Goal: Information Seeking & Learning: Learn about a topic

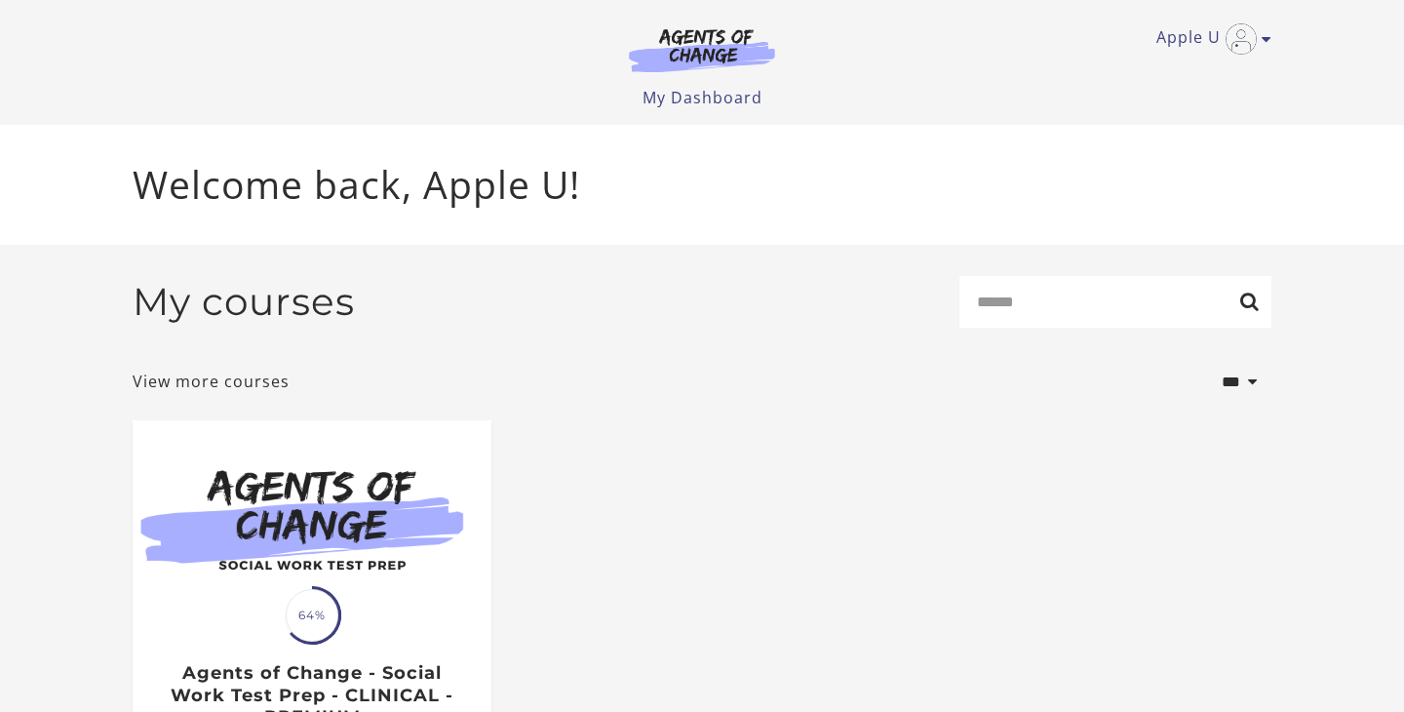
click at [449, 590] on img at bounding box center [312, 516] width 359 height 193
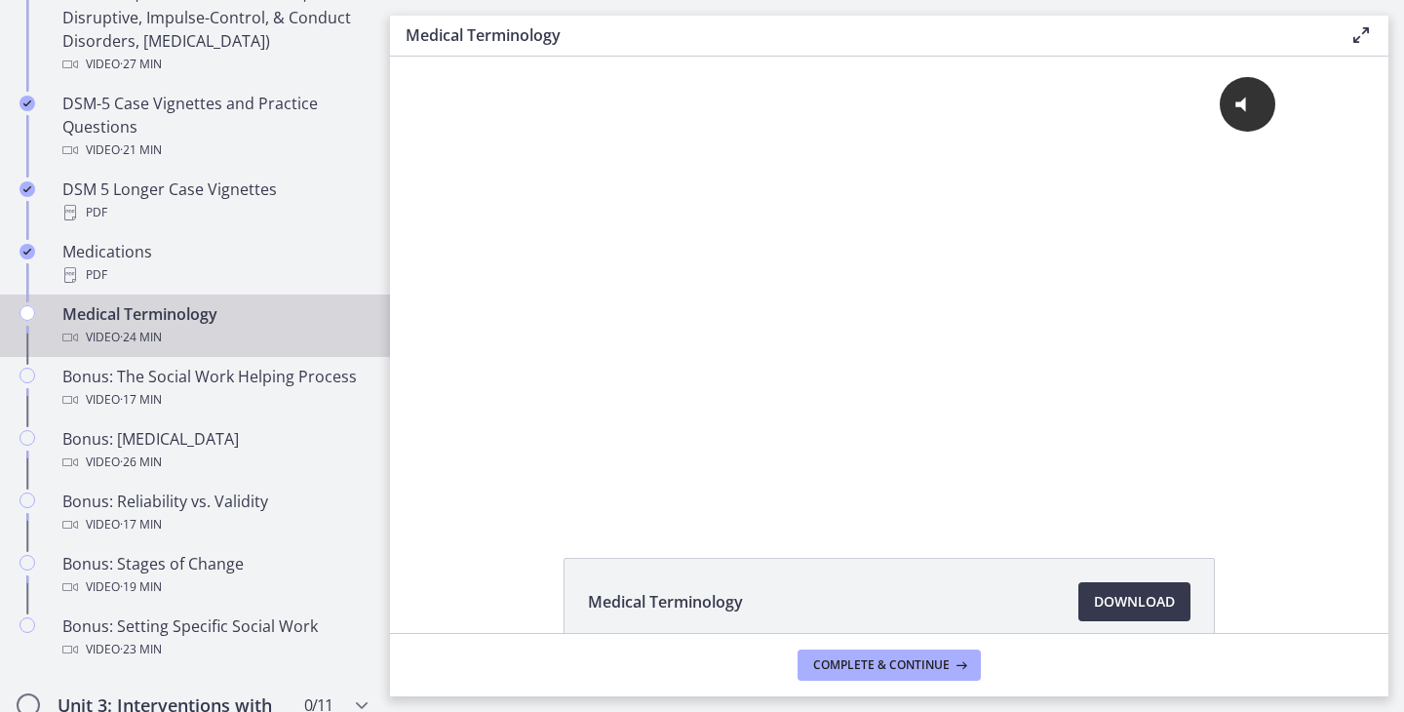
scroll to position [1335, 0]
click at [215, 334] on div "Video · 24 min" at bounding box center [214, 335] width 304 height 23
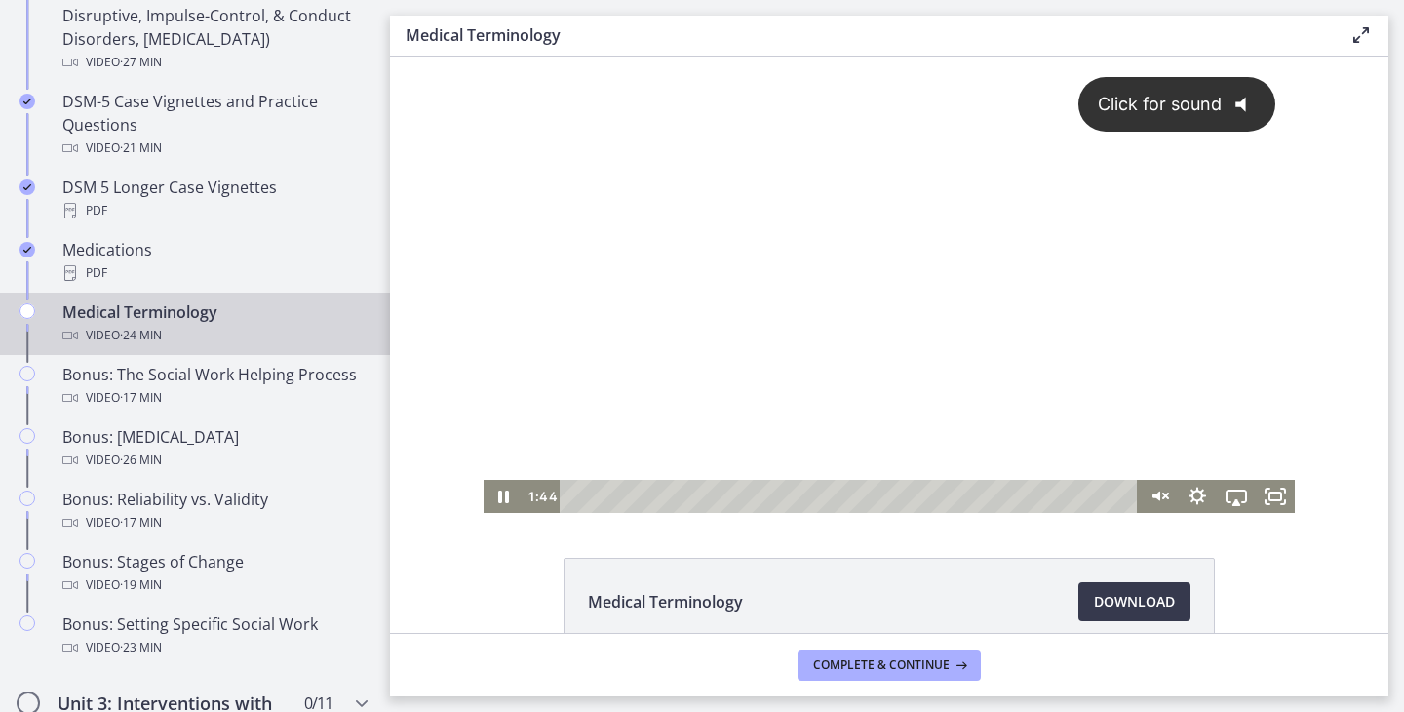
click at [1202, 99] on span "Click for sound" at bounding box center [1151, 104] width 141 height 20
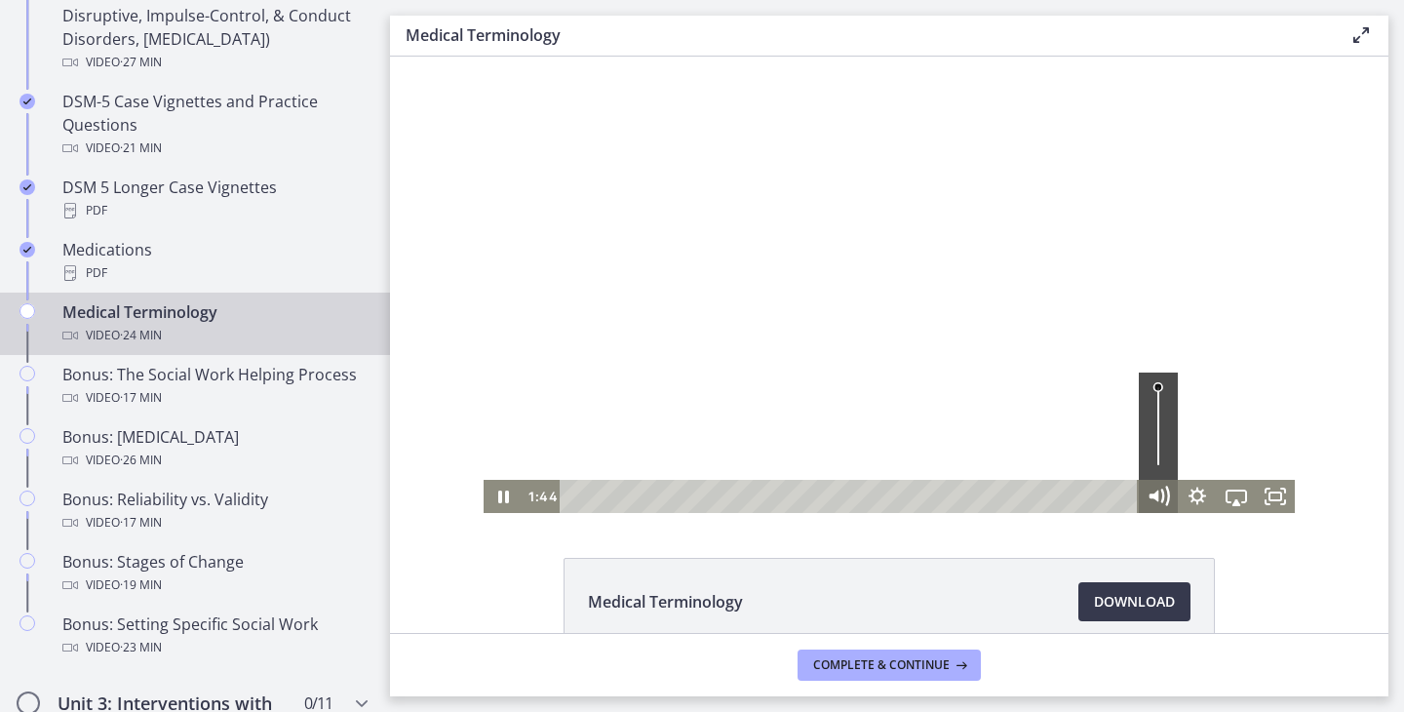
click at [1162, 507] on icon "Mute" at bounding box center [1158, 497] width 47 height 40
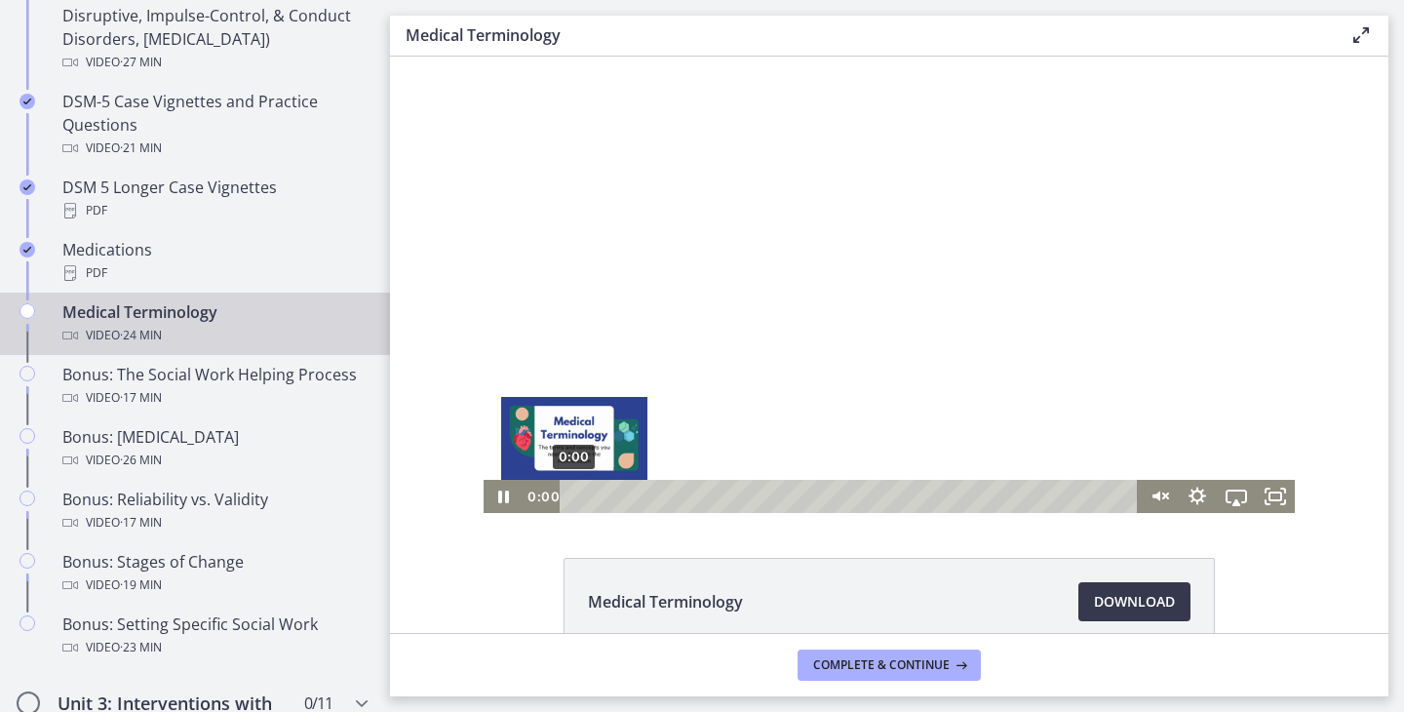
drag, startPoint x: 614, startPoint y: 493, endPoint x: 544, endPoint y: 493, distance: 70.2
click at [544, 493] on div "0:00 0:00" at bounding box center [831, 496] width 616 height 33
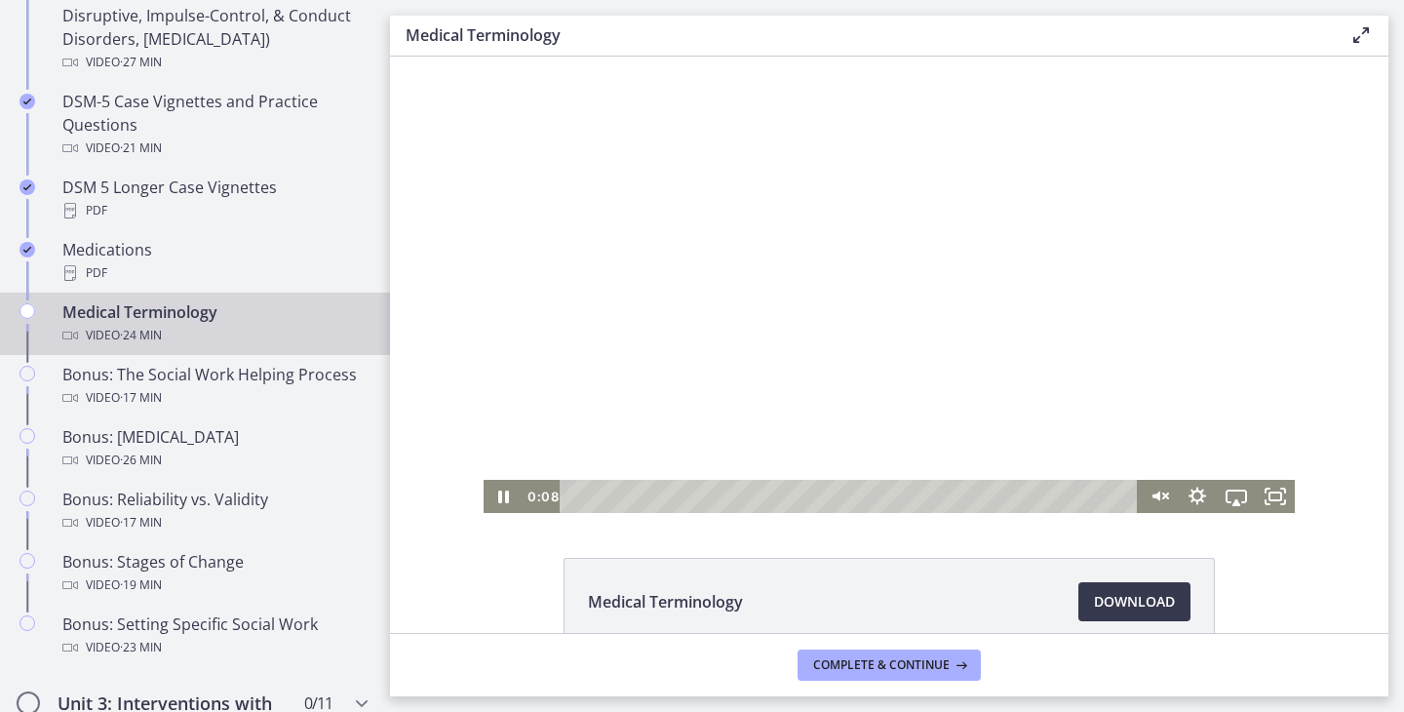
click at [794, 281] on div at bounding box center [889, 285] width 811 height 456
click at [946, 246] on div at bounding box center [889, 285] width 811 height 456
click at [815, 285] on div at bounding box center [889, 285] width 811 height 456
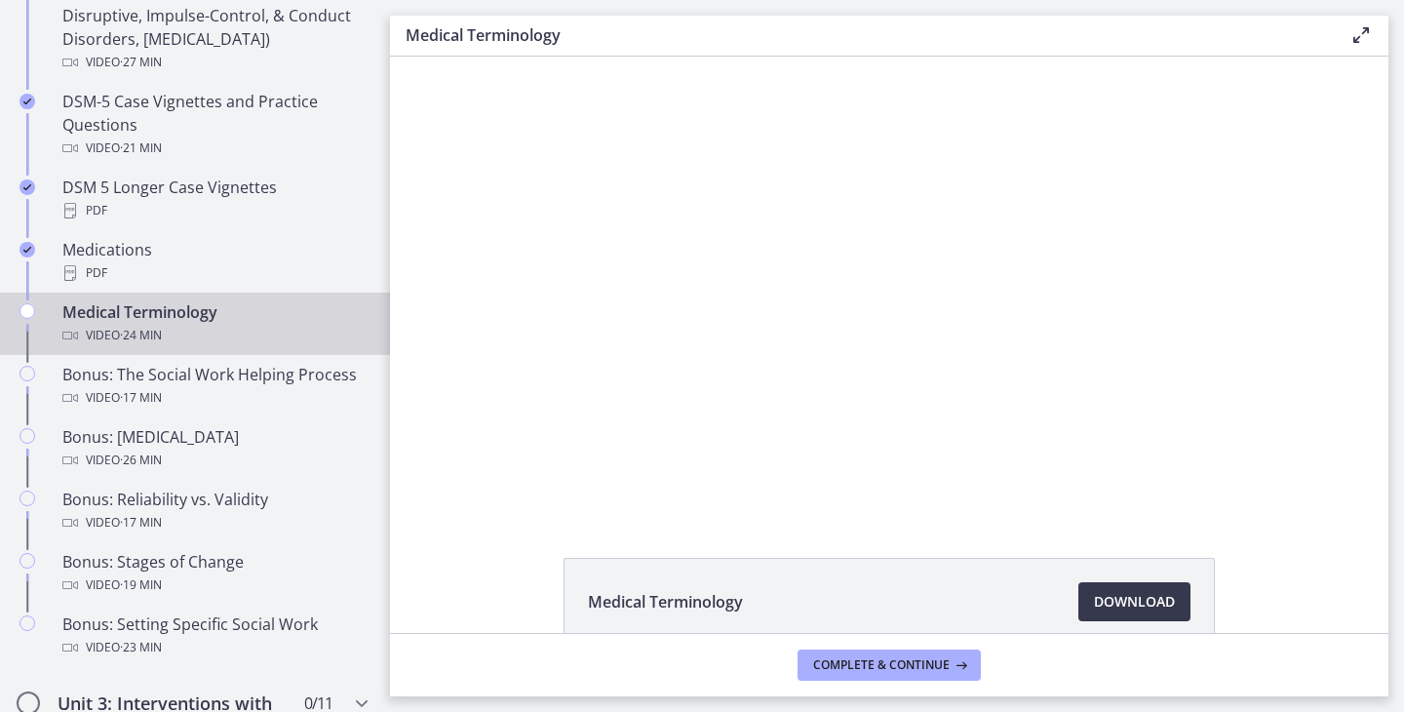
click at [1268, 36] on h3 "Medical Terminology" at bounding box center [862, 34] width 913 height 23
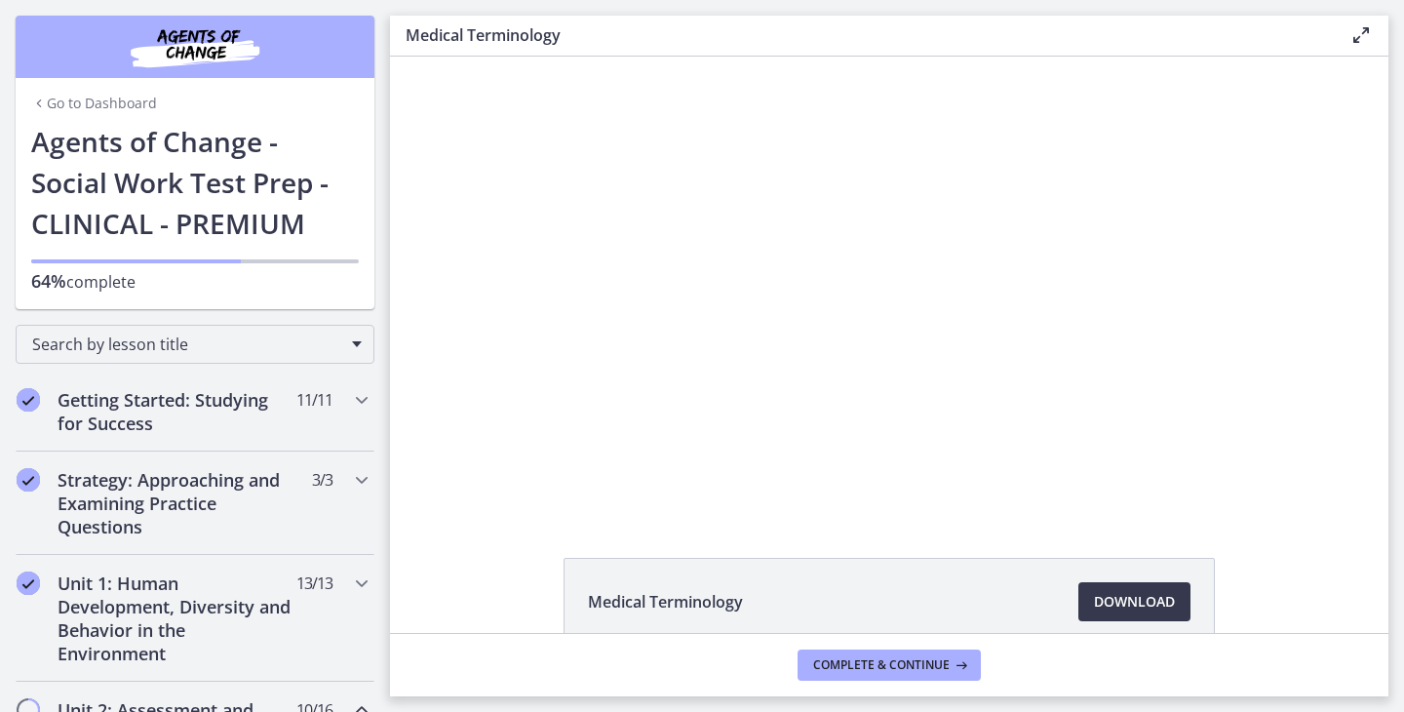
click at [1358, 298] on div "Click for sound @keyframes VOLUME_SMALL_WAVE_FLASH { 0% { opacity: 0; } 33% { o…" at bounding box center [889, 285] width 999 height 456
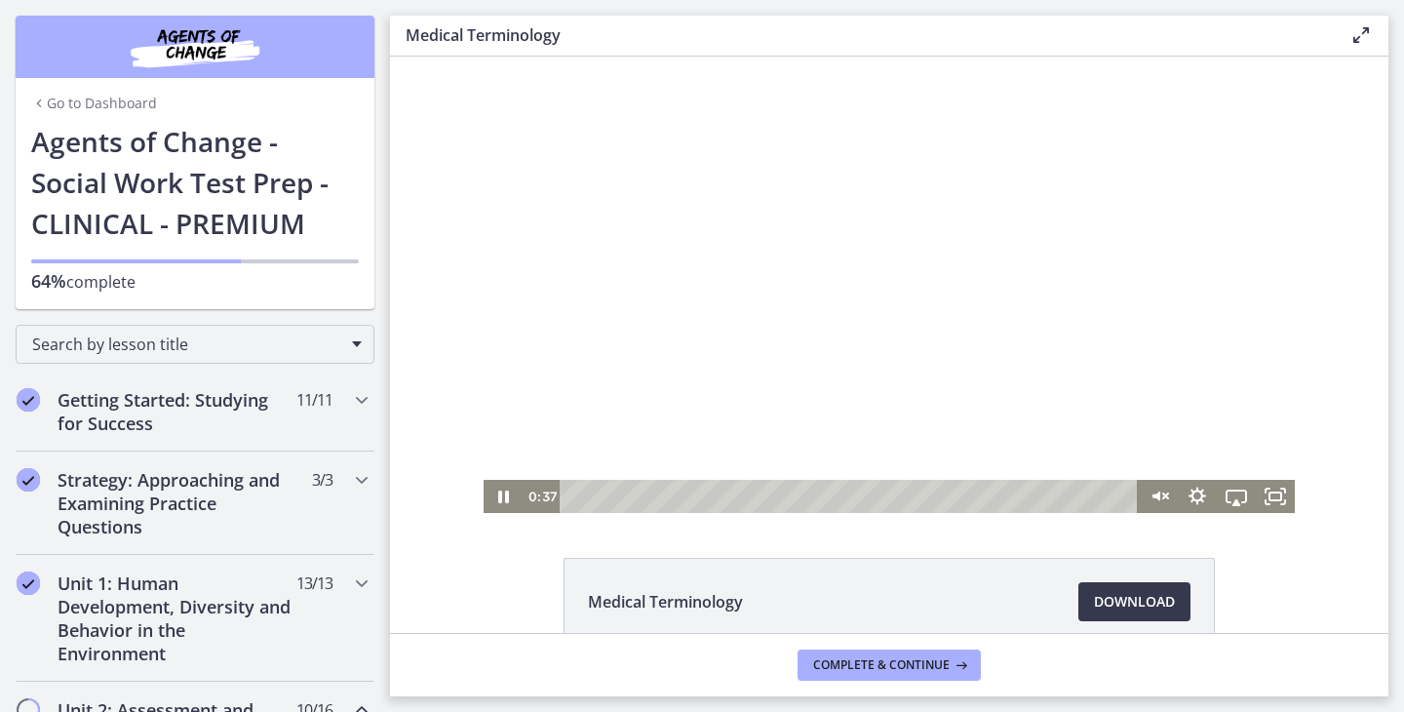
click at [1048, 408] on div at bounding box center [889, 285] width 811 height 456
click at [1275, 500] on rect "Fullscreen" at bounding box center [1276, 497] width 12 height 8
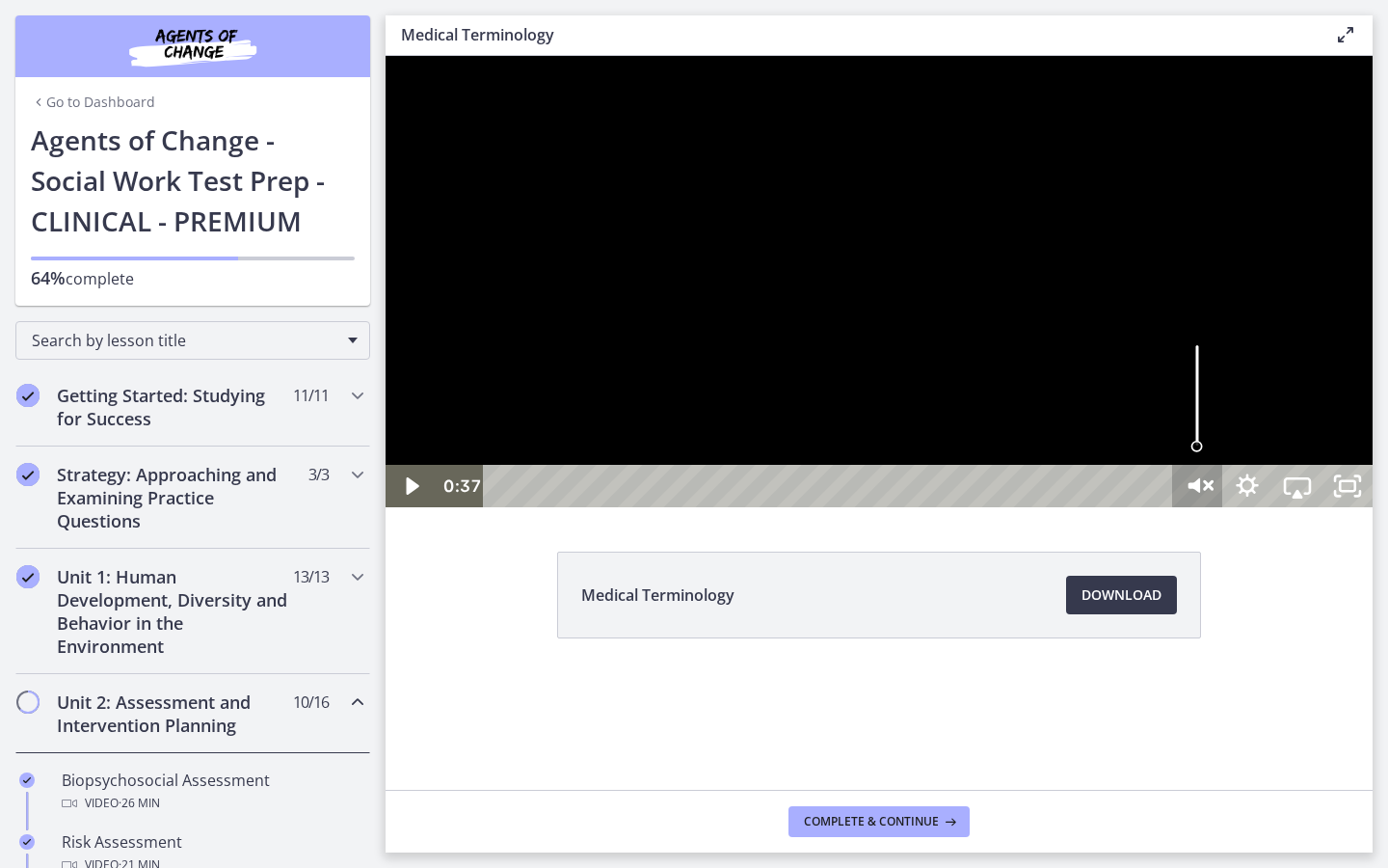
click at [1228, 512] on icon "Unmute" at bounding box center [1197, 486] width 59 height 51
click at [1203, 507] on div at bounding box center [879, 282] width 988 height 451
click at [1165, 507] on div at bounding box center [879, 282] width 988 height 451
click at [1170, 507] on div at bounding box center [879, 282] width 988 height 451
click at [1225, 507] on div at bounding box center [879, 282] width 988 height 451
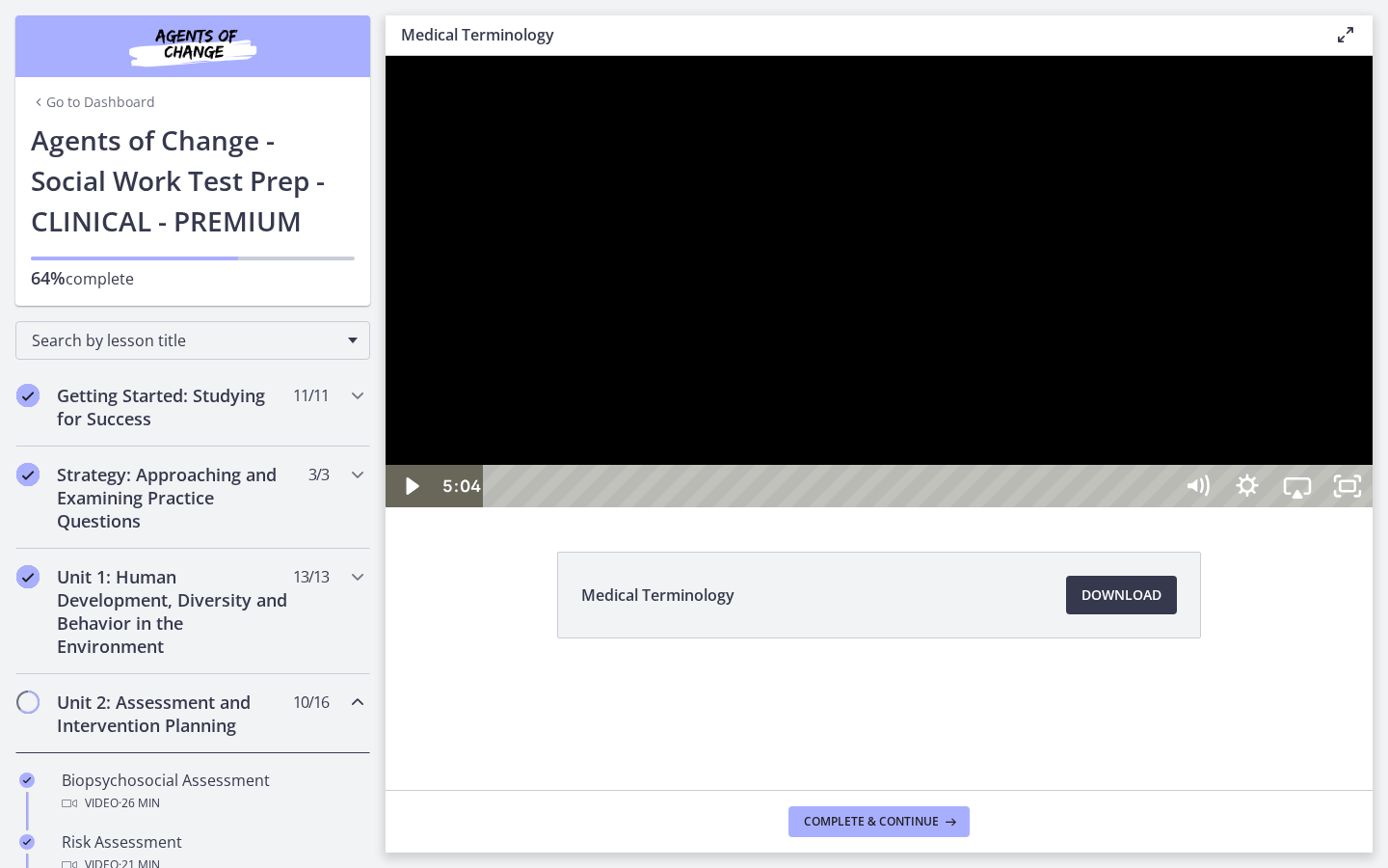
click at [1109, 507] on div at bounding box center [879, 282] width 988 height 451
click at [1069, 507] on div at bounding box center [879, 282] width 988 height 451
click at [1235, 507] on div at bounding box center [879, 282] width 988 height 451
click at [996, 507] on div at bounding box center [879, 282] width 988 height 451
click at [800, 507] on div at bounding box center [879, 282] width 988 height 451
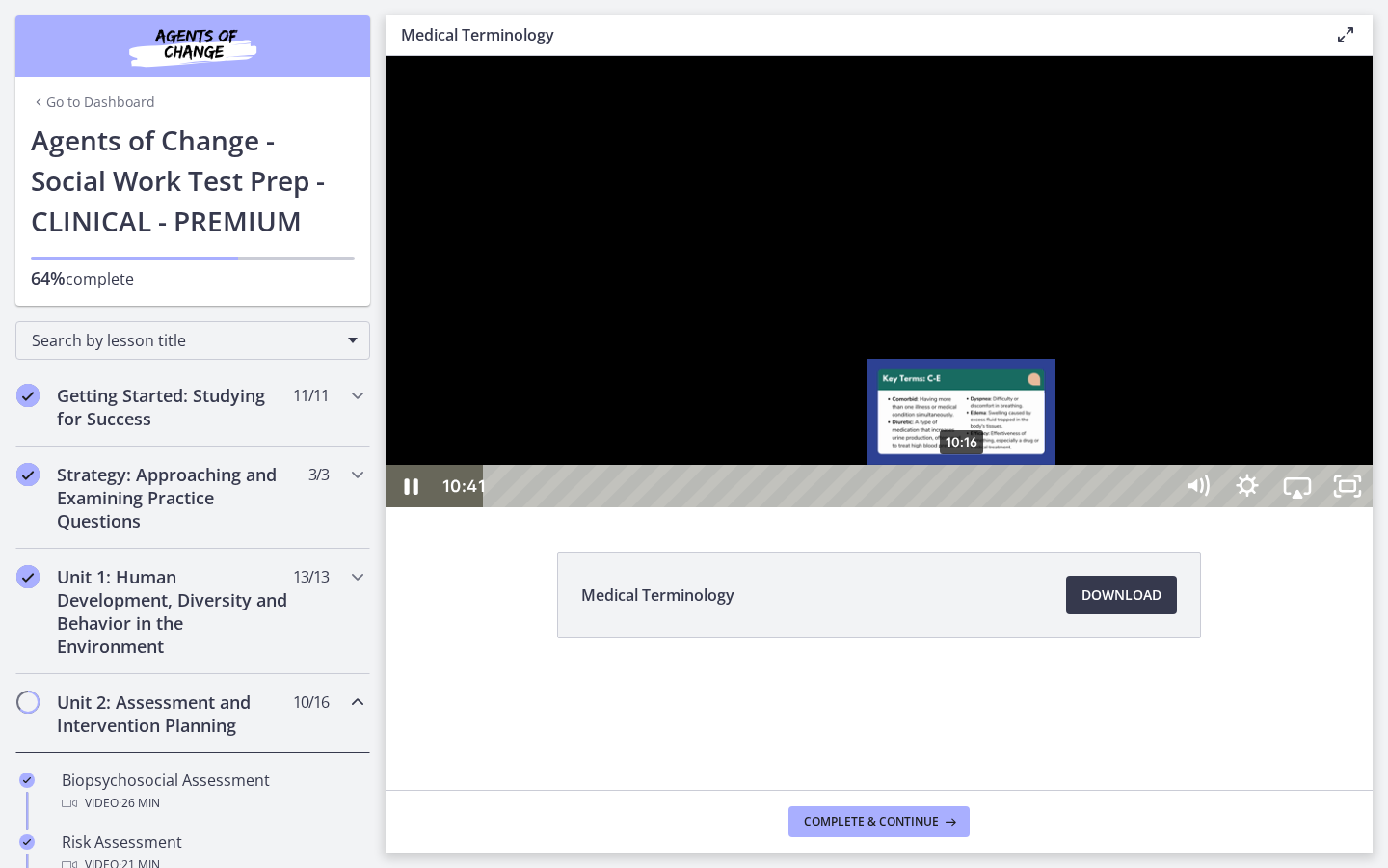
click at [963, 507] on div "10:16" at bounding box center [830, 485] width 657 height 43
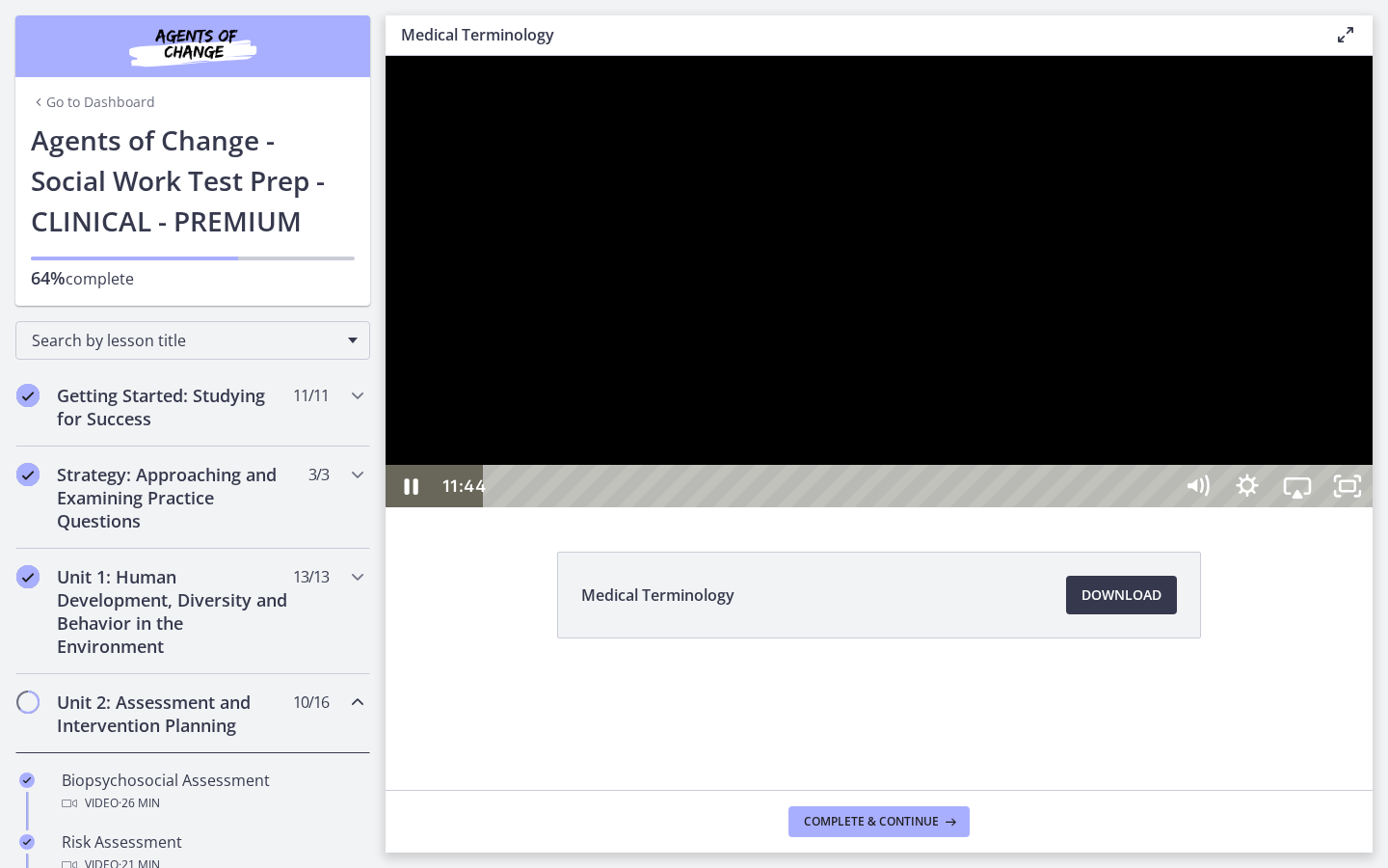
click at [1166, 507] on div at bounding box center [879, 282] width 988 height 451
click at [1247, 507] on div at bounding box center [879, 282] width 988 height 451
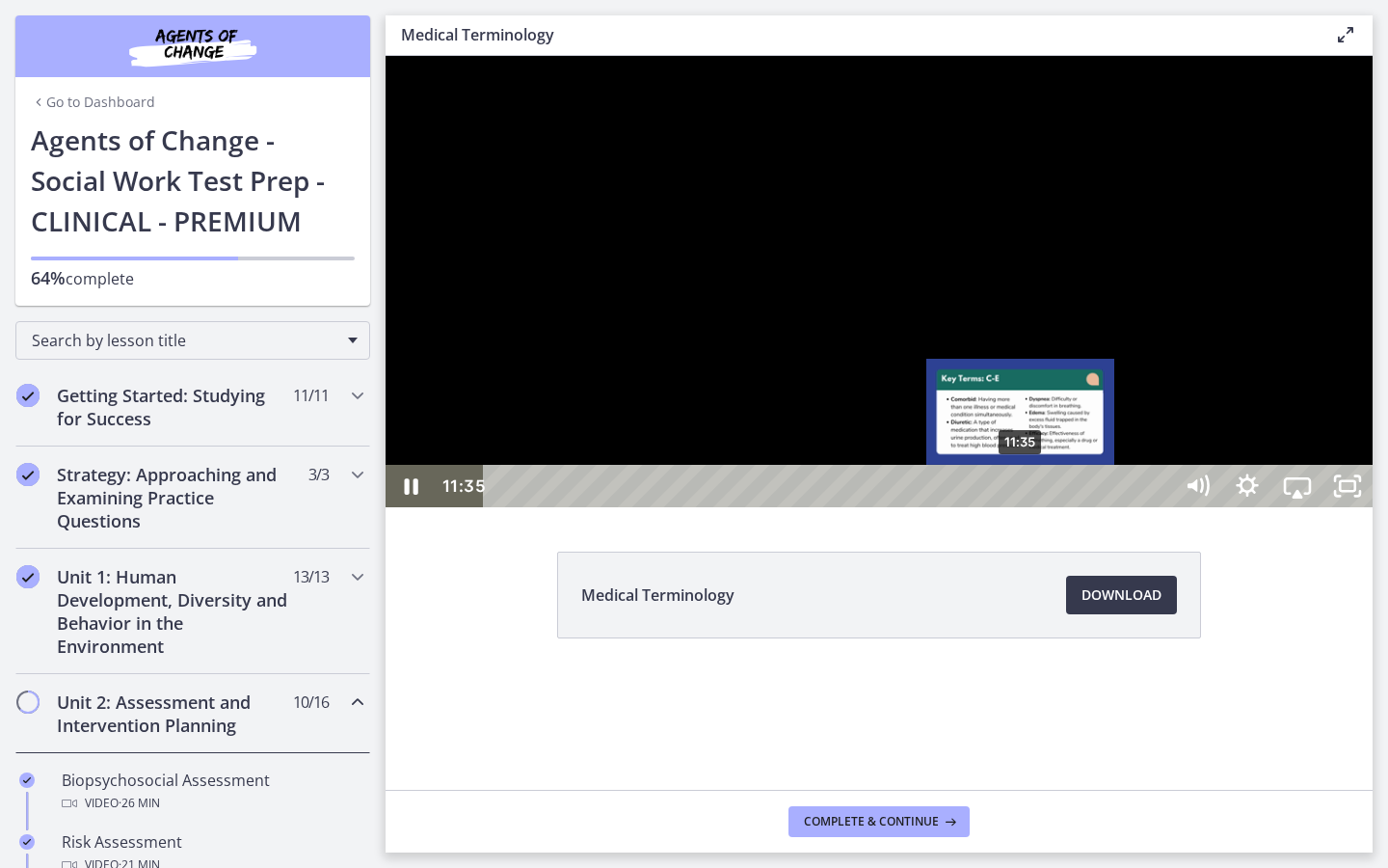
click at [1022, 507] on div "11:35" at bounding box center [830, 485] width 657 height 43
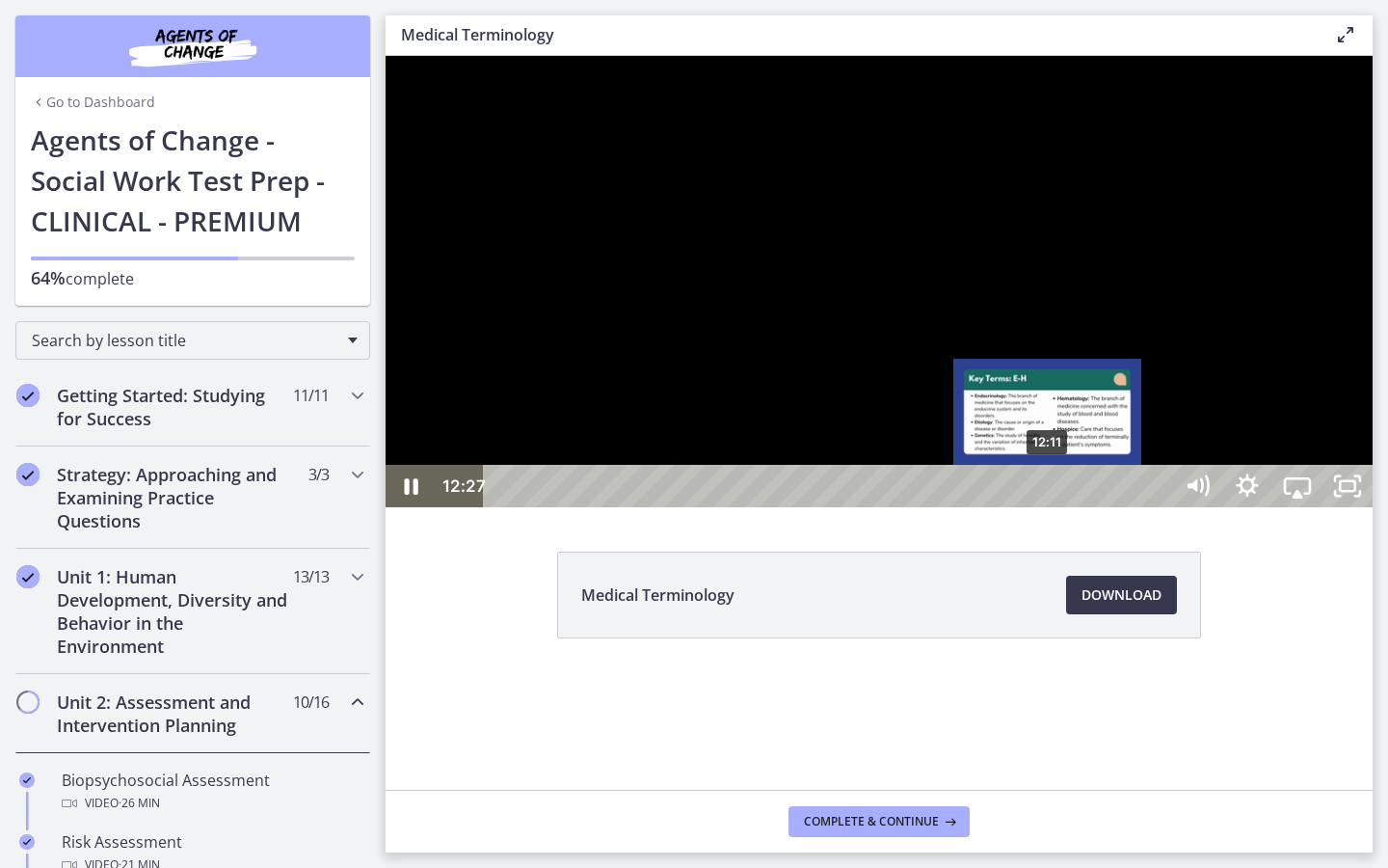
click at [1049, 507] on div "12:11" at bounding box center [830, 485] width 657 height 43
click at [1033, 507] on div "11:49" at bounding box center [830, 485] width 657 height 43
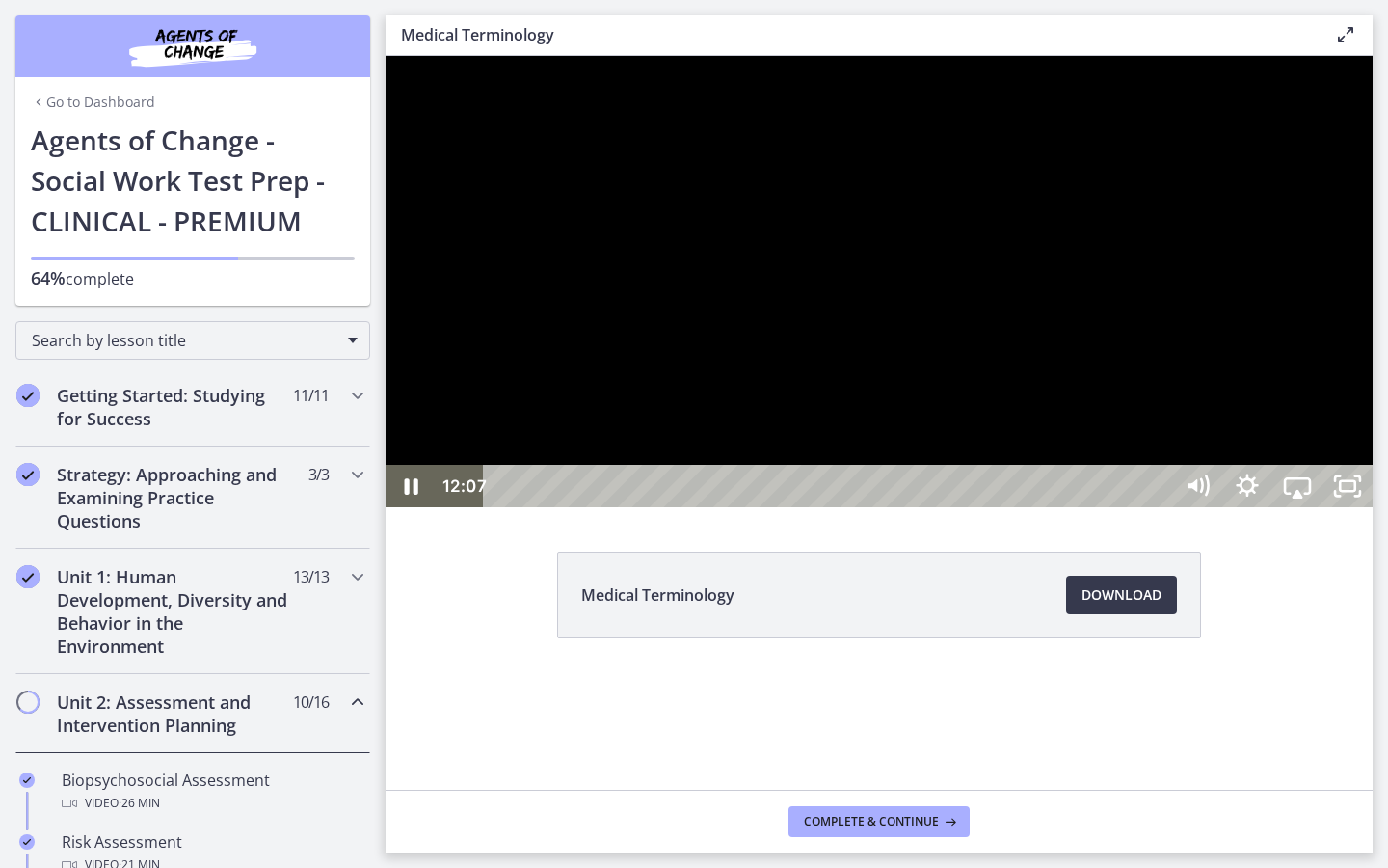
click at [1244, 507] on div at bounding box center [879, 282] width 988 height 451
click at [1019, 507] on div at bounding box center [879, 282] width 988 height 451
click at [1003, 507] on div at bounding box center [879, 282] width 988 height 451
click at [927, 507] on div at bounding box center [879, 282] width 988 height 451
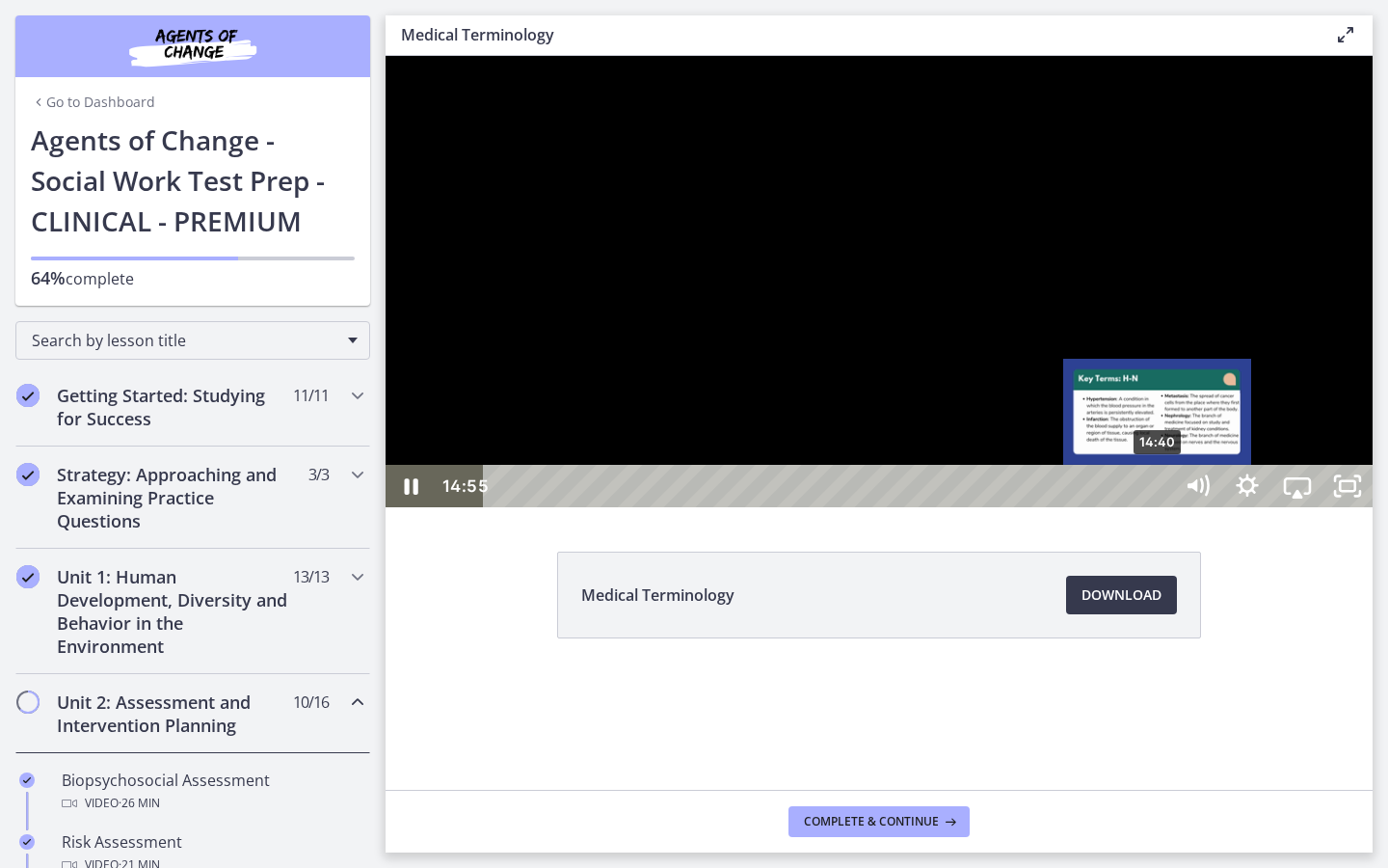
click at [1160, 507] on div "14:40" at bounding box center [830, 485] width 657 height 43
click at [1150, 507] on div "14:26" at bounding box center [830, 485] width 657 height 43
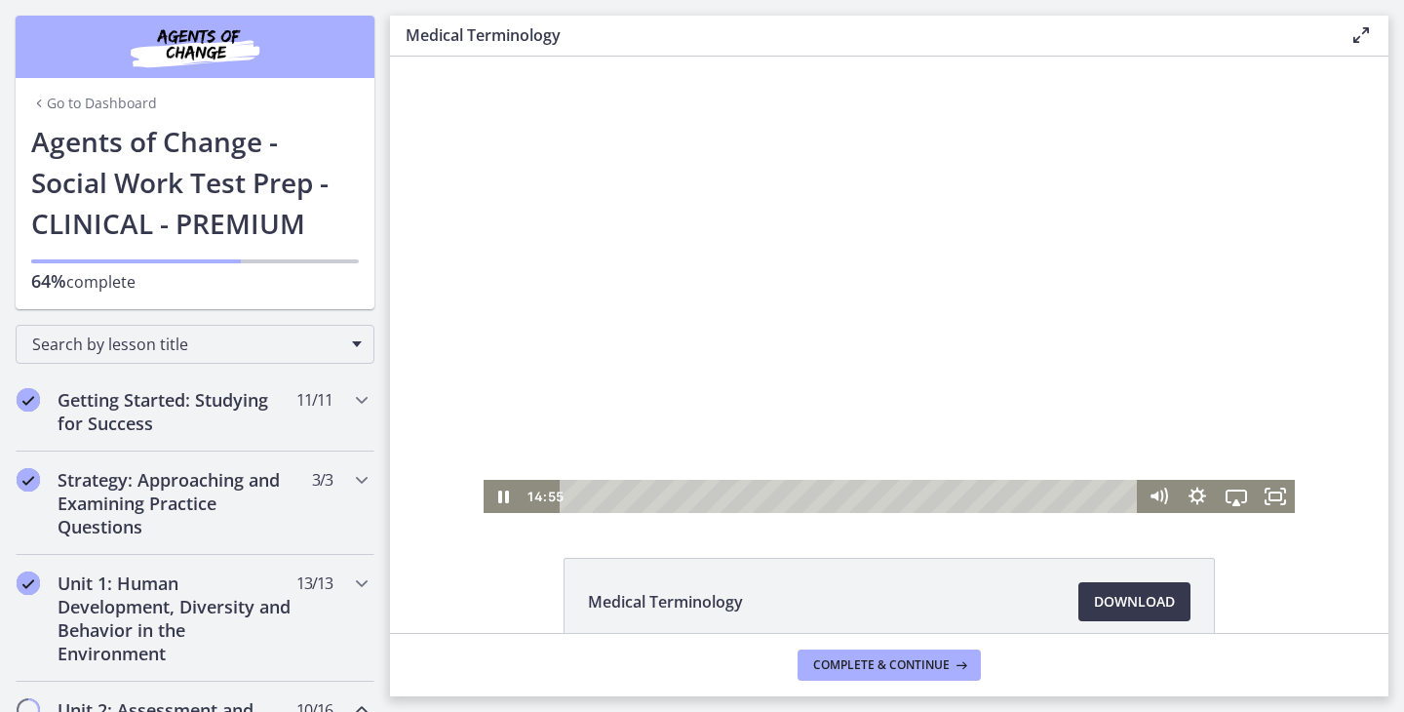
click at [834, 391] on div at bounding box center [889, 285] width 811 height 456
click at [732, 452] on div at bounding box center [889, 285] width 811 height 456
click at [1270, 499] on rect "Fullscreen" at bounding box center [1276, 497] width 14 height 10
click at [731, 280] on div at bounding box center [889, 285] width 811 height 456
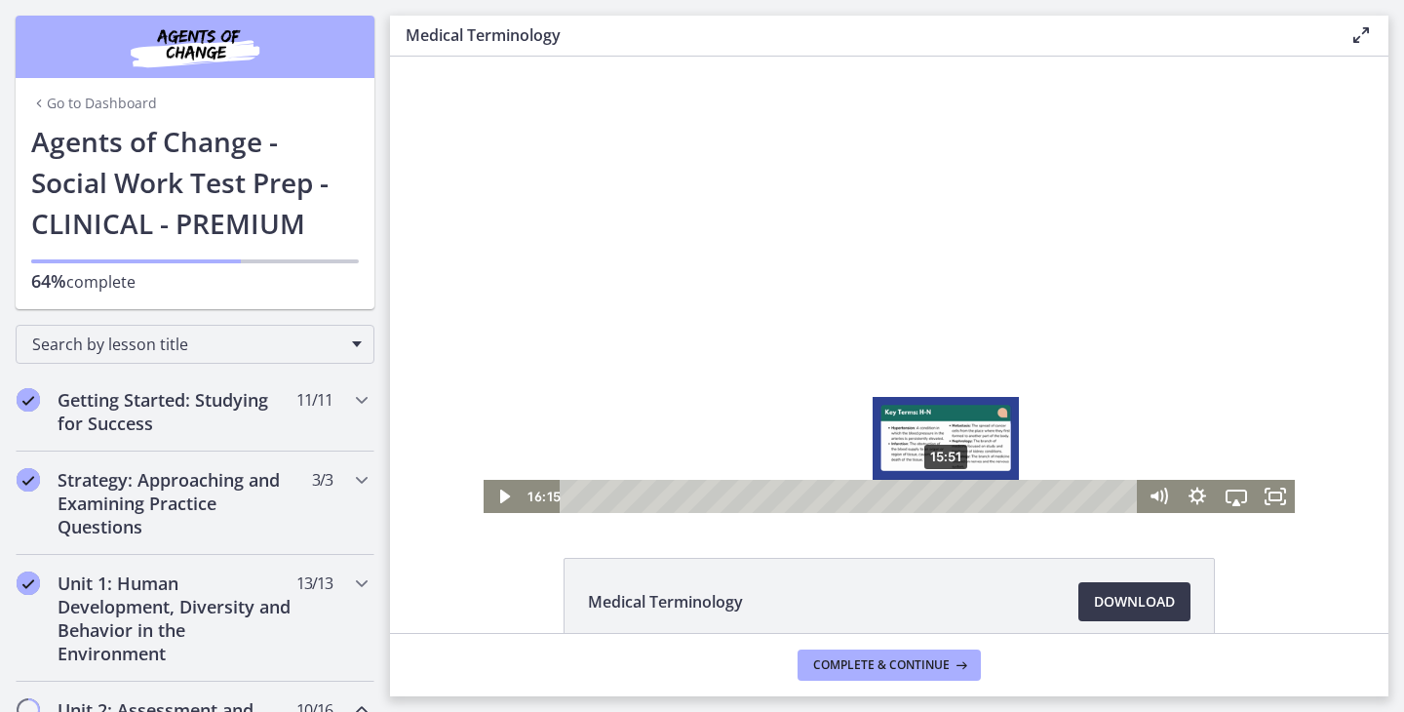
click at [947, 499] on div "15:51" at bounding box center [851, 496] width 555 height 33
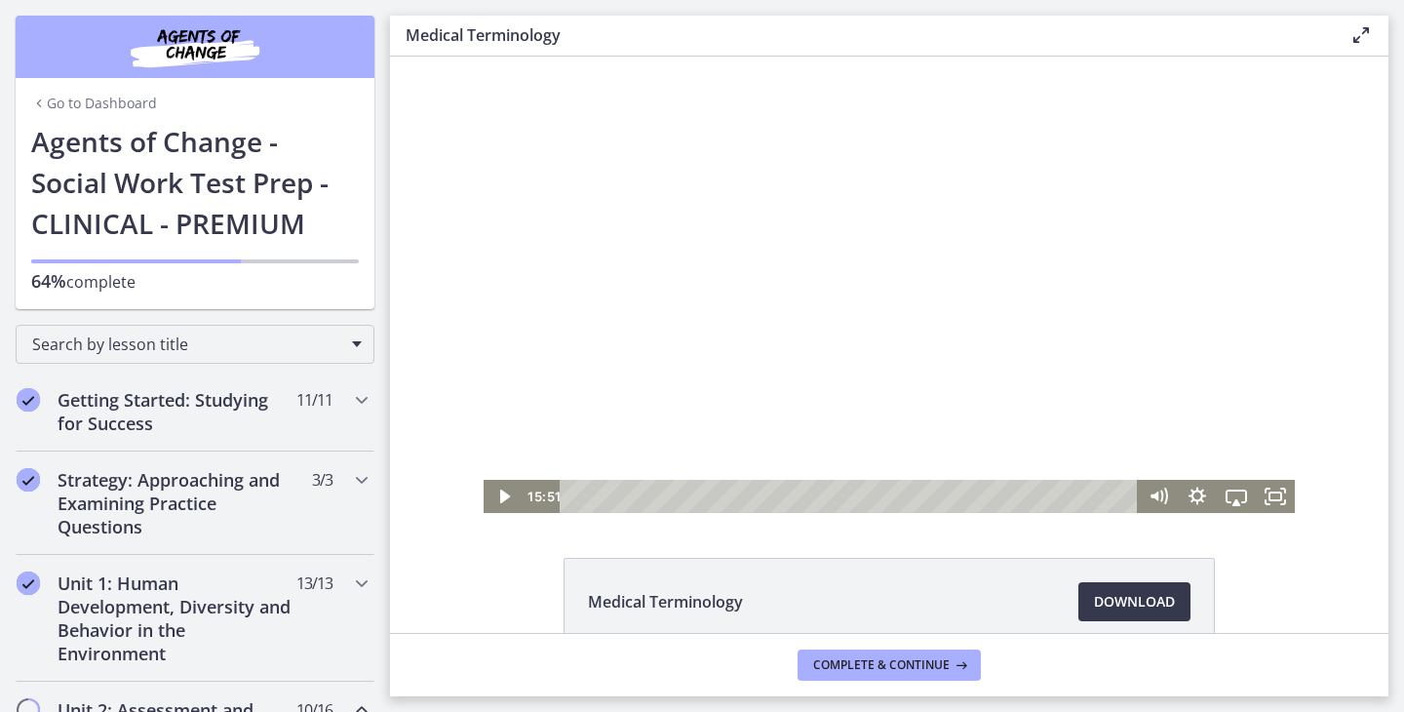
click at [956, 406] on div at bounding box center [889, 285] width 811 height 456
click at [1268, 495] on icon "Fullscreen" at bounding box center [1275, 496] width 39 height 33
click at [1277, 498] on icon "Fullscreen" at bounding box center [1275, 497] width 47 height 40
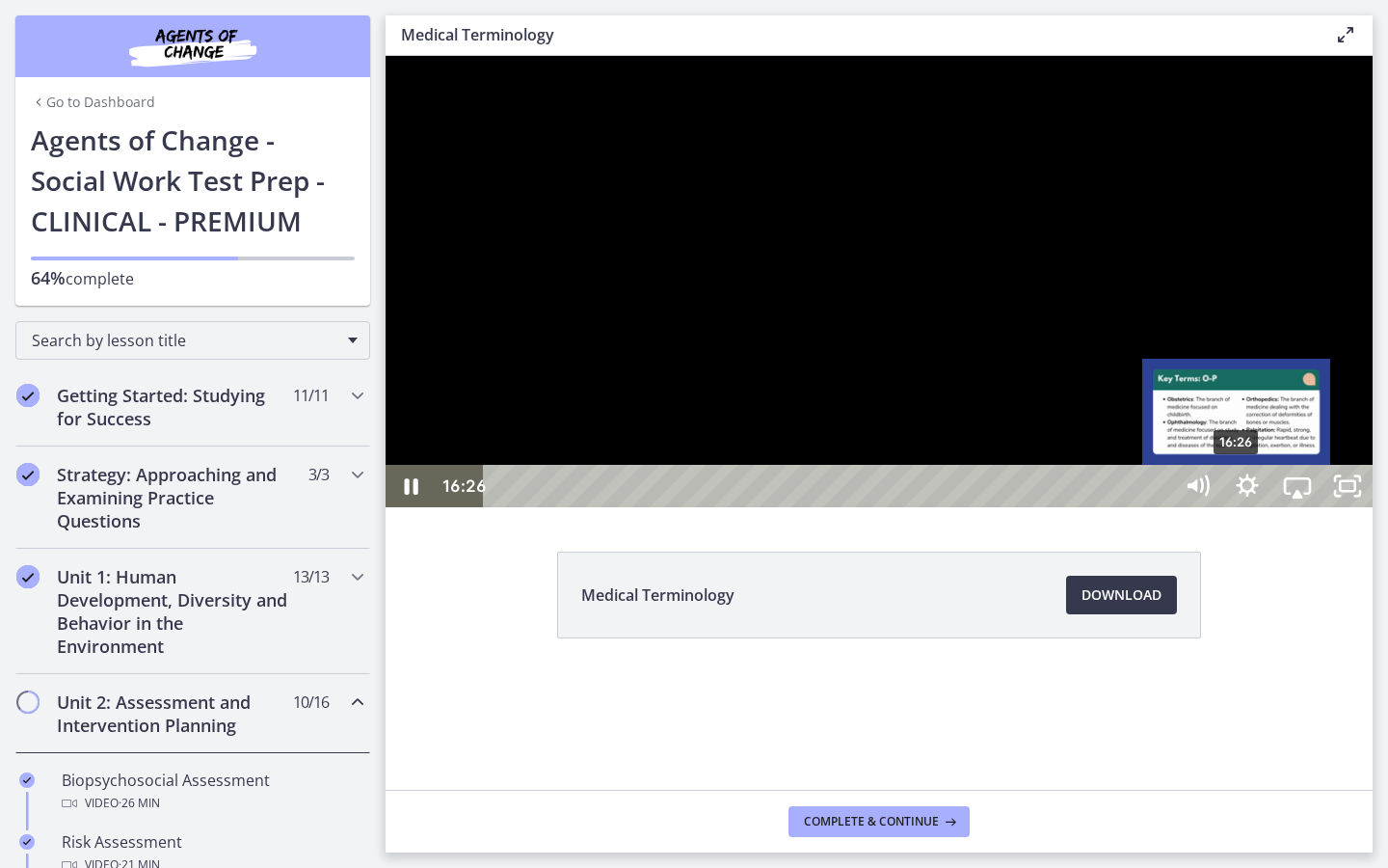
click at [1160, 507] on div "16:26" at bounding box center [830, 485] width 657 height 43
click at [1160, 507] on div "16:08" at bounding box center [830, 485] width 657 height 43
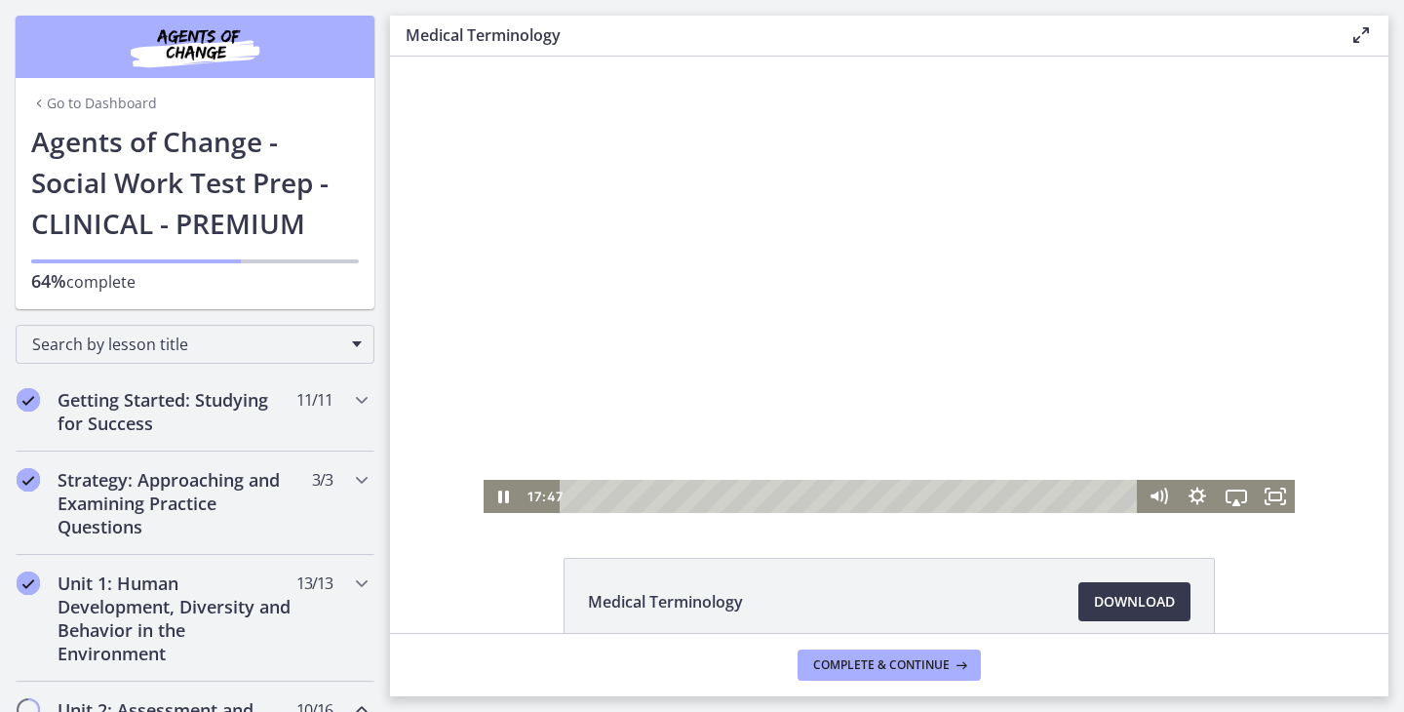
click at [723, 301] on div at bounding box center [889, 285] width 811 height 456
click at [502, 500] on icon "Play Video" at bounding box center [504, 497] width 10 height 14
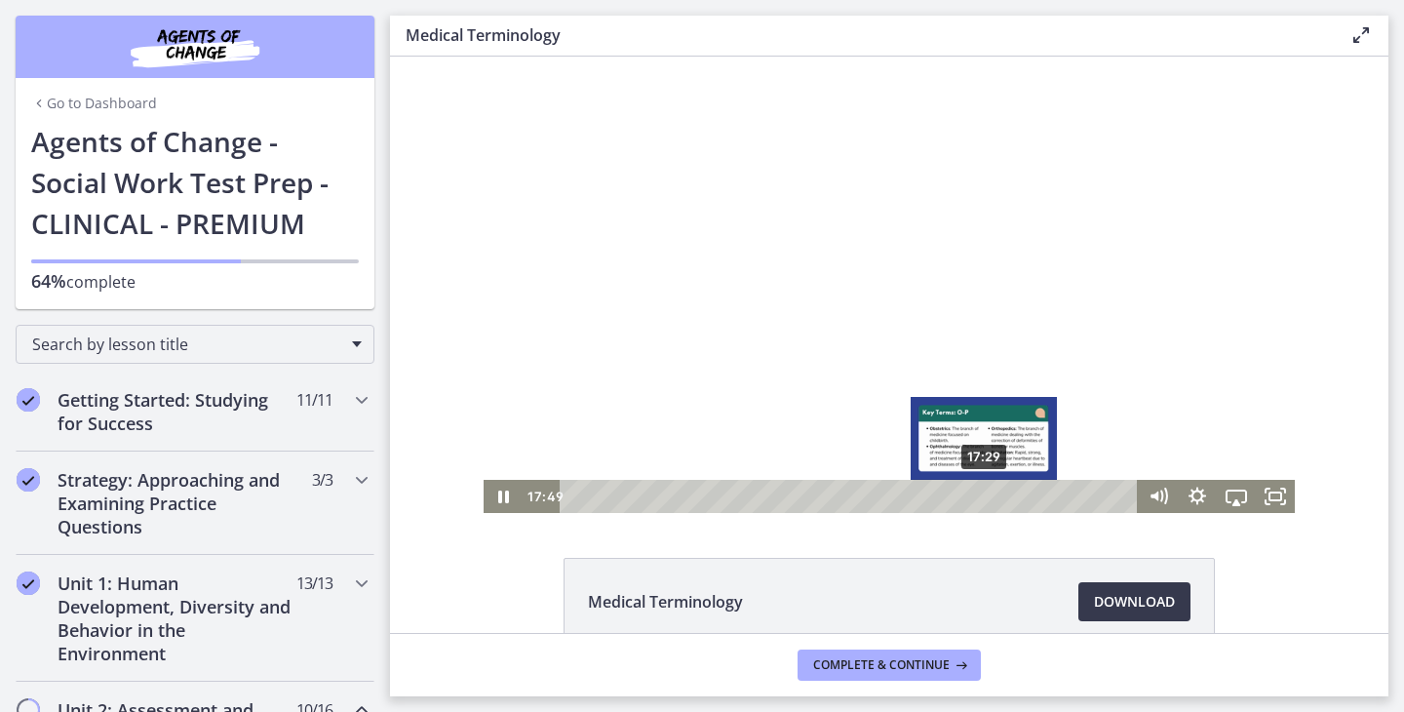
click at [986, 495] on div "Playbar" at bounding box center [991, 496] width 11 height 11
click at [986, 495] on div "Playbar" at bounding box center [990, 496] width 11 height 11
click at [980, 497] on div "Playbar" at bounding box center [984, 496] width 11 height 11
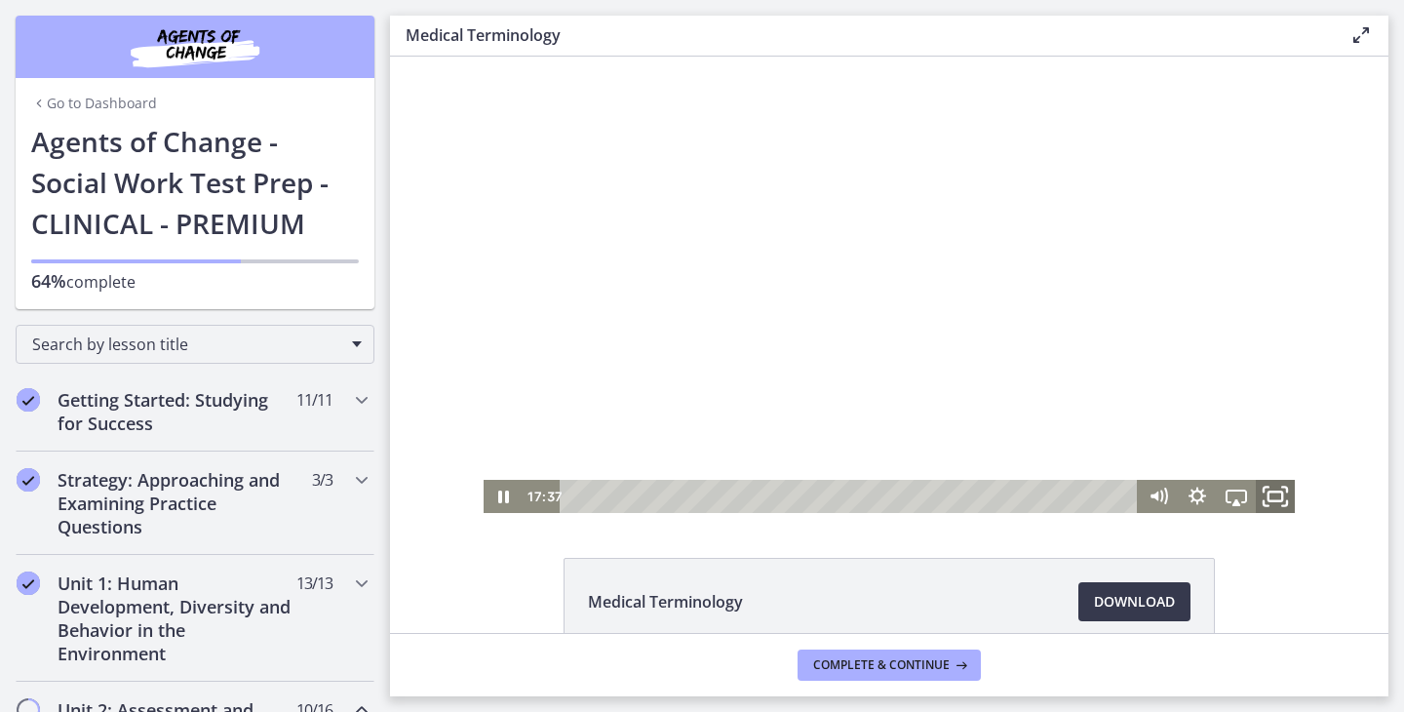
click at [1265, 503] on icon "Fullscreen" at bounding box center [1275, 497] width 47 height 40
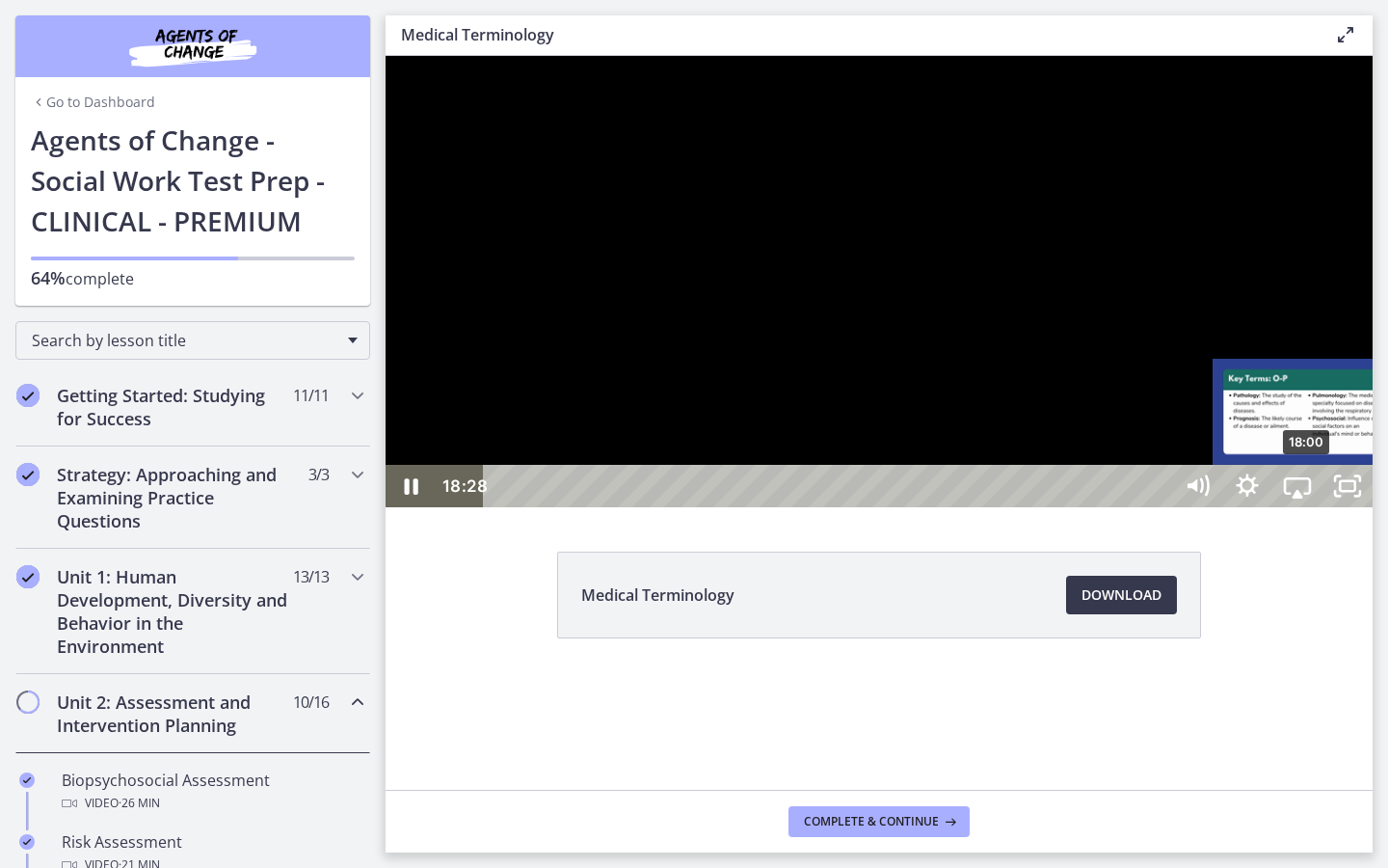
click at [1160, 507] on div "18:00" at bounding box center [830, 485] width 657 height 43
click at [1160, 507] on div "17:46" at bounding box center [830, 485] width 657 height 43
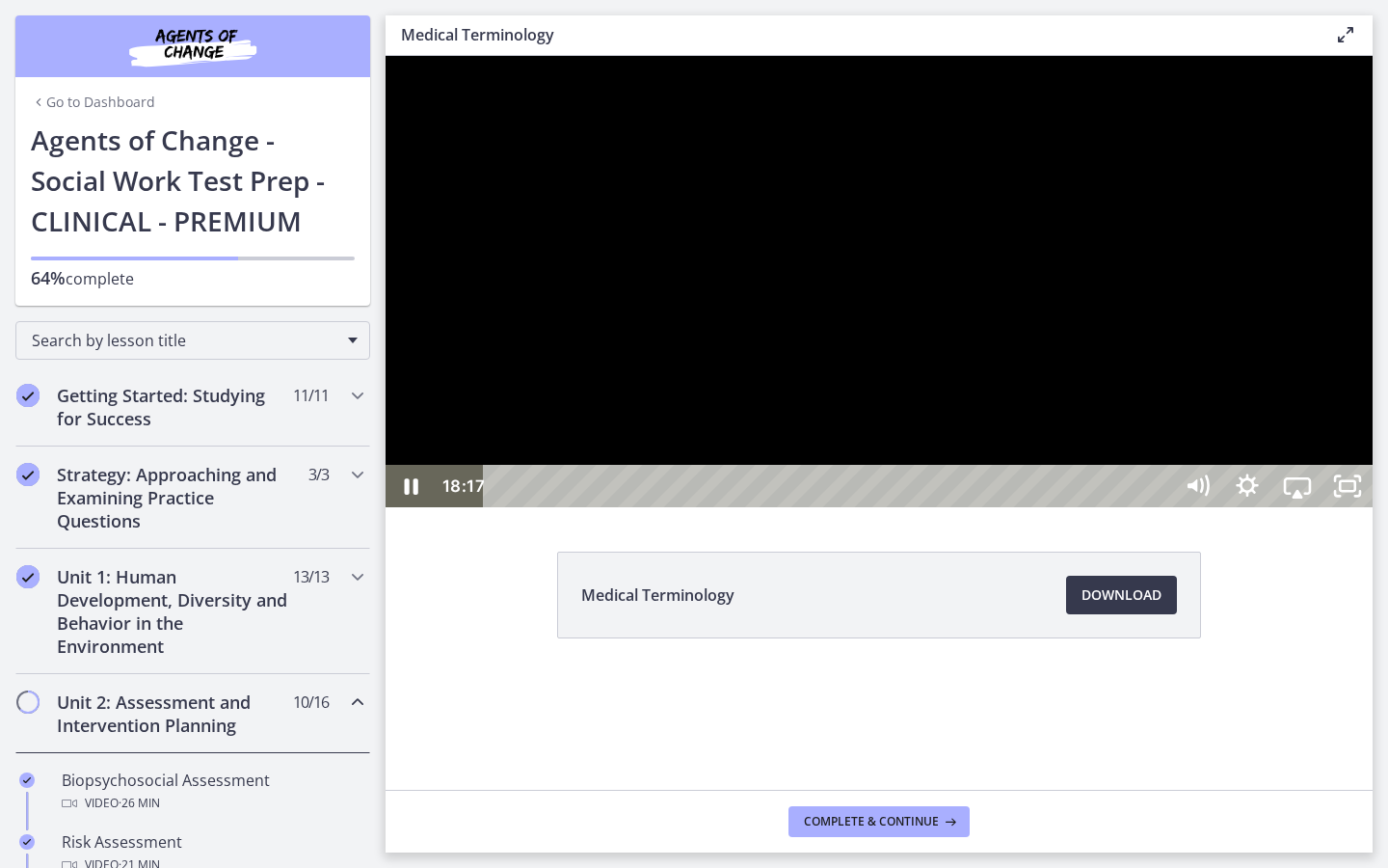
click at [942, 507] on div at bounding box center [879, 282] width 988 height 451
click at [1042, 507] on div at bounding box center [879, 282] width 988 height 451
click at [1373, 480] on div at bounding box center [879, 282] width 988 height 451
click at [1160, 507] on div "19:15" at bounding box center [830, 485] width 657 height 43
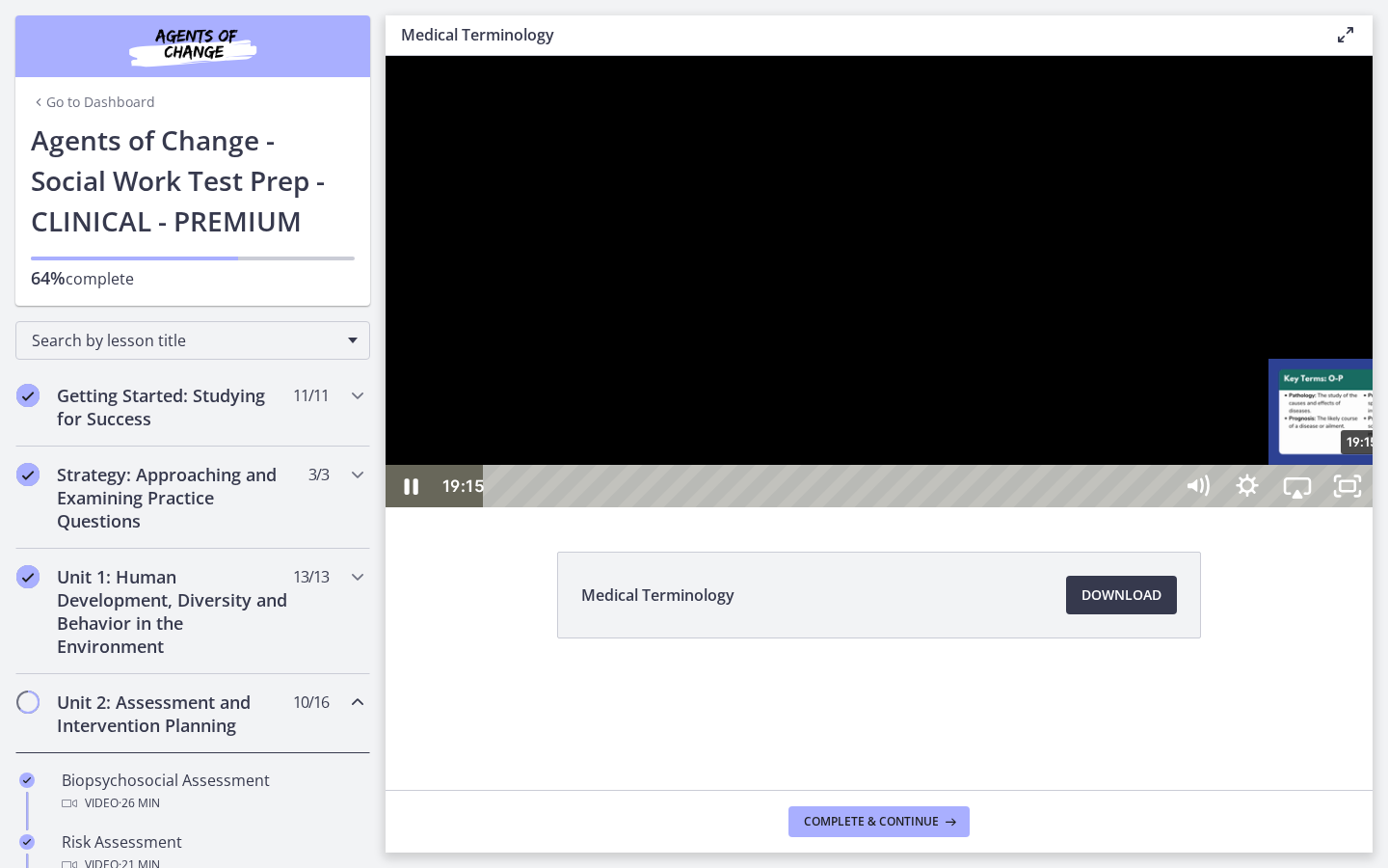
click at [1160, 507] on div "19:15" at bounding box center [830, 485] width 657 height 43
click at [1361, 493] on div "Playbar" at bounding box center [1366, 486] width 15 height 15
click at [1232, 507] on div at bounding box center [879, 282] width 988 height 451
click at [1160, 507] on div "19:34" at bounding box center [830, 485] width 657 height 43
click at [1366, 507] on div at bounding box center [879, 282] width 988 height 451
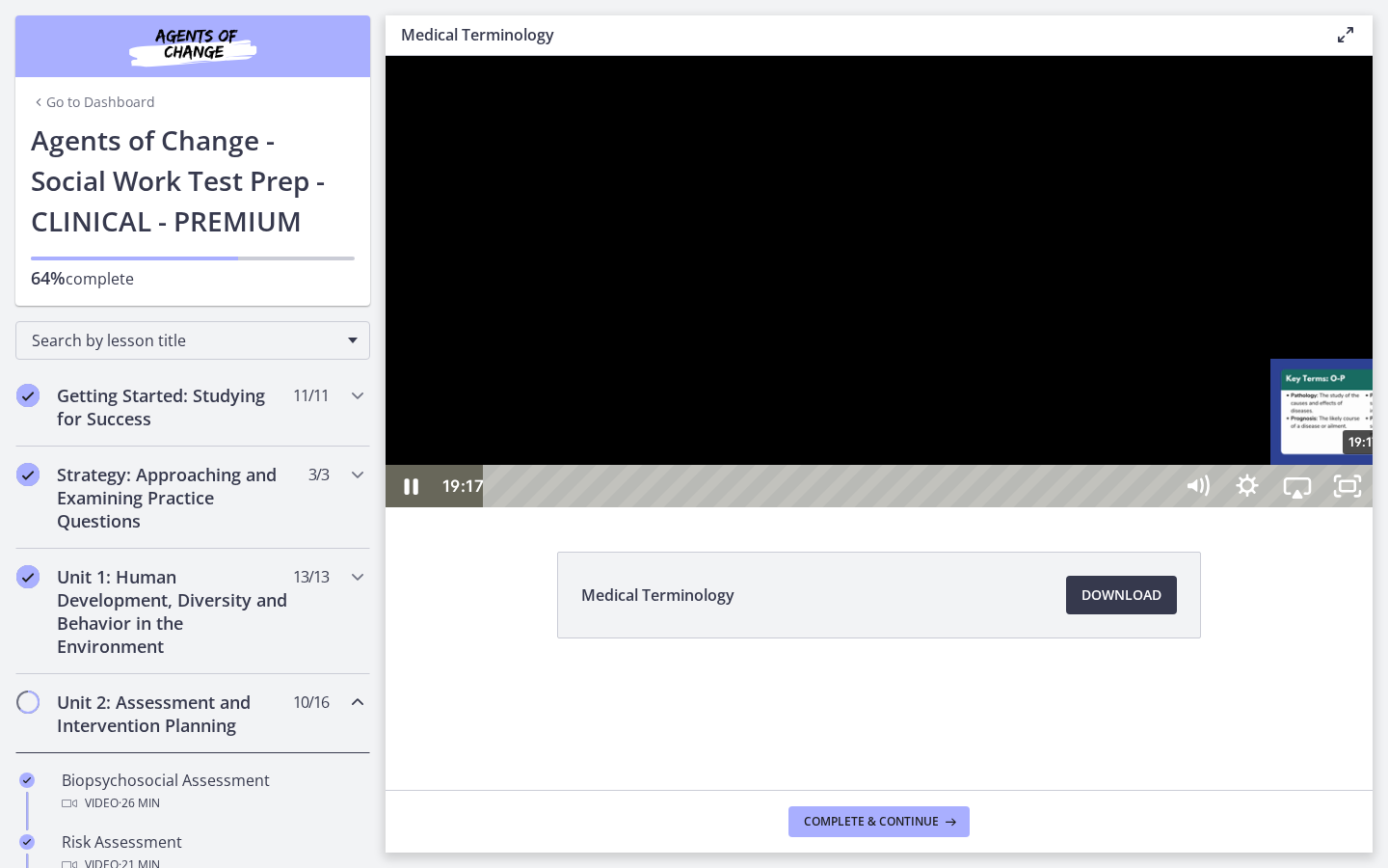
click at [1160, 507] on div "19:17" at bounding box center [830, 485] width 657 height 43
click at [1359, 507] on div at bounding box center [879, 282] width 988 height 451
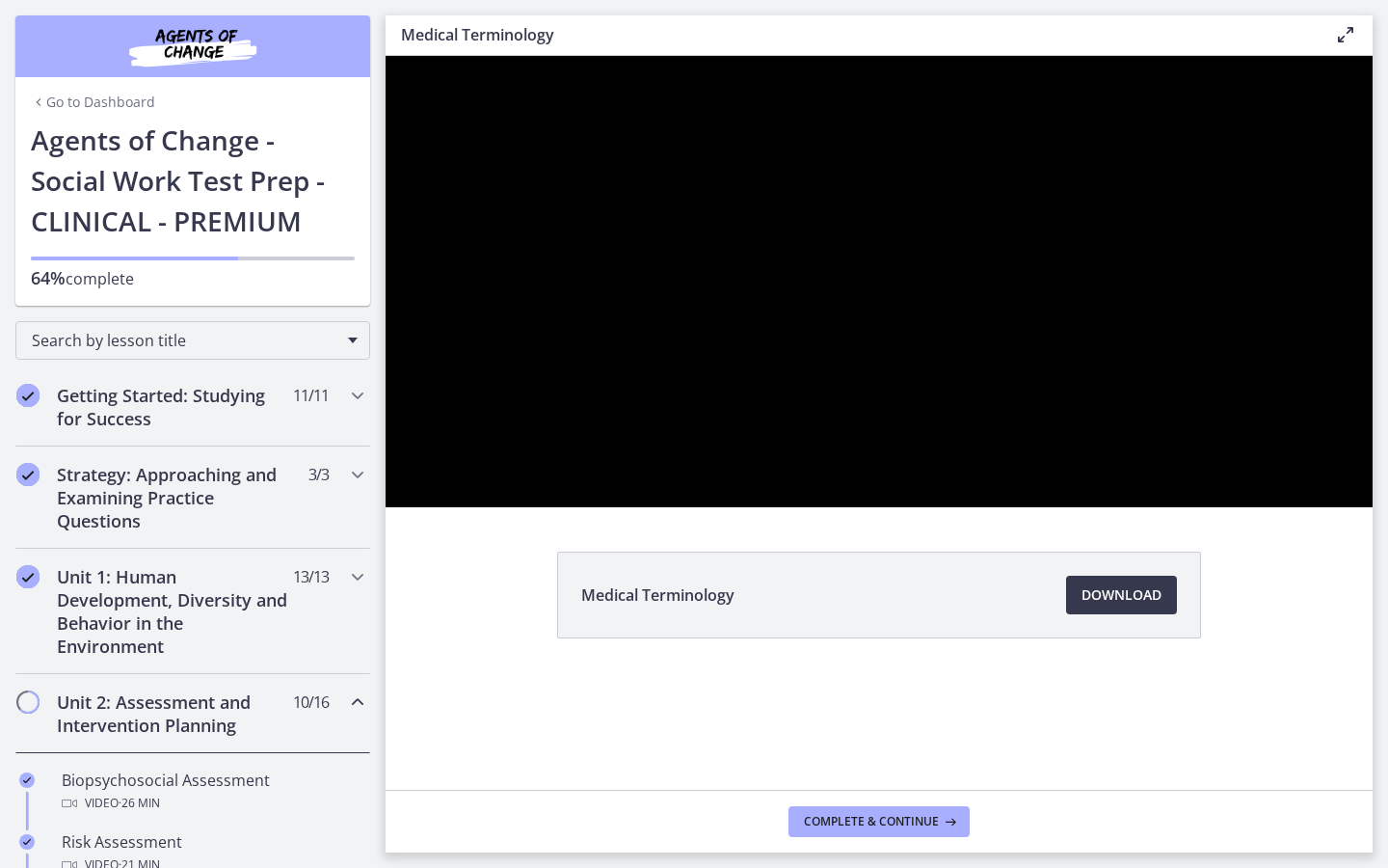
click at [1359, 507] on div at bounding box center [879, 282] width 988 height 451
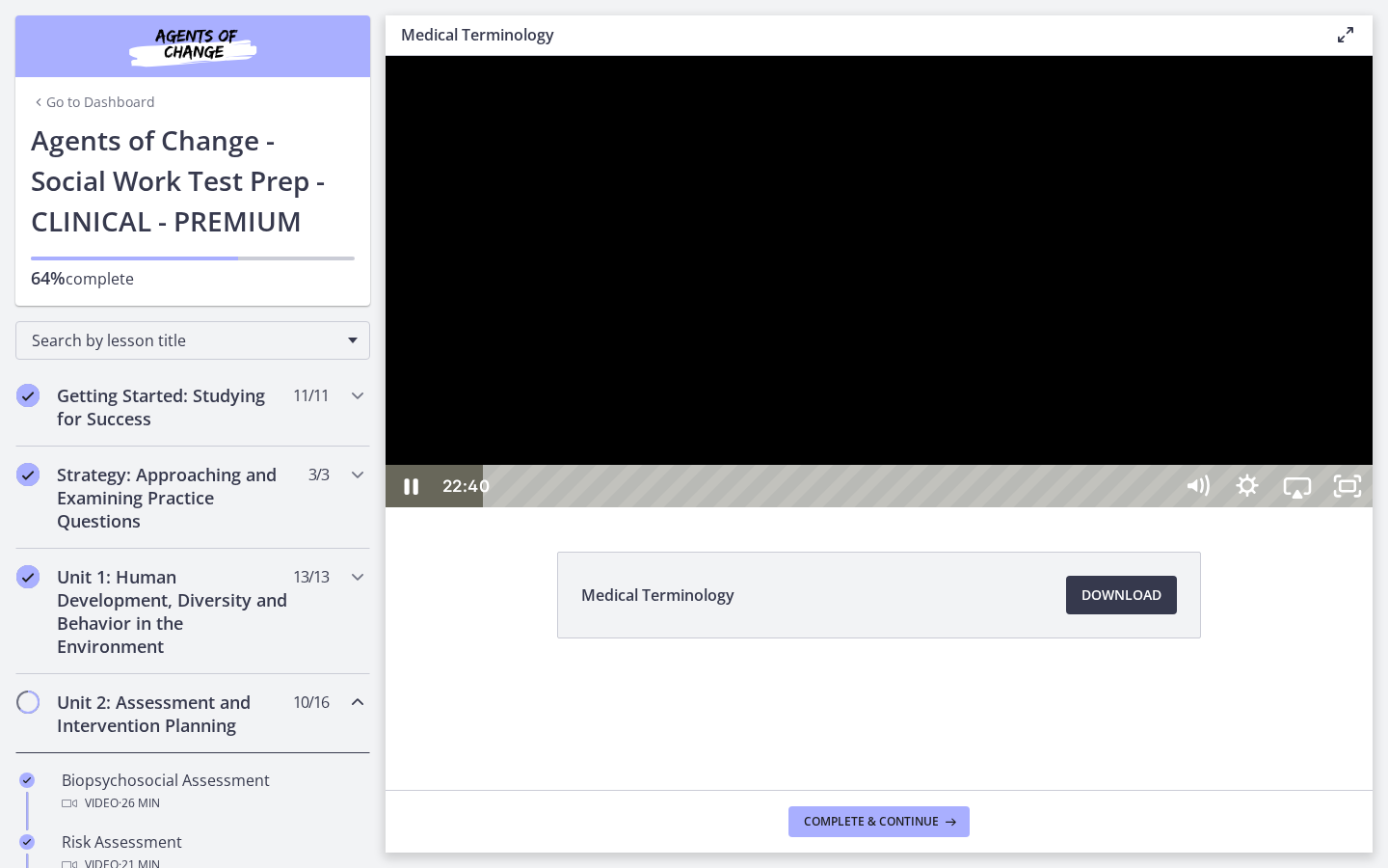
click at [1160, 507] on div "22:21" at bounding box center [830, 485] width 657 height 43
click at [1373, 507] on div at bounding box center [879, 282] width 988 height 451
click at [1160, 507] on div "22:27" at bounding box center [830, 485] width 657 height 43
click at [1160, 507] on div "22:11" at bounding box center [830, 485] width 657 height 43
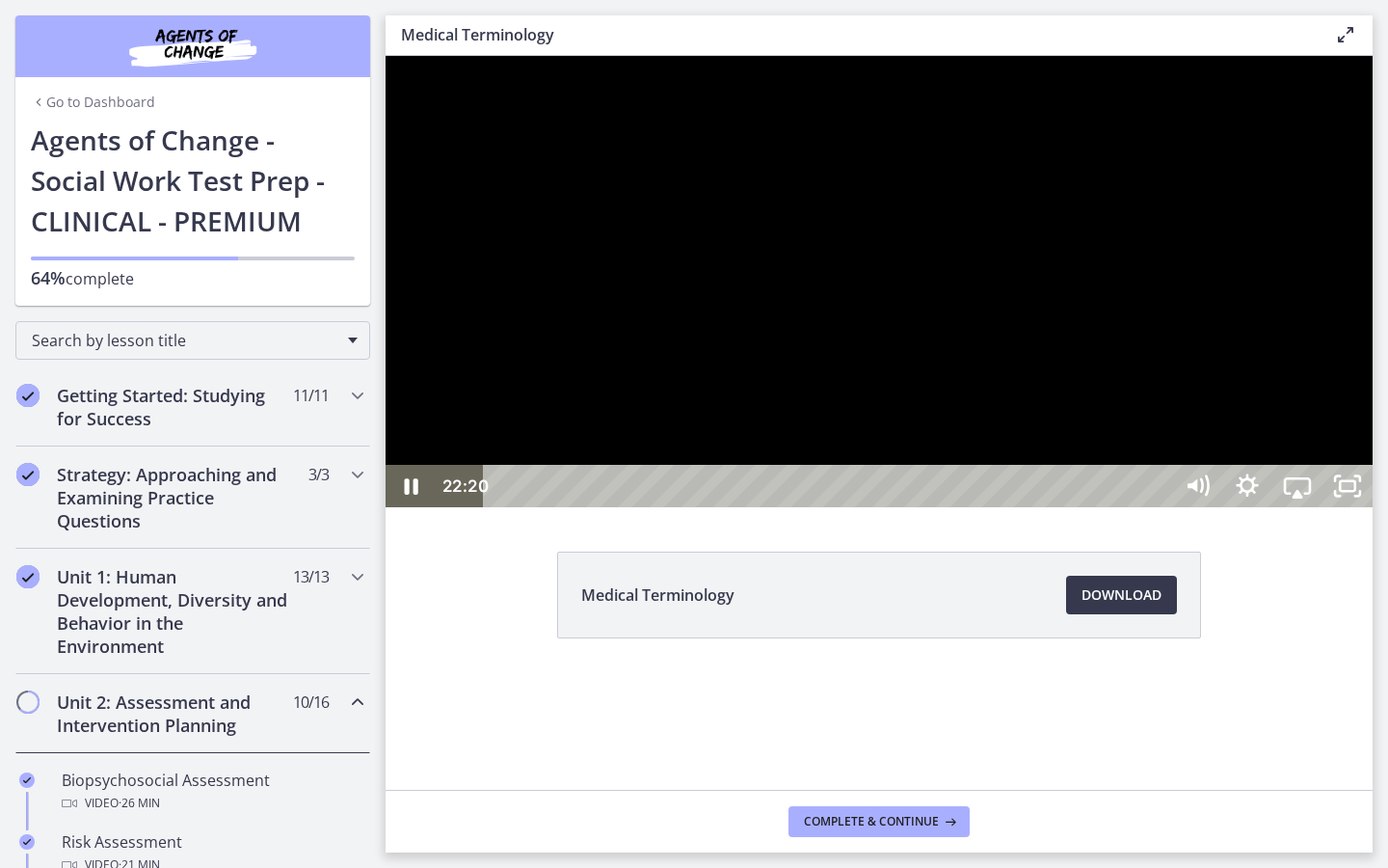
click at [1373, 507] on div at bounding box center [879, 282] width 988 height 451
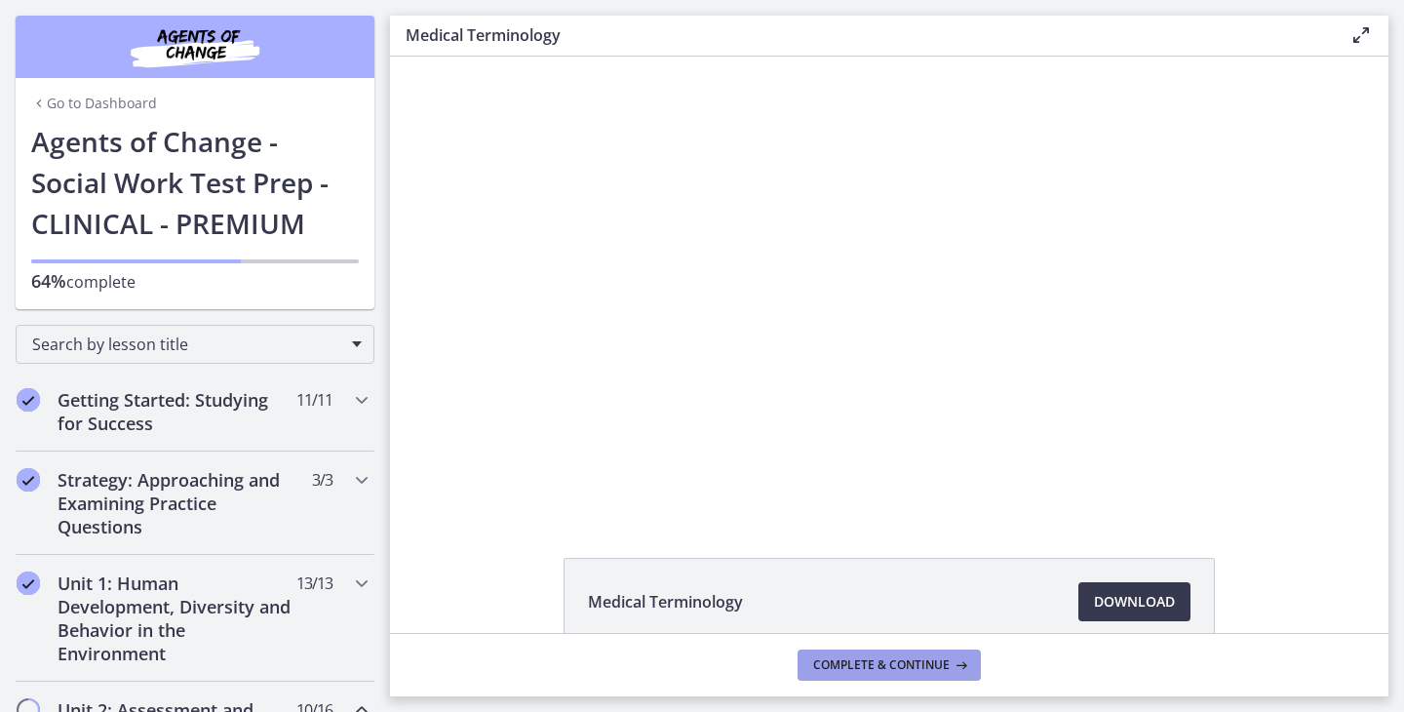
click at [943, 660] on span "Complete & continue" at bounding box center [881, 665] width 137 height 16
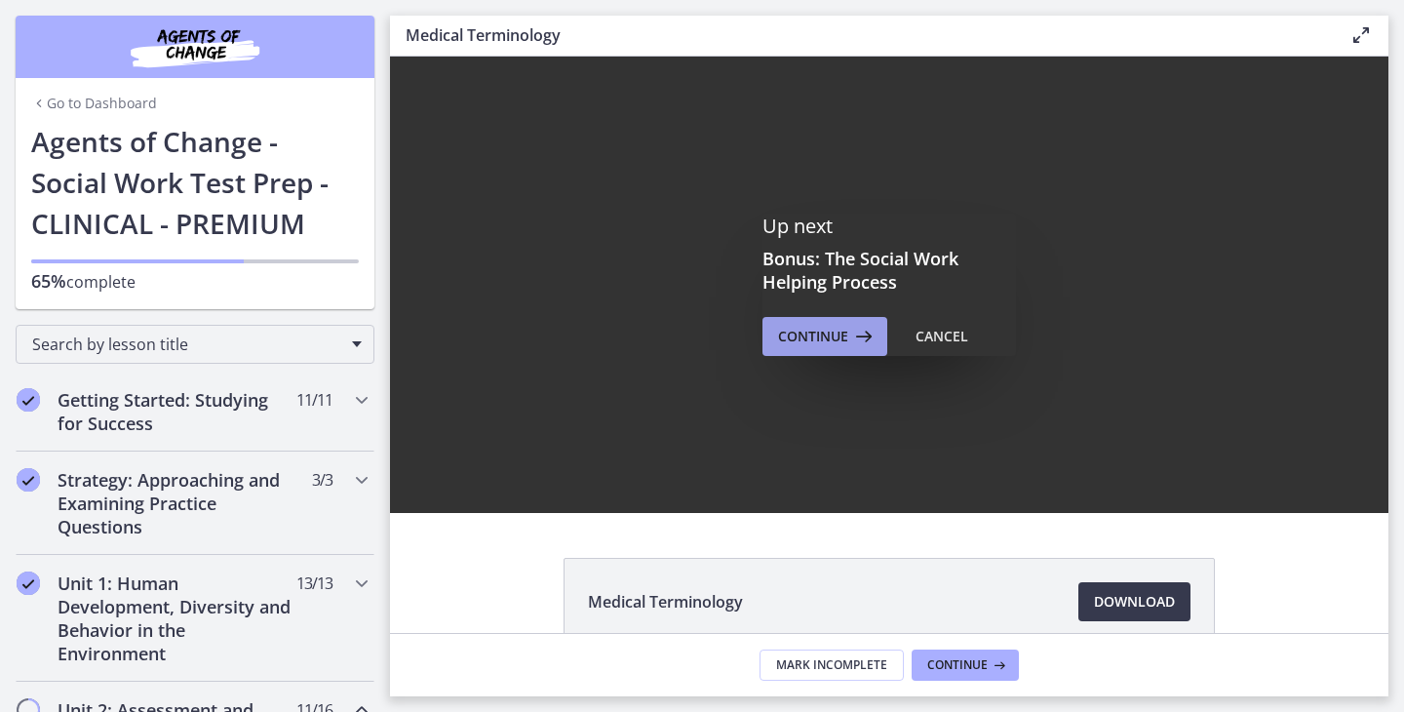
click at [848, 341] on span "Continue" at bounding box center [813, 336] width 70 height 23
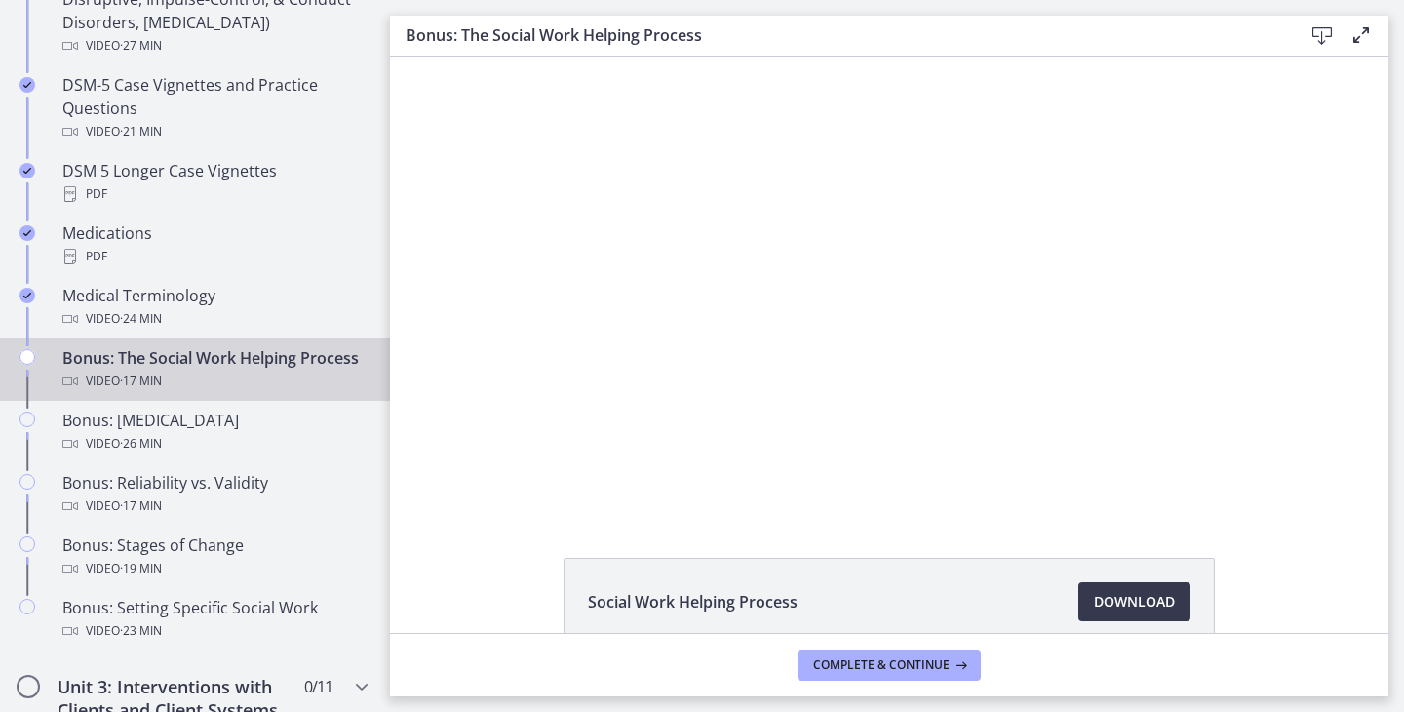
scroll to position [1361, 0]
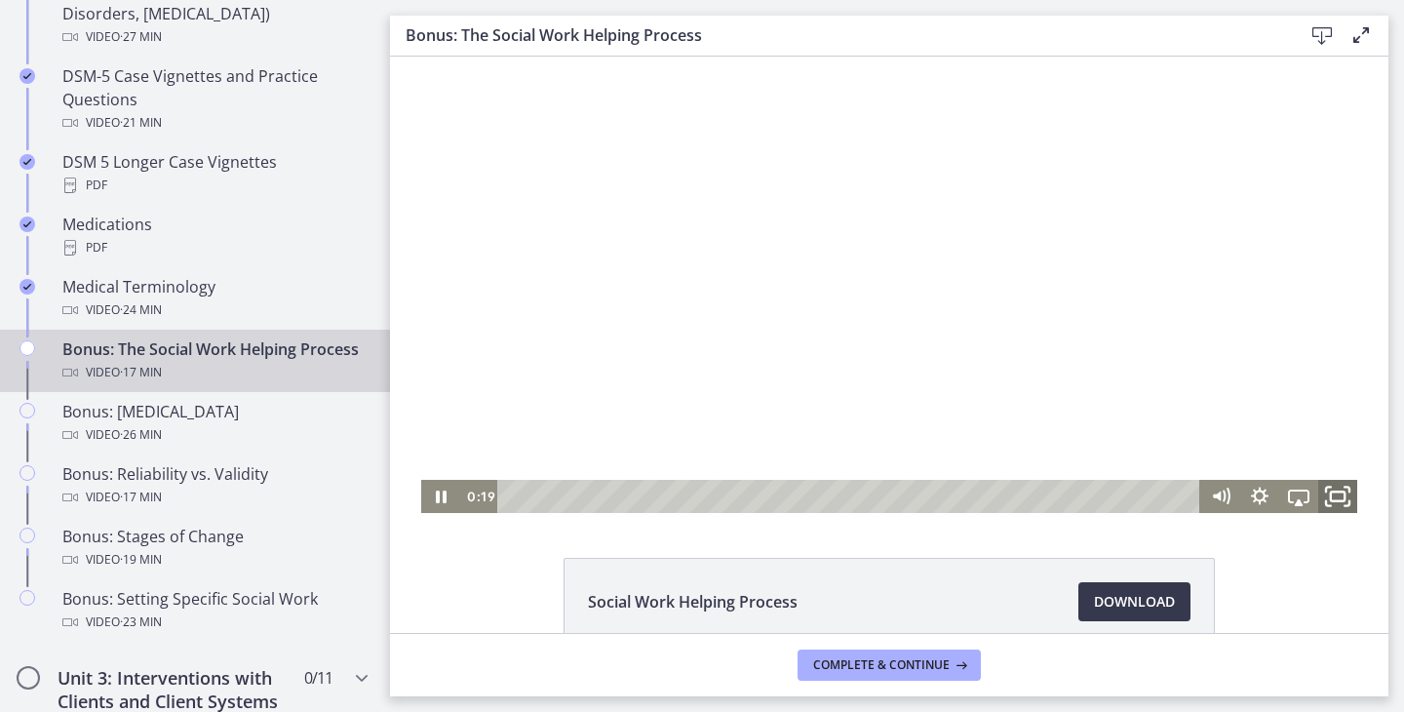
click at [1335, 499] on icon "Fullscreen" at bounding box center [1338, 497] width 47 height 40
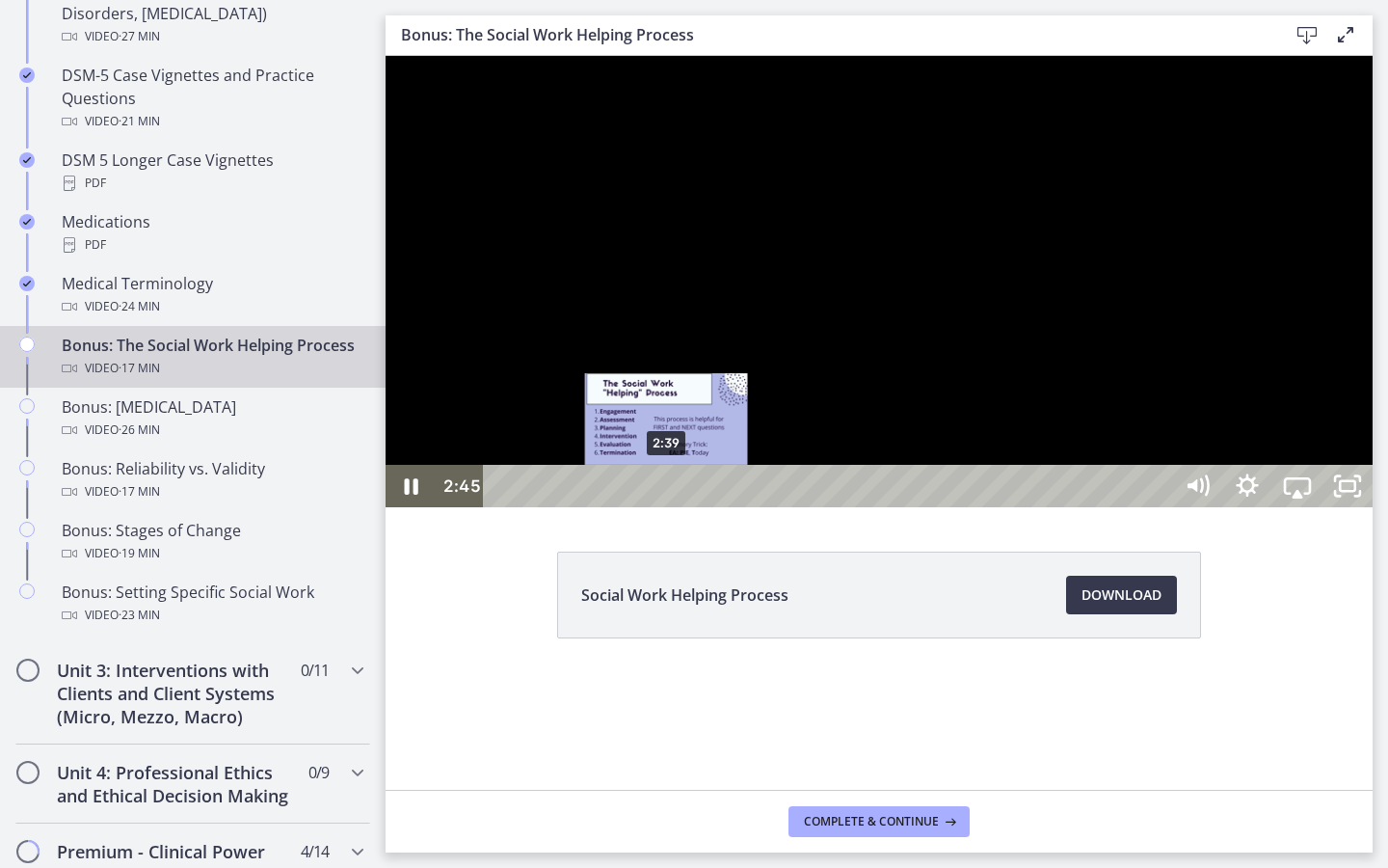
click at [668, 493] on div "Playbar" at bounding box center [674, 486] width 15 height 15
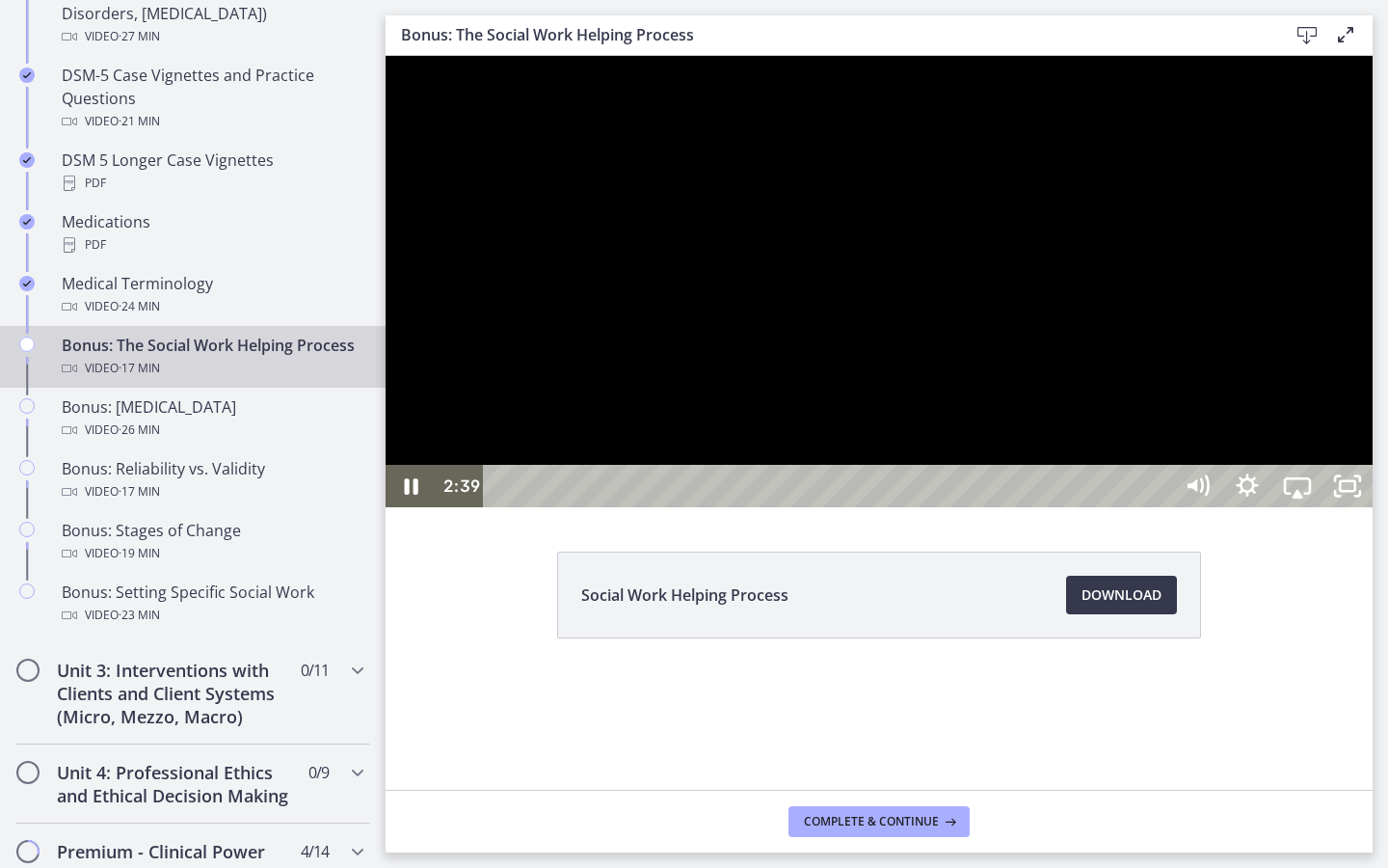
click at [956, 507] on div at bounding box center [879, 282] width 988 height 451
click at [843, 507] on div at bounding box center [879, 282] width 988 height 451
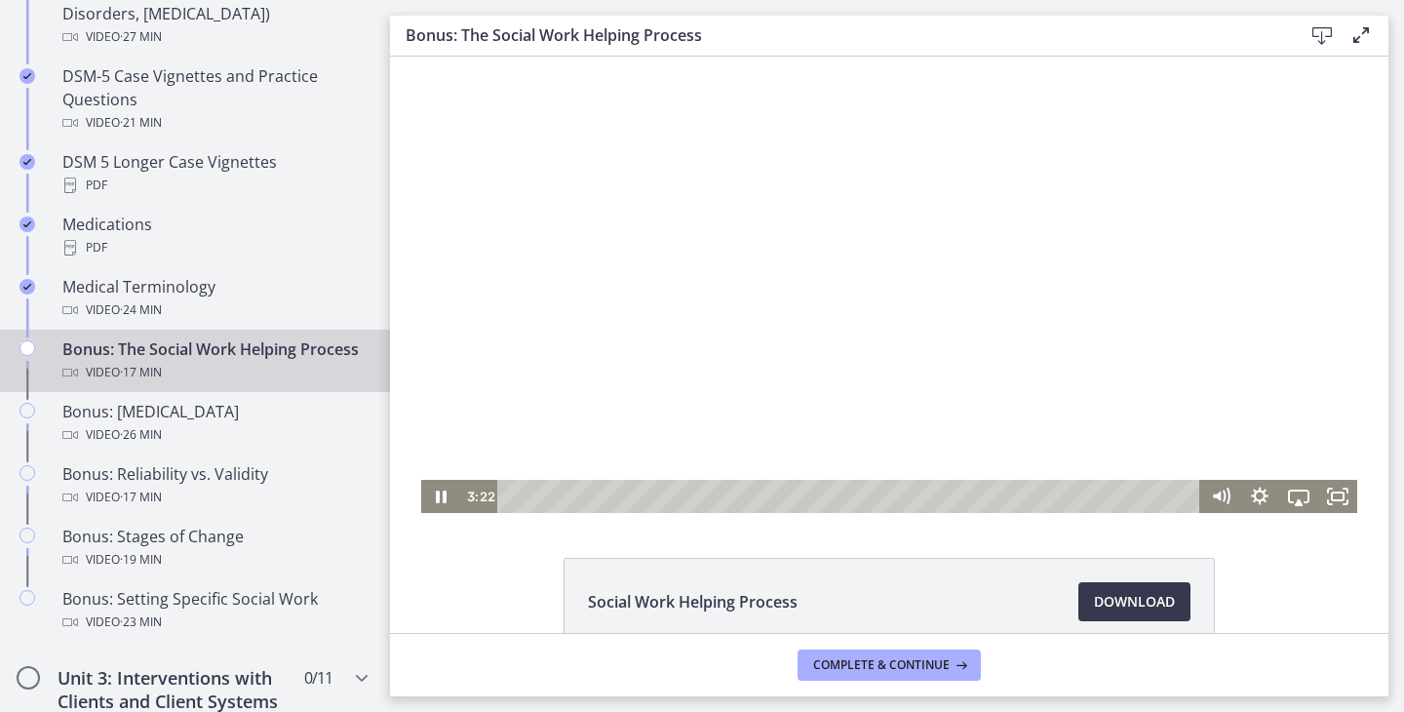
click at [790, 288] on div at bounding box center [889, 285] width 936 height 456
click at [599, 245] on div at bounding box center [889, 285] width 936 height 456
click at [1338, 499] on icon "Fullscreen" at bounding box center [1338, 497] width 47 height 40
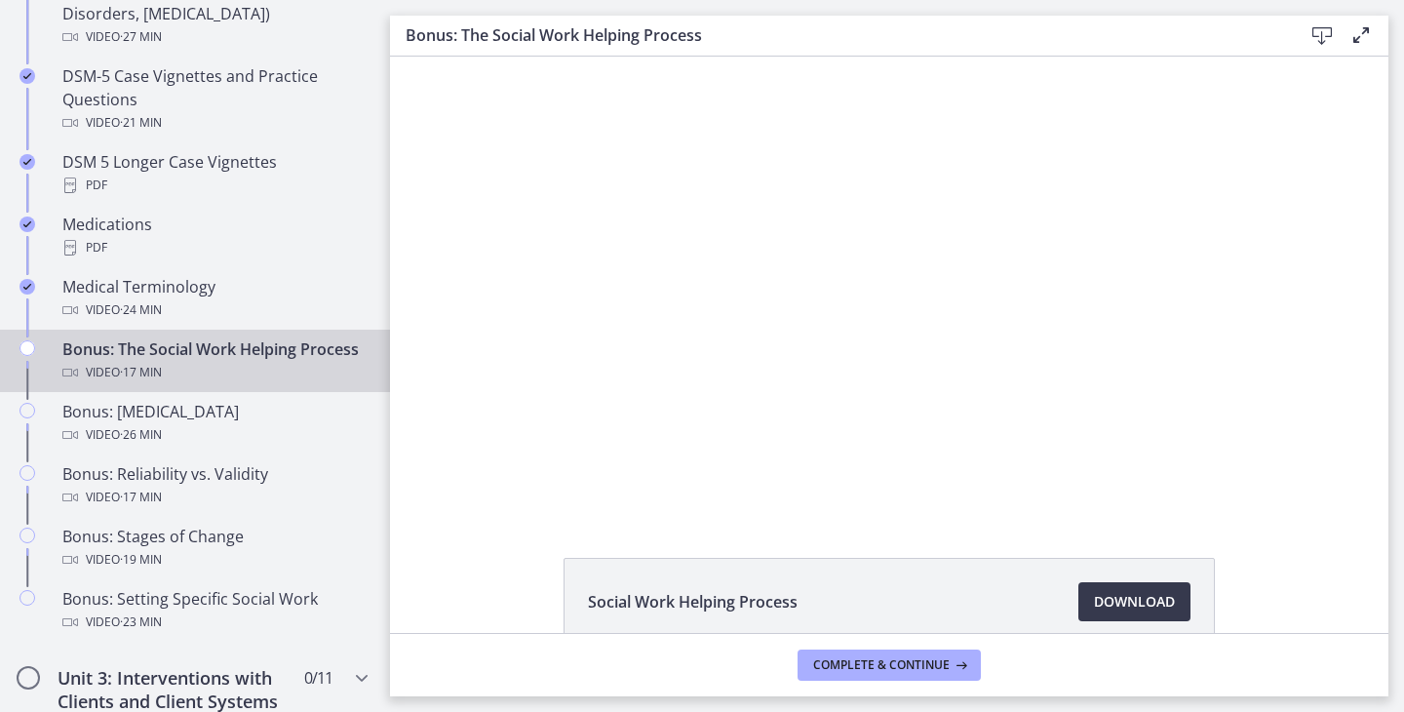
click at [784, 381] on div at bounding box center [889, 285] width 936 height 456
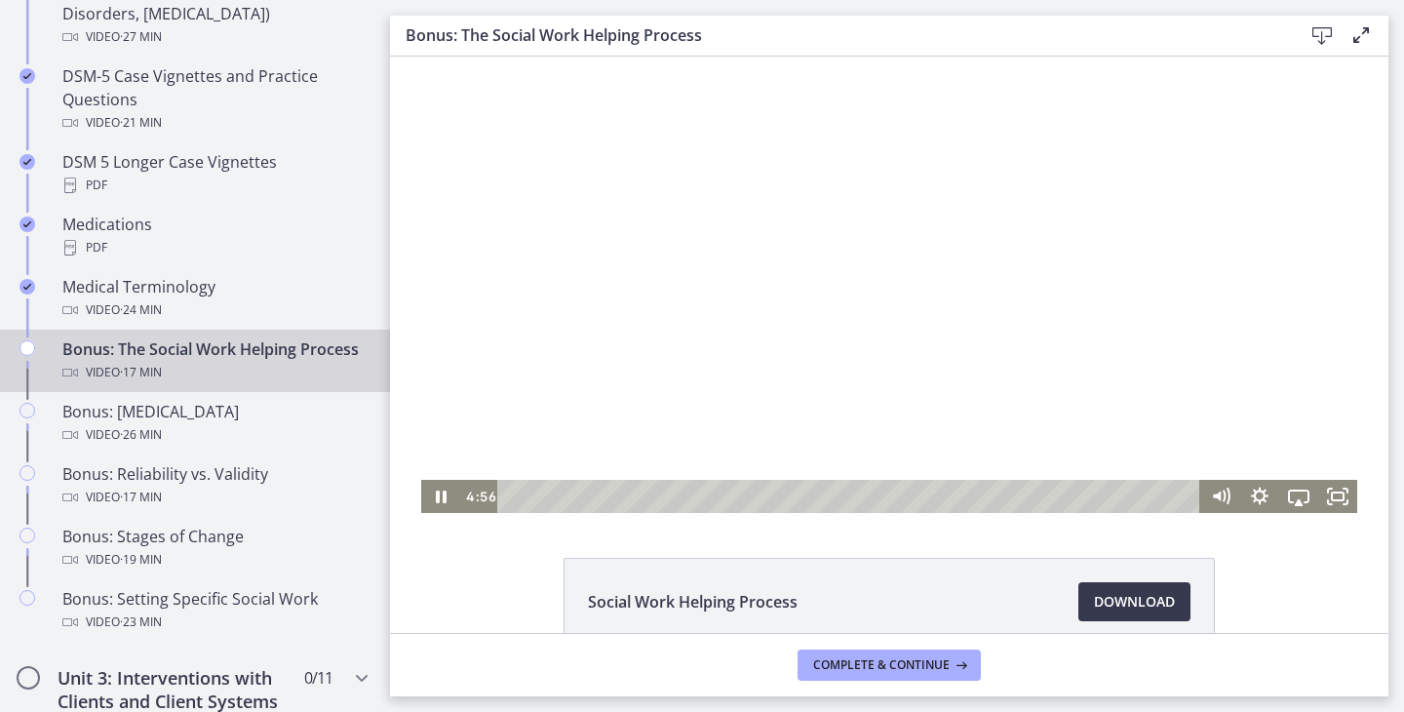
click at [975, 284] on div at bounding box center [889, 285] width 936 height 456
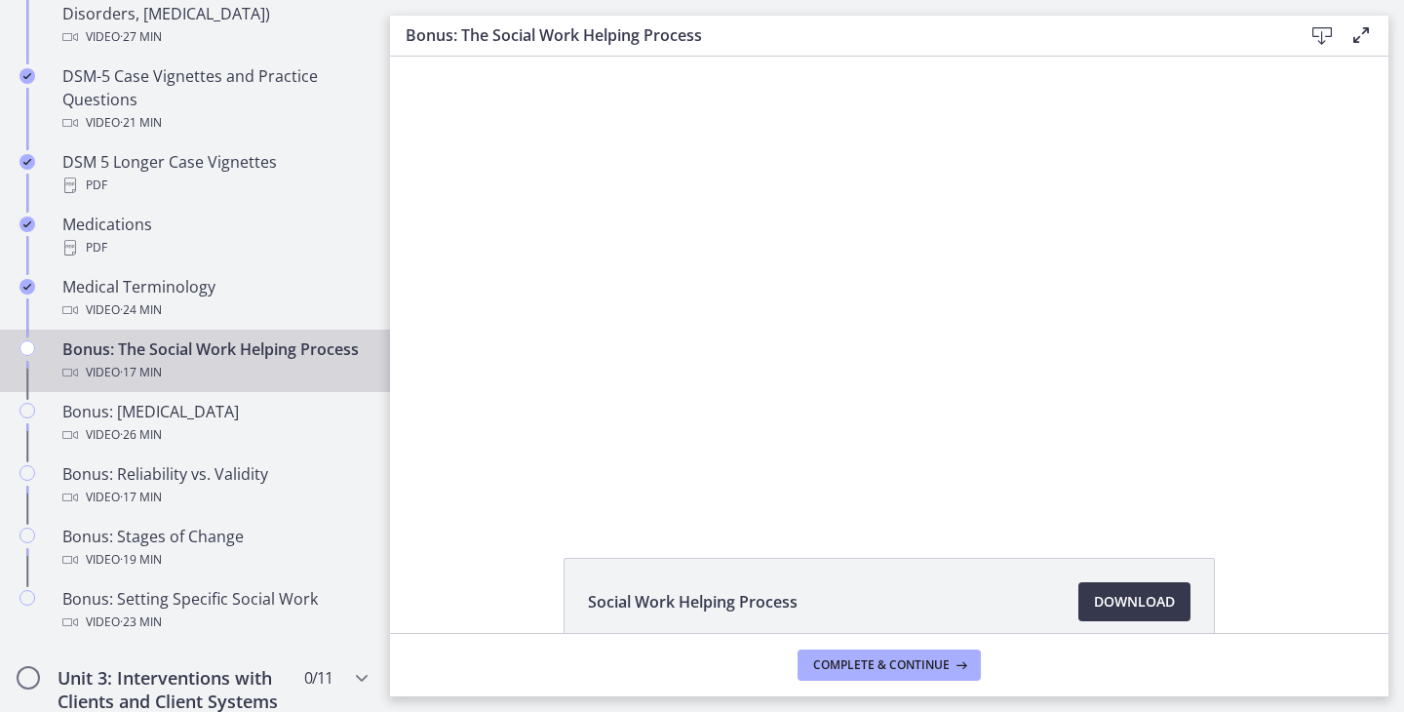
click at [944, 31] on h3 "Bonus: The Social Work Helping Process" at bounding box center [839, 34] width 866 height 23
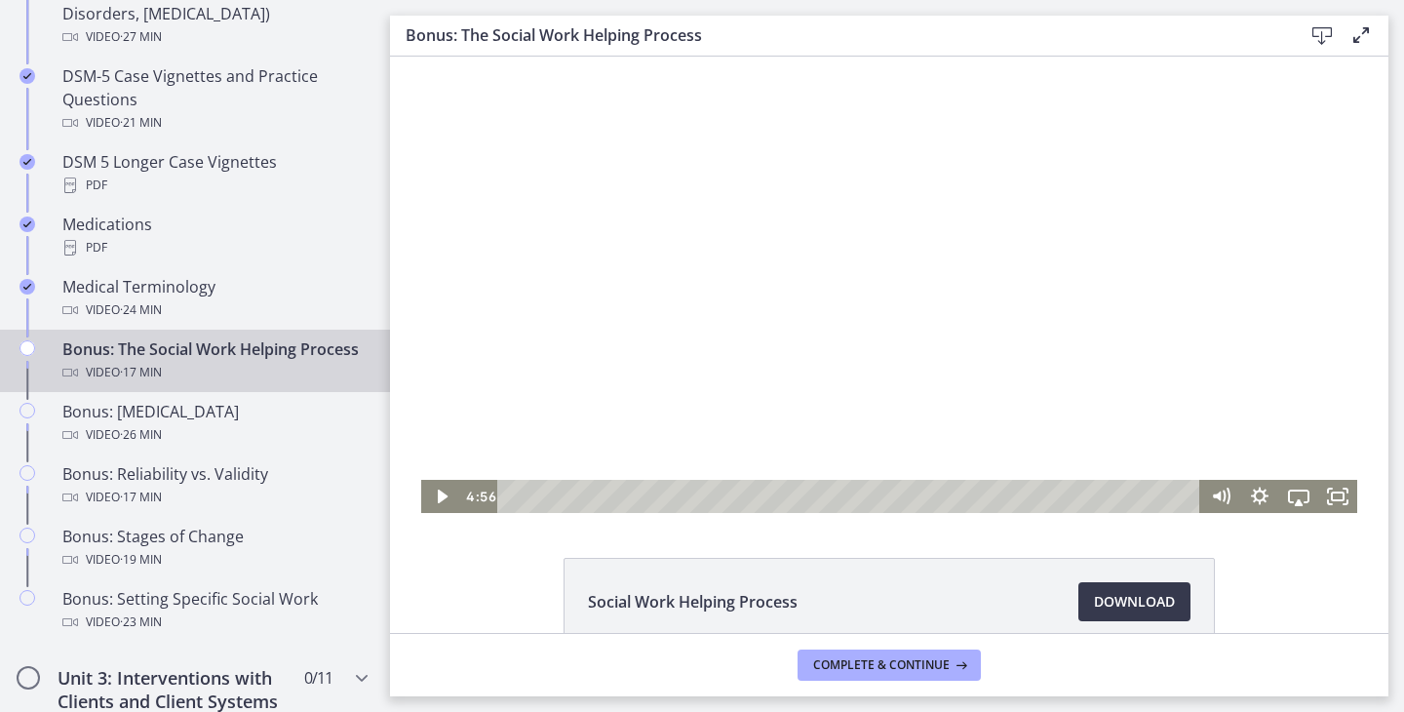
click at [873, 298] on div at bounding box center [889, 285] width 936 height 456
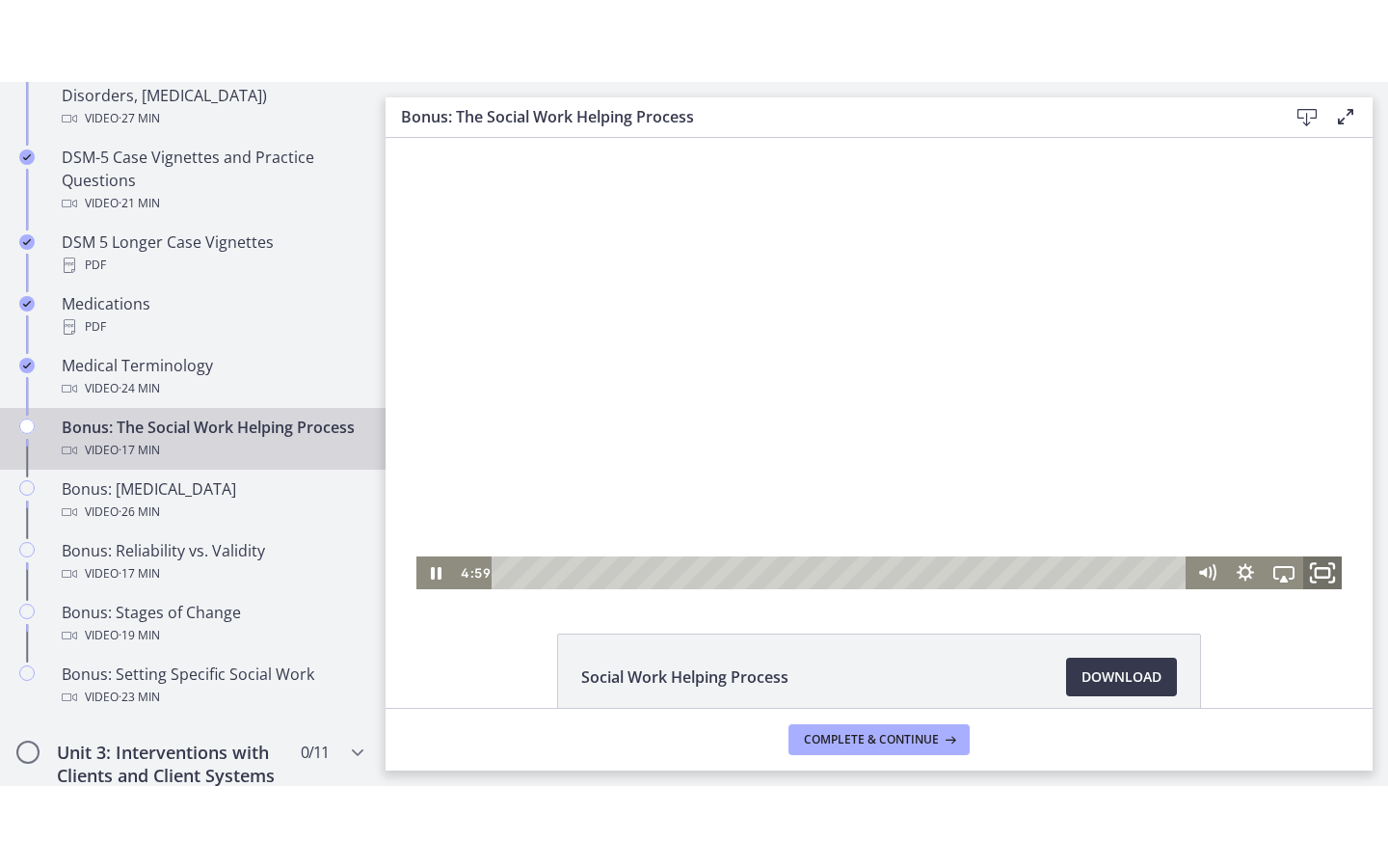
click at [1321, 574] on icon "Fullscreen" at bounding box center [1323, 573] width 46 height 40
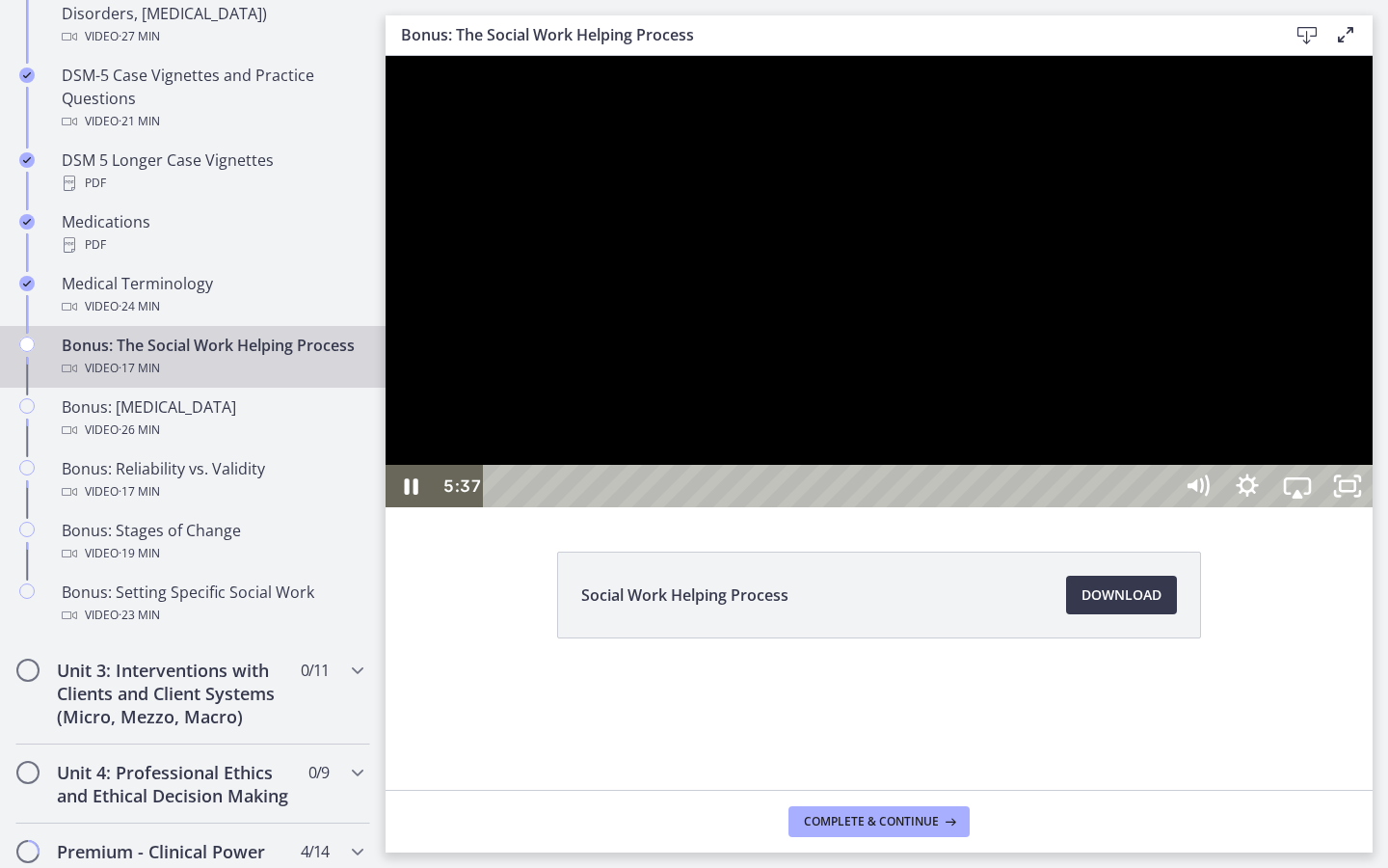
click at [1373, 507] on div at bounding box center [879, 282] width 988 height 451
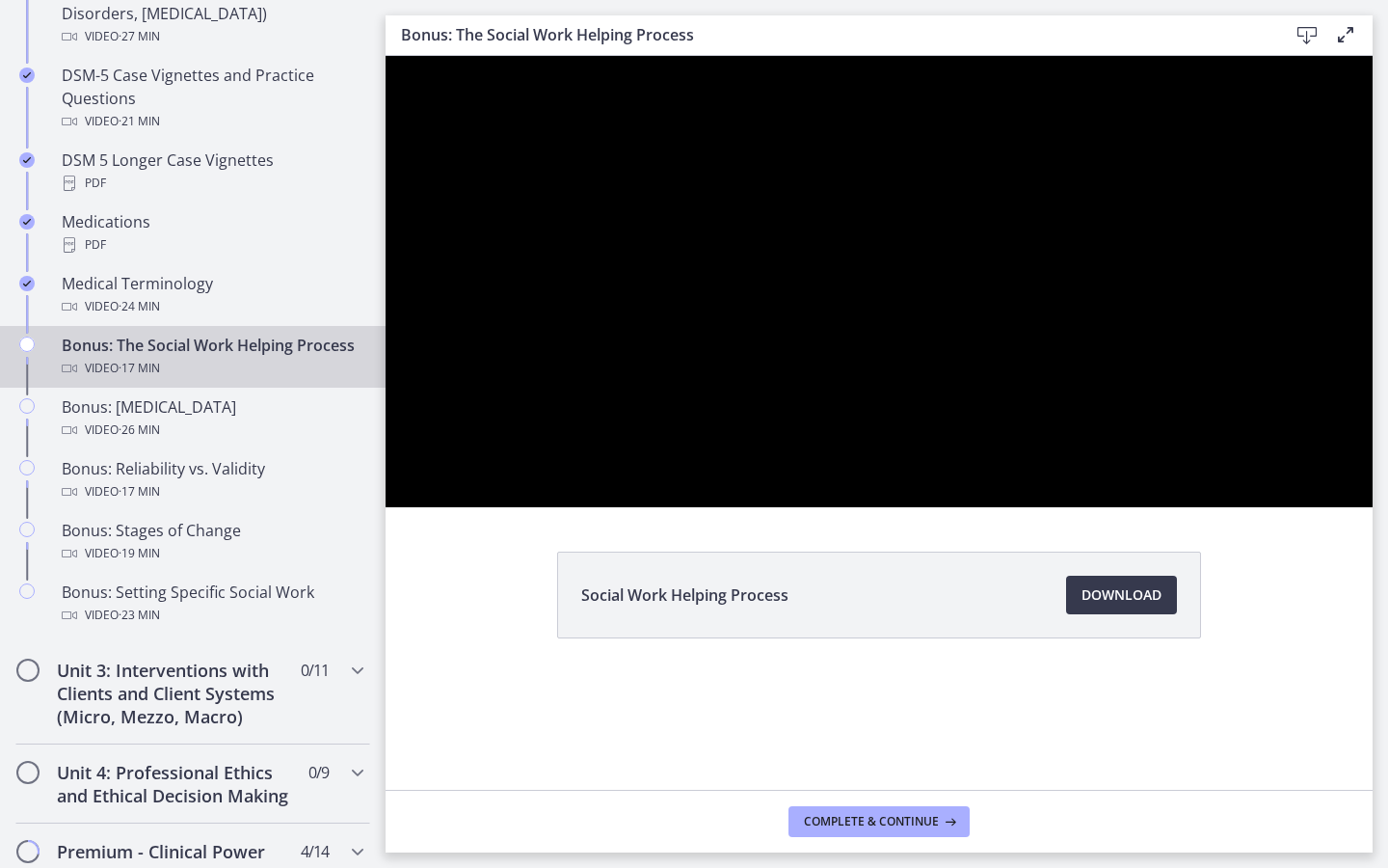
click at [1373, 507] on div at bounding box center [879, 282] width 988 height 451
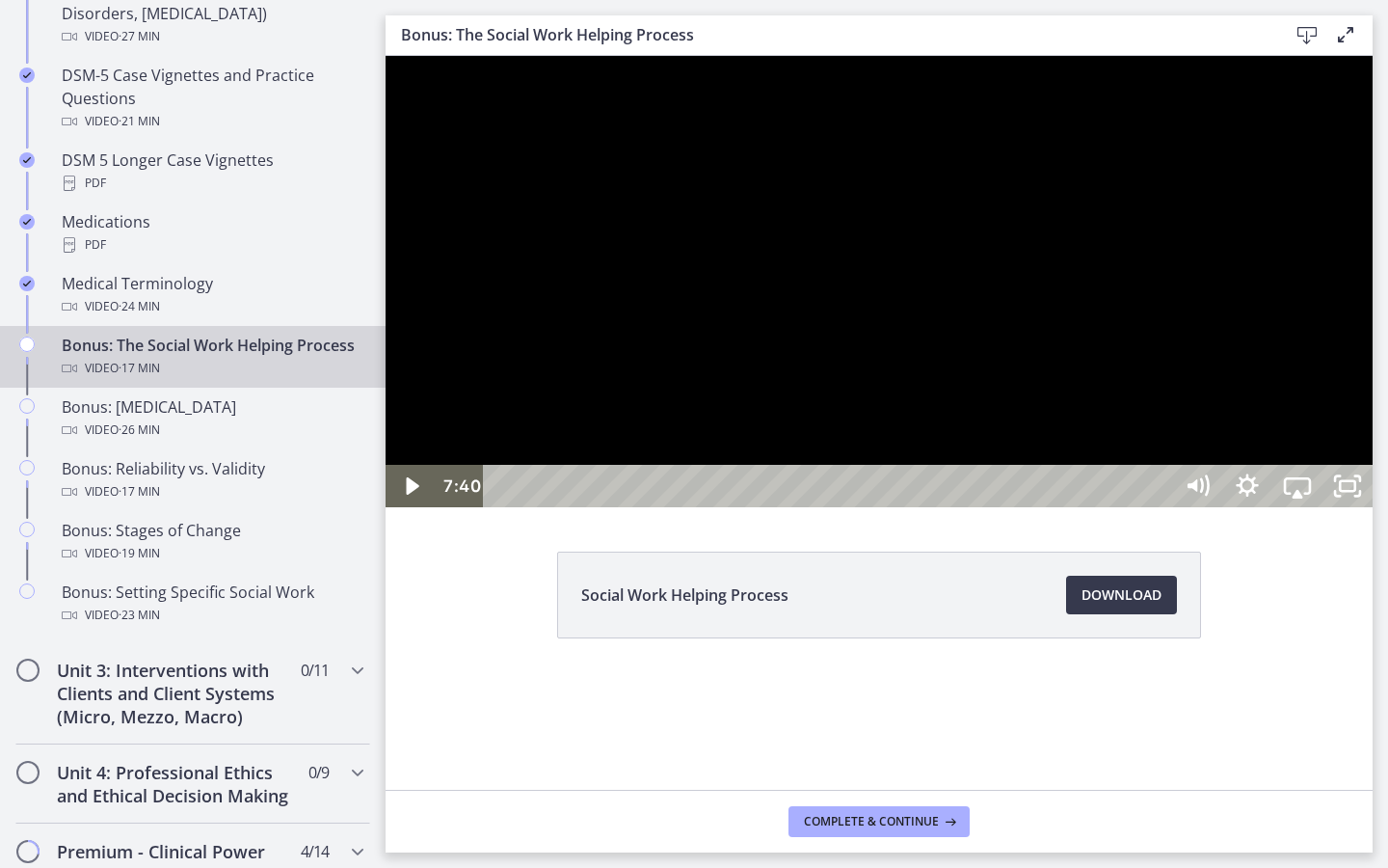
click at [1170, 507] on div at bounding box center [879, 282] width 988 height 451
click at [1117, 440] on div at bounding box center [879, 282] width 988 height 451
click at [1123, 328] on div at bounding box center [879, 282] width 988 height 451
click at [968, 507] on div at bounding box center [879, 282] width 988 height 451
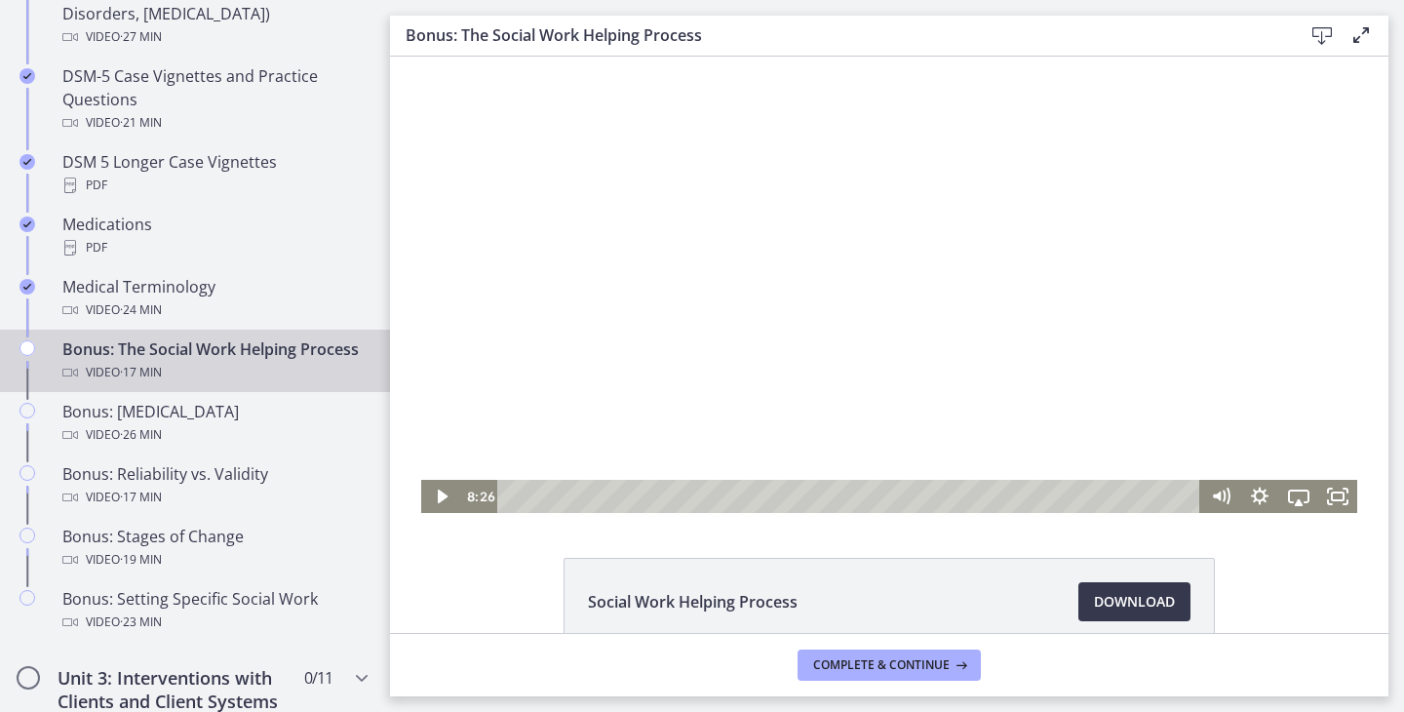
click at [687, 329] on div at bounding box center [889, 285] width 936 height 456
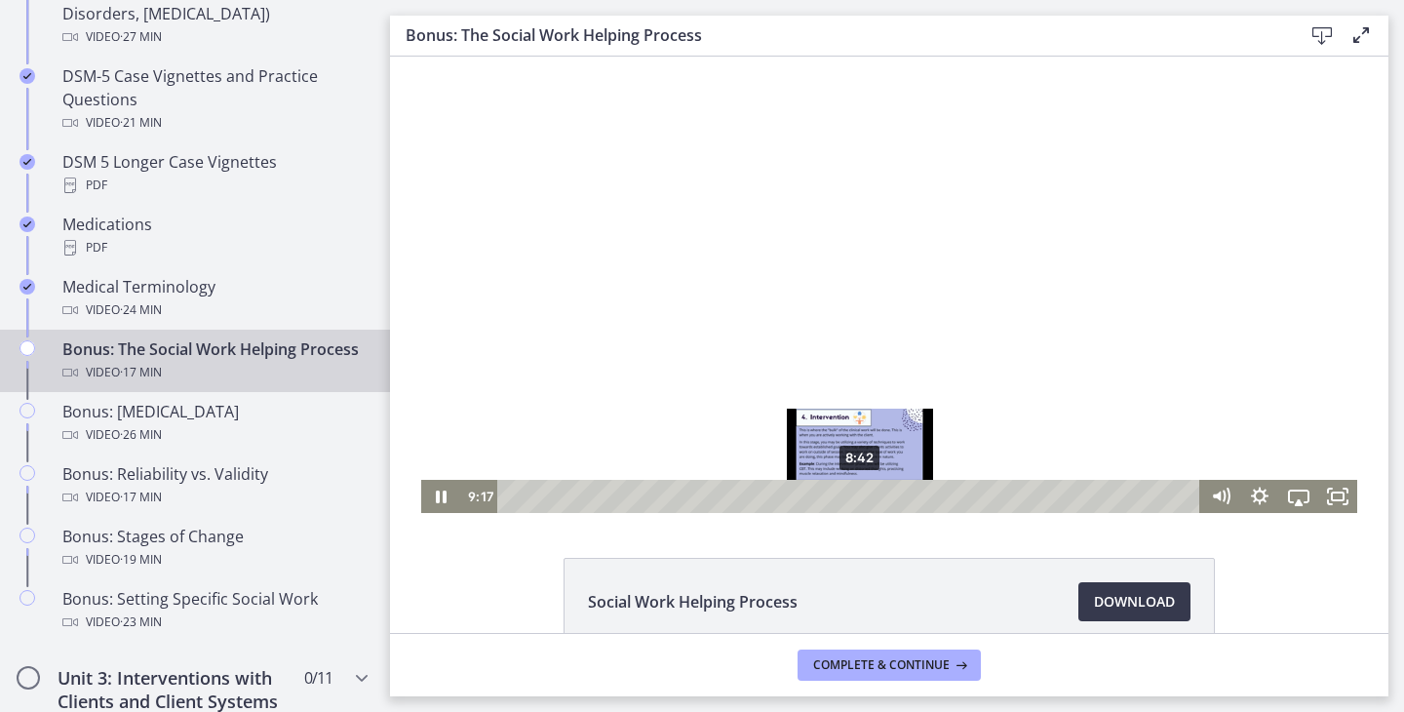
click at [861, 498] on div "8:42" at bounding box center [852, 496] width 680 height 33
click at [850, 499] on div "8:26" at bounding box center [852, 496] width 680 height 33
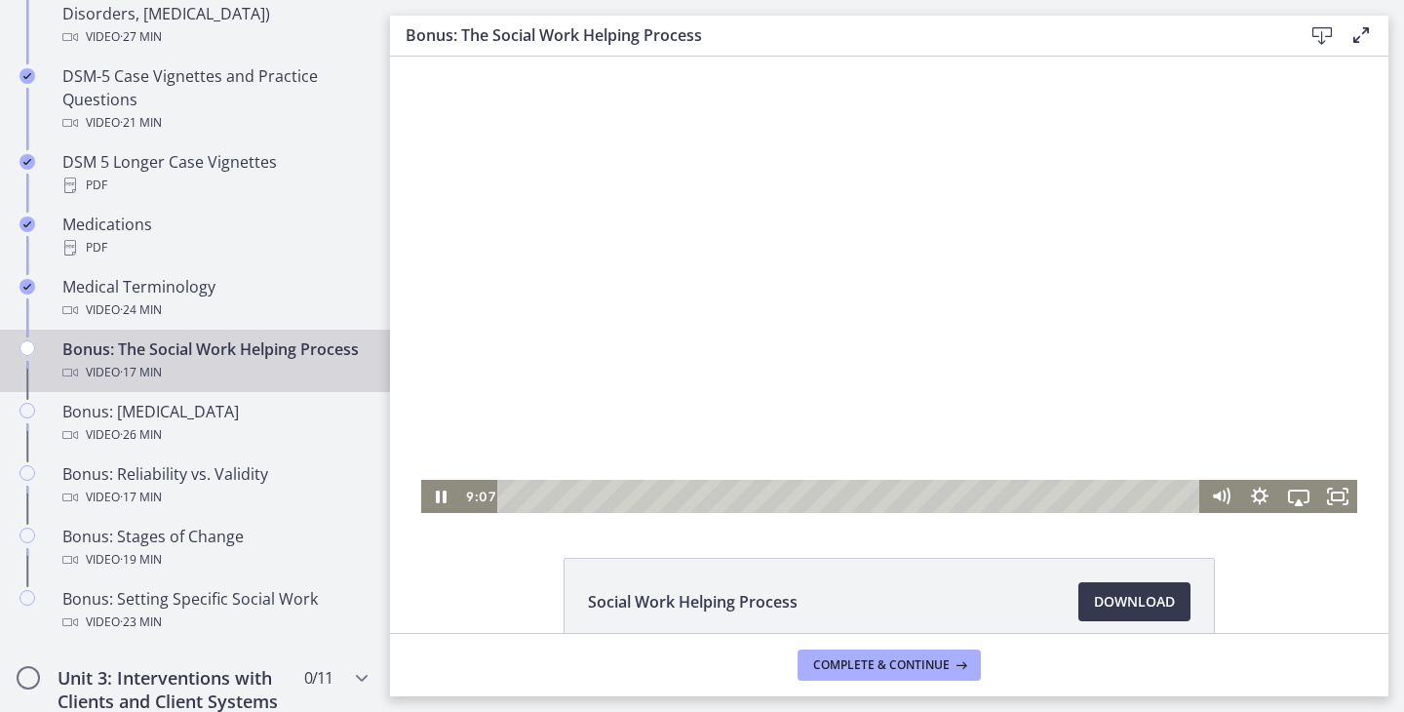
click at [994, 398] on div at bounding box center [889, 285] width 936 height 456
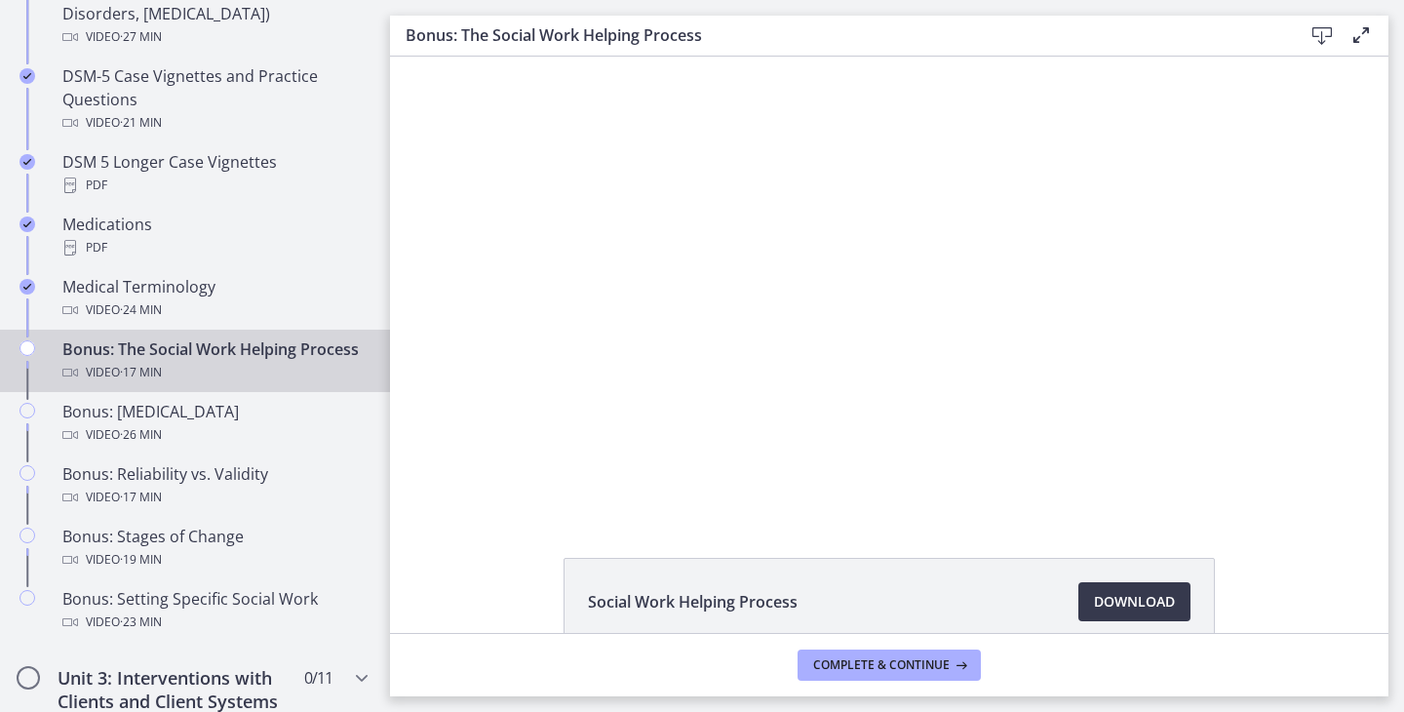
click at [994, 399] on div at bounding box center [889, 285] width 936 height 456
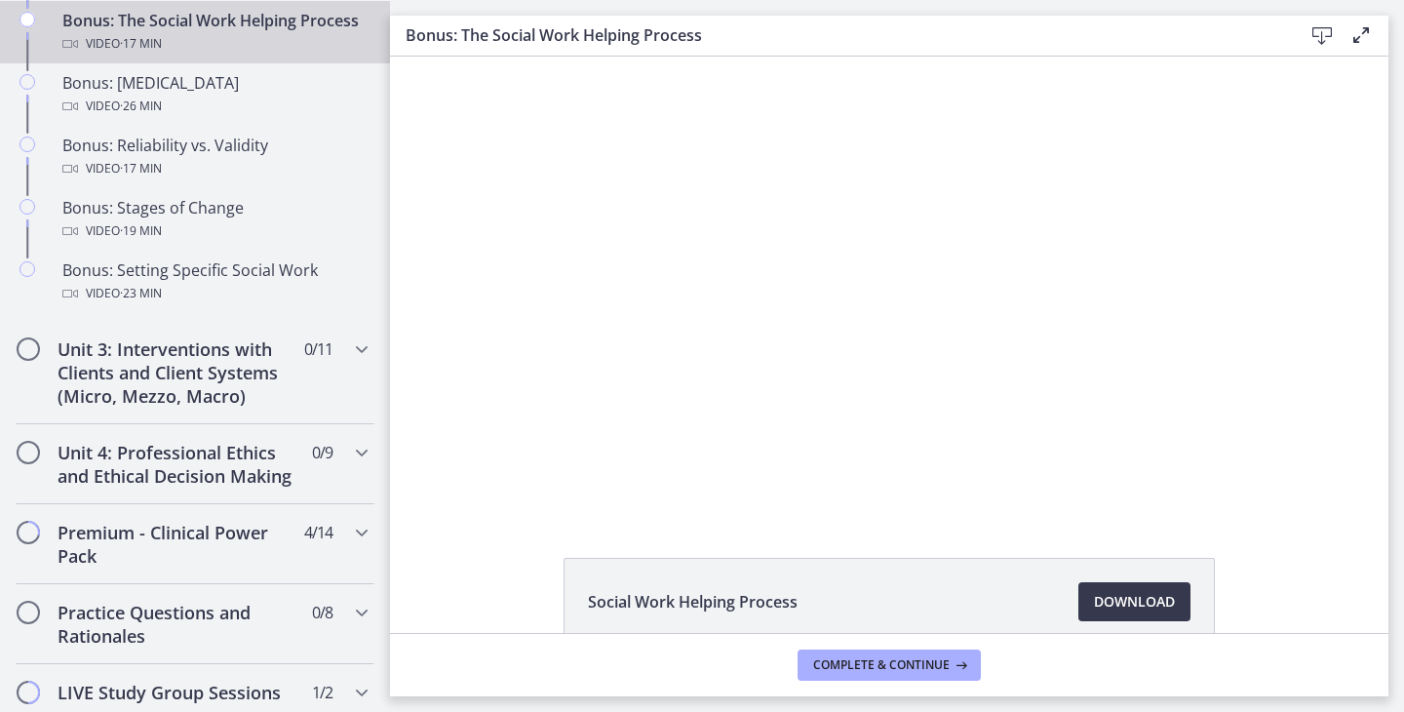
scroll to position [1695, 0]
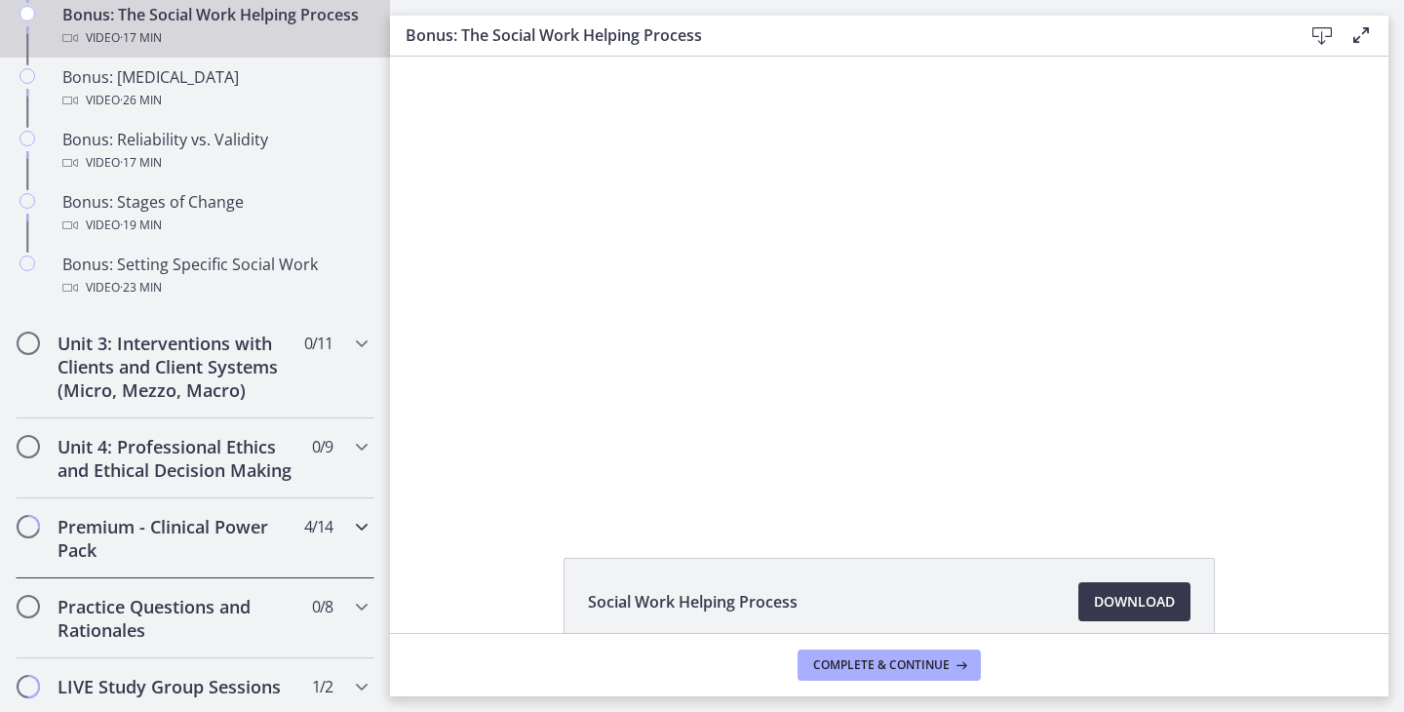
click at [350, 534] on icon "Chapters" at bounding box center [361, 526] width 23 height 23
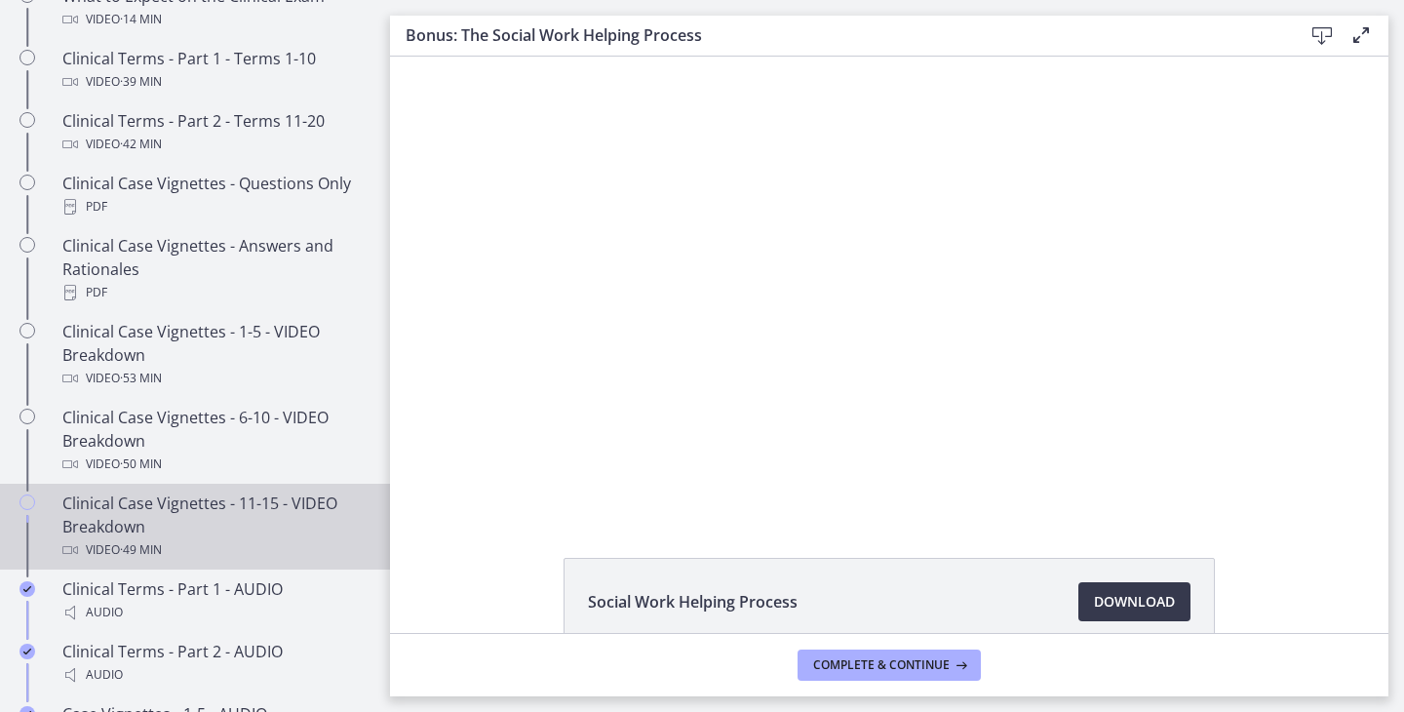
scroll to position [1114, 0]
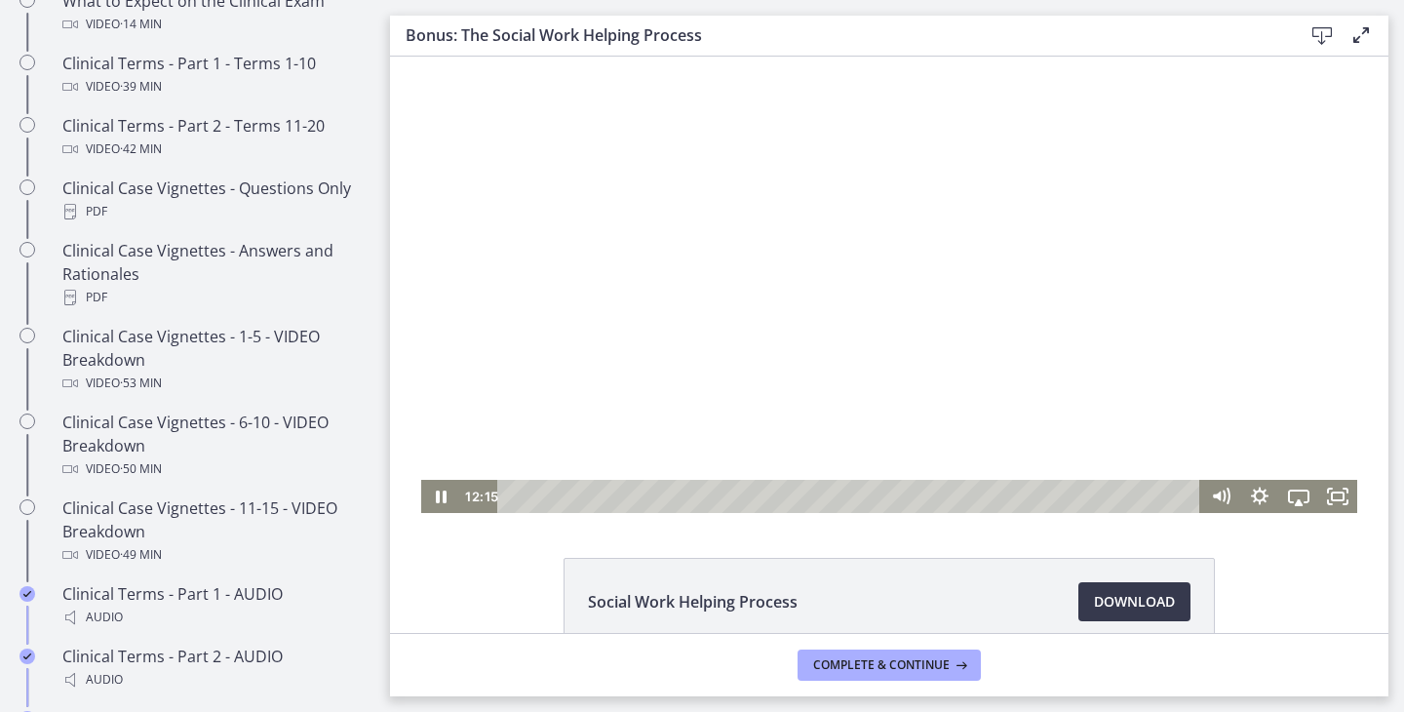
click at [709, 375] on div at bounding box center [889, 285] width 936 height 456
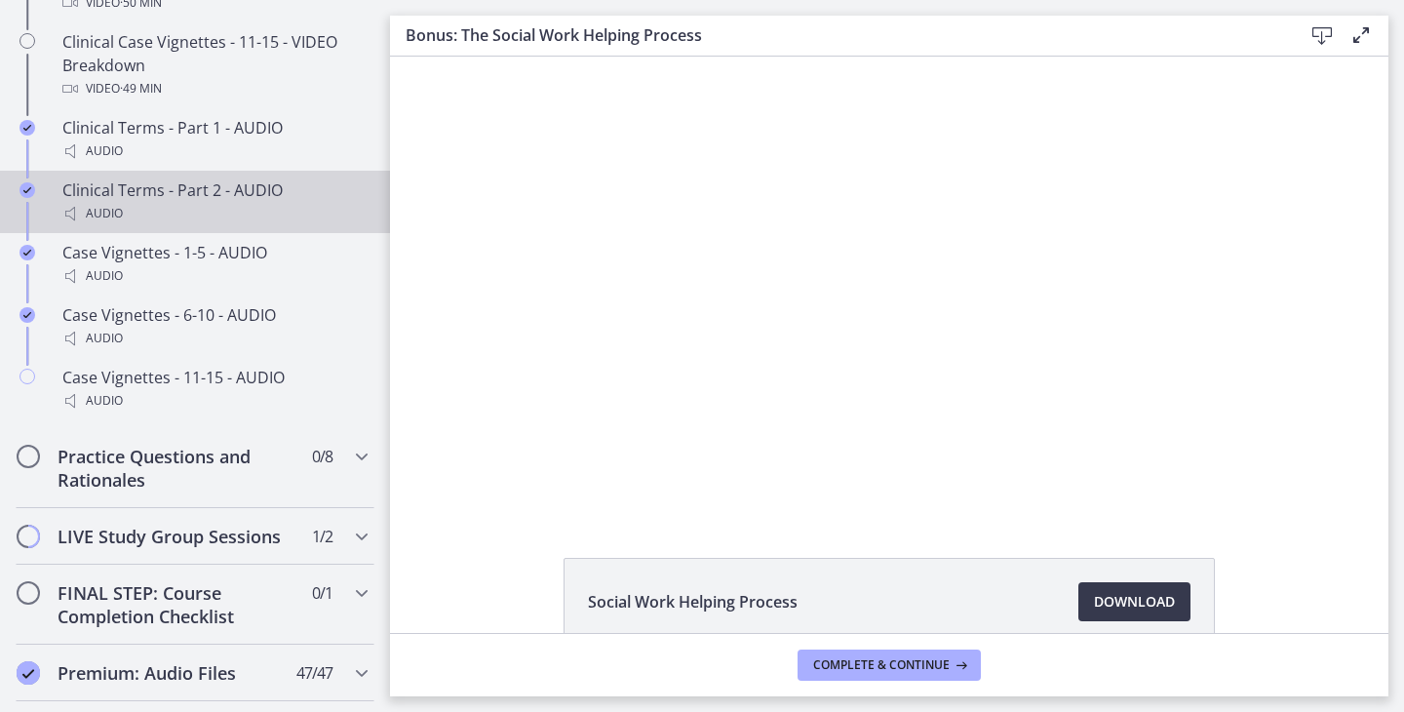
scroll to position [1634, 0]
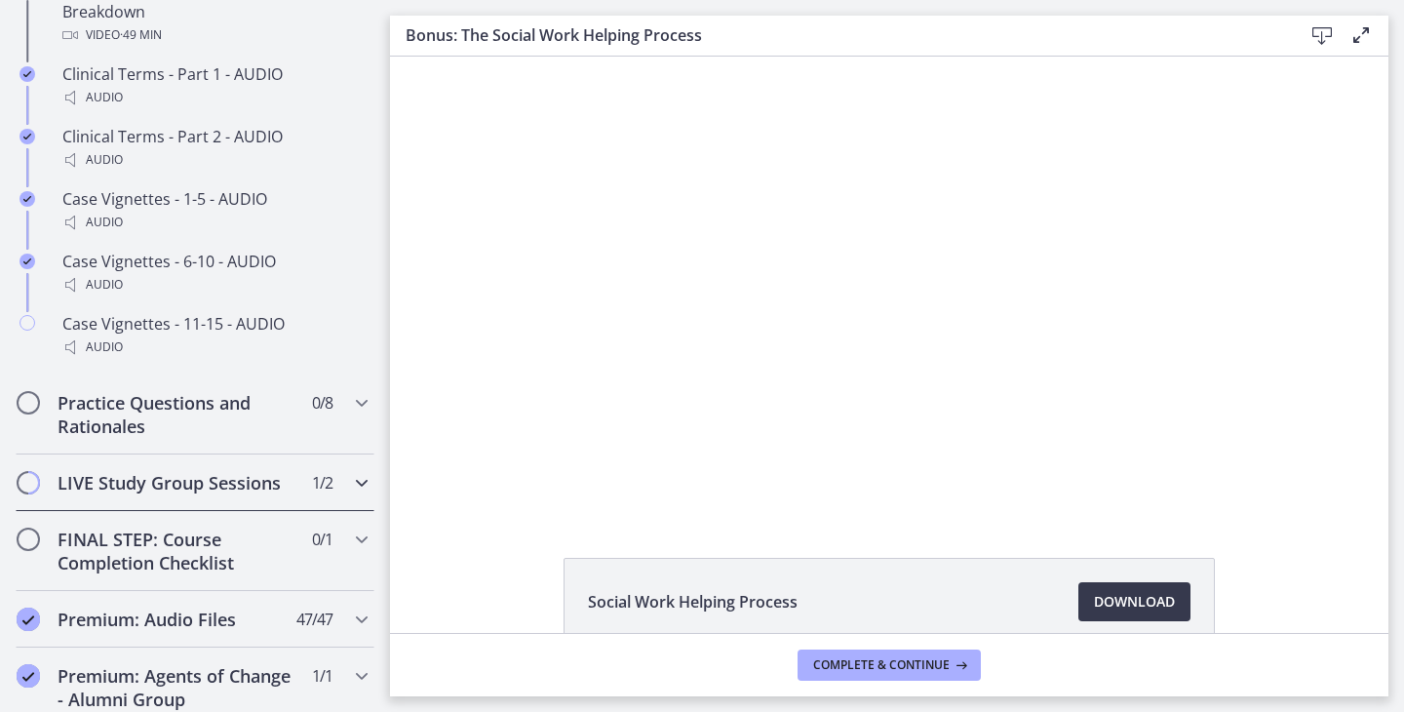
click at [363, 484] on icon "Chapters" at bounding box center [361, 482] width 23 height 23
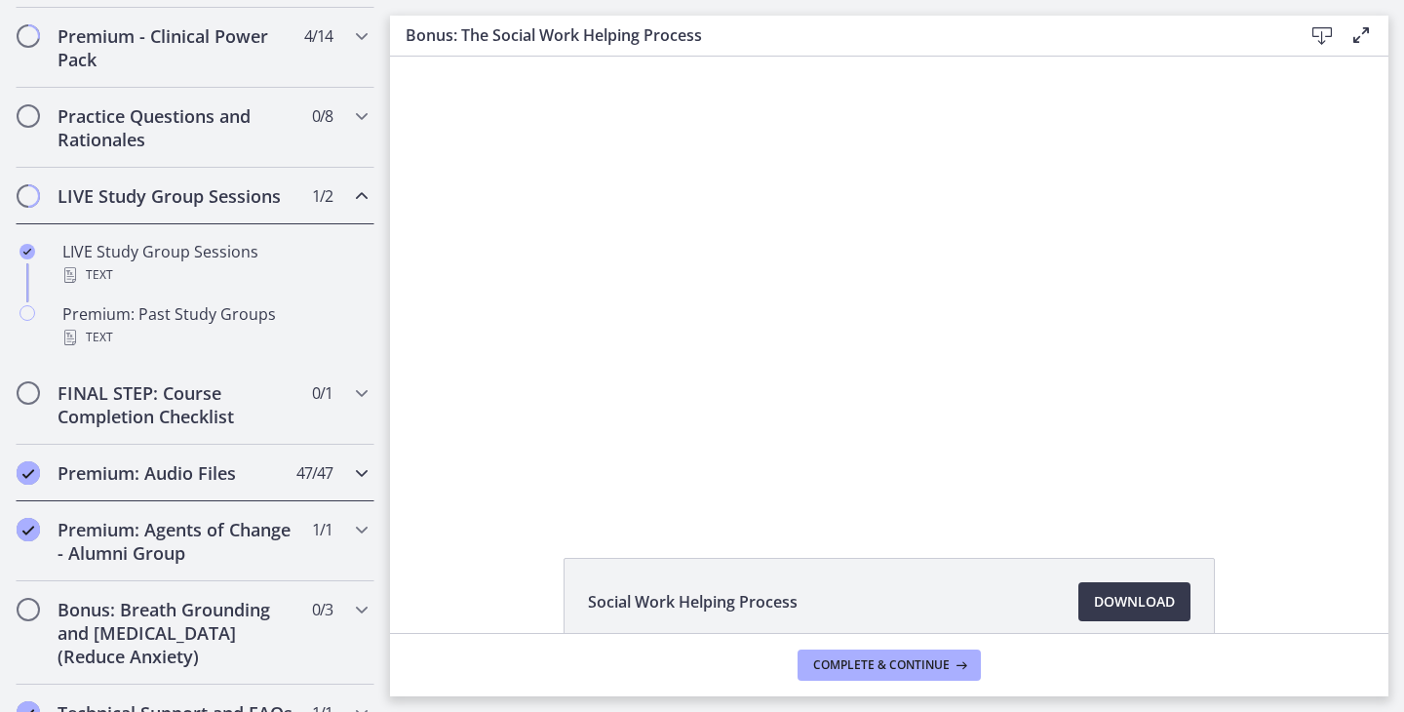
scroll to position [930, 0]
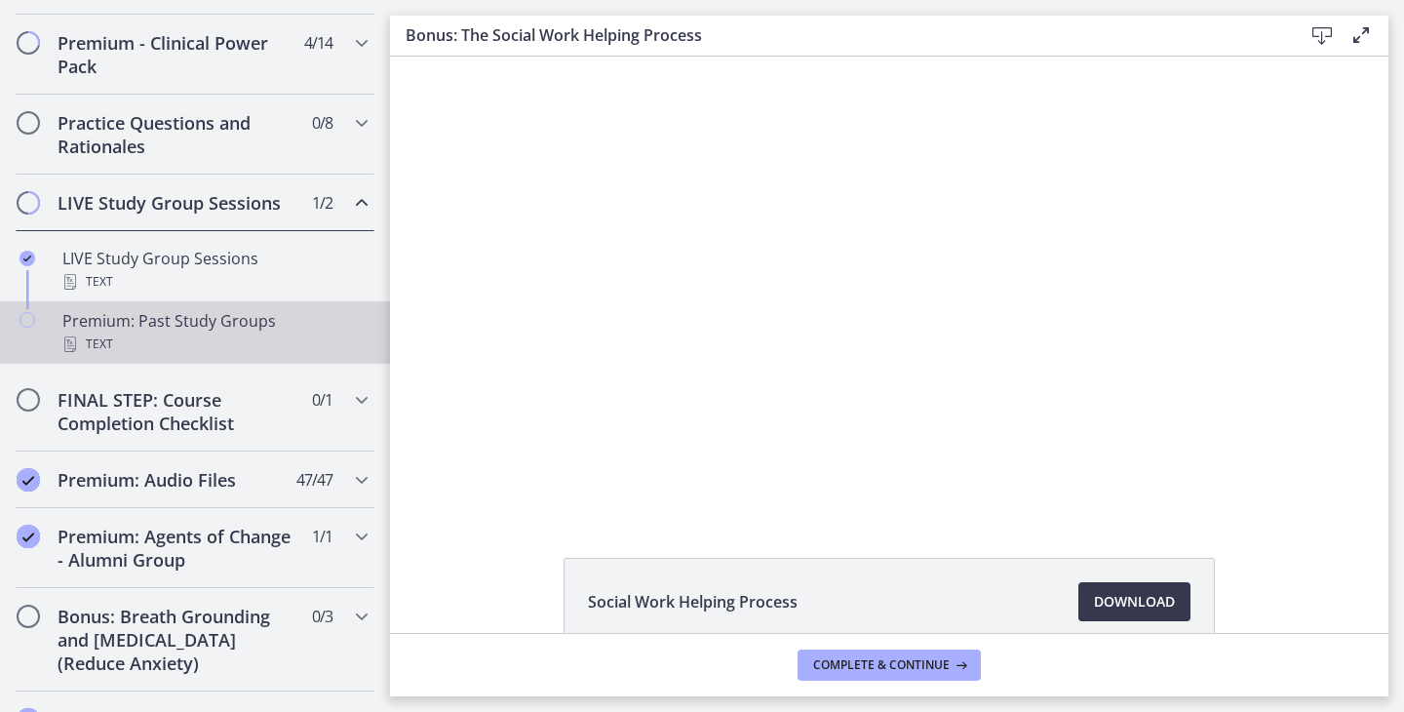
click at [227, 350] on div "Text" at bounding box center [214, 344] width 304 height 23
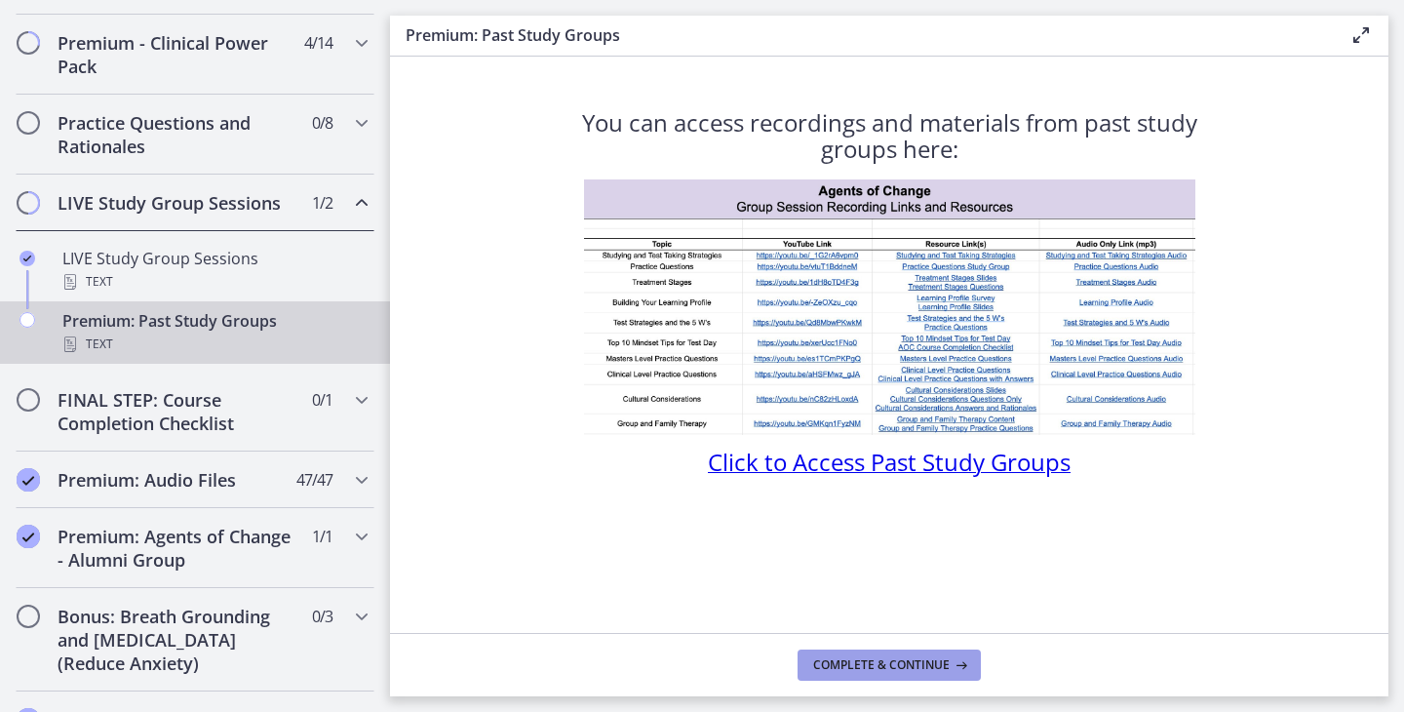
click at [884, 671] on span "Complete & continue" at bounding box center [881, 665] width 137 height 16
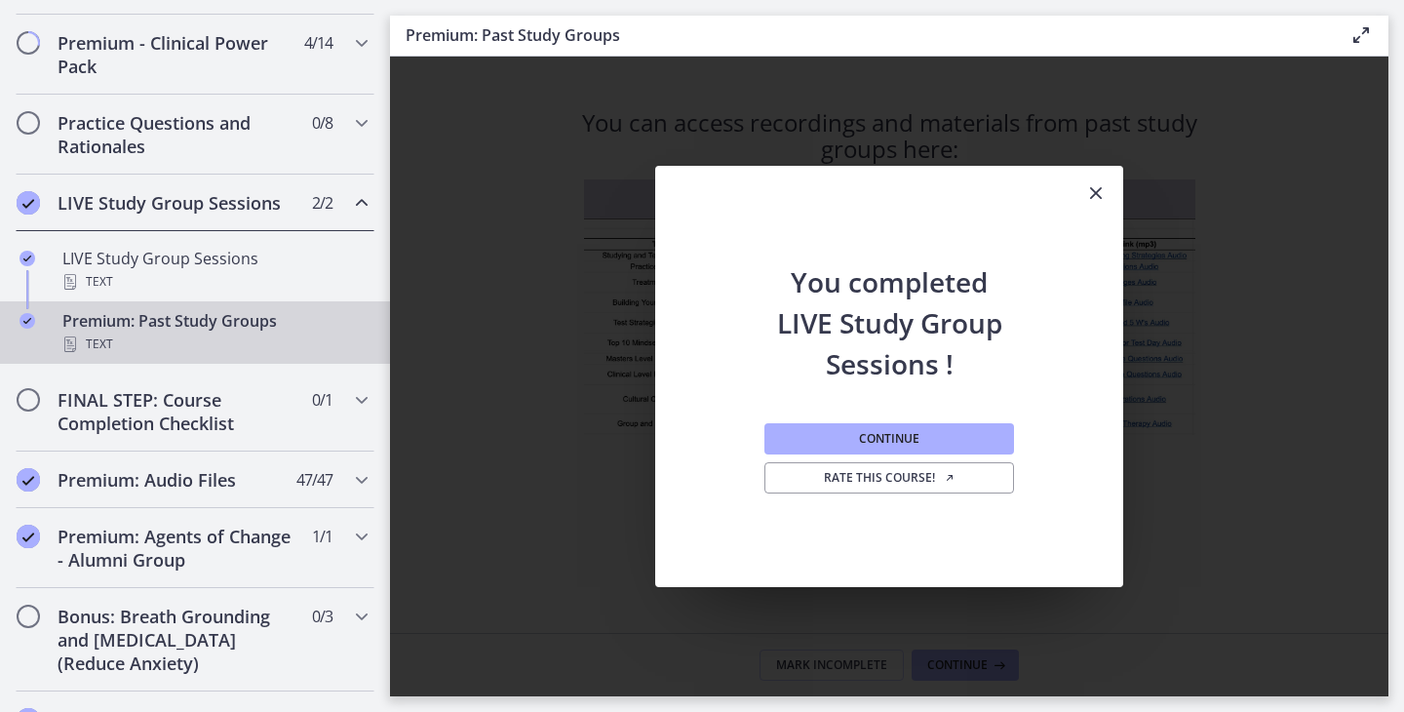
drag, startPoint x: 1101, startPoint y: 188, endPoint x: 1045, endPoint y: 350, distance: 171.5
click at [1045, 350] on section "You completed LIVE Study Group Sessions ! Continue Rate this course!" at bounding box center [889, 376] width 468 height 421
click at [946, 447] on button "Continue" at bounding box center [890, 438] width 250 height 31
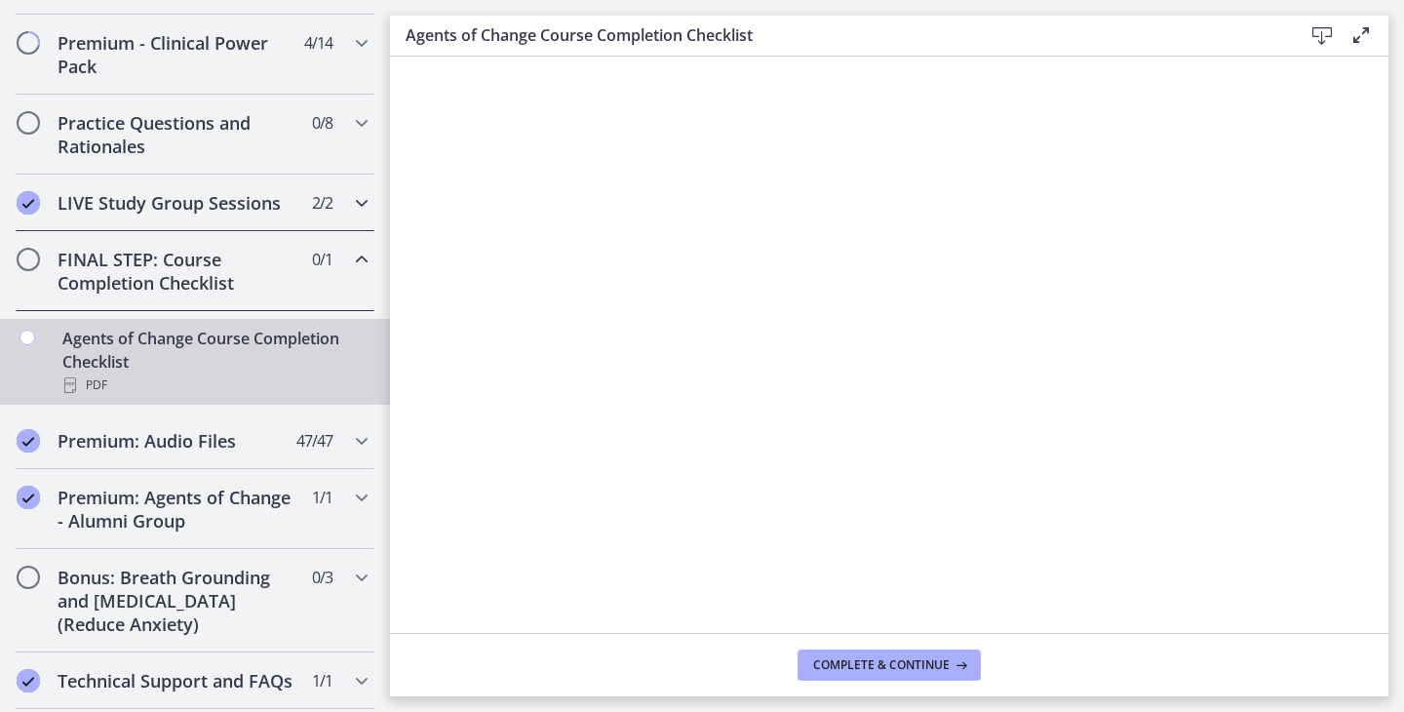
click at [314, 202] on span "2 / 2 Completed" at bounding box center [322, 202] width 20 height 23
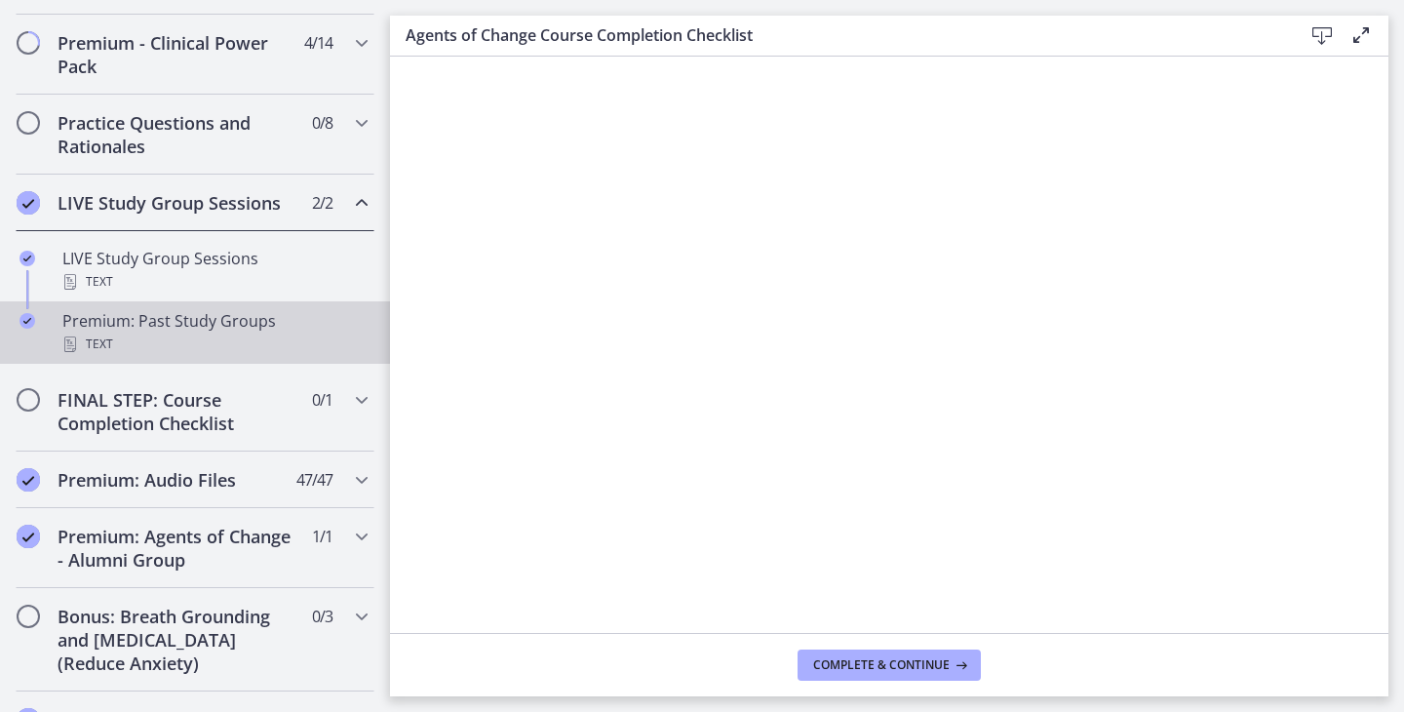
click at [200, 336] on div "Text" at bounding box center [214, 344] width 304 height 23
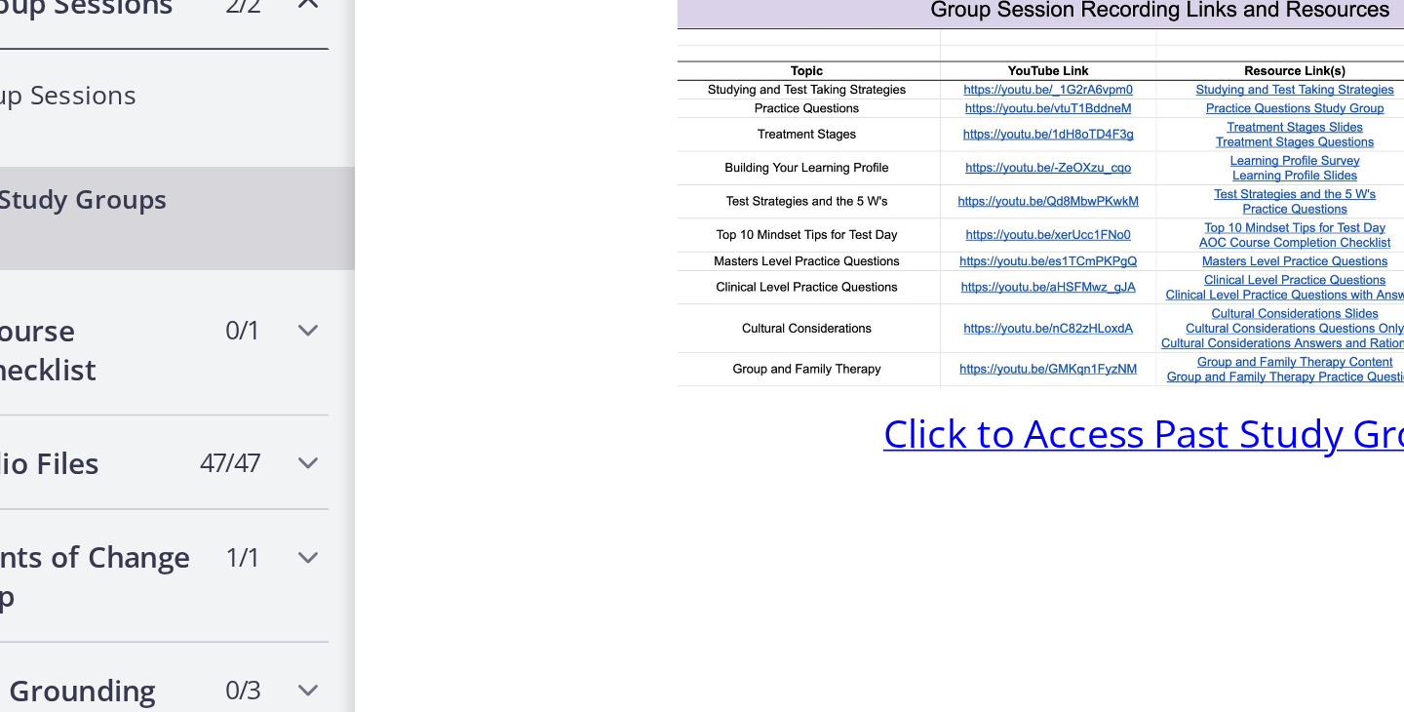
click at [605, 179] on img at bounding box center [889, 307] width 611 height 256
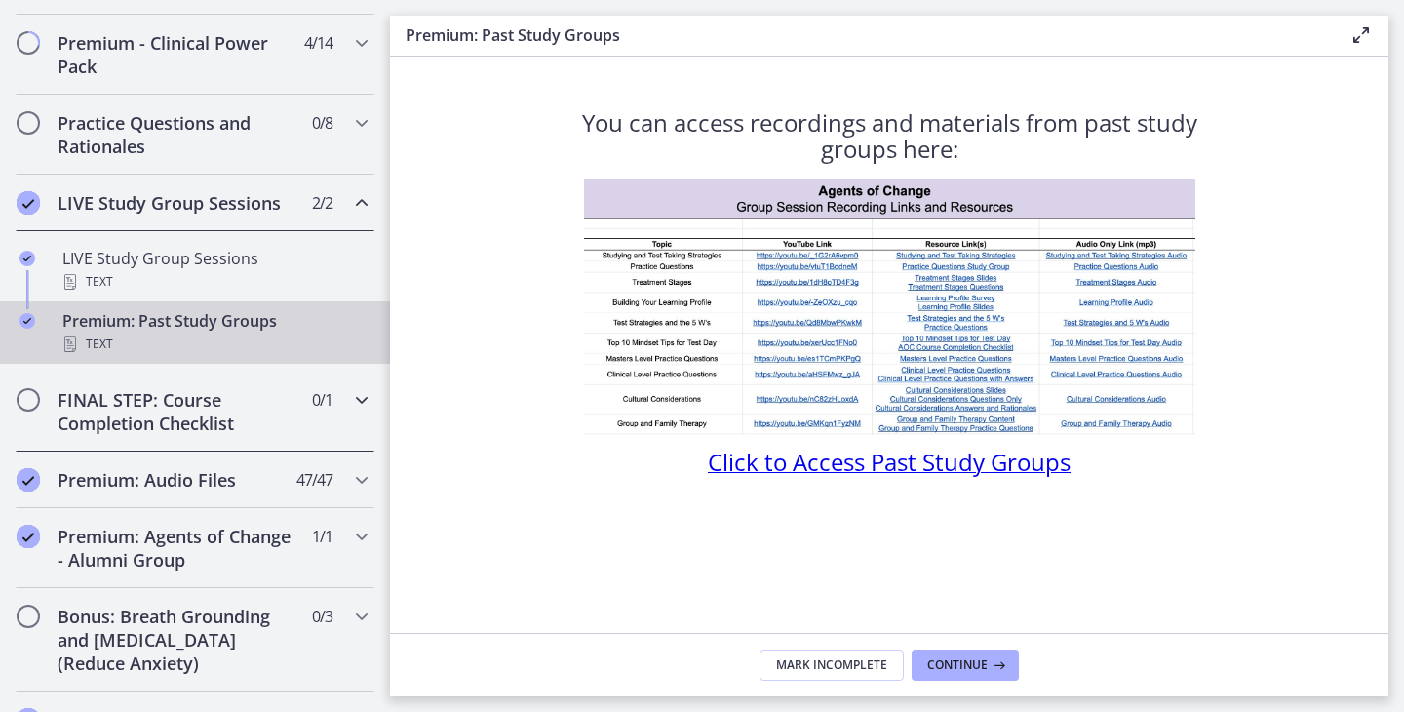
click at [109, 420] on h2 "FINAL STEP: Course Completion Checklist" at bounding box center [177, 411] width 238 height 47
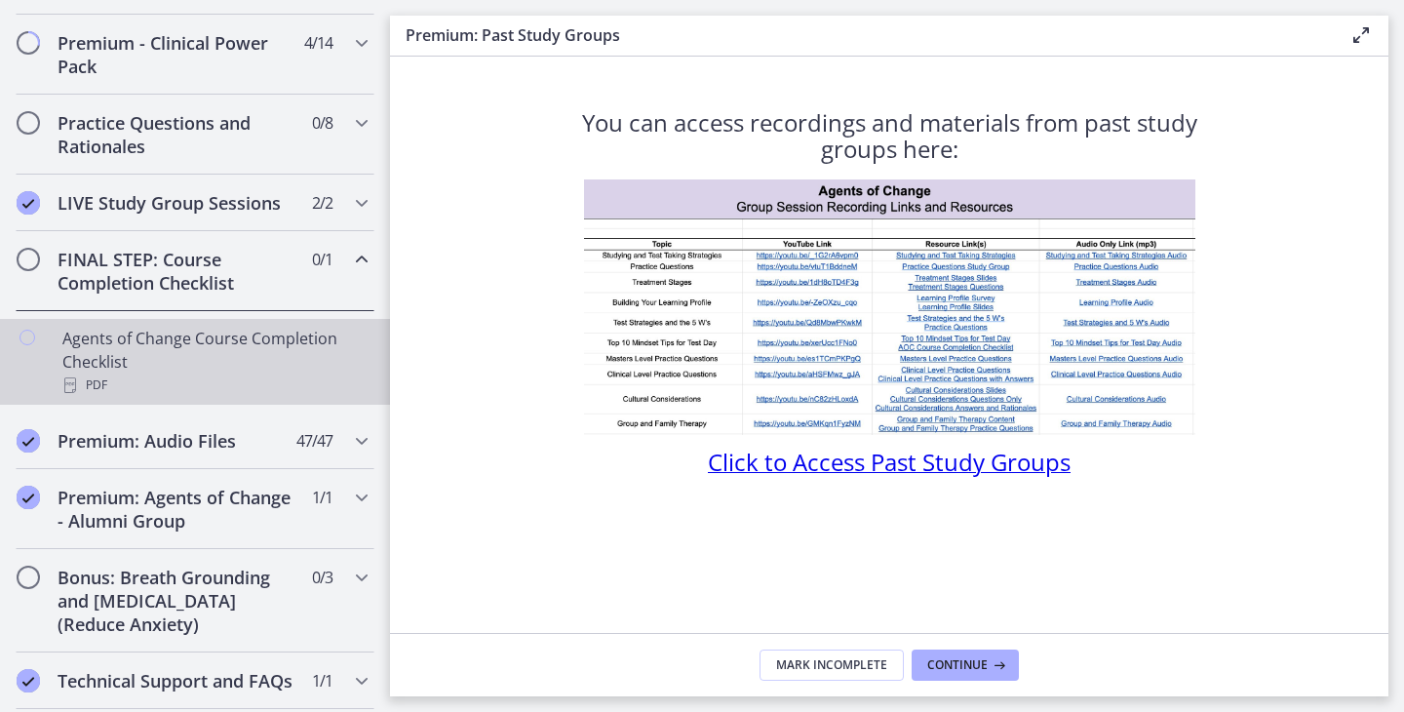
click at [127, 344] on div "Agents of Change Course Completion Checklist PDF" at bounding box center [214, 362] width 304 height 70
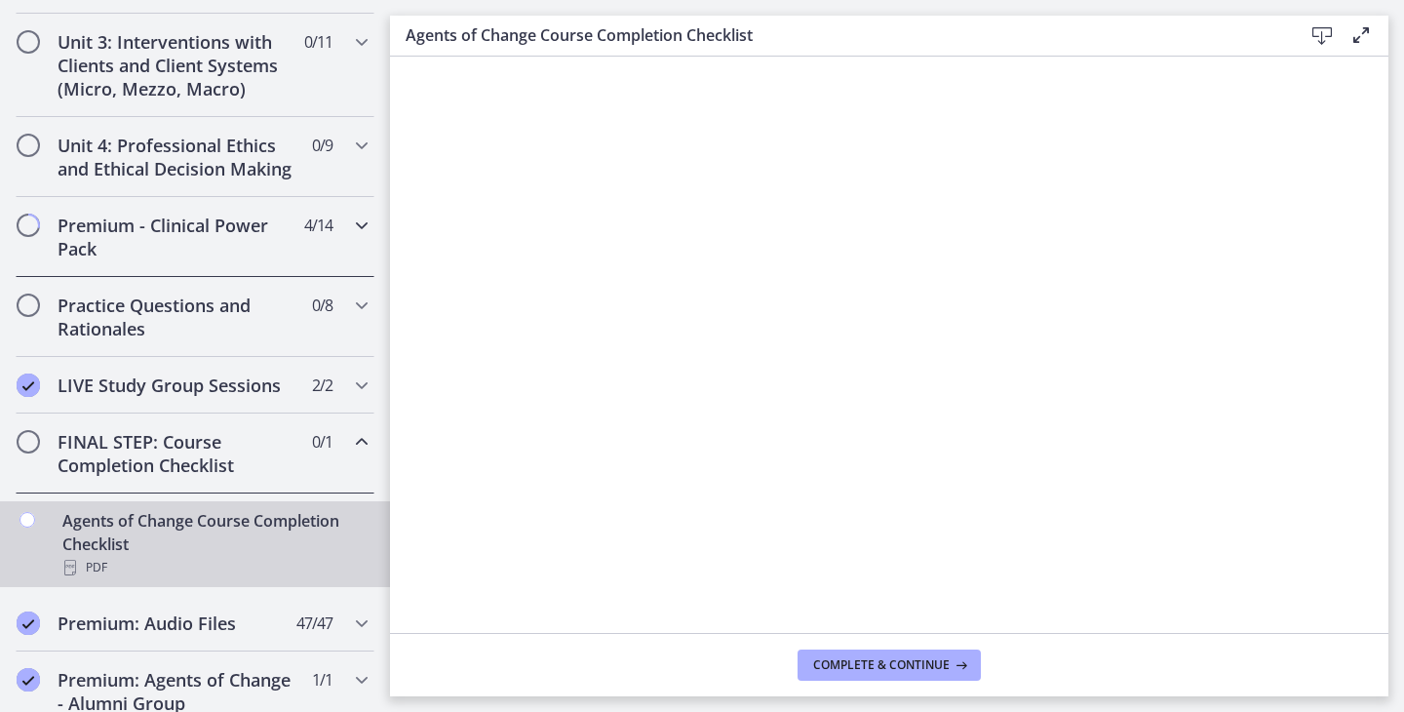
scroll to position [764, 0]
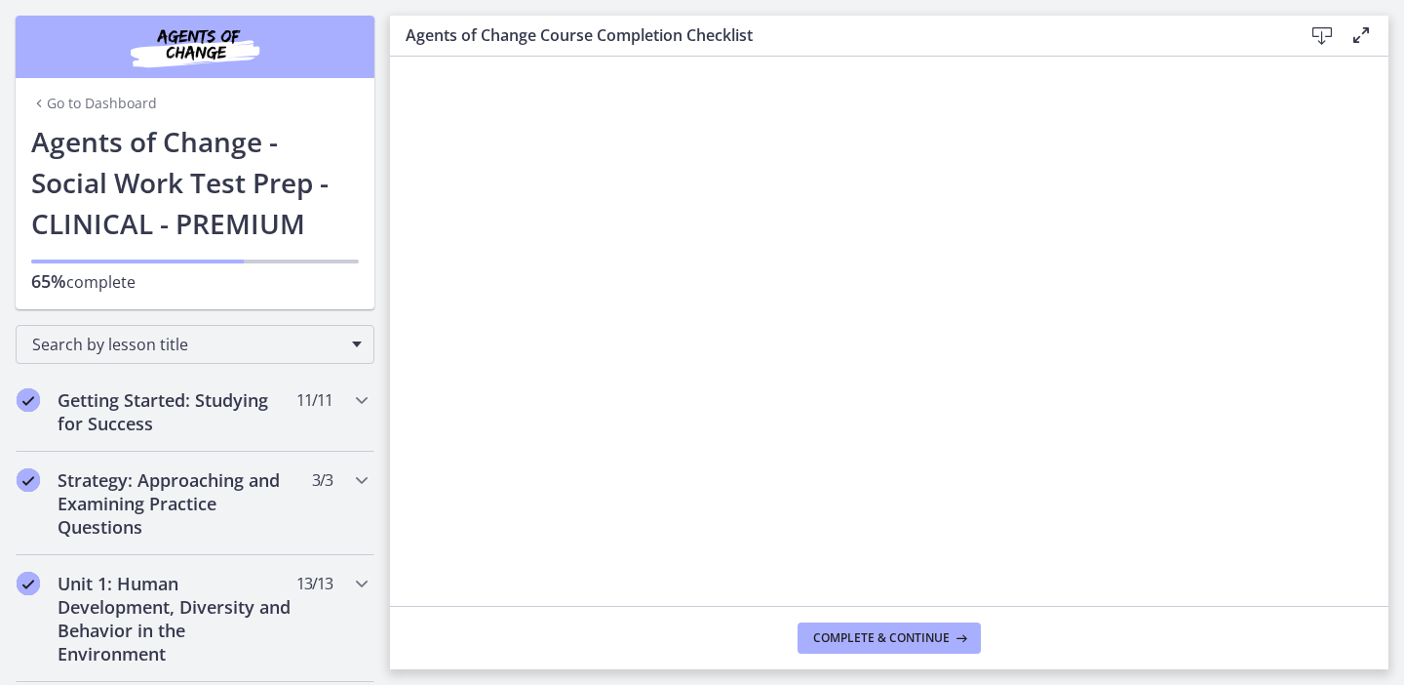
click at [1330, 37] on icon at bounding box center [1322, 35] width 23 height 23
click at [873, 651] on button "Complete & continue" at bounding box center [889, 637] width 183 height 31
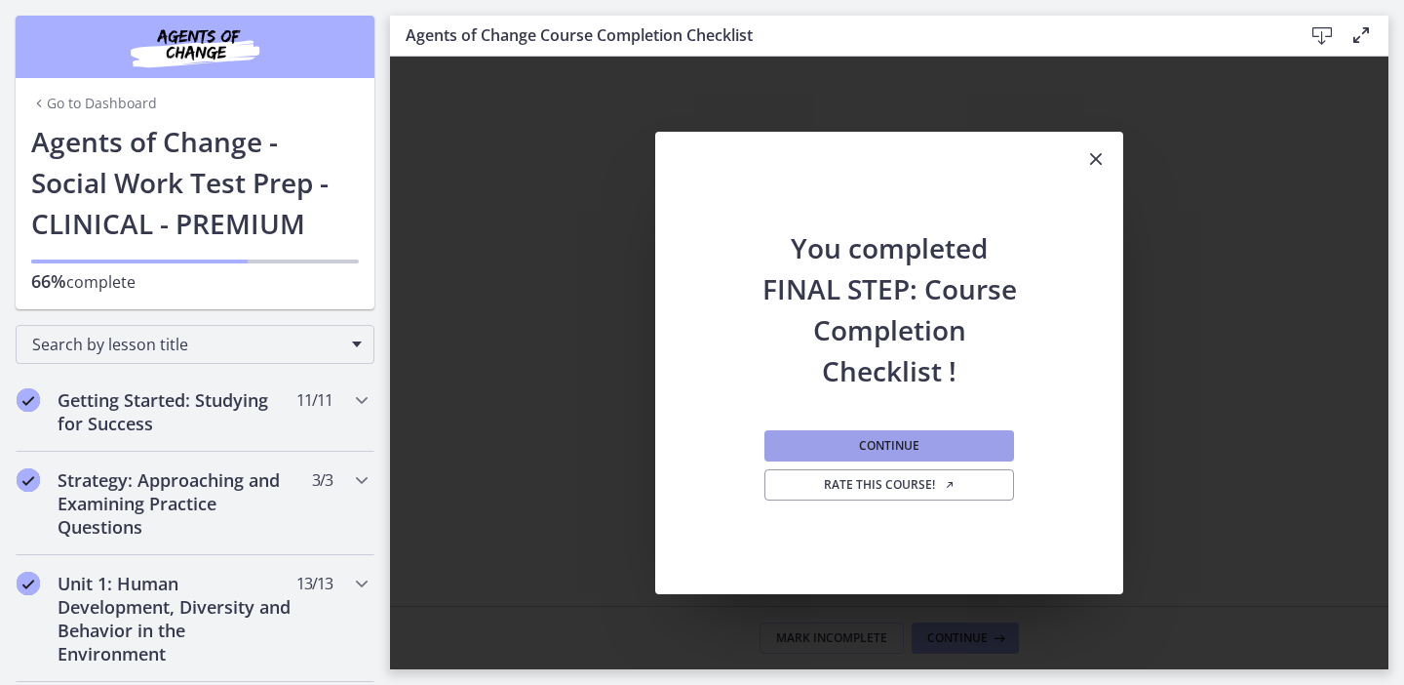
click at [945, 459] on button "Continue" at bounding box center [890, 445] width 250 height 31
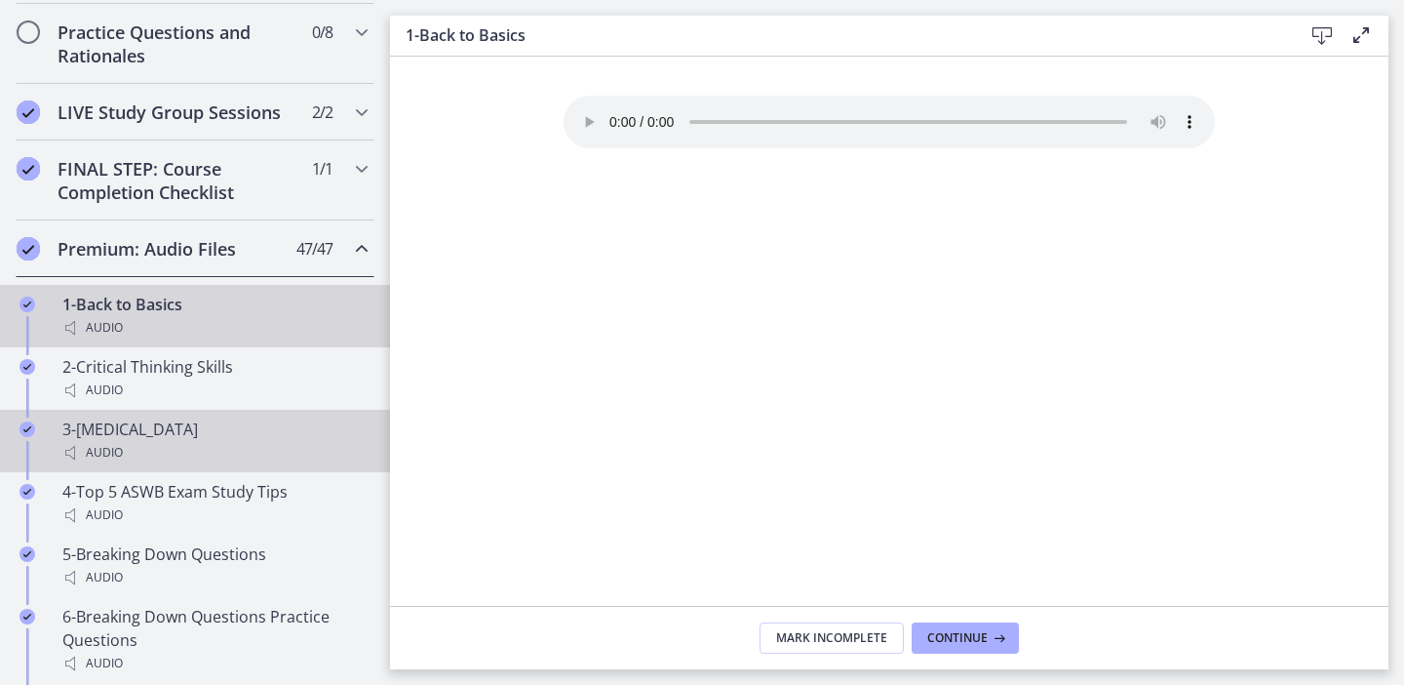
scroll to position [1033, 0]
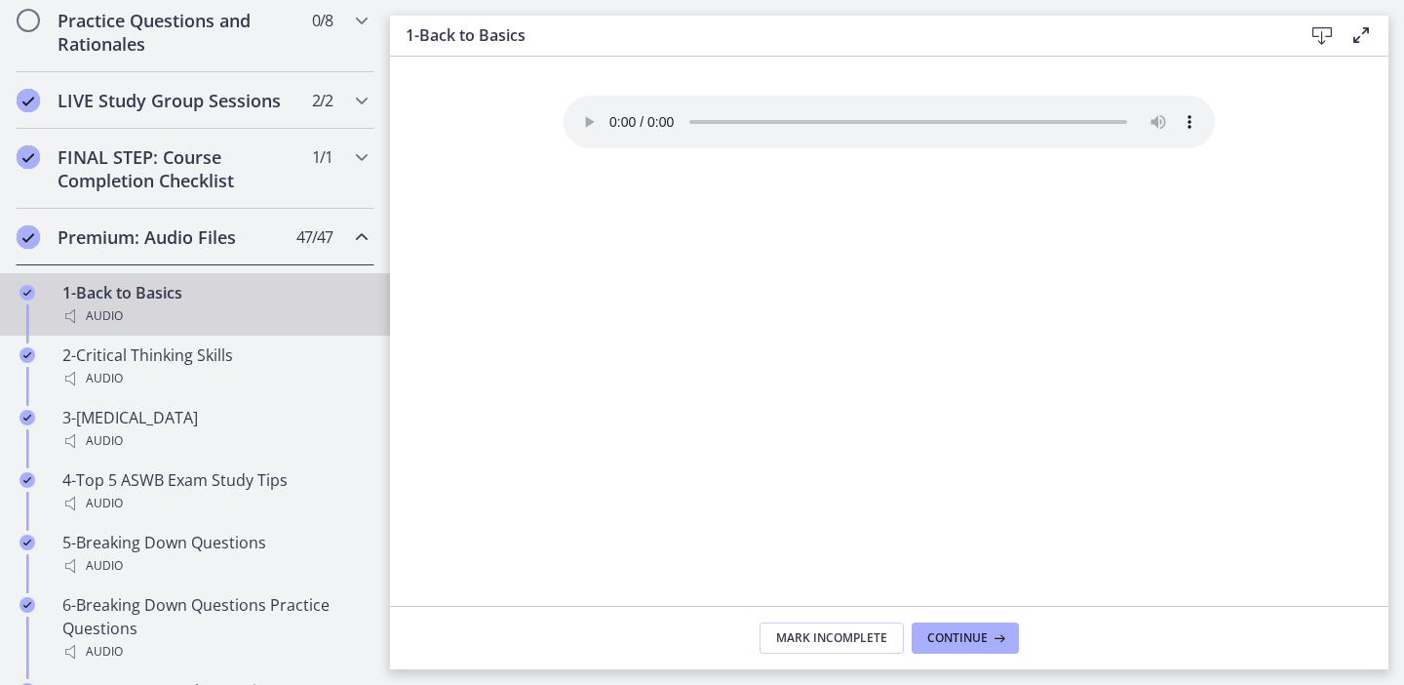
click at [612, 112] on audio "Your browser doesn't support the audio element. Download it here" at bounding box center [889, 122] width 651 height 53
click at [359, 241] on icon "Chapters" at bounding box center [361, 236] width 23 height 23
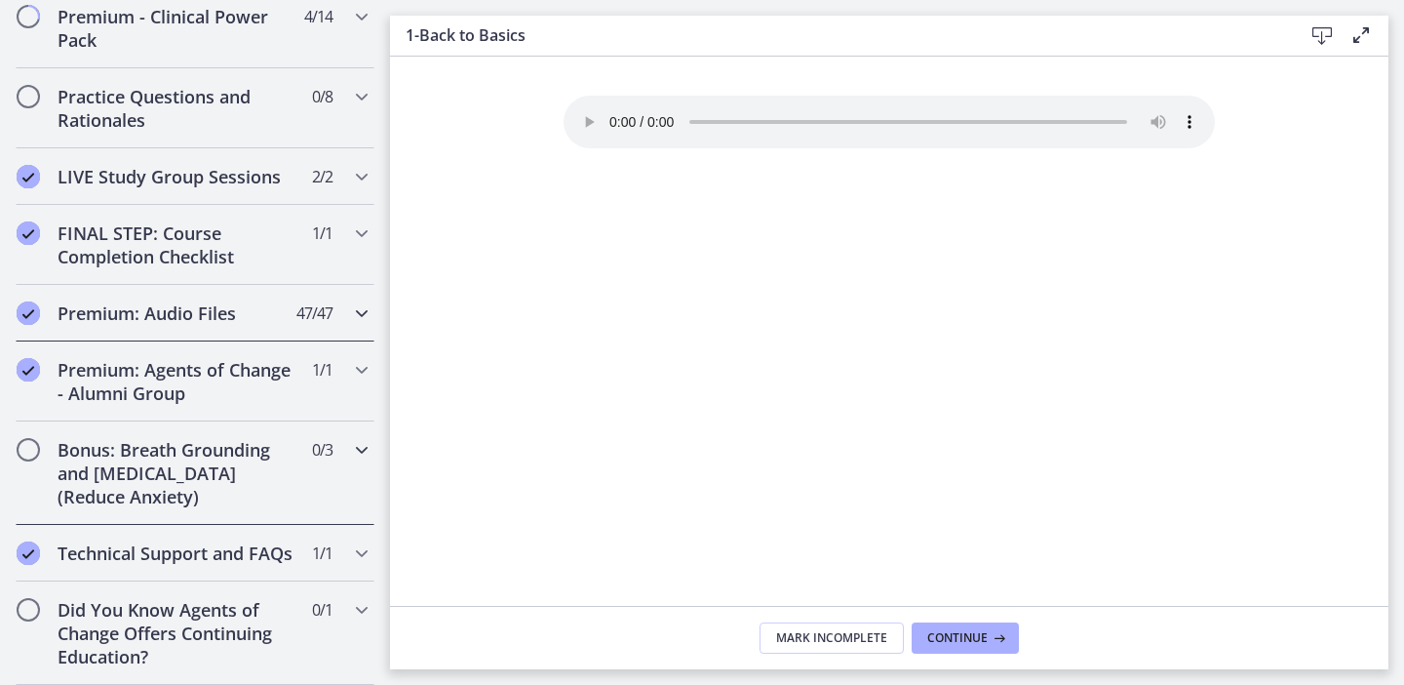
scroll to position [0, 0]
click at [221, 611] on h2 "Did You Know Agents of Change Offers Continuing Education?" at bounding box center [177, 633] width 238 height 70
click at [161, 635] on h2 "Did You Know Agents of Change Offers Continuing Education?" at bounding box center [177, 633] width 238 height 70
click at [357, 615] on icon "Chapters" at bounding box center [361, 609] width 23 height 23
click at [357, 611] on icon "Chapters" at bounding box center [361, 609] width 23 height 23
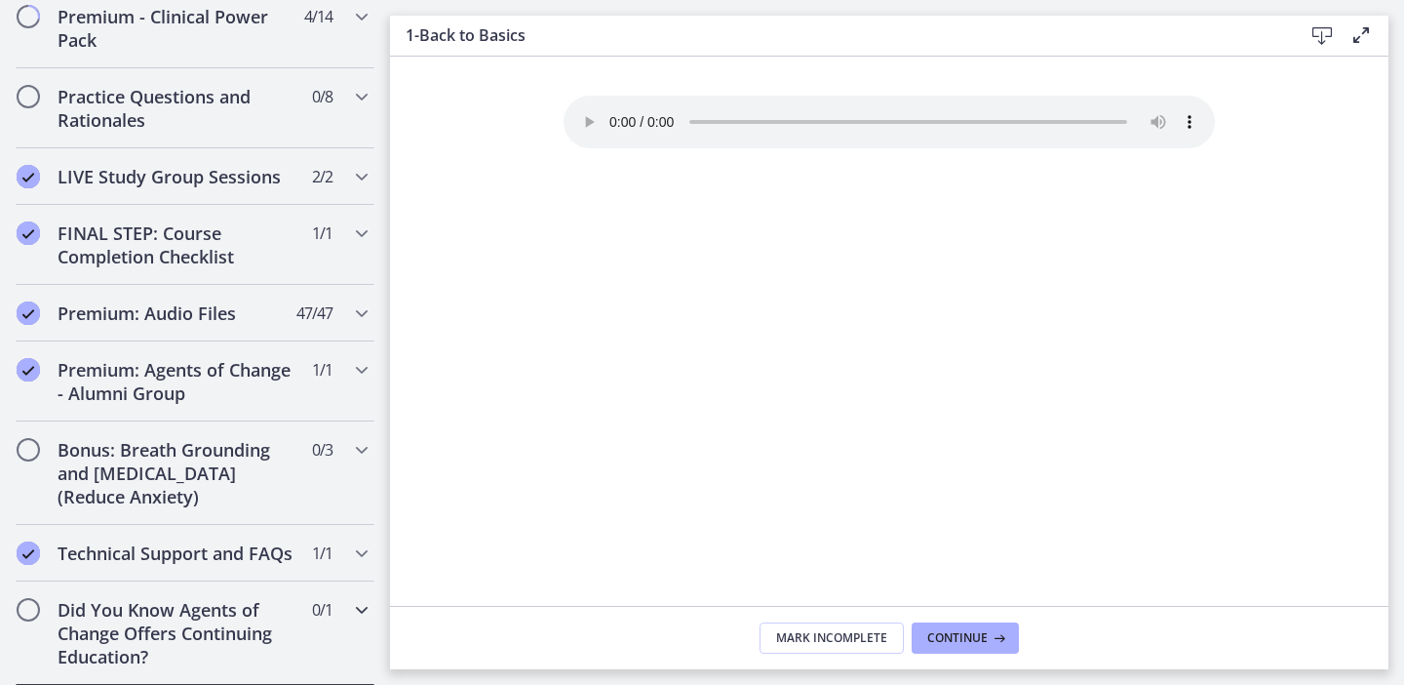
scroll to position [957, 0]
click at [199, 619] on h2 "Did You Know Agents of Change Offers Continuing Education?" at bounding box center [177, 633] width 238 height 70
click at [196, 557] on h2 "Technical Support and FAQs" at bounding box center [177, 552] width 238 height 23
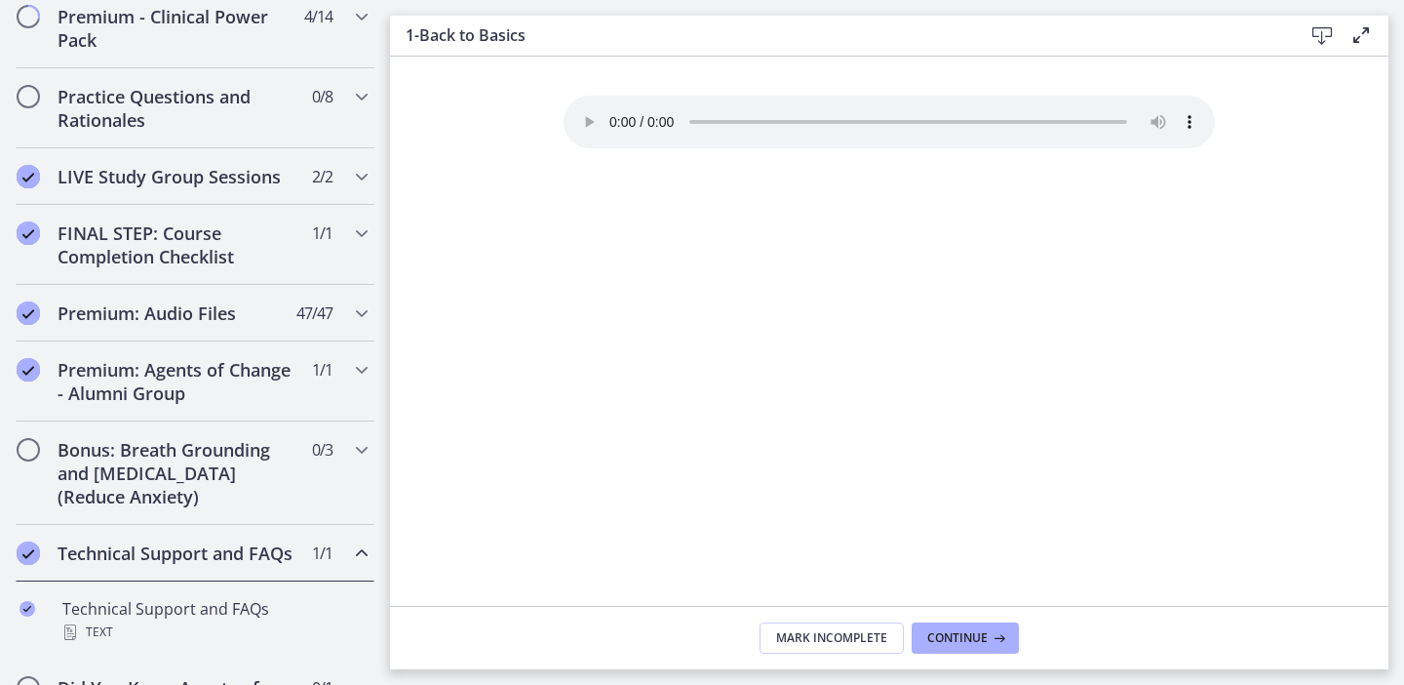
scroll to position [0, 0]
click at [937, 633] on span "Continue" at bounding box center [957, 638] width 60 height 16
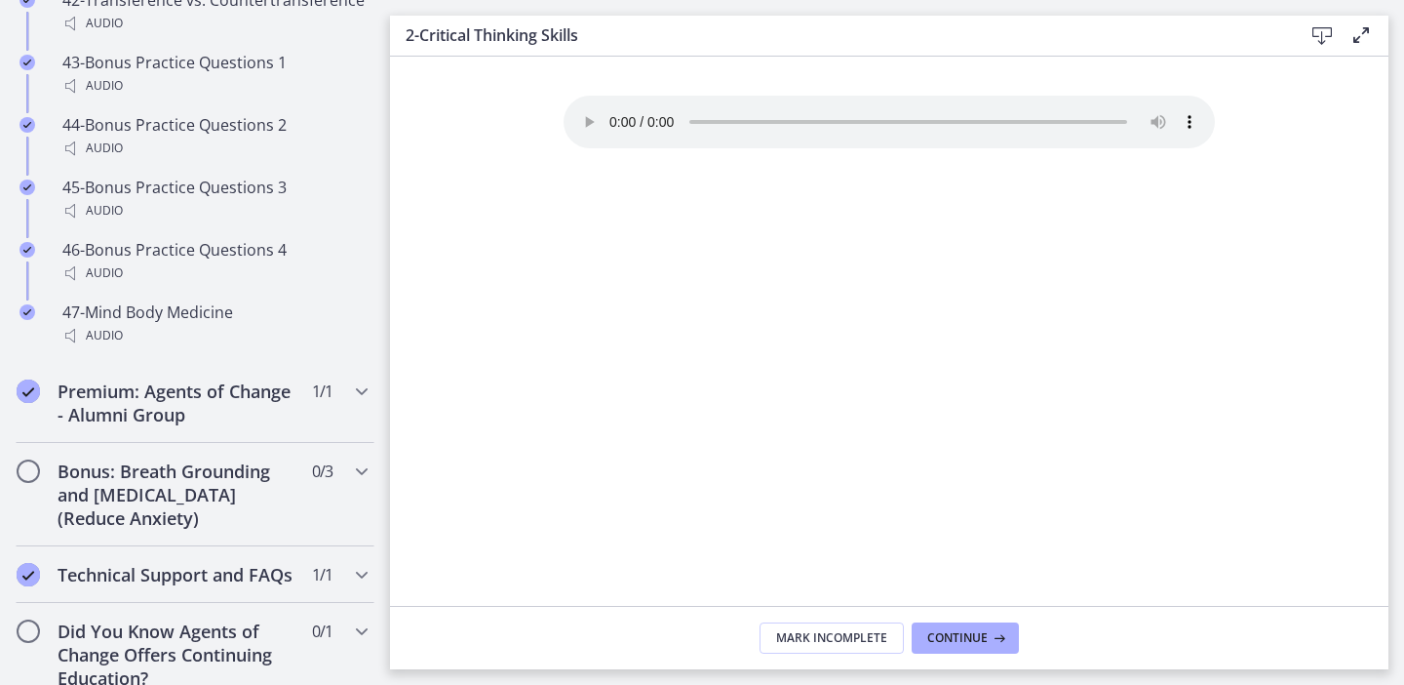
scroll to position [3976, 0]
click at [155, 565] on h2 "Technical Support and FAQs" at bounding box center [177, 576] width 238 height 23
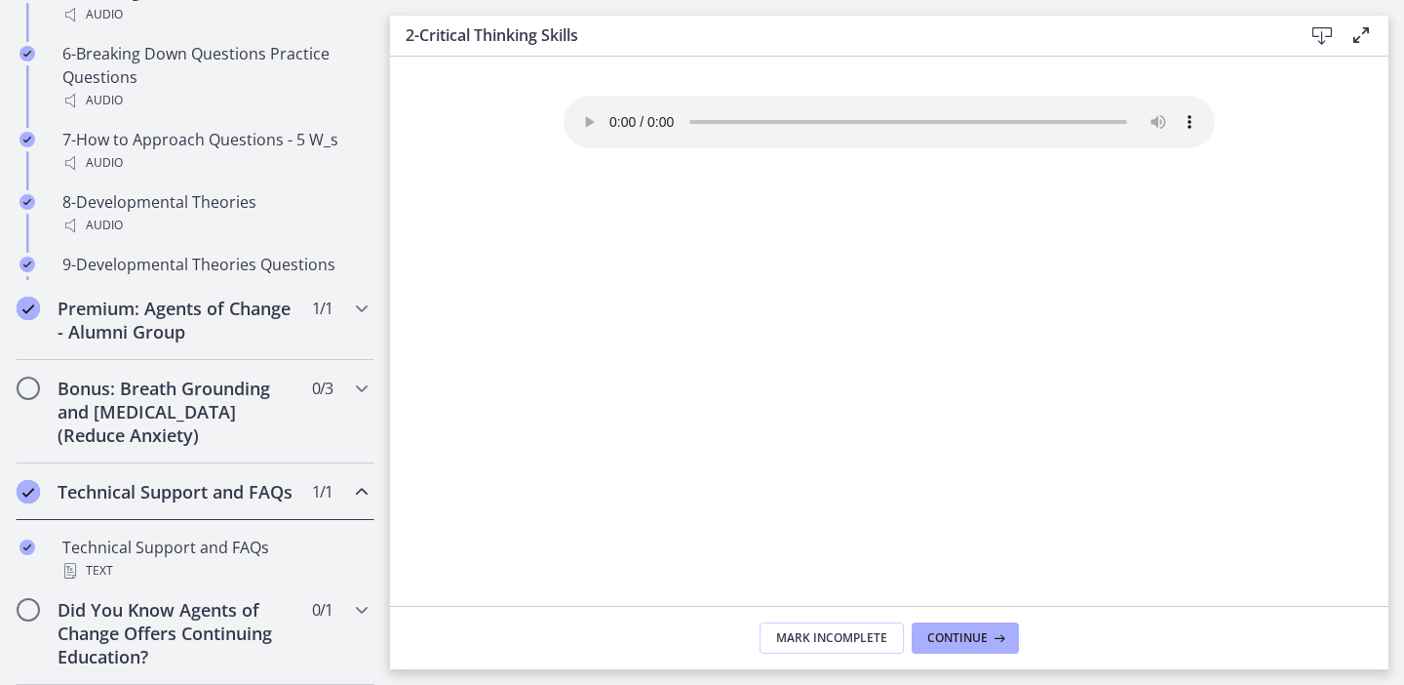
scroll to position [1035, 0]
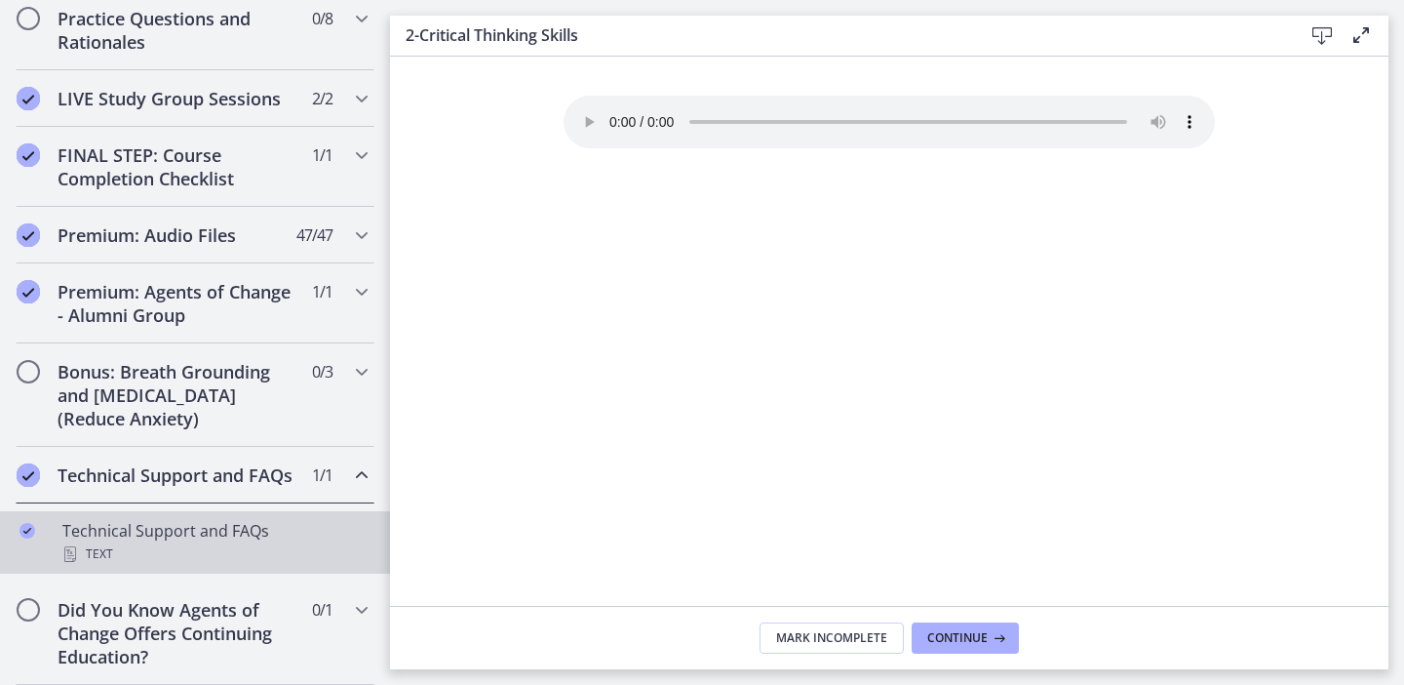
click at [159, 550] on div "Text" at bounding box center [214, 553] width 304 height 23
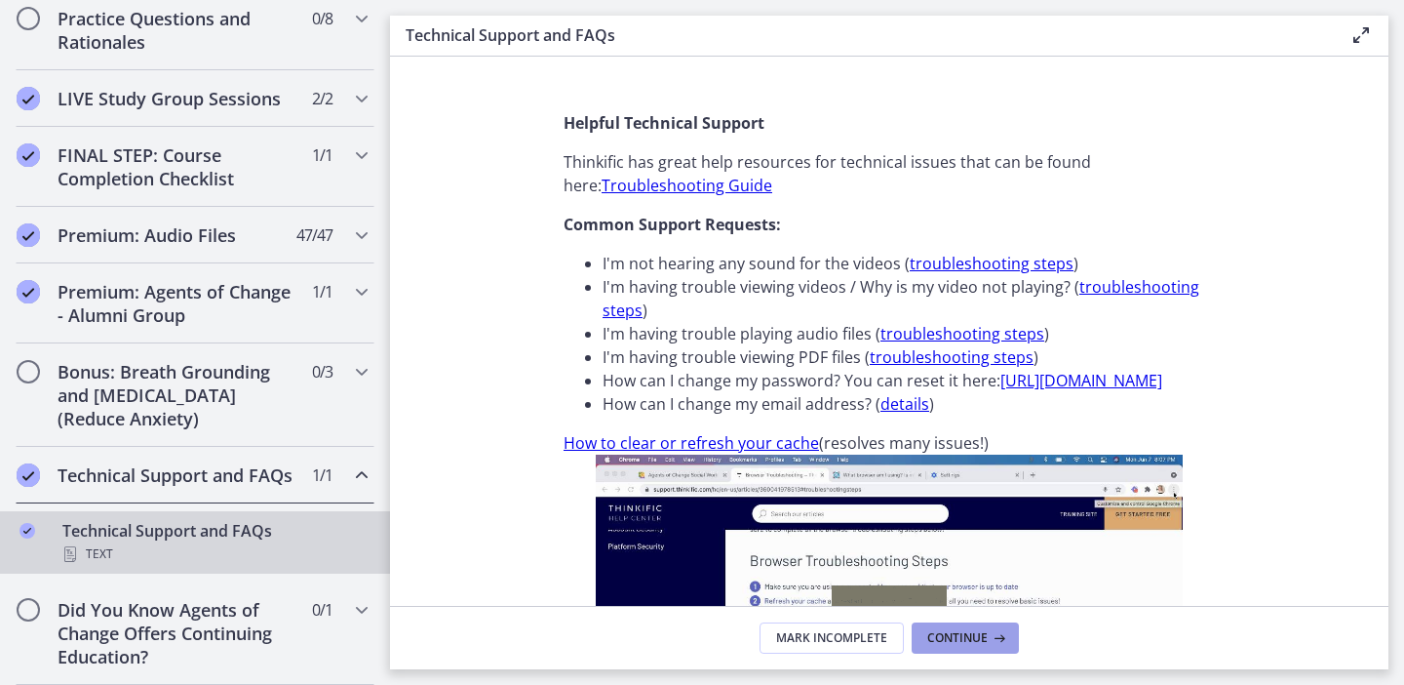
click at [958, 642] on span "Continue" at bounding box center [957, 638] width 60 height 16
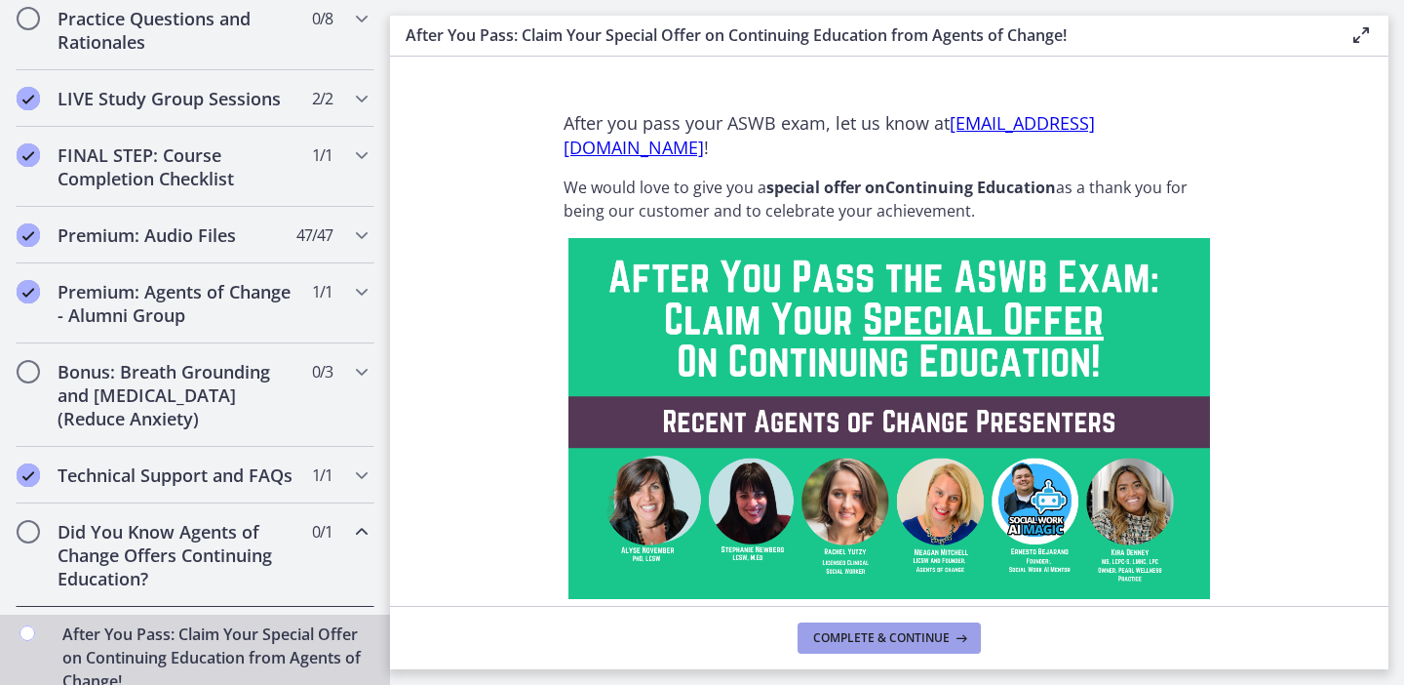
click at [870, 633] on span "Complete & continue" at bounding box center [881, 638] width 137 height 16
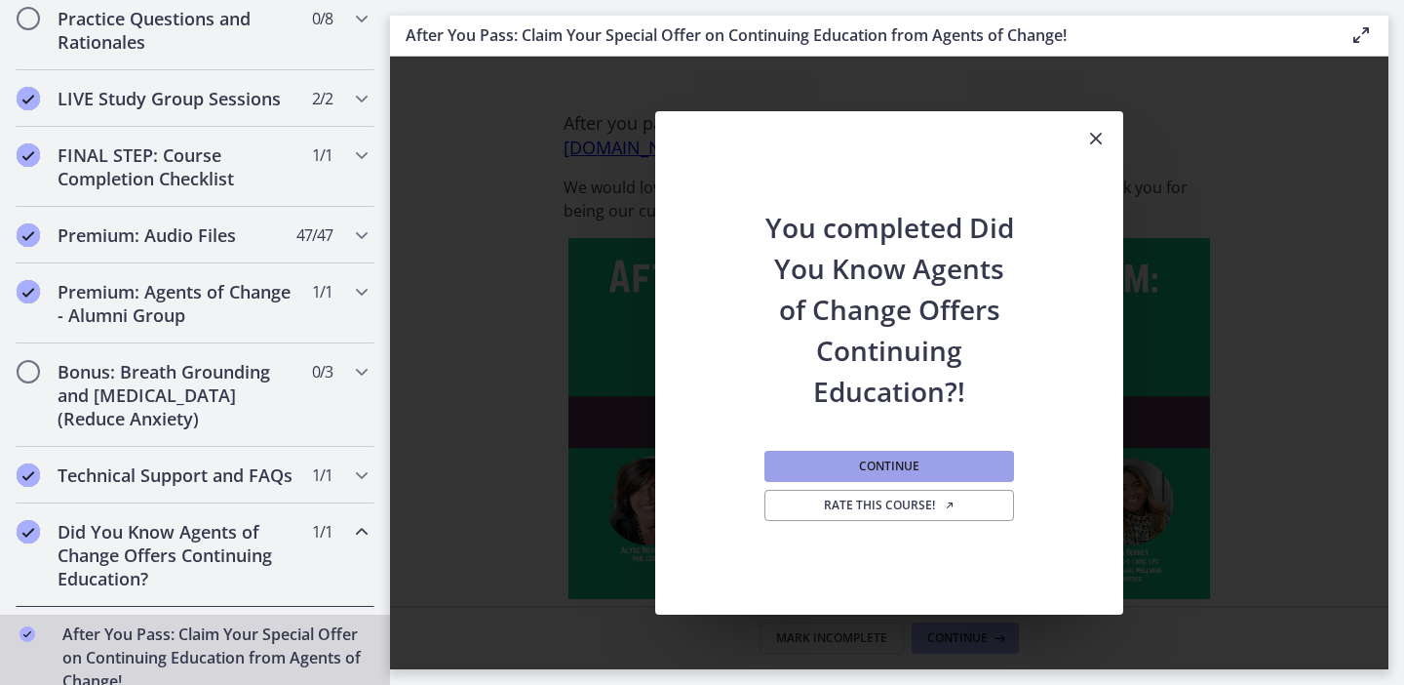
click at [906, 476] on button "Continue" at bounding box center [890, 466] width 250 height 31
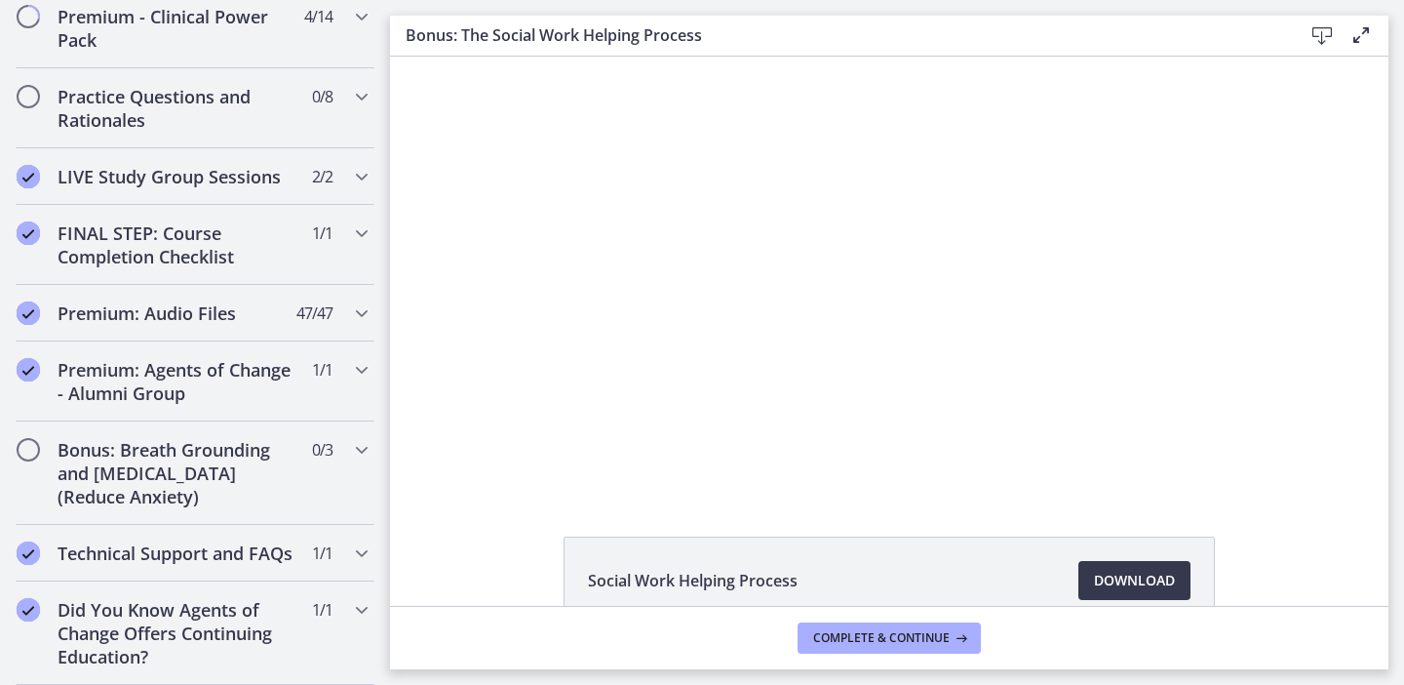
scroll to position [2205, 0]
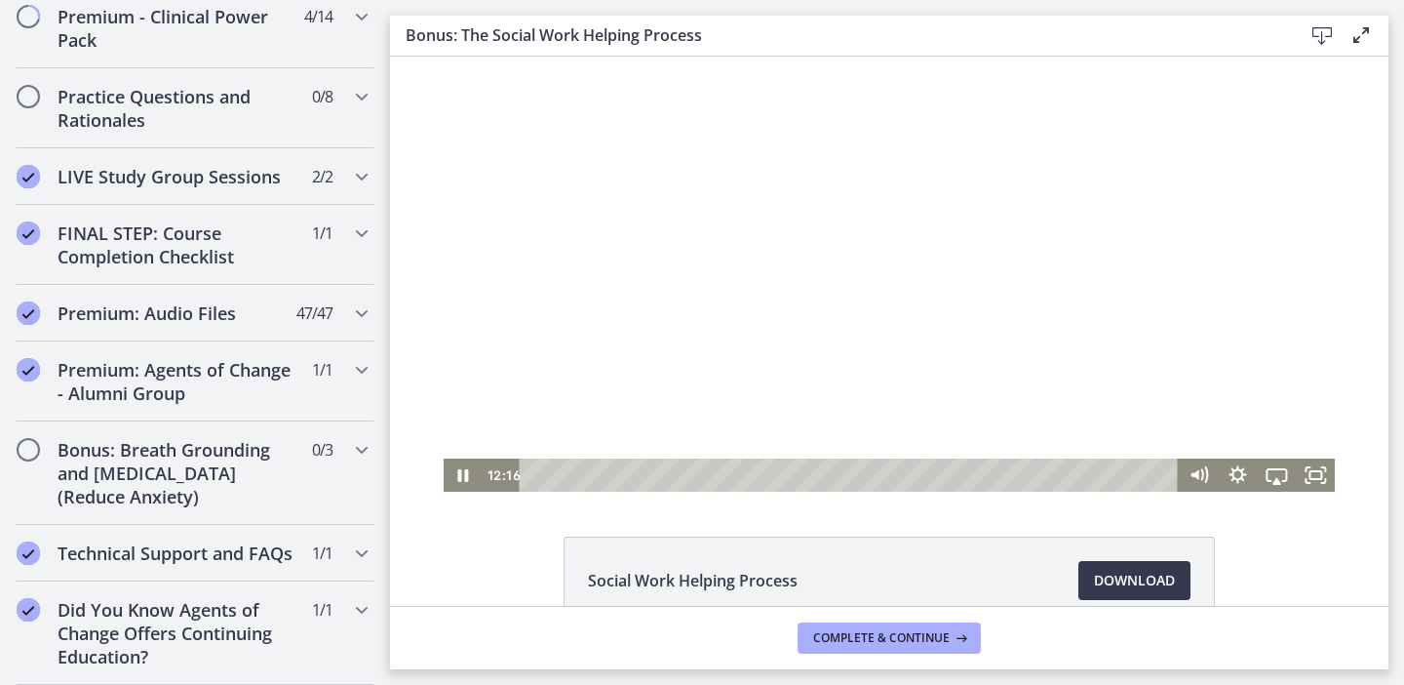
click at [706, 360] on div at bounding box center [890, 274] width 892 height 435
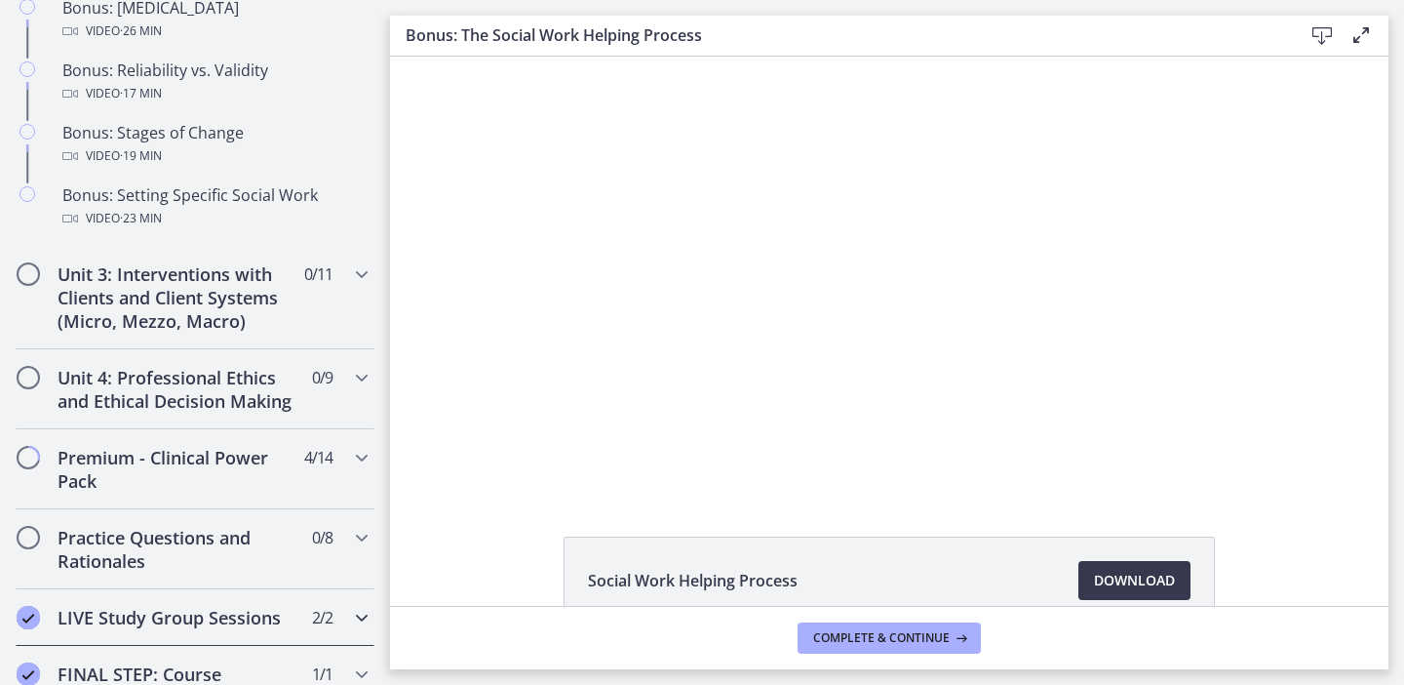
scroll to position [1745, 0]
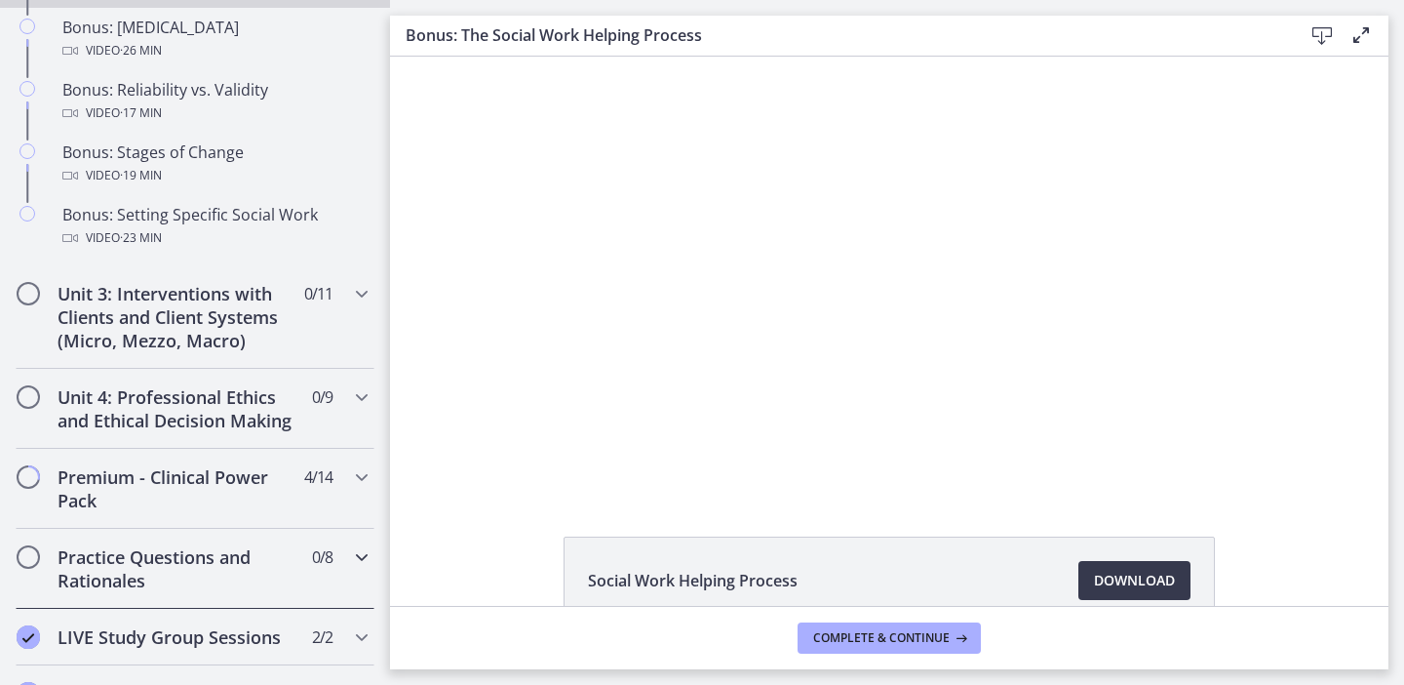
click at [346, 563] on div "Practice Questions and Rationales 0 / 8 Completed" at bounding box center [195, 569] width 359 height 80
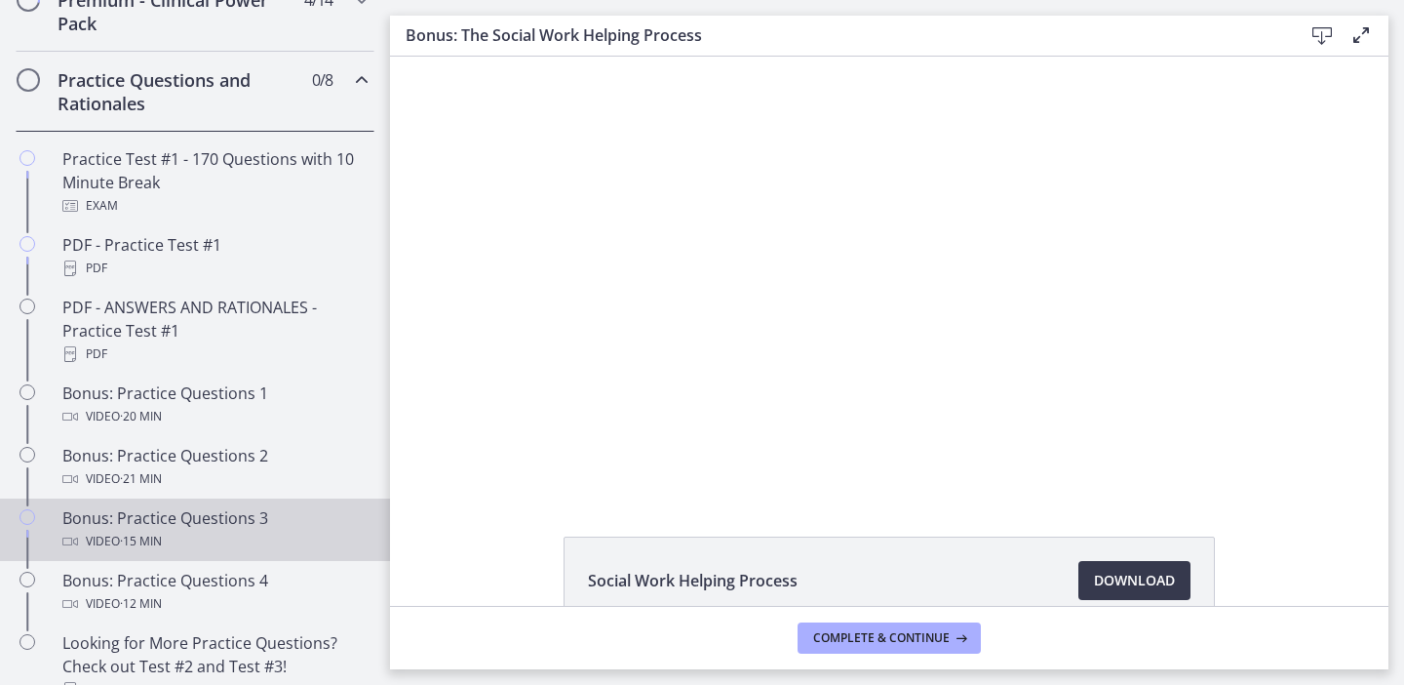
scroll to position [966, 0]
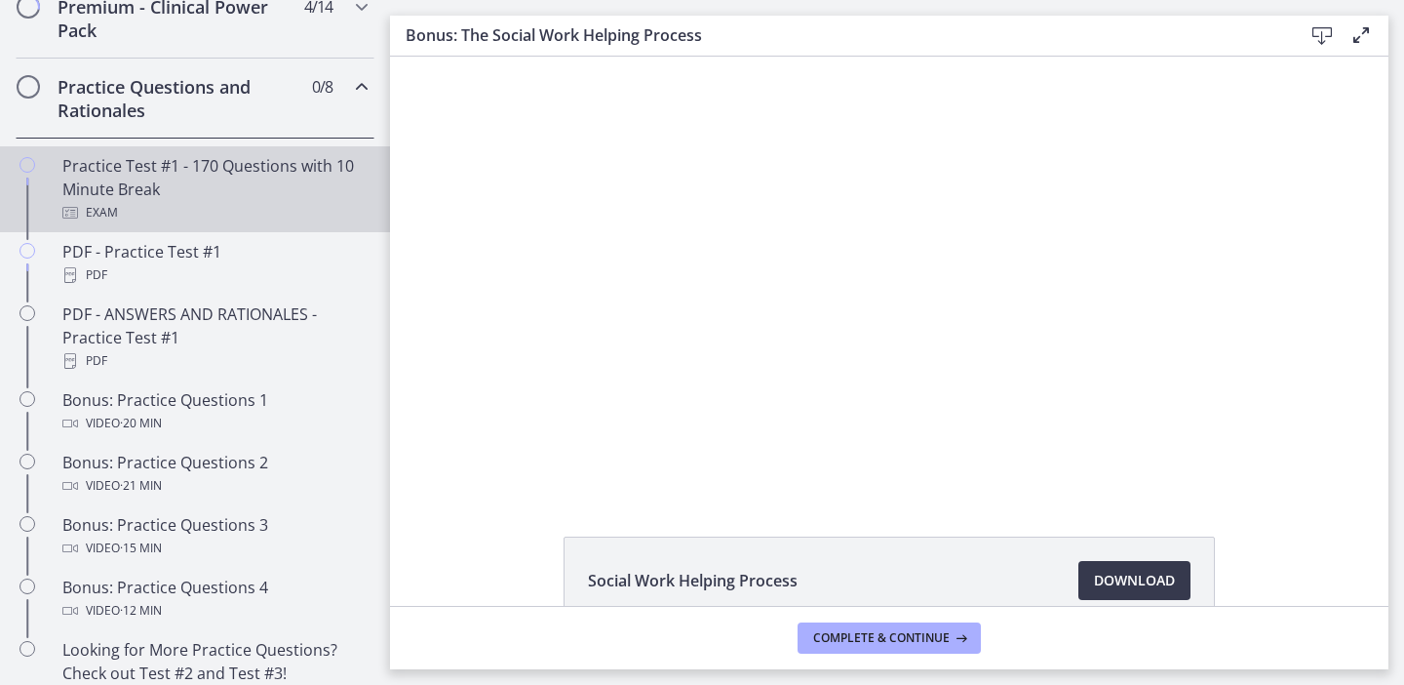
click at [226, 200] on div "Practice Test #1 - 170 Questions with 10 Minute Break Exam" at bounding box center [214, 189] width 304 height 70
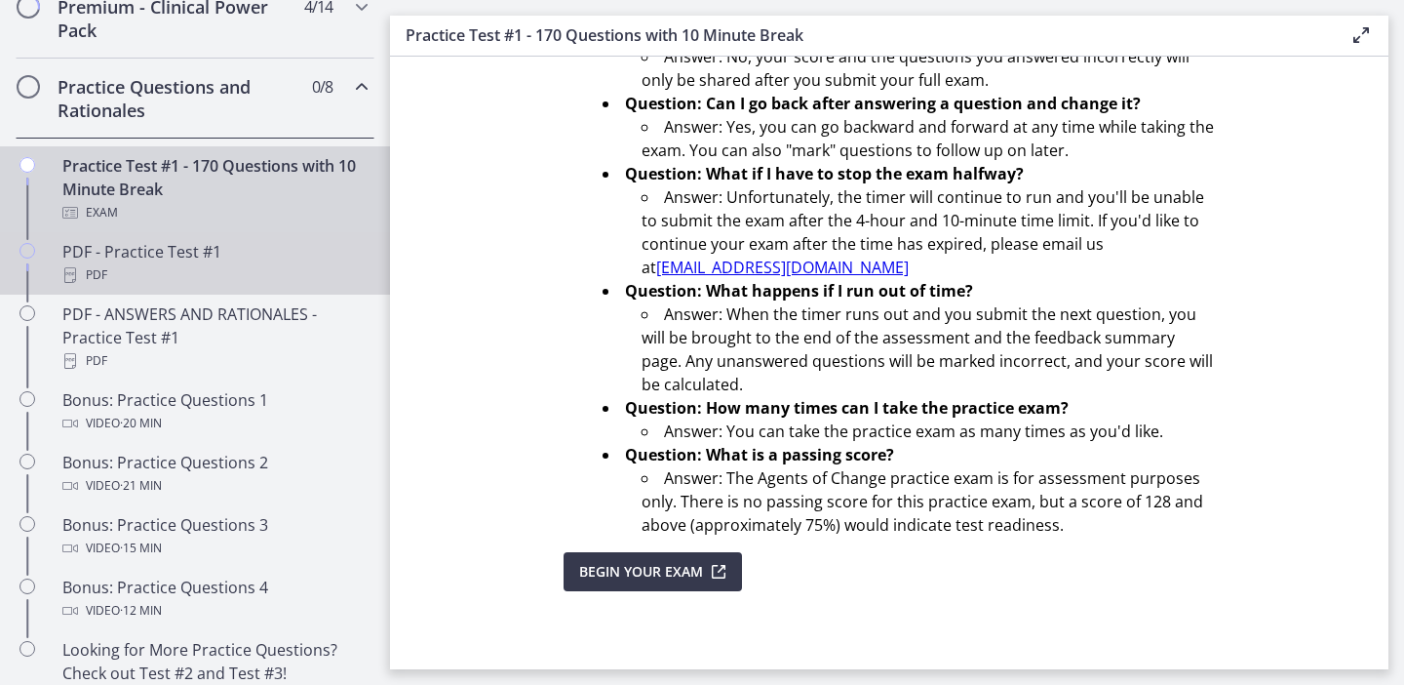
click at [203, 279] on div "PDF" at bounding box center [214, 274] width 304 height 23
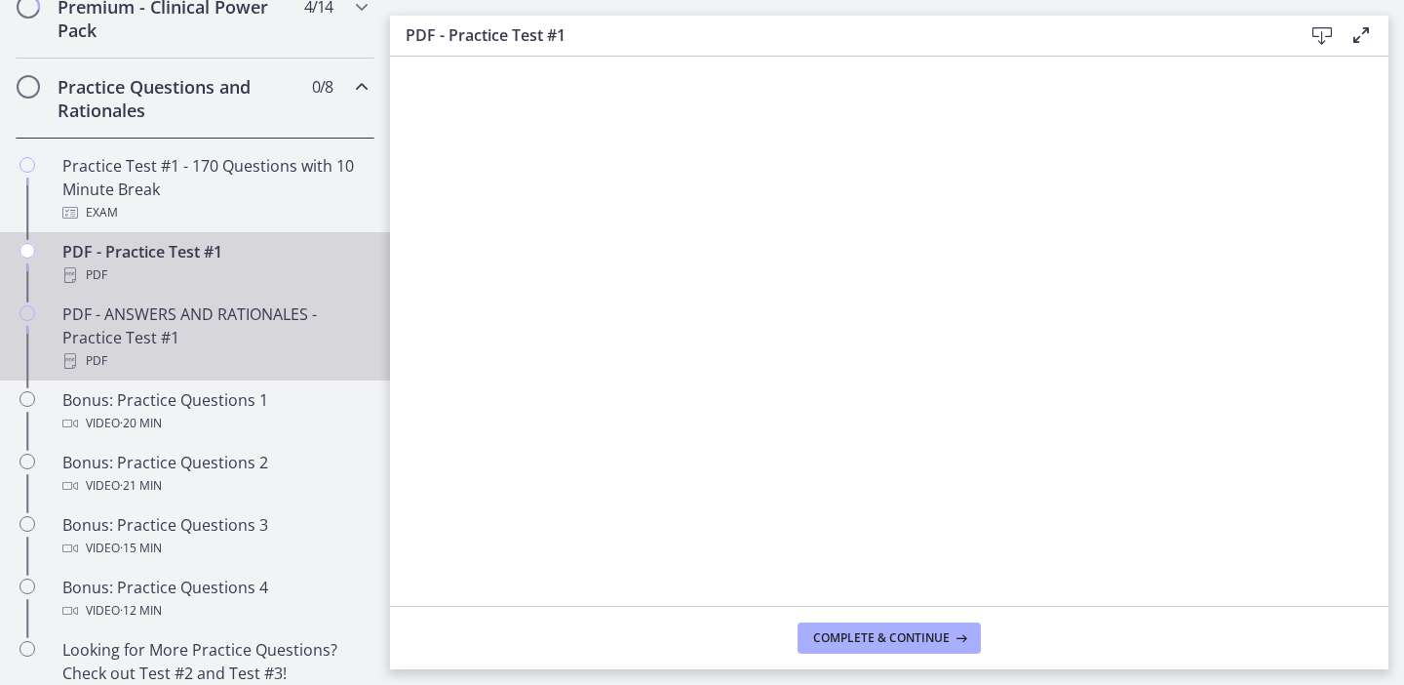
click at [254, 340] on div "PDF - ANSWERS AND RATIONALES - Practice Test #1 PDF" at bounding box center [214, 337] width 304 height 70
click at [250, 287] on link "PDF - Practice Test #1 PDF" at bounding box center [195, 263] width 390 height 62
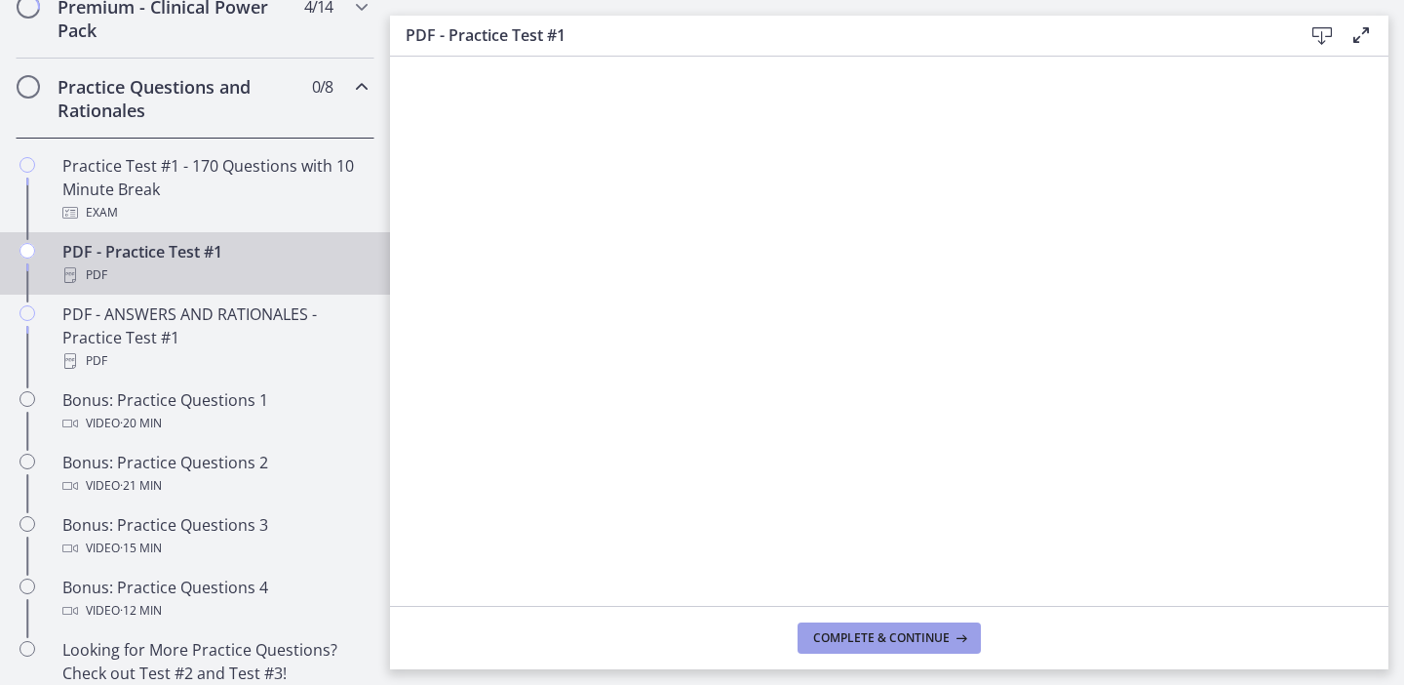
click at [900, 633] on span "Complete & continue" at bounding box center [881, 638] width 137 height 16
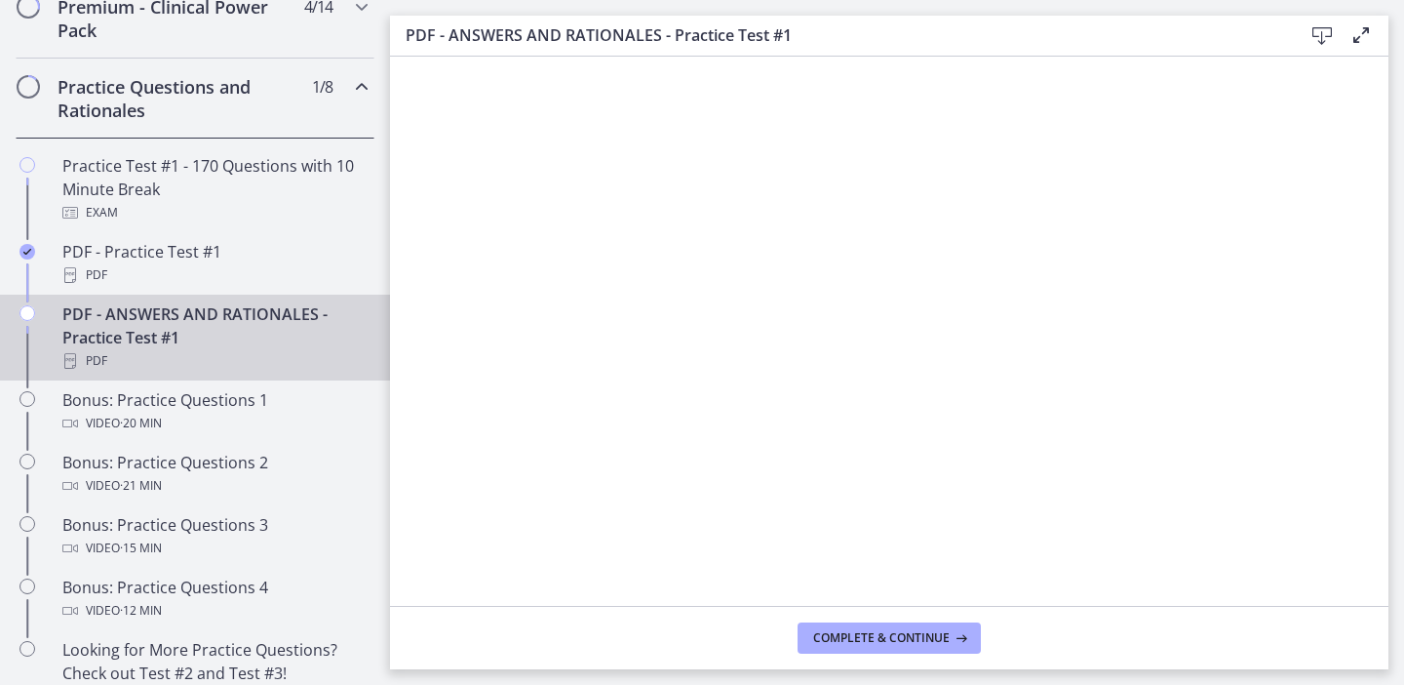
click at [1321, 36] on icon at bounding box center [1322, 35] width 23 height 23
click at [842, 636] on span "Complete & continue" at bounding box center [881, 638] width 137 height 16
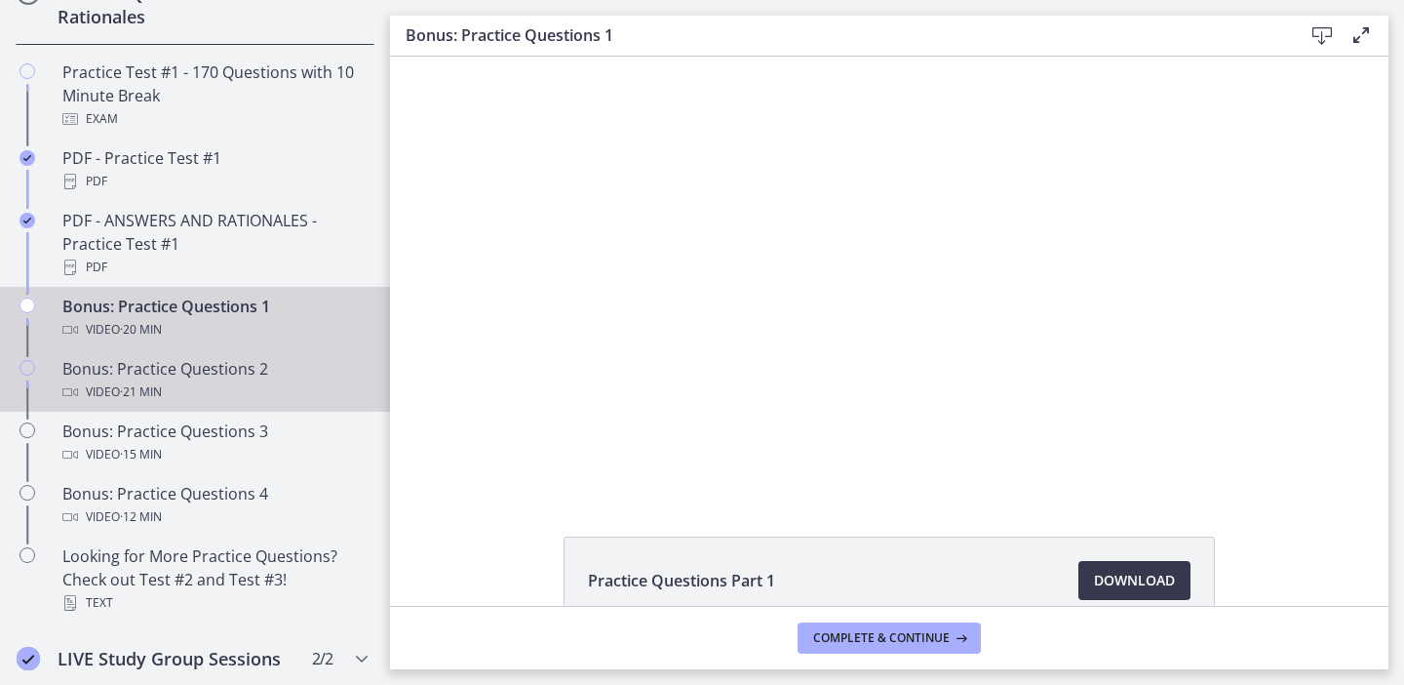
scroll to position [1093, 0]
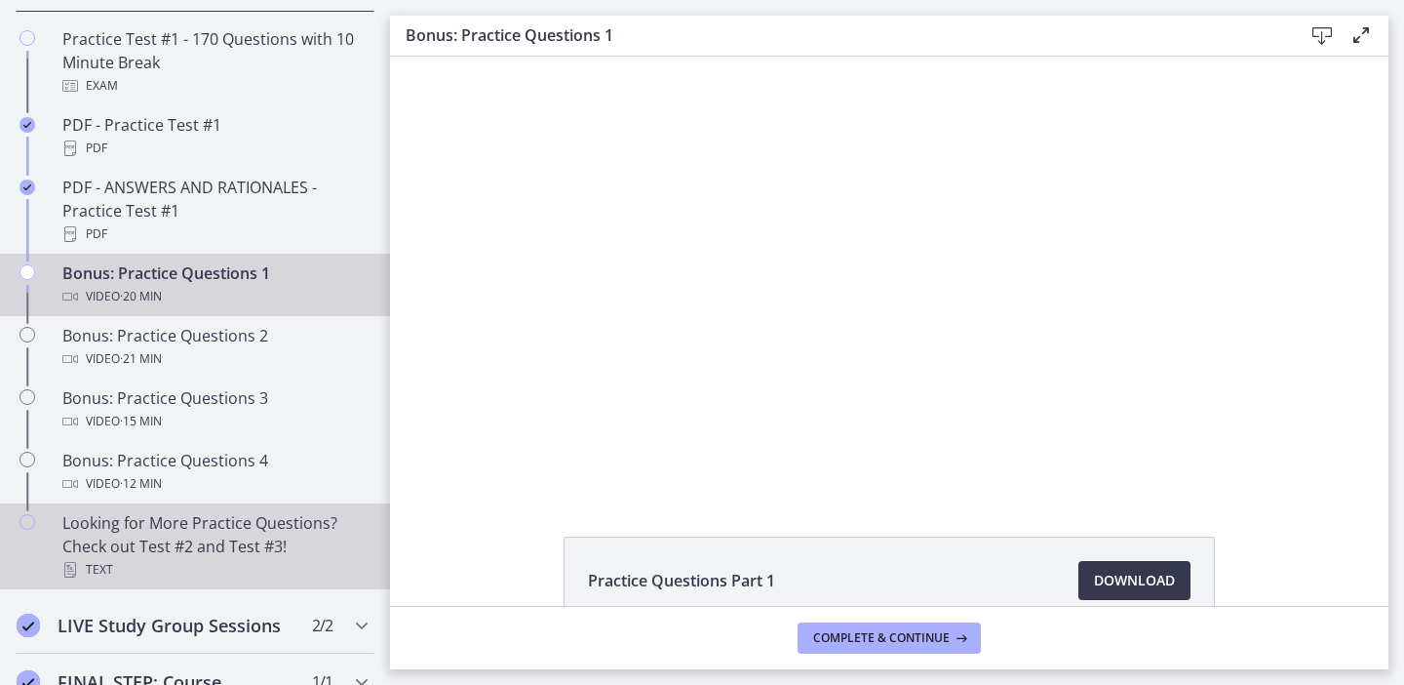
click at [232, 526] on div "Looking for More Practice Questions? Check out Test #2 and Test #3! Text" at bounding box center [214, 546] width 304 height 70
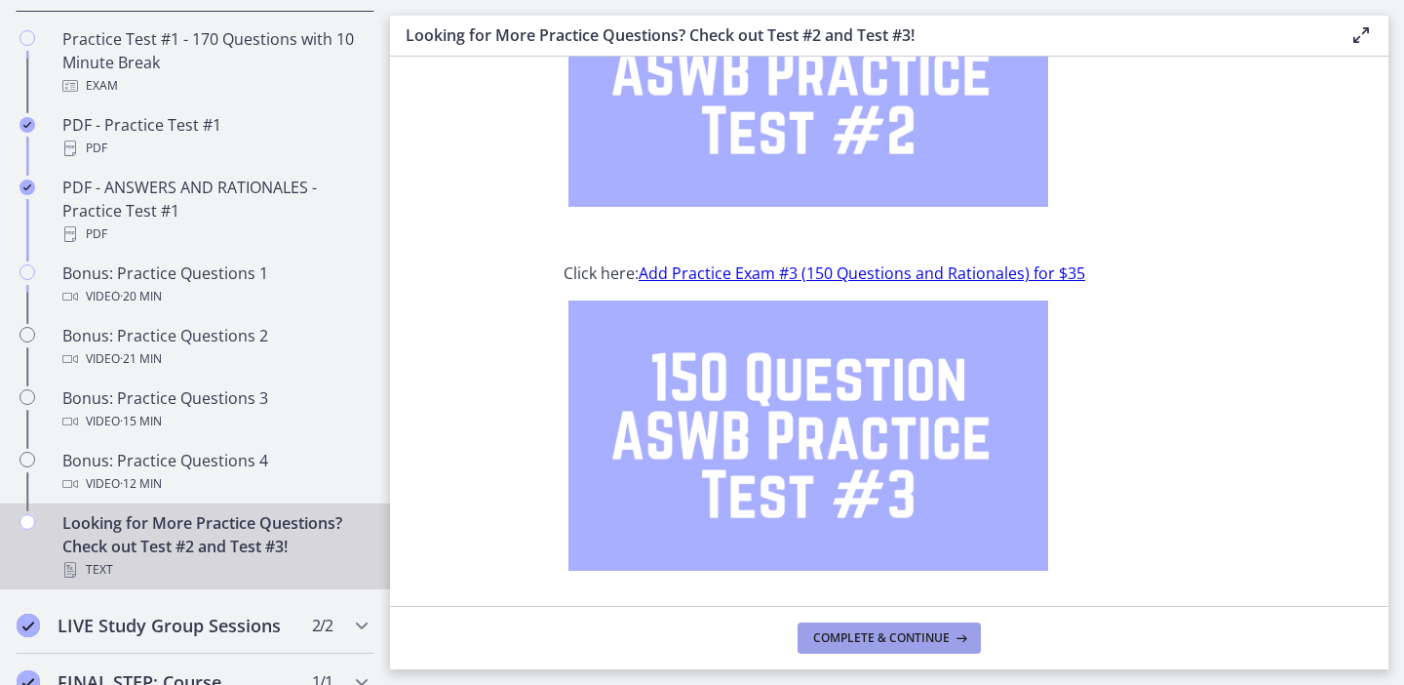
scroll to position [285, 0]
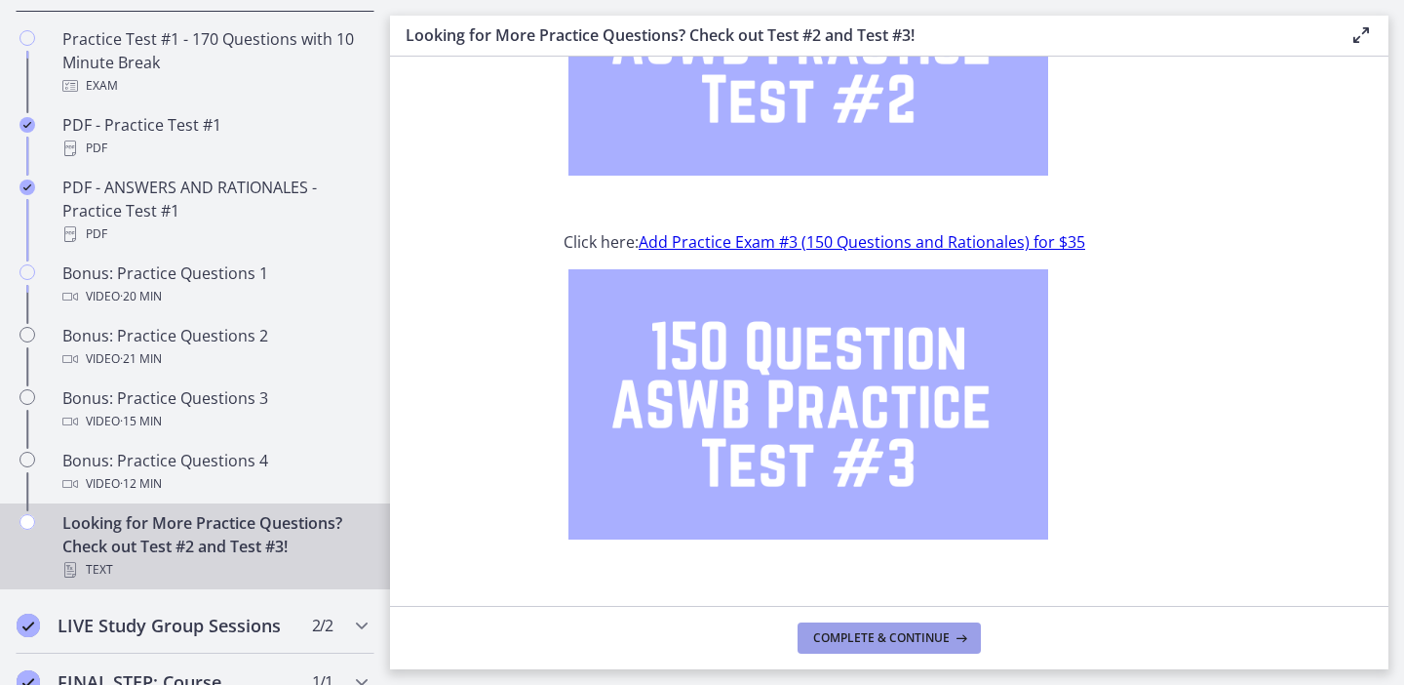
click at [910, 635] on span "Complete & continue" at bounding box center [881, 638] width 137 height 16
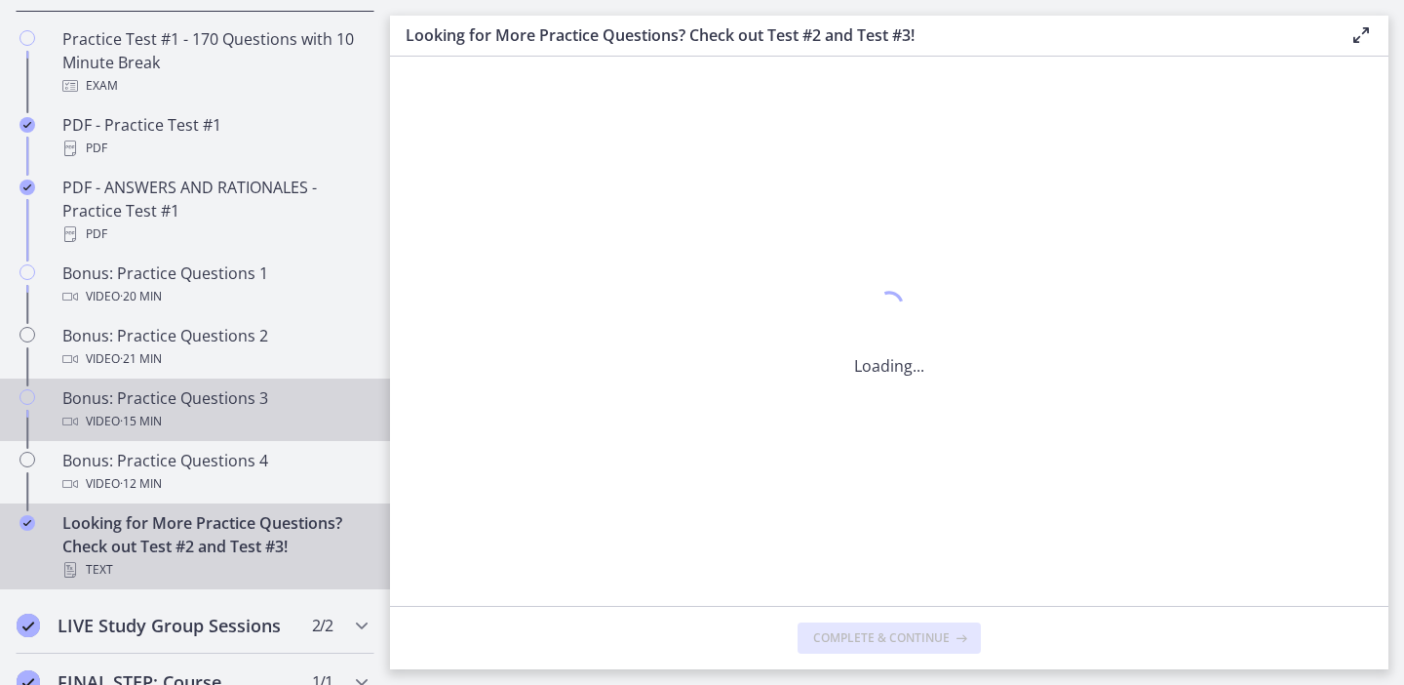
scroll to position [0, 0]
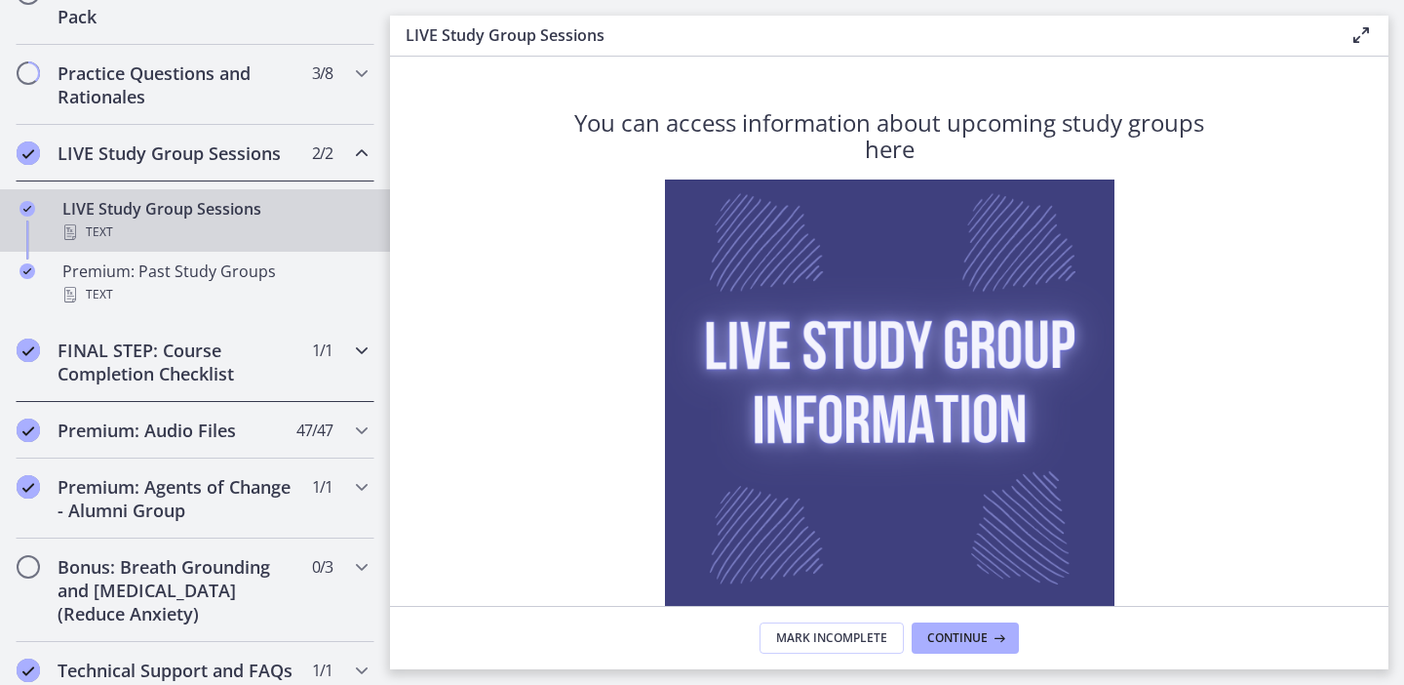
scroll to position [972, 0]
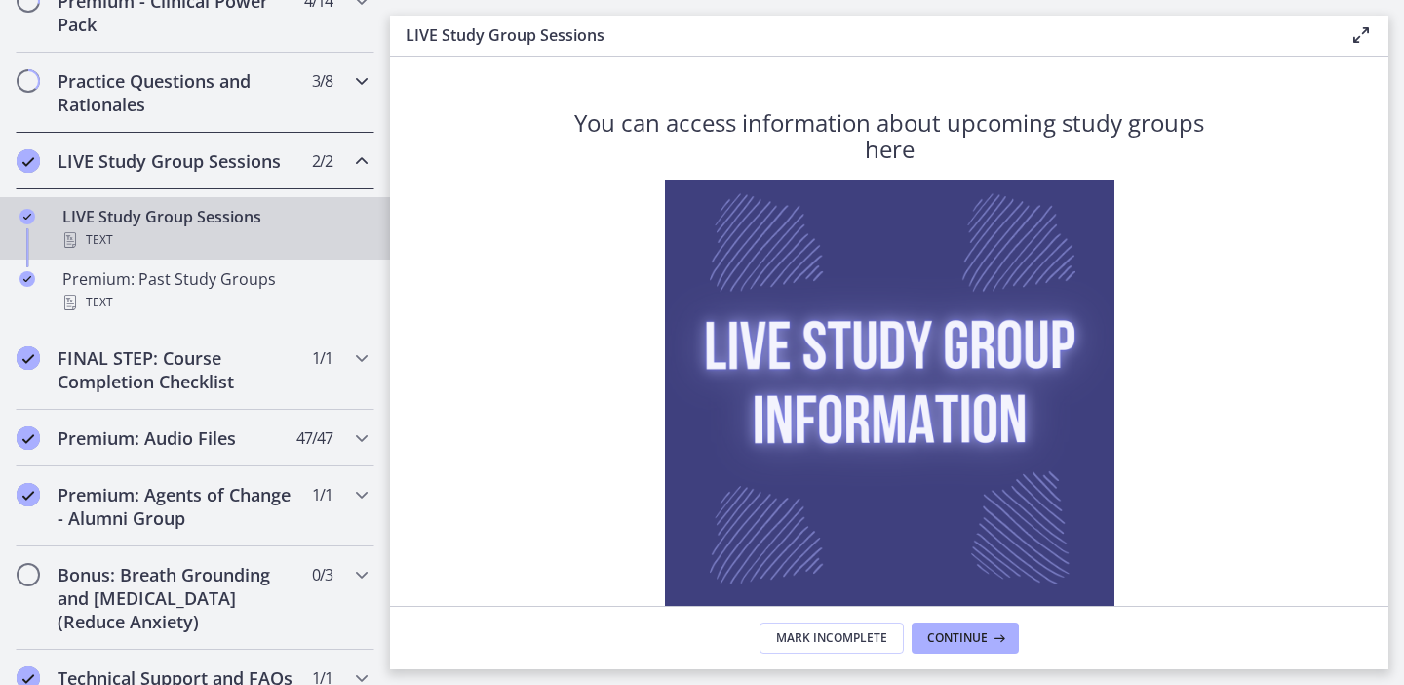
click at [342, 85] on div "Practice Questions and Rationales 3 / 8 Completed" at bounding box center [195, 93] width 359 height 80
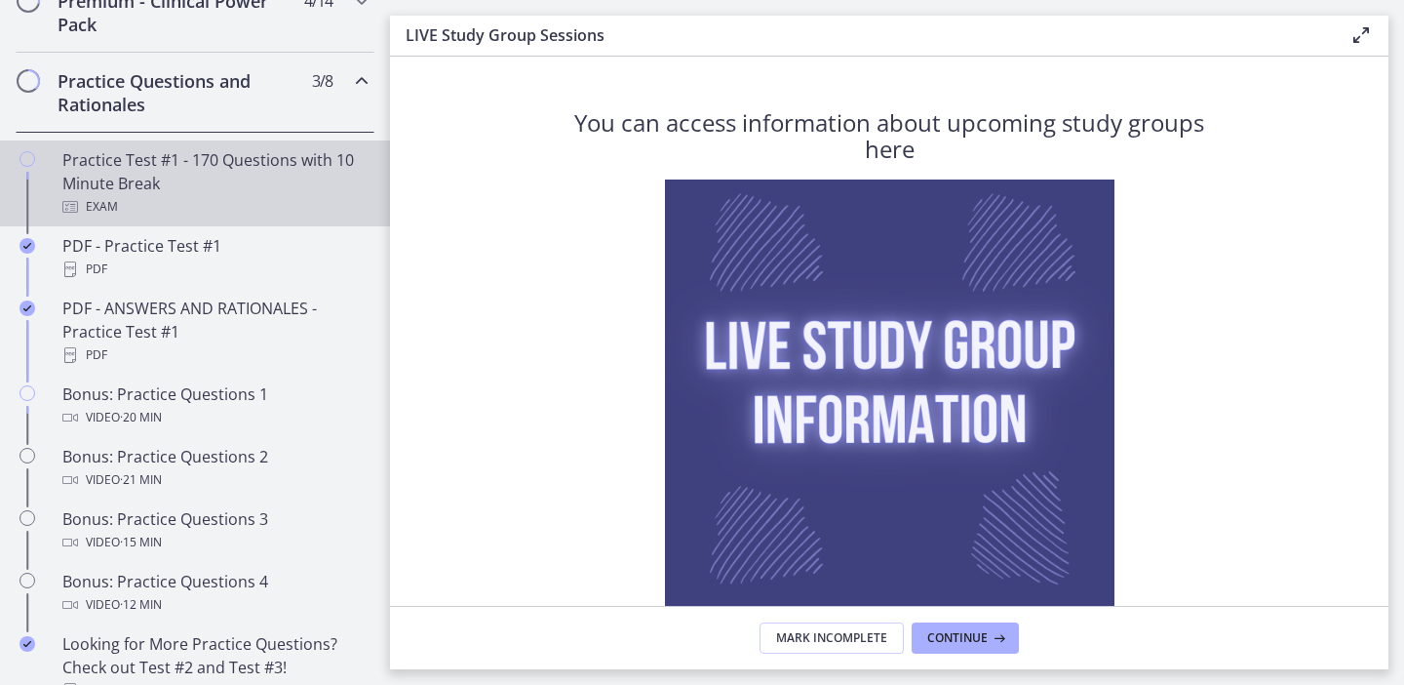
click at [220, 199] on div "Exam" at bounding box center [214, 206] width 304 height 23
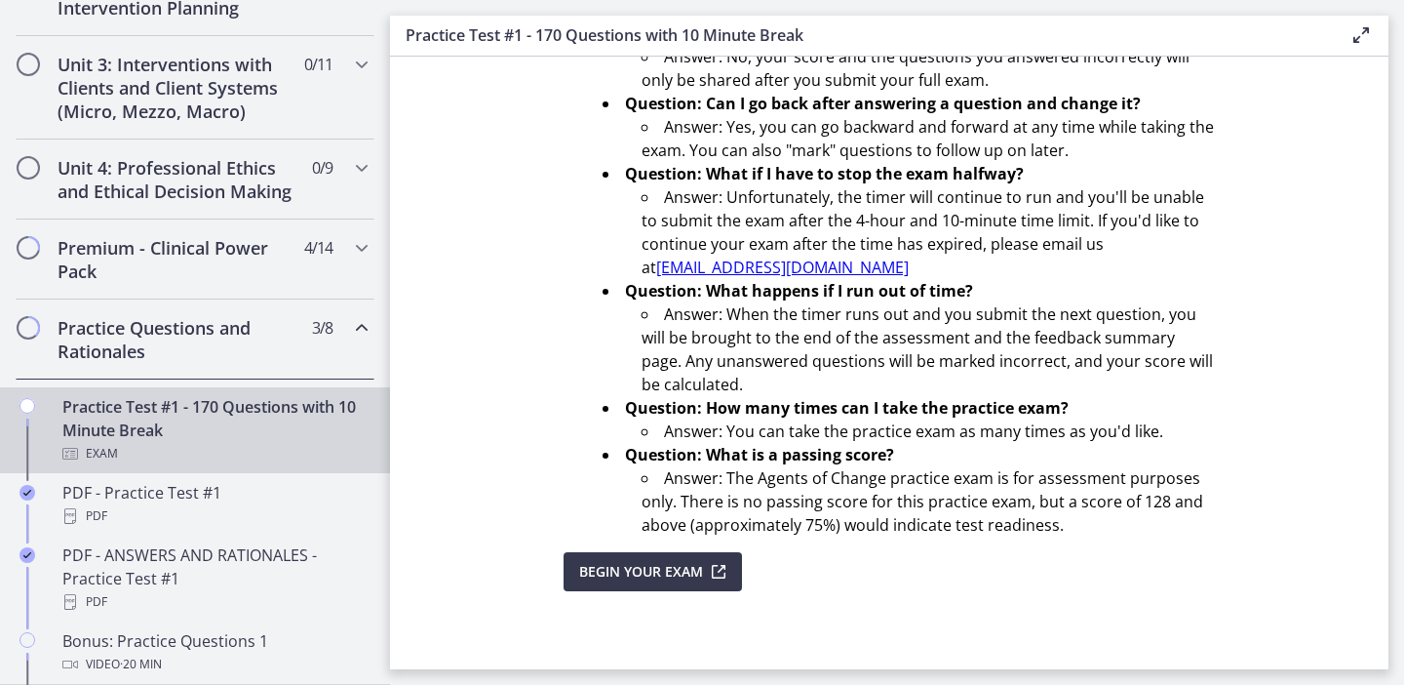
scroll to position [693, 0]
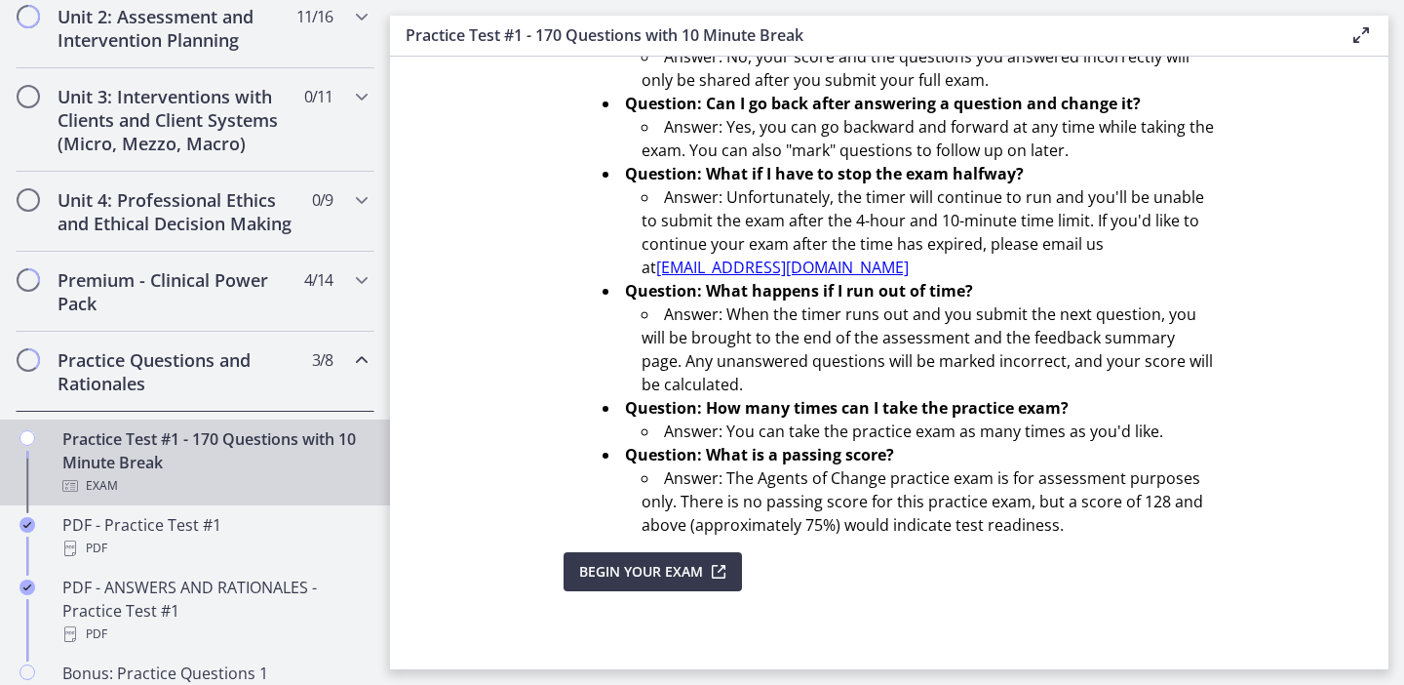
click at [352, 372] on icon "Chapters" at bounding box center [361, 359] width 23 height 23
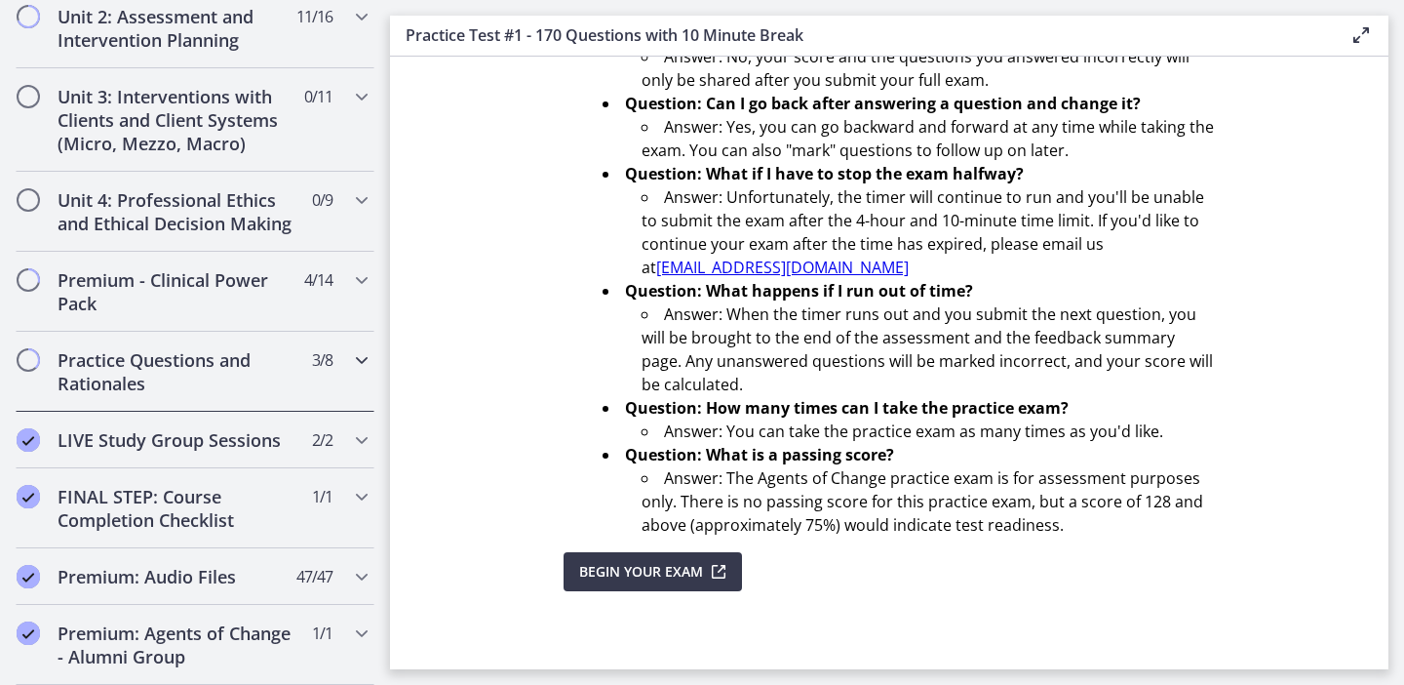
click at [364, 355] on icon "Chapters" at bounding box center [361, 359] width 23 height 23
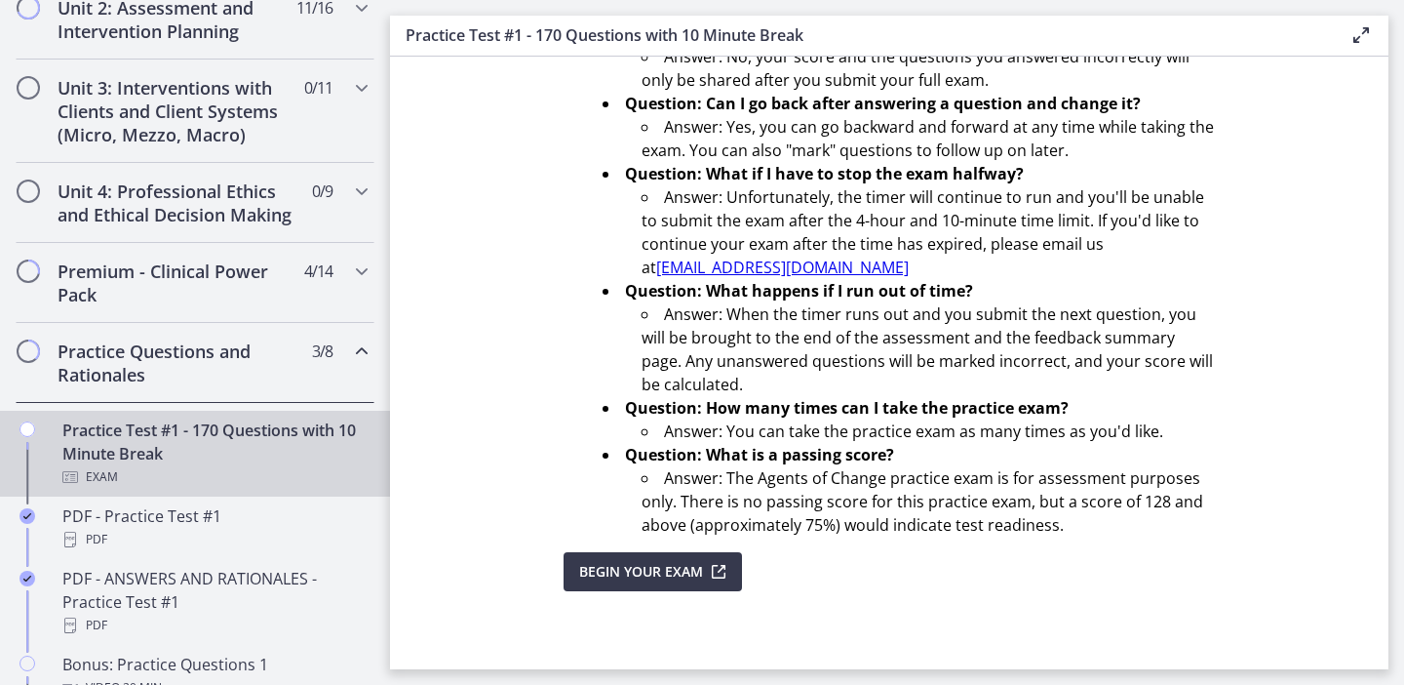
scroll to position [664, 0]
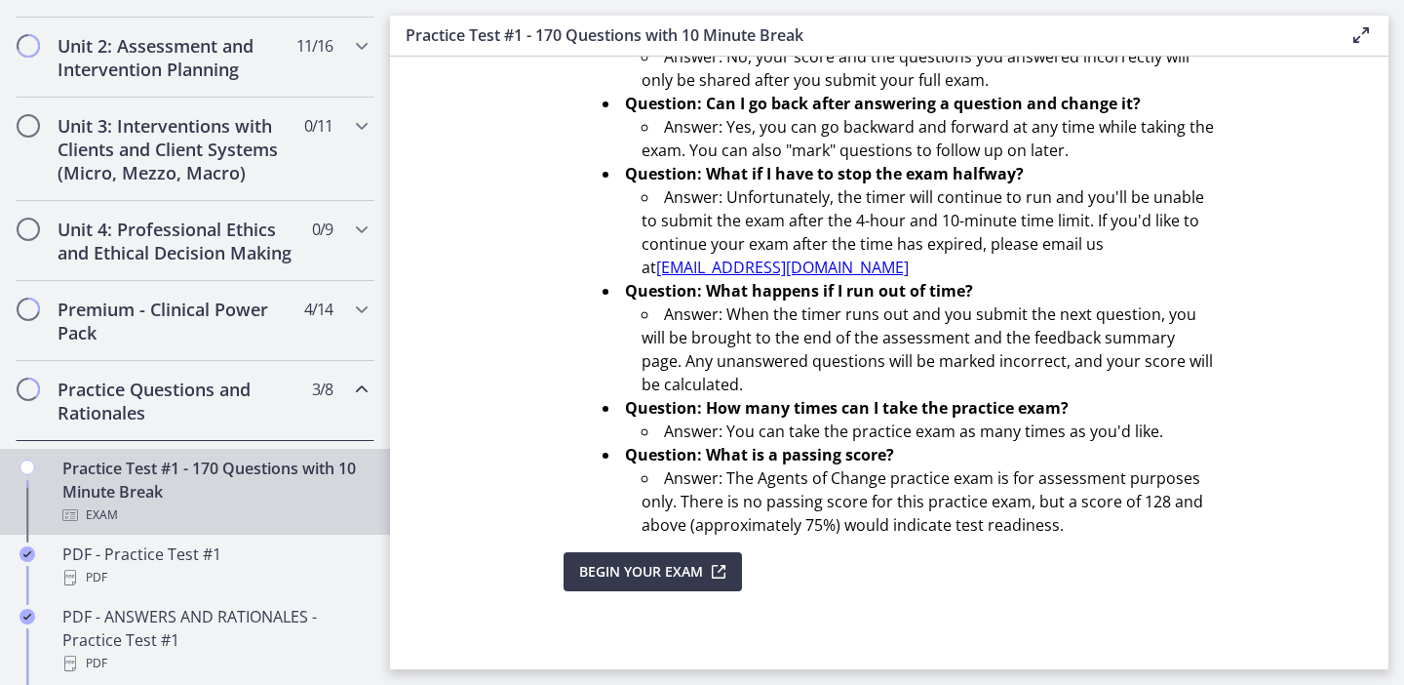
click at [350, 390] on span "Chapters" at bounding box center [361, 388] width 23 height 23
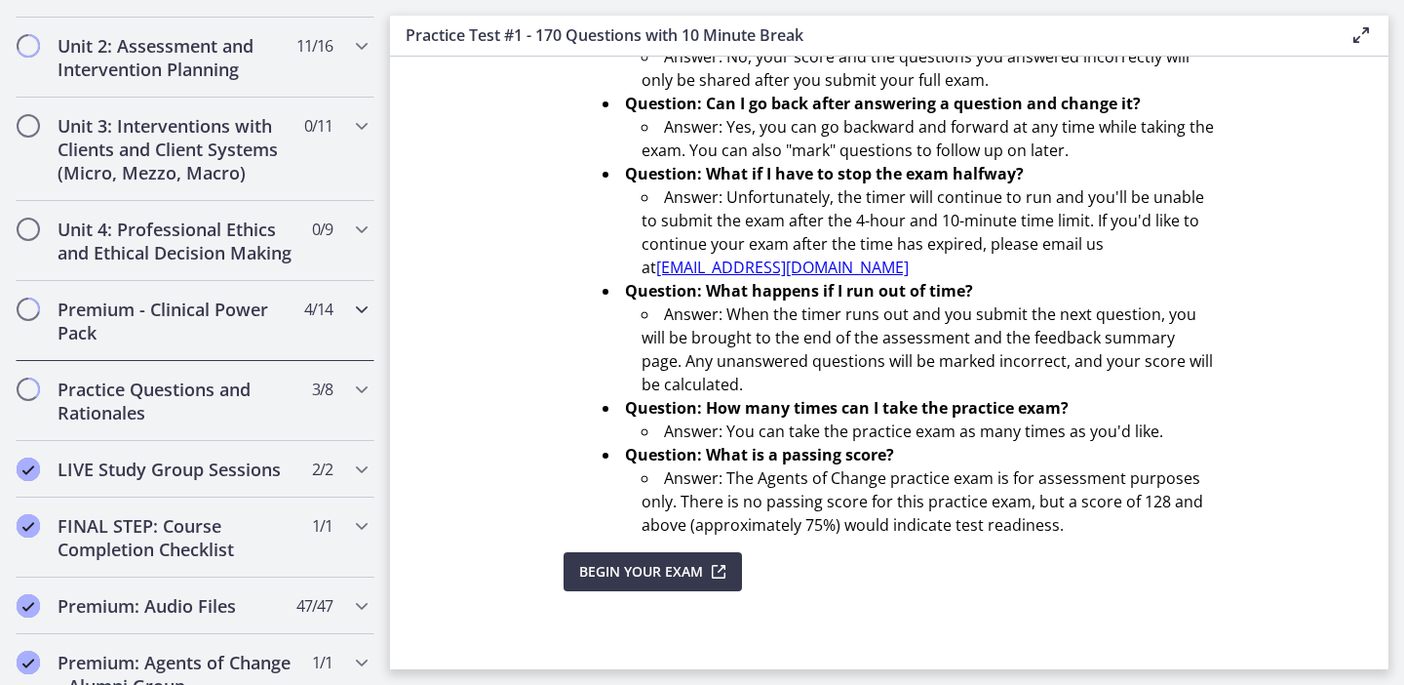
click at [355, 312] on icon "Chapters" at bounding box center [361, 308] width 23 height 23
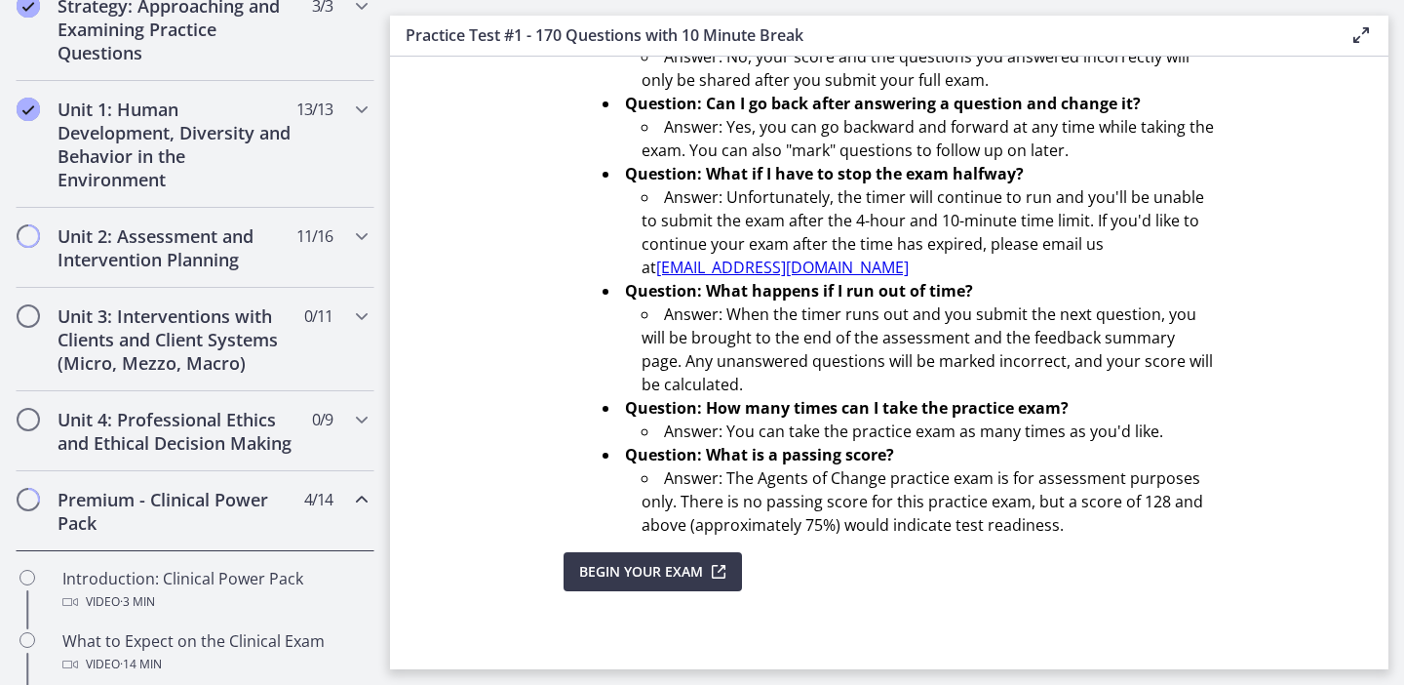
scroll to position [463, 0]
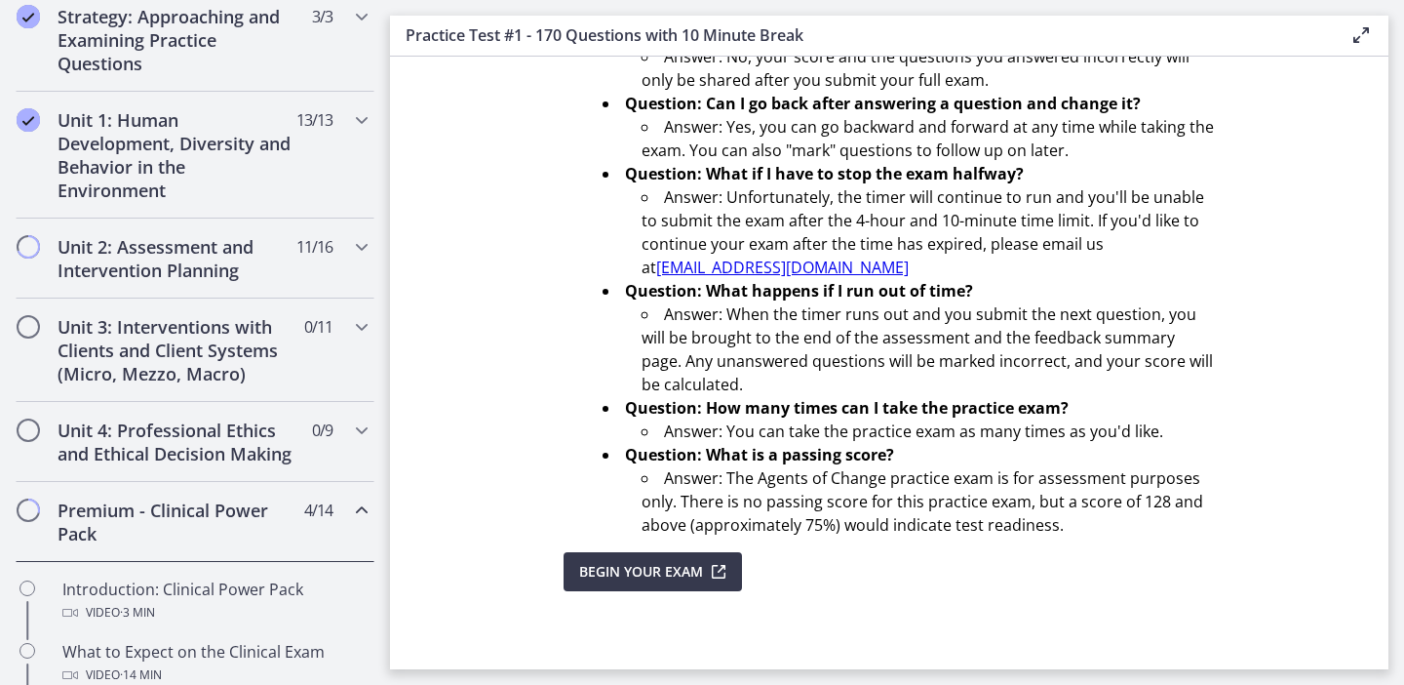
click at [355, 532] on div "Premium - Clinical Power Pack 4 / 14 Completed" at bounding box center [195, 522] width 359 height 80
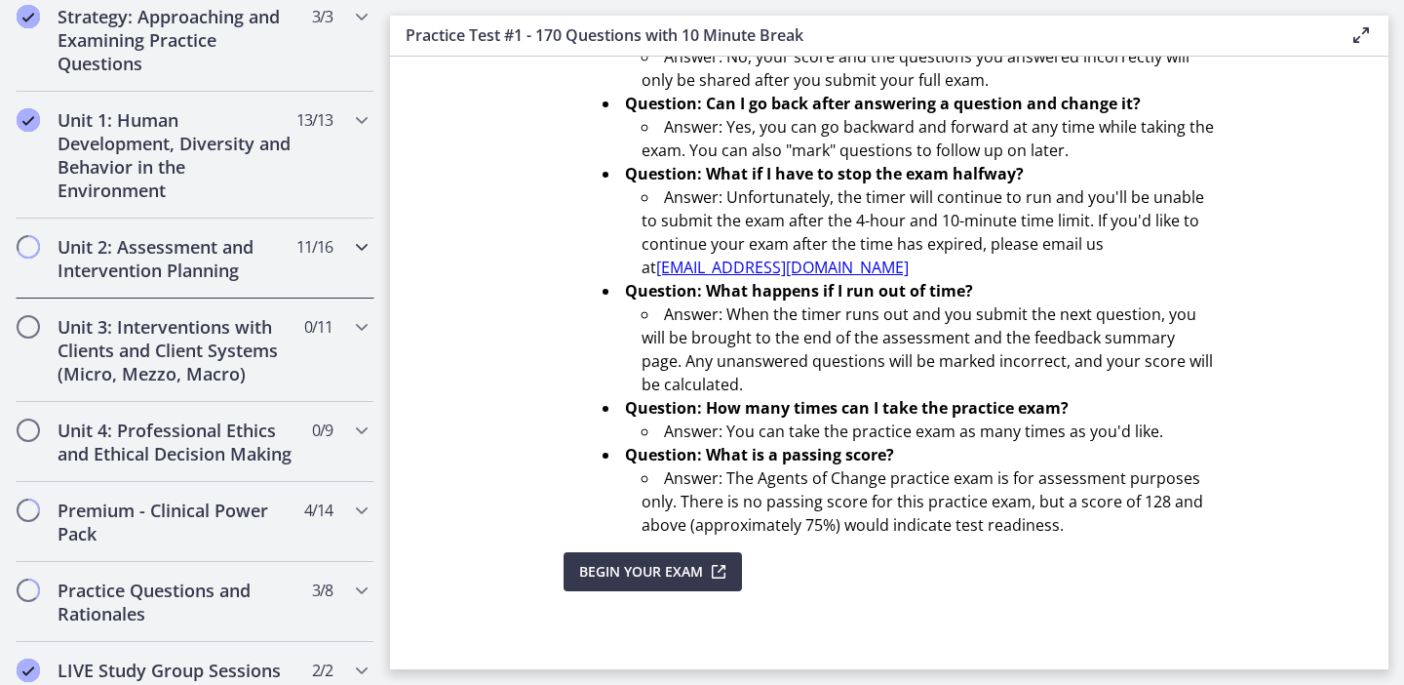
click at [346, 259] on div "Unit 2: Assessment and Intervention Planning 11 / 16 Completed" at bounding box center [195, 258] width 359 height 80
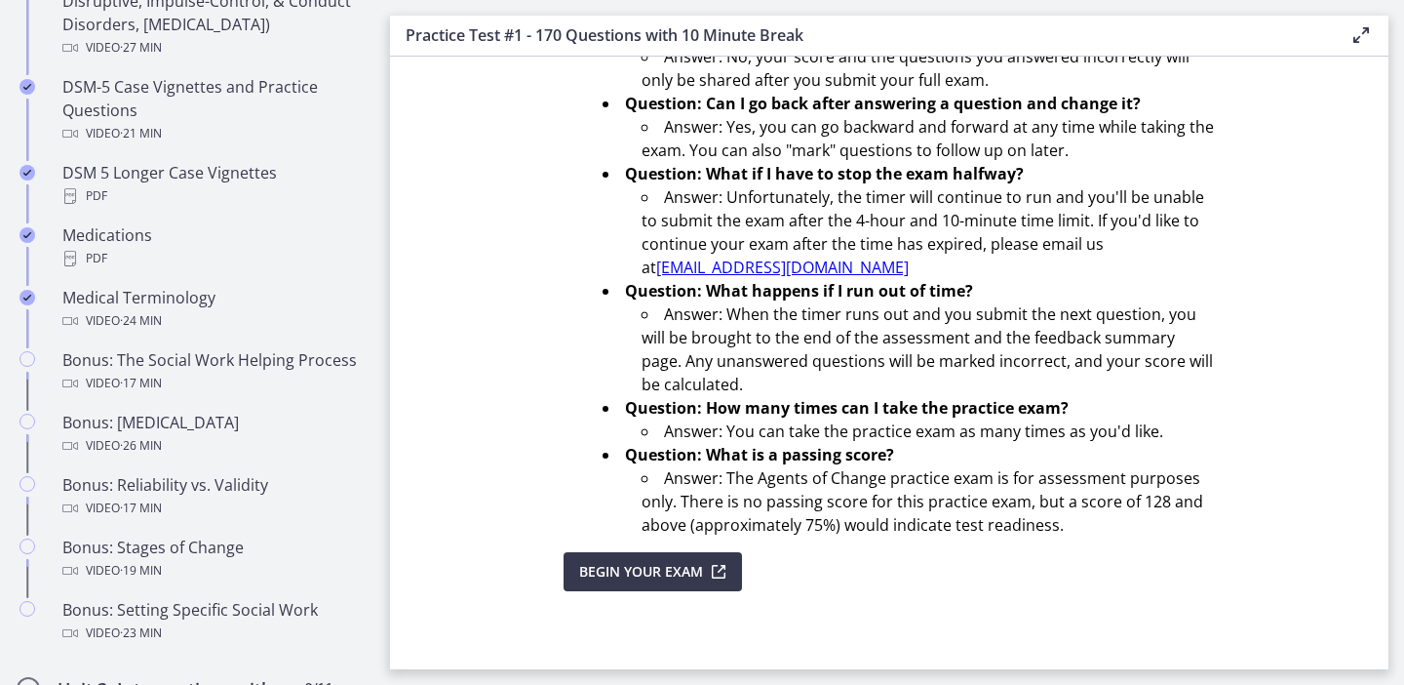
scroll to position [1373, 0]
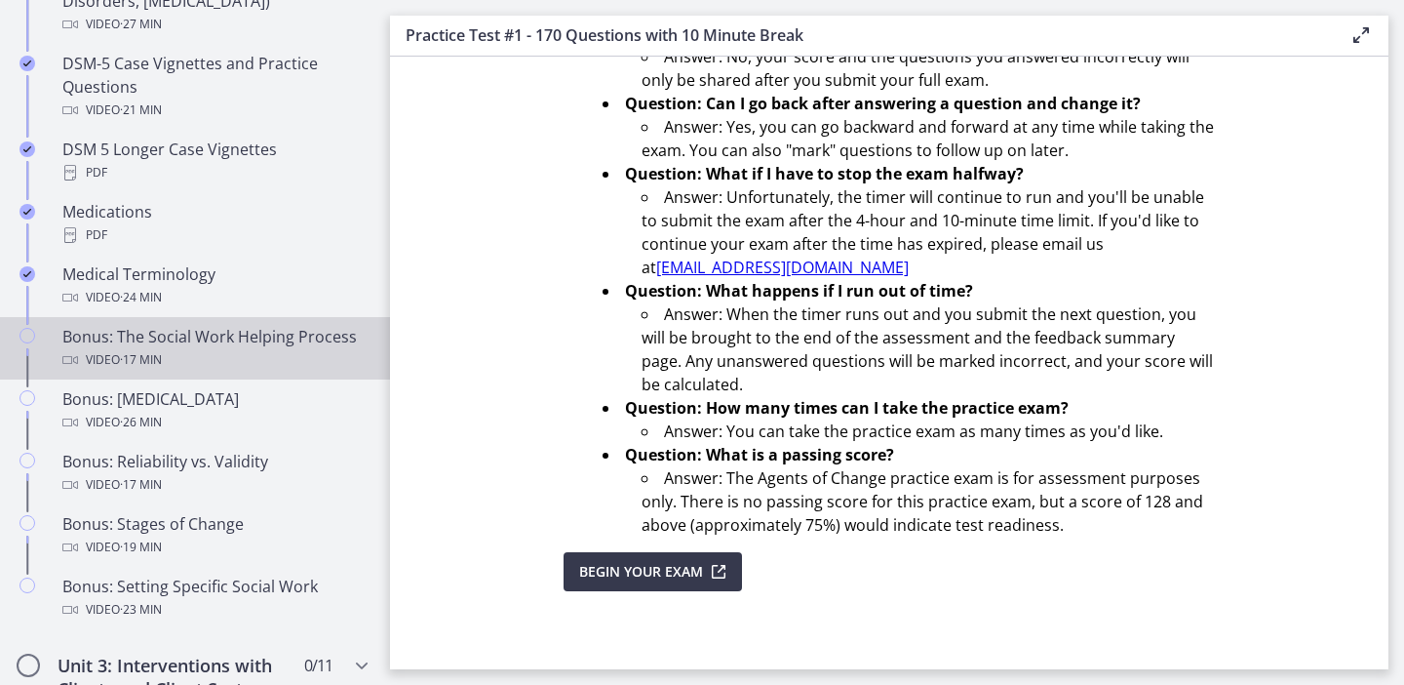
click at [241, 349] on div "Video · 17 min" at bounding box center [214, 359] width 304 height 23
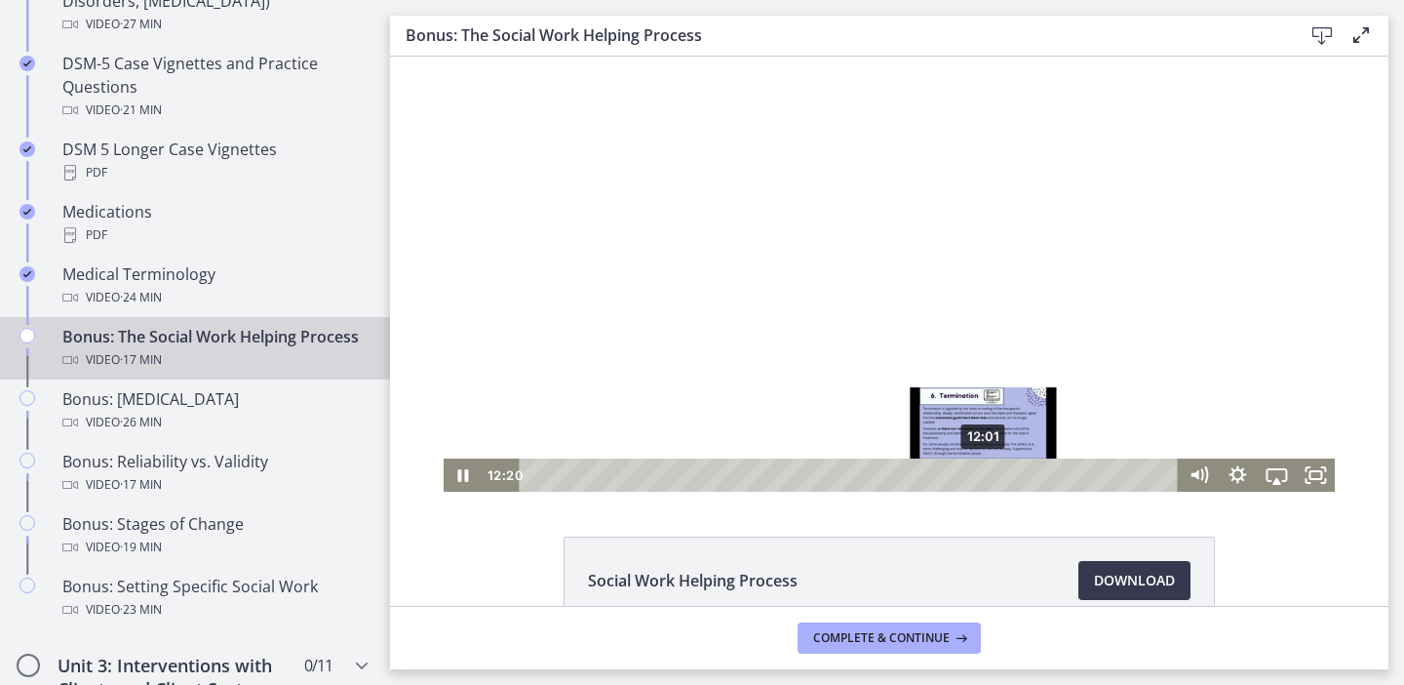
click at [985, 476] on div "12:01" at bounding box center [852, 474] width 636 height 33
click at [973, 474] on div "11:42" at bounding box center [852, 474] width 636 height 33
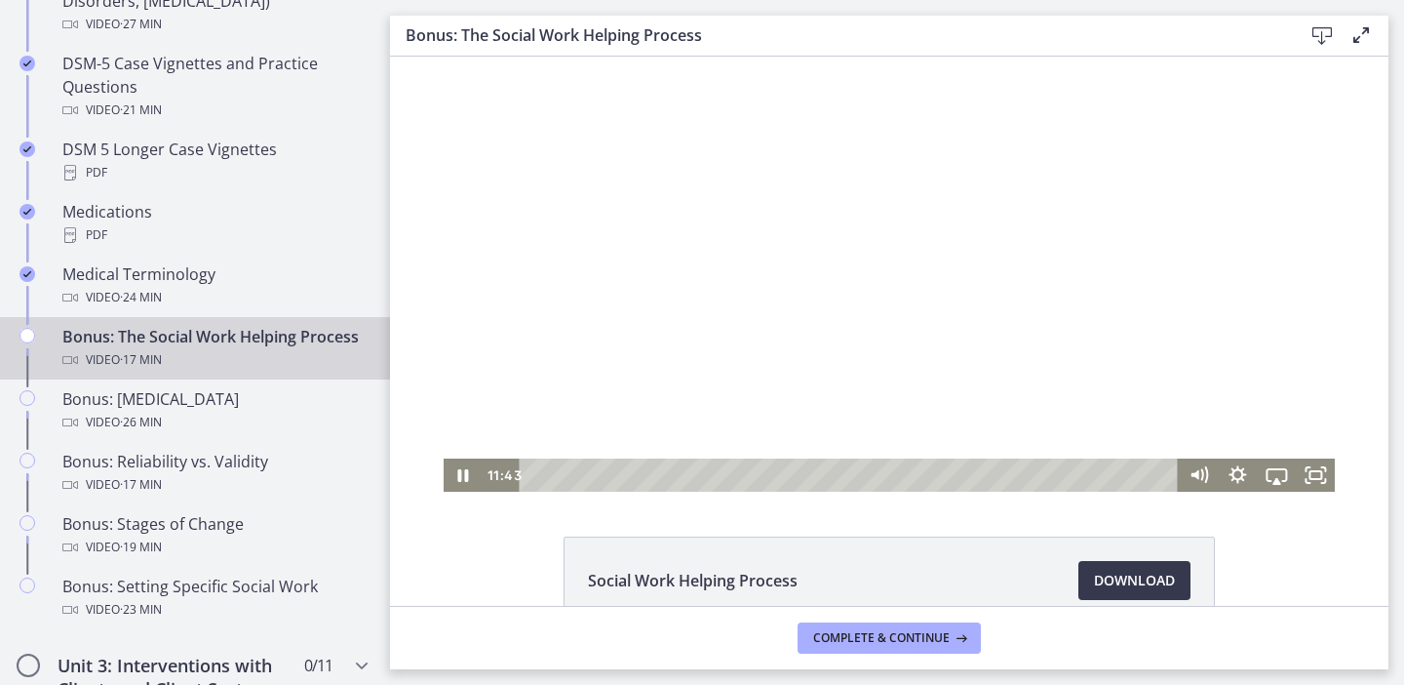
click at [1059, 331] on div at bounding box center [890, 274] width 892 height 435
click at [1060, 332] on div at bounding box center [890, 274] width 892 height 435
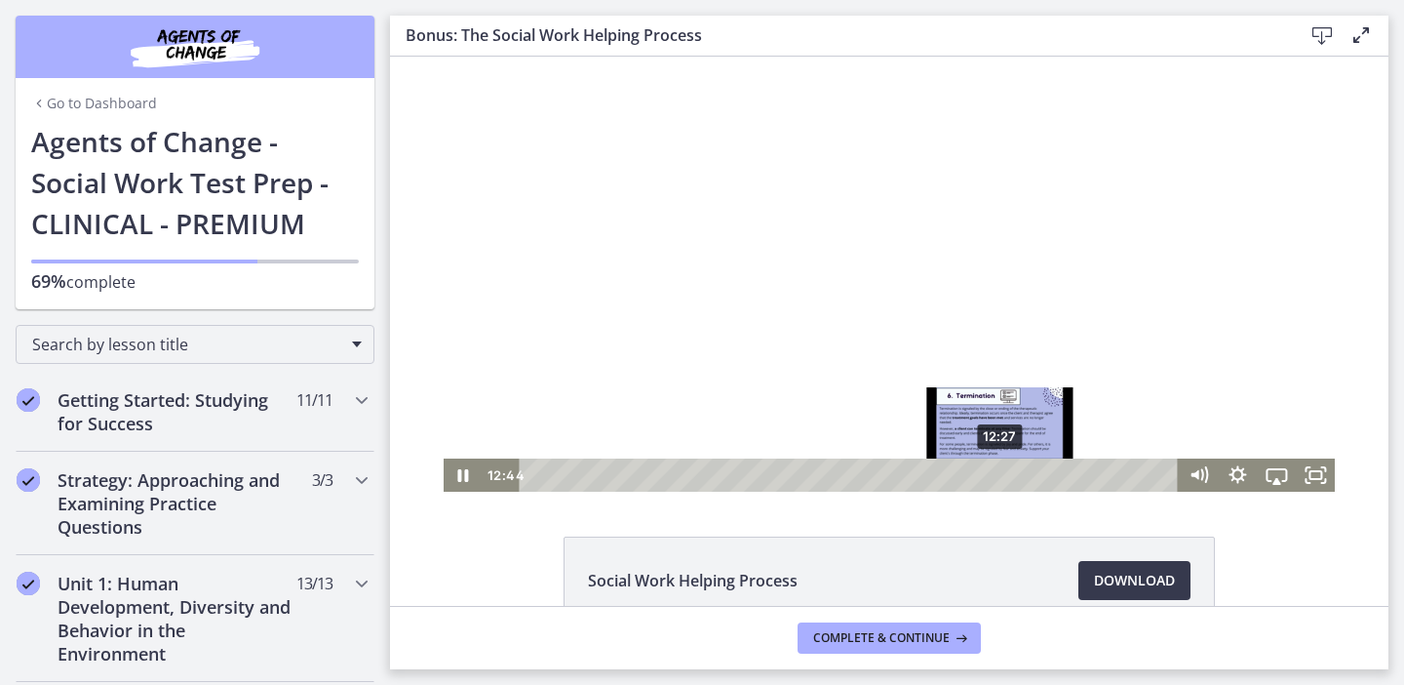
click at [1002, 477] on div "12:27" at bounding box center [852, 474] width 636 height 33
click at [998, 476] on div "Playbar" at bounding box center [996, 474] width 11 height 11
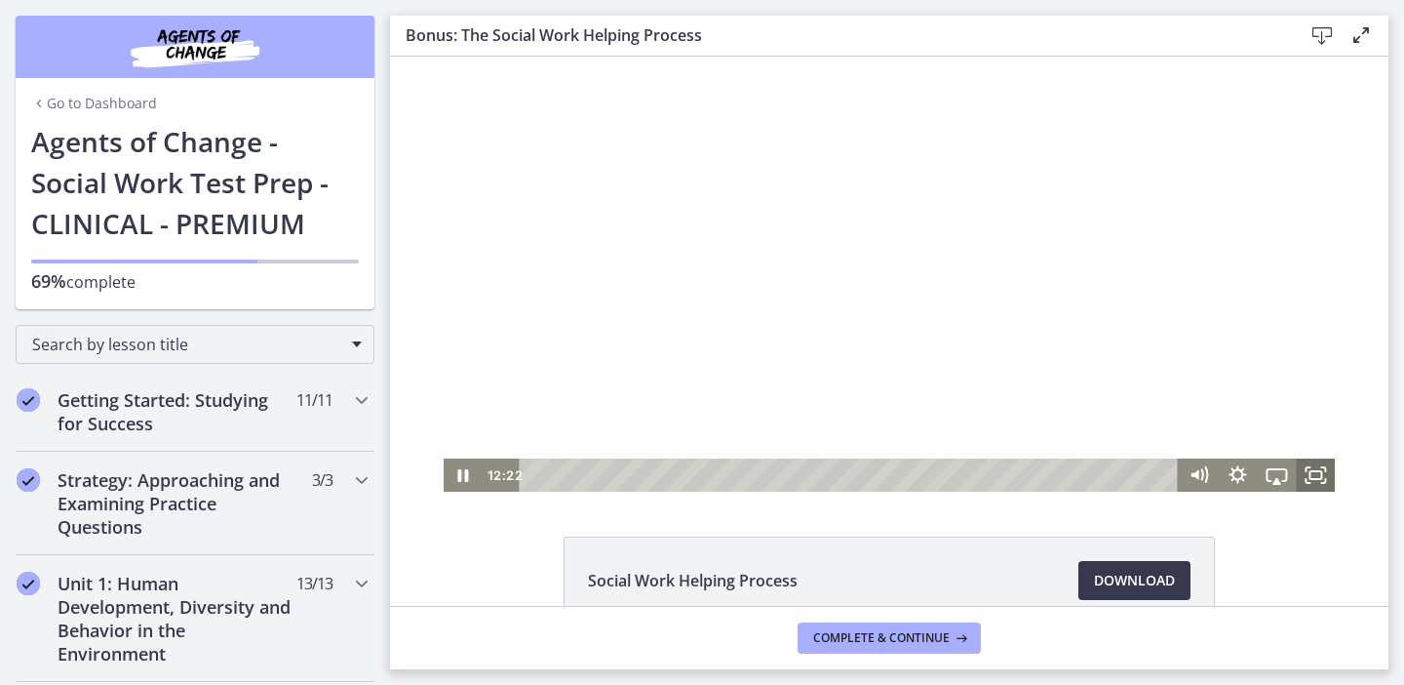
click at [1304, 477] on icon "Fullscreen" at bounding box center [1315, 474] width 39 height 33
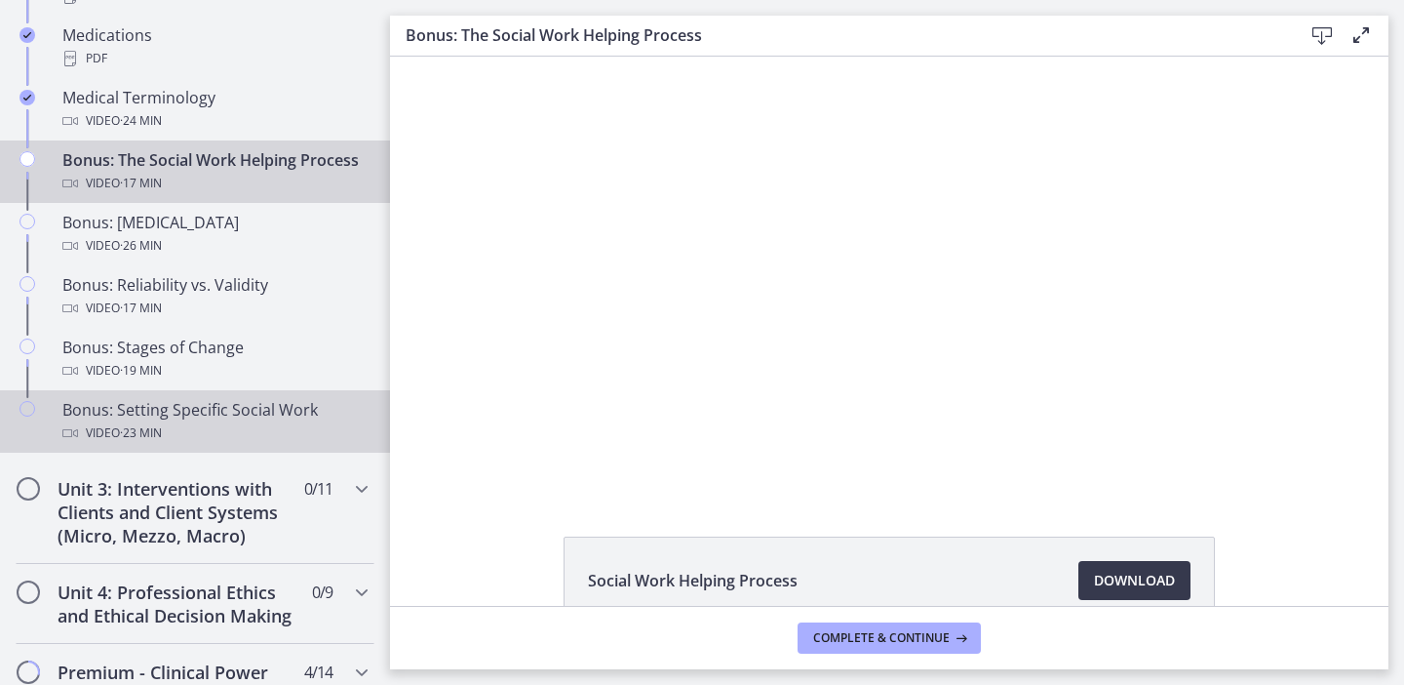
scroll to position [1557, 0]
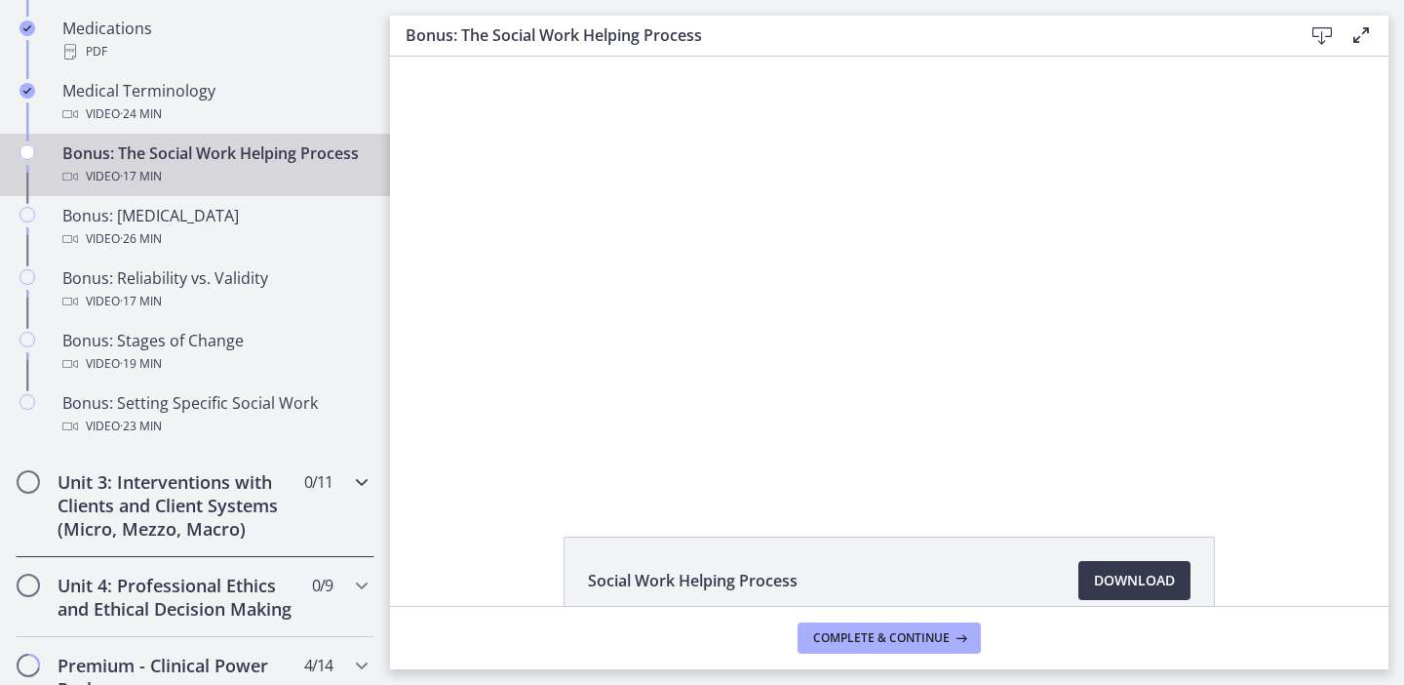
click at [359, 487] on icon "Chapters" at bounding box center [361, 481] width 23 height 23
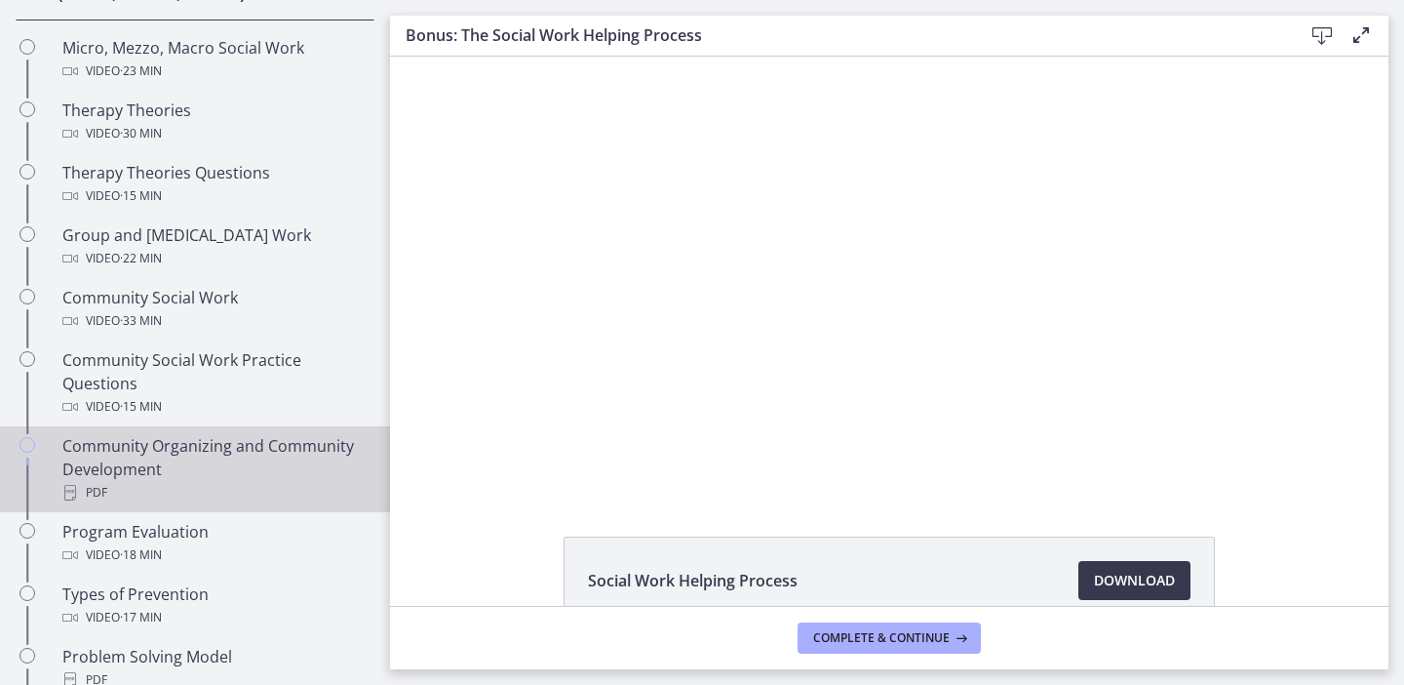
scroll to position [847, 0]
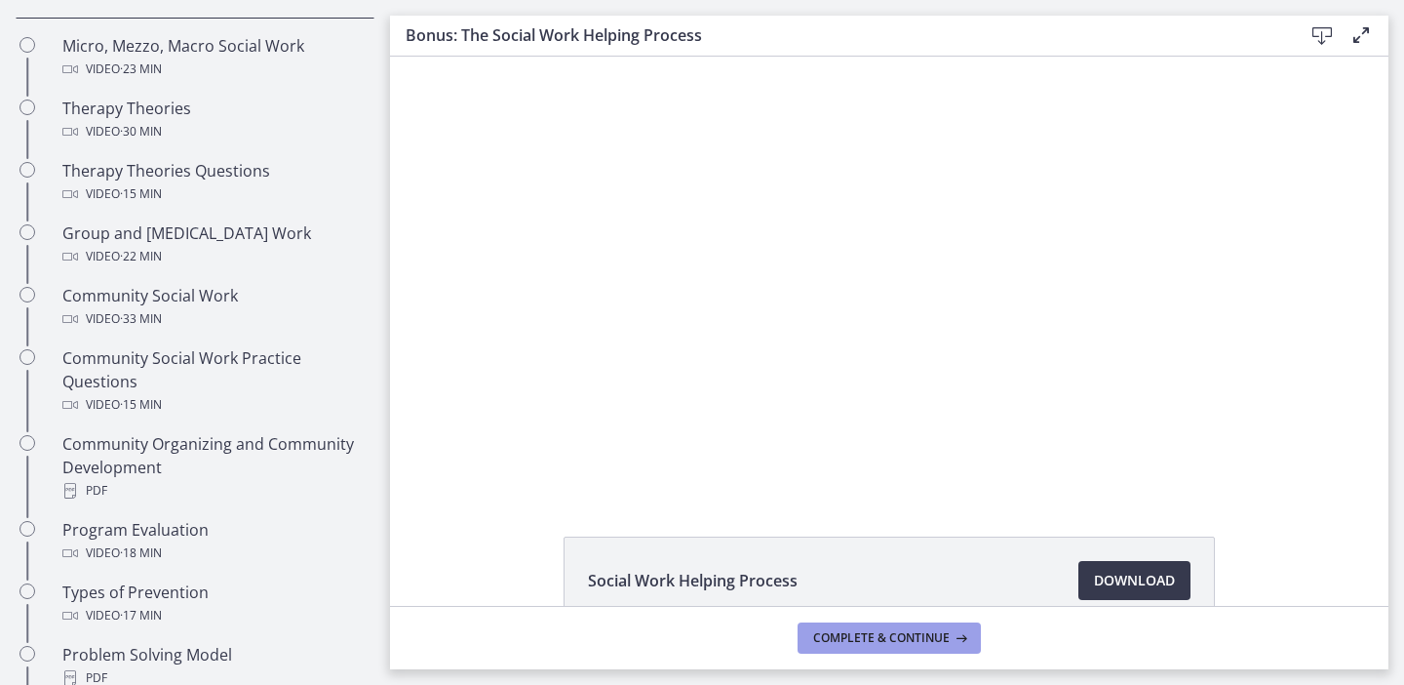
click at [837, 646] on button "Complete & continue" at bounding box center [889, 637] width 183 height 31
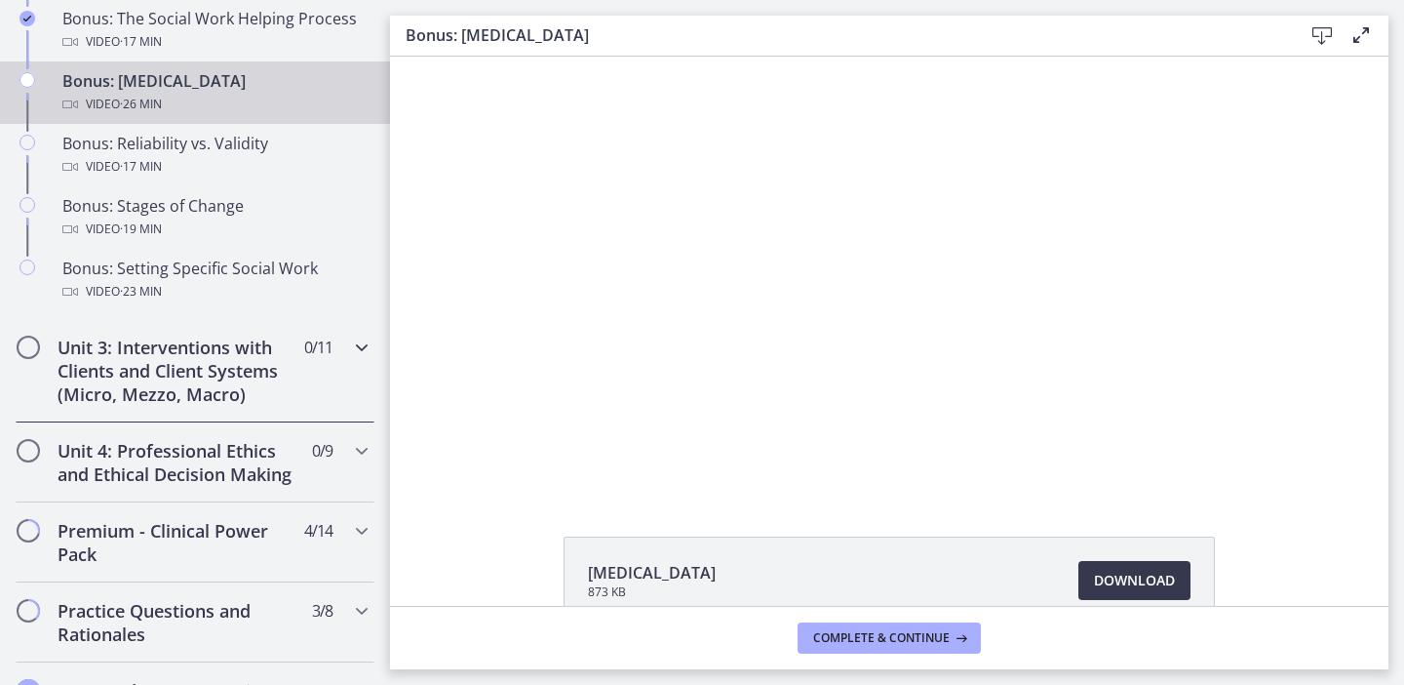
scroll to position [1722, 0]
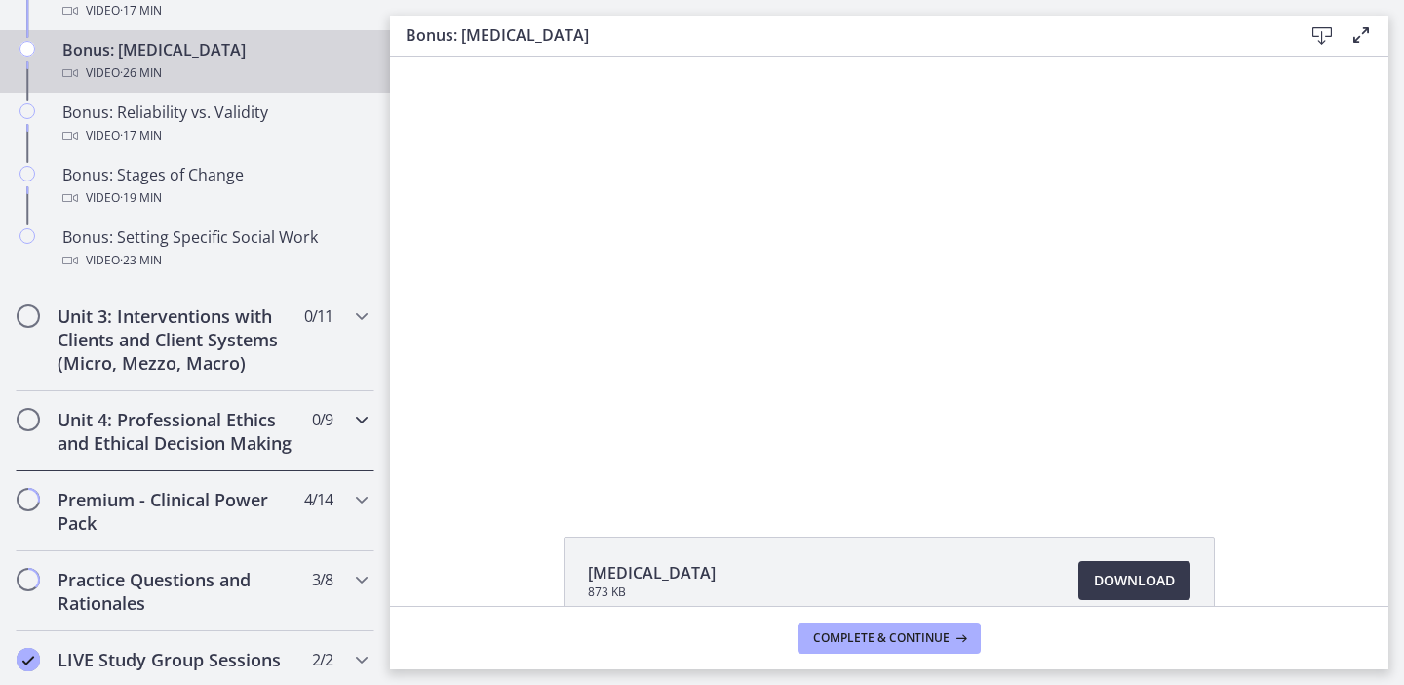
click at [364, 414] on icon "Chapters" at bounding box center [361, 419] width 23 height 23
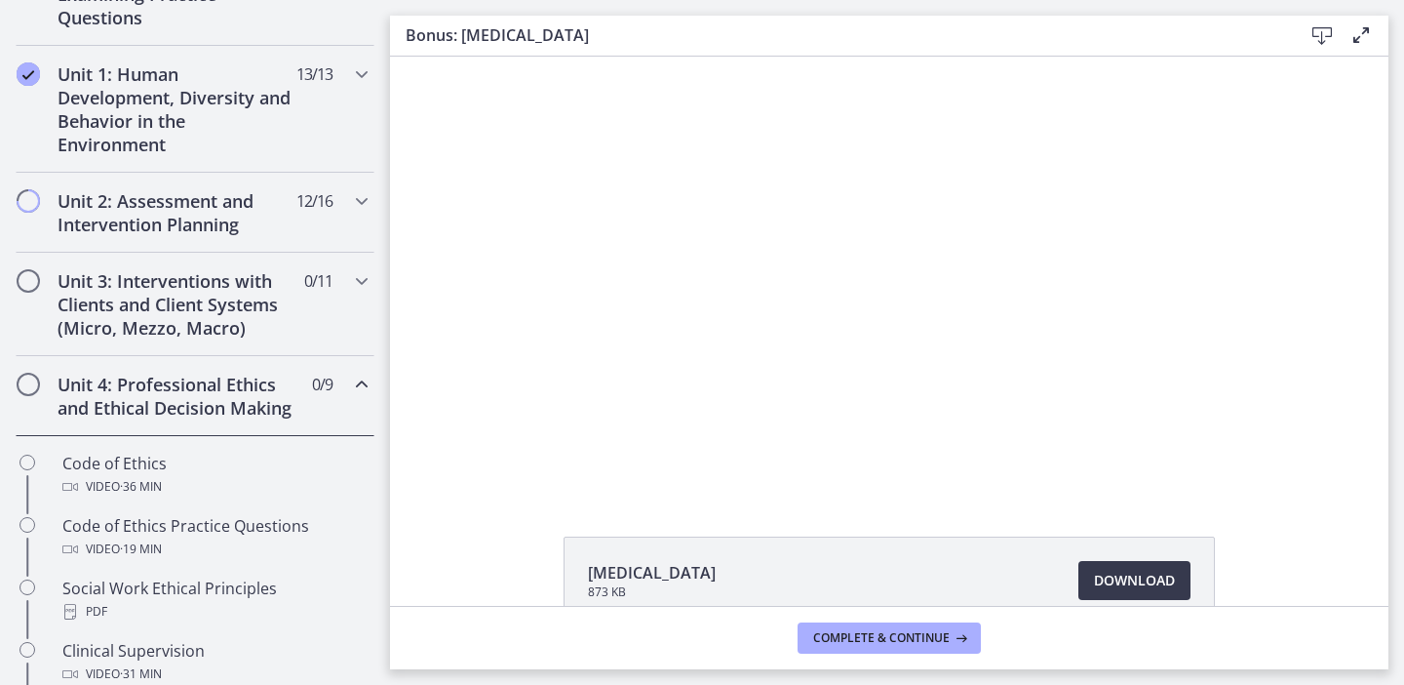
scroll to position [495, 0]
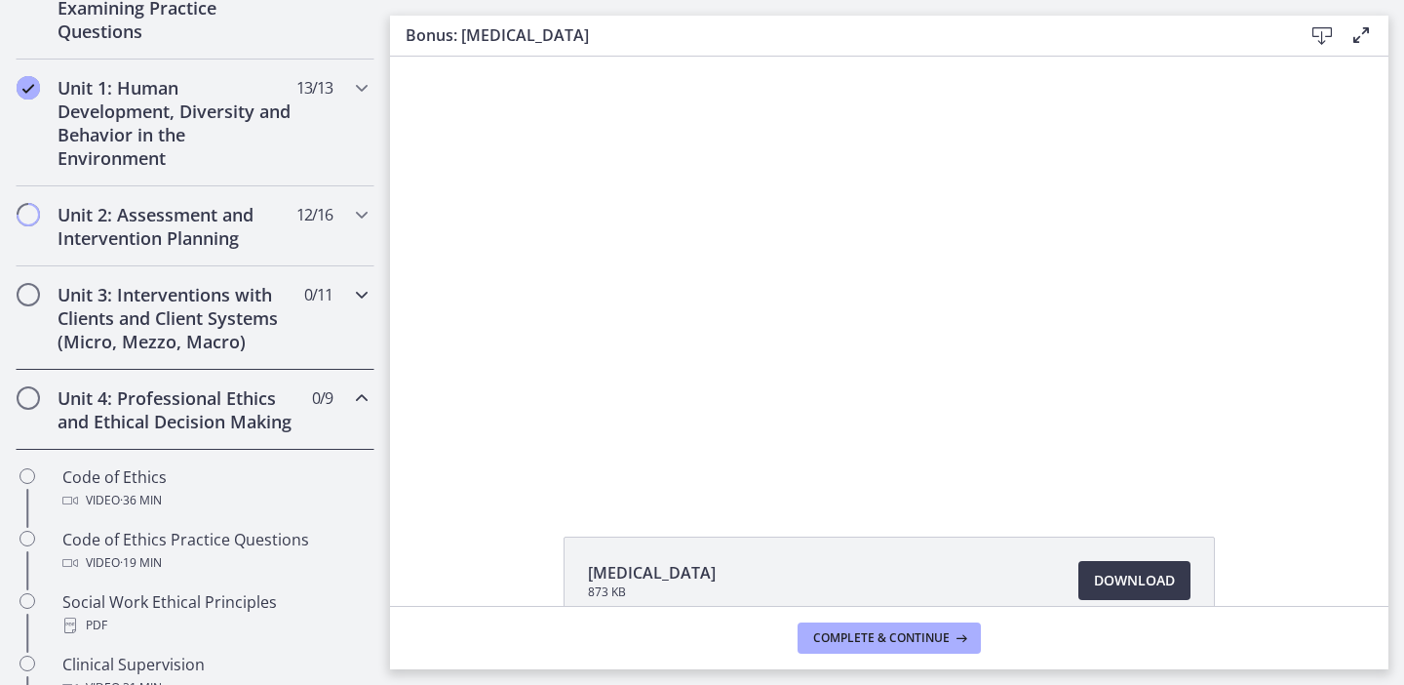
click at [359, 302] on icon "Chapters" at bounding box center [361, 294] width 23 height 23
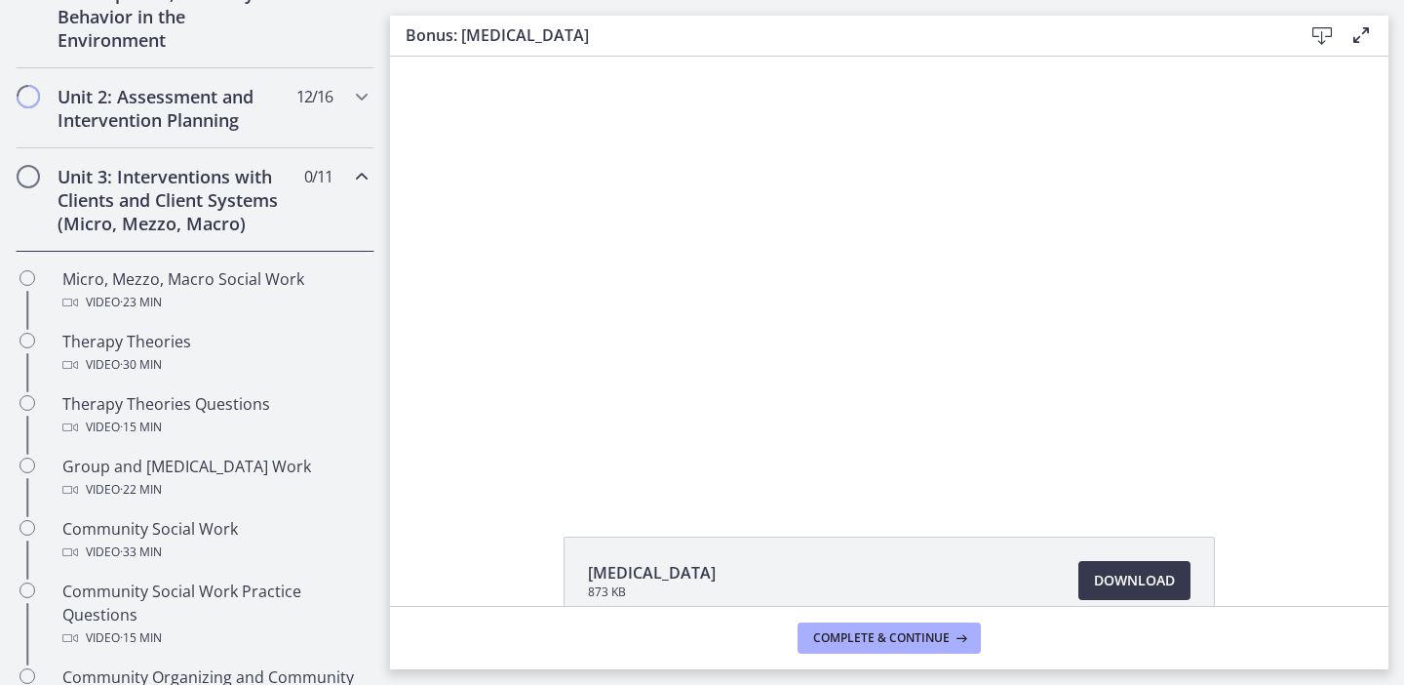
scroll to position [612, 0]
click at [365, 180] on icon "Chapters" at bounding box center [361, 177] width 23 height 23
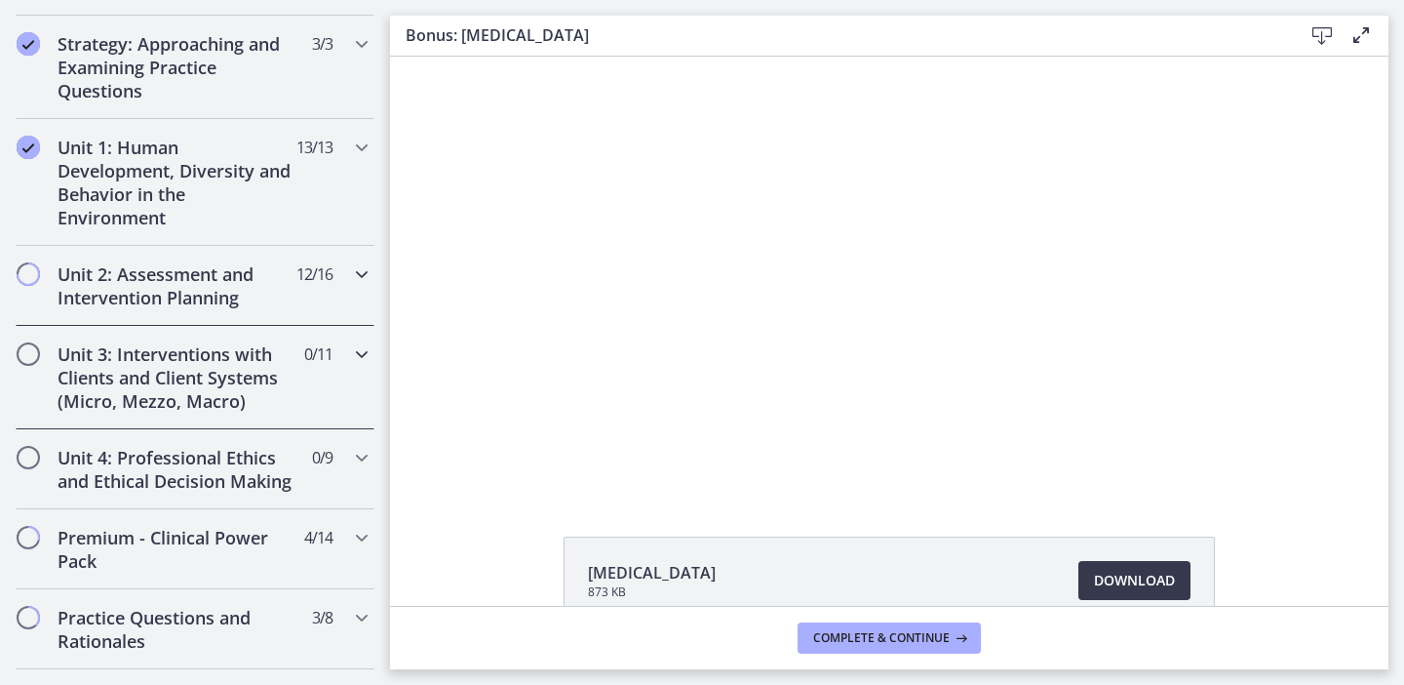
scroll to position [466, 0]
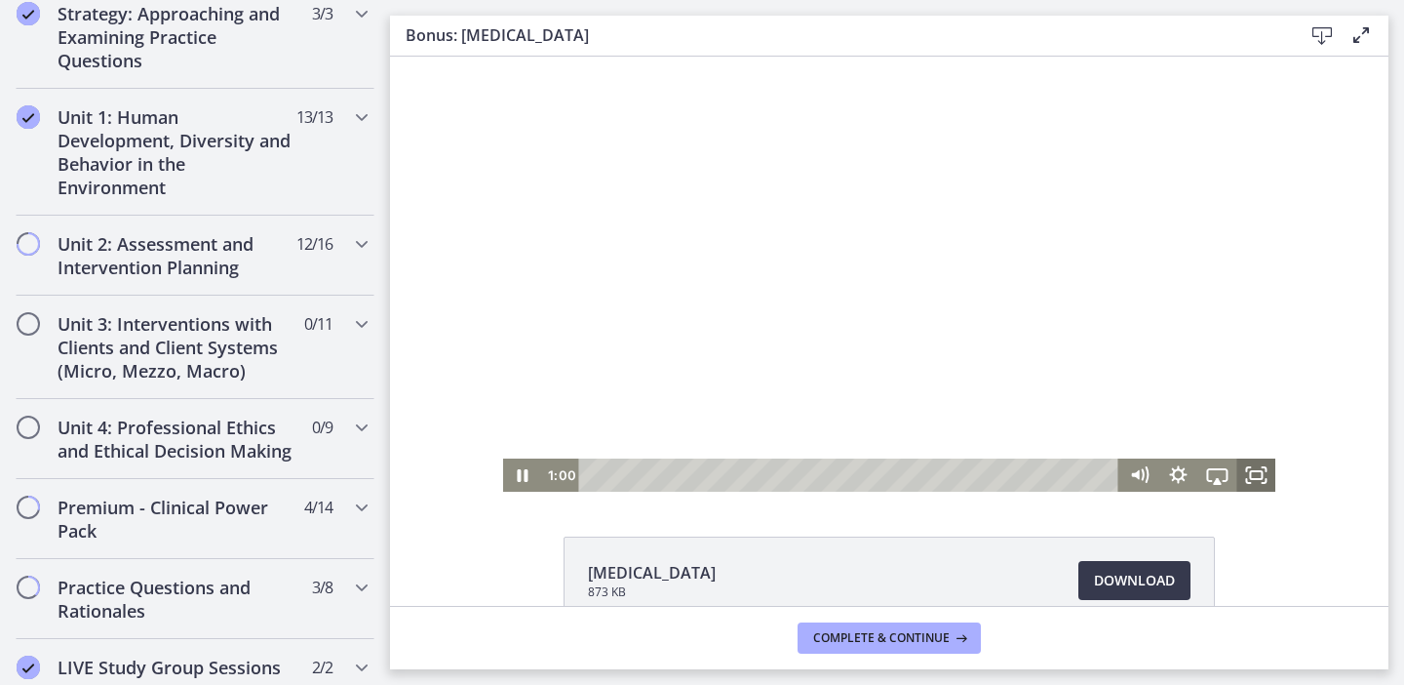
click at [1249, 481] on icon "Fullscreen" at bounding box center [1256, 474] width 39 height 33
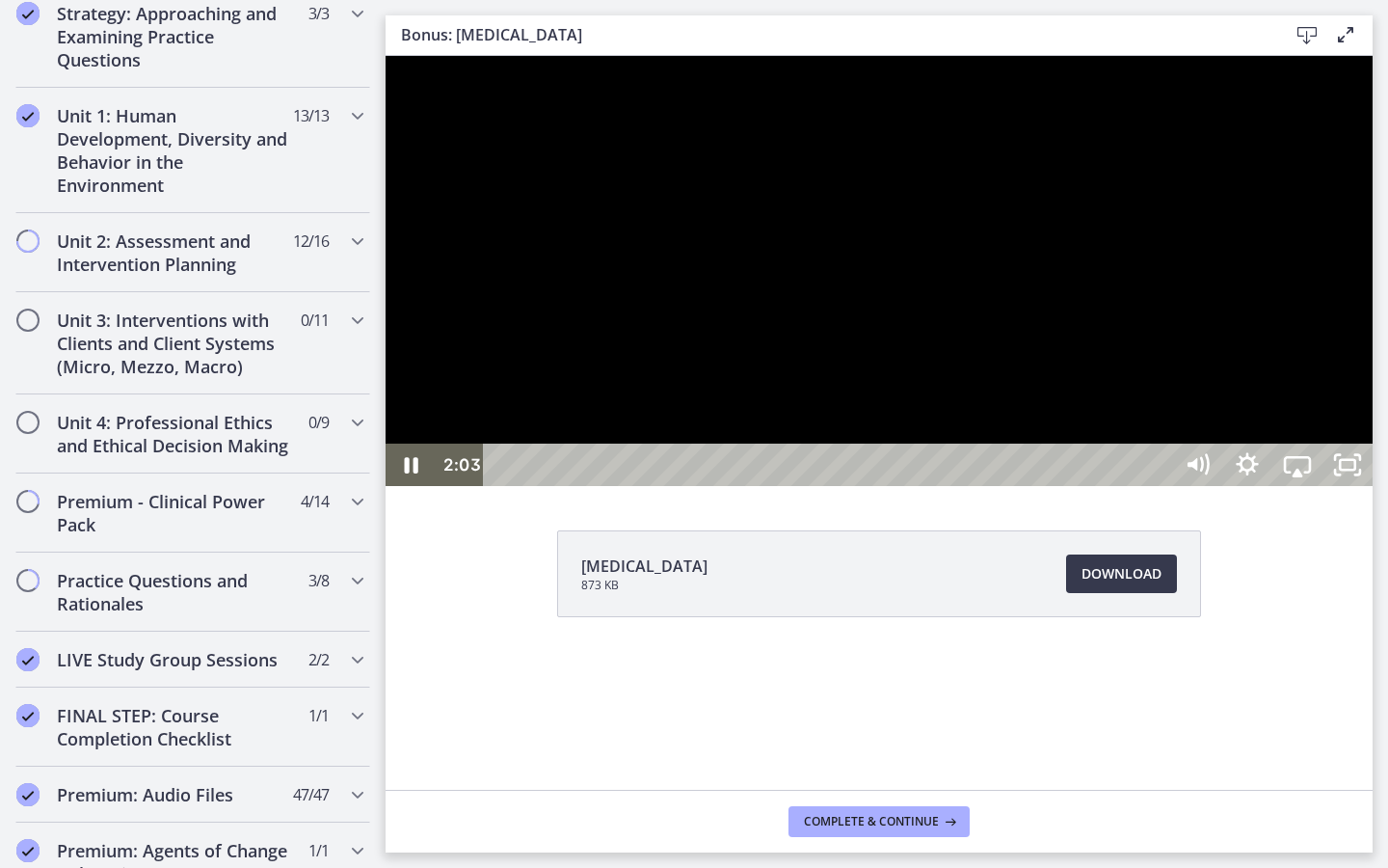
click at [1373, 486] on div at bounding box center [879, 271] width 988 height 430
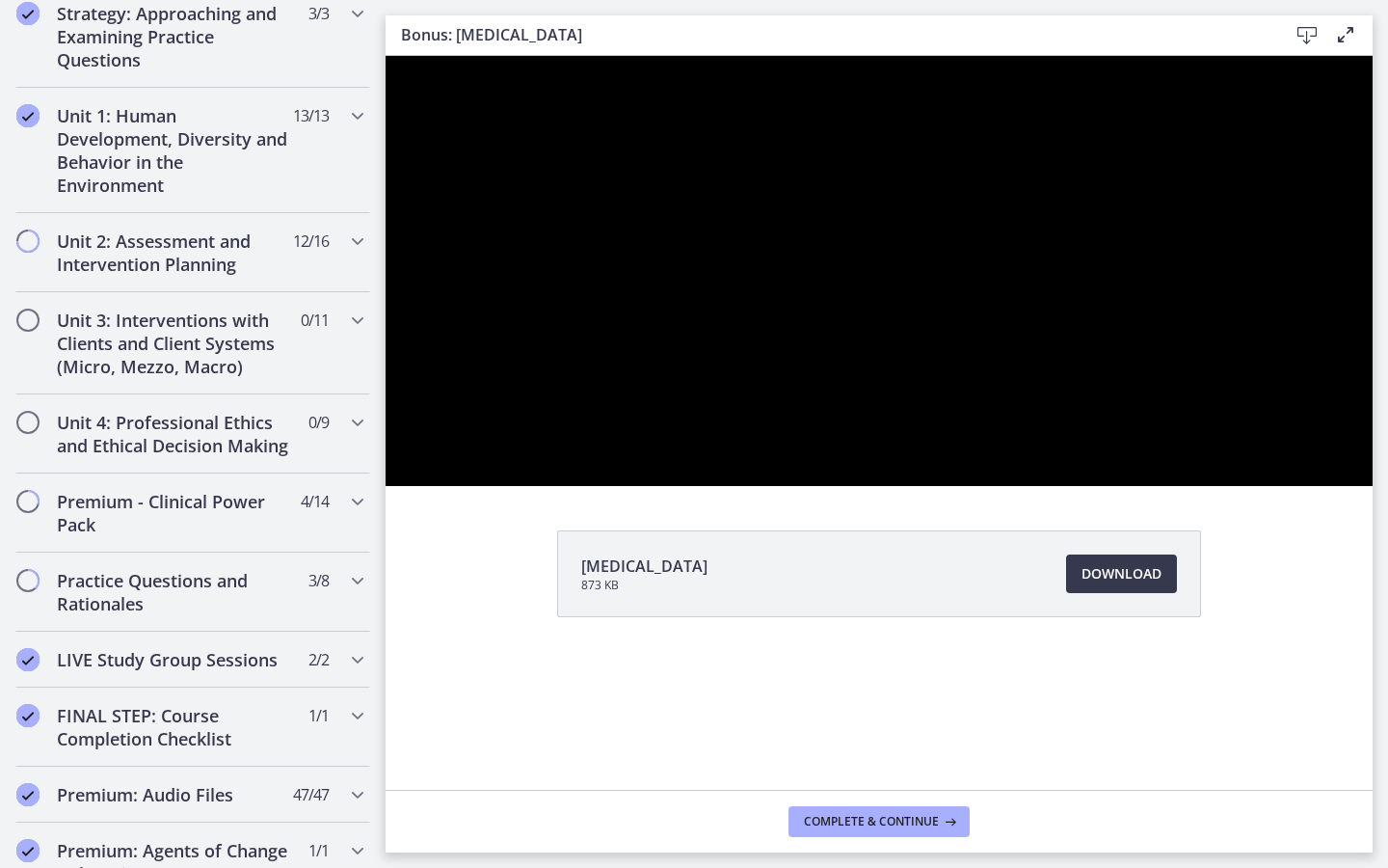
click at [1373, 486] on div at bounding box center [879, 271] width 988 height 430
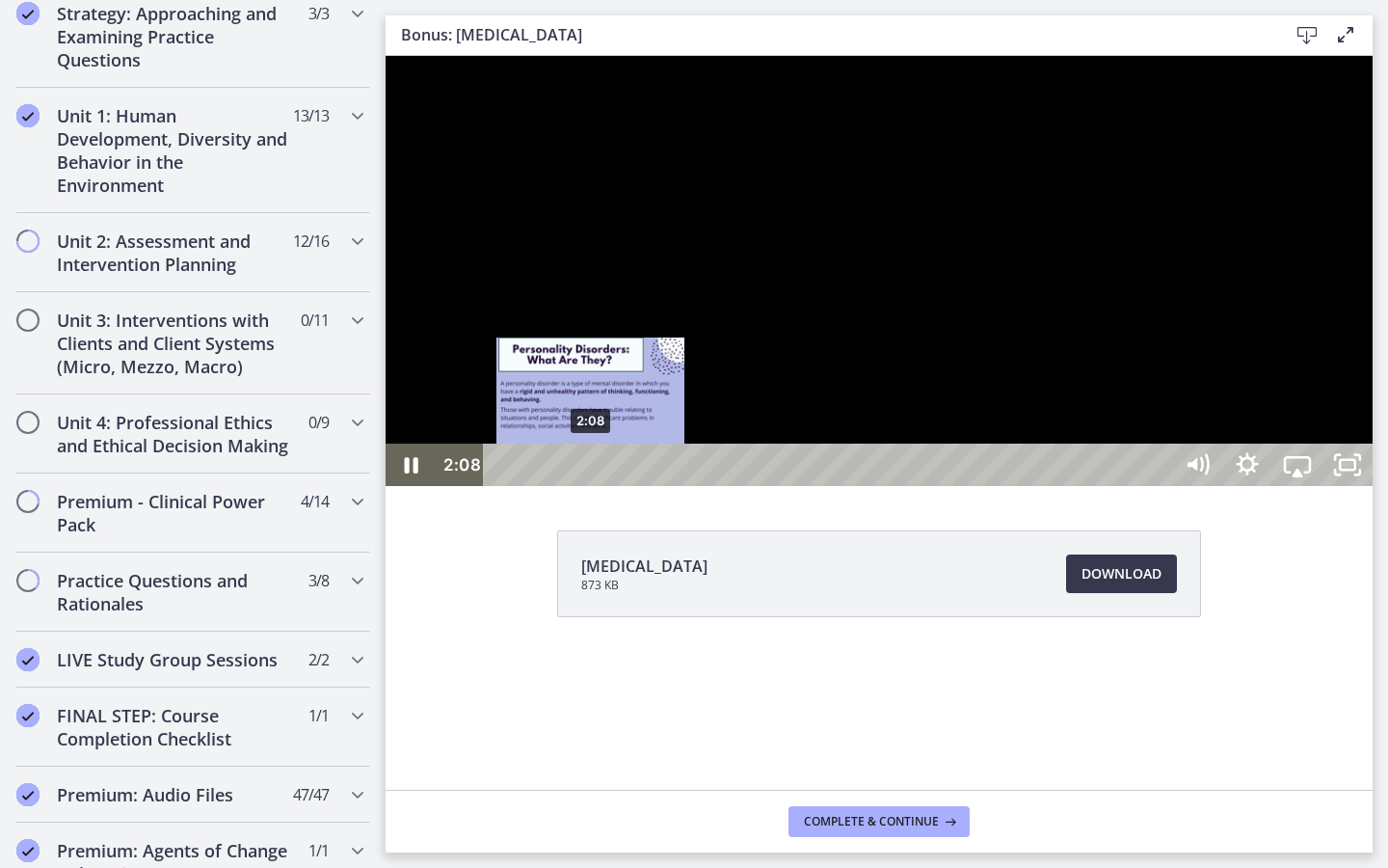
click at [591, 486] on div "2:08" at bounding box center [830, 465] width 657 height 43
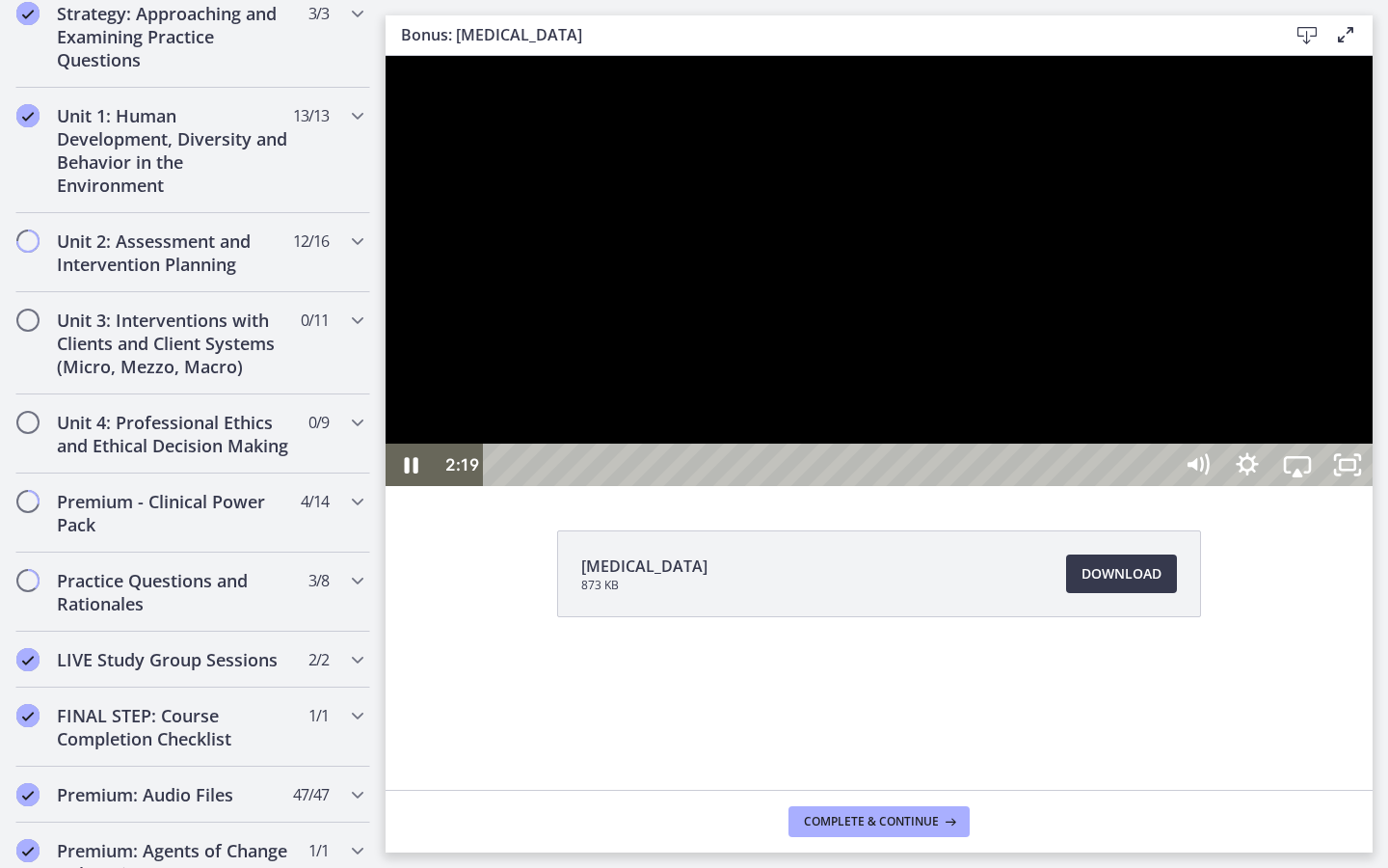
click at [1023, 486] on div at bounding box center [879, 271] width 988 height 430
click at [1190, 486] on div at bounding box center [879, 271] width 988 height 430
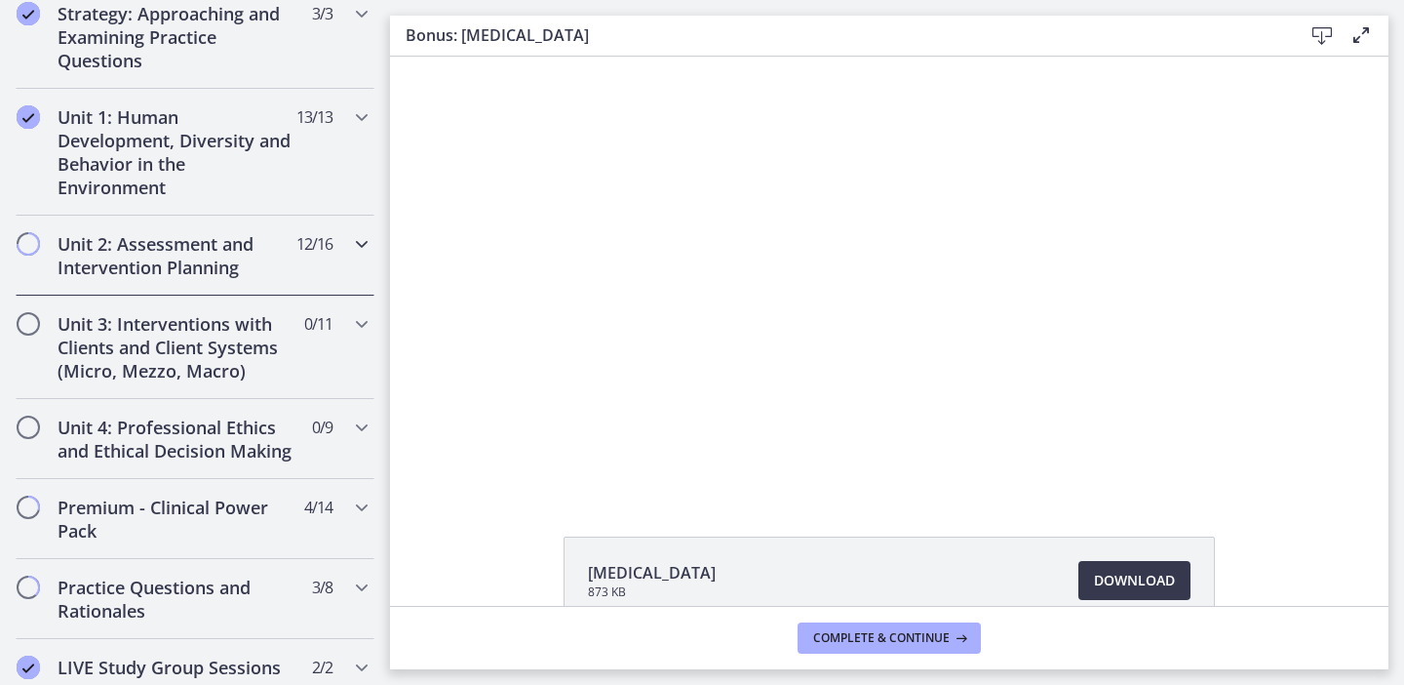
click at [358, 244] on icon "Chapters" at bounding box center [361, 243] width 23 height 23
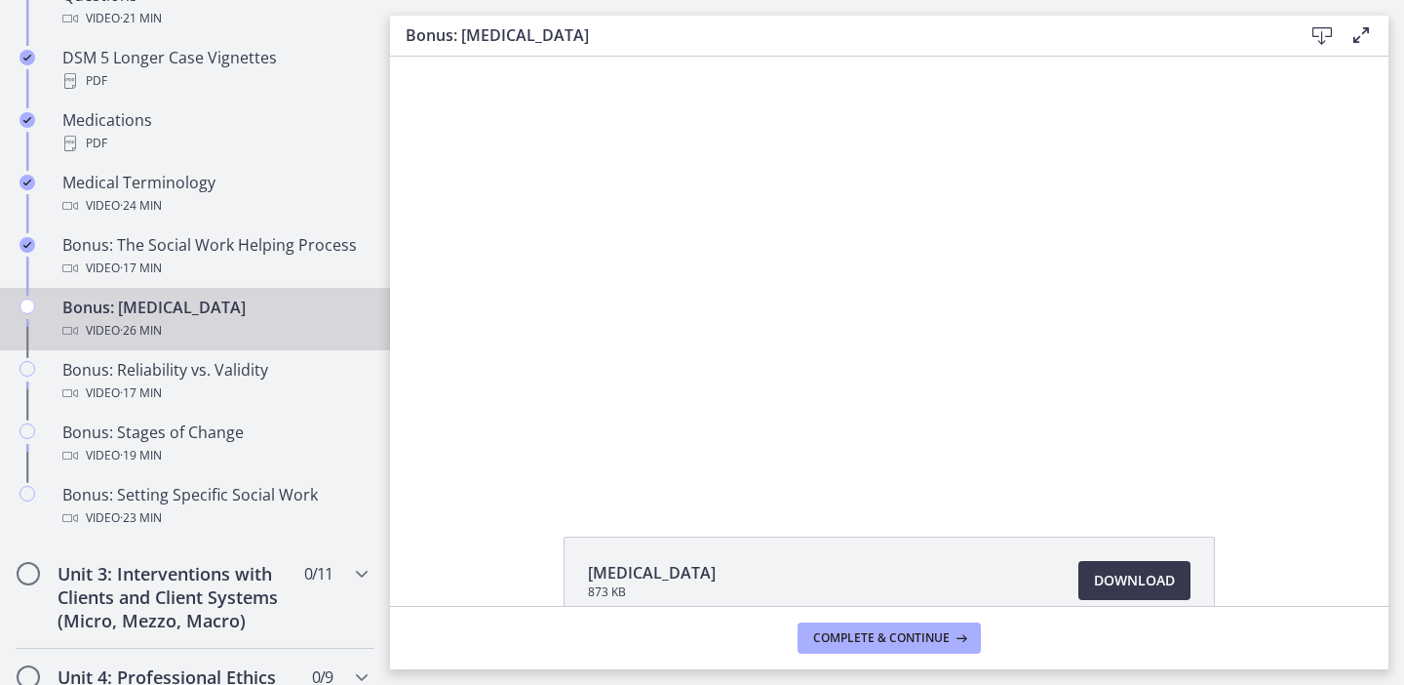
scroll to position [1486, 0]
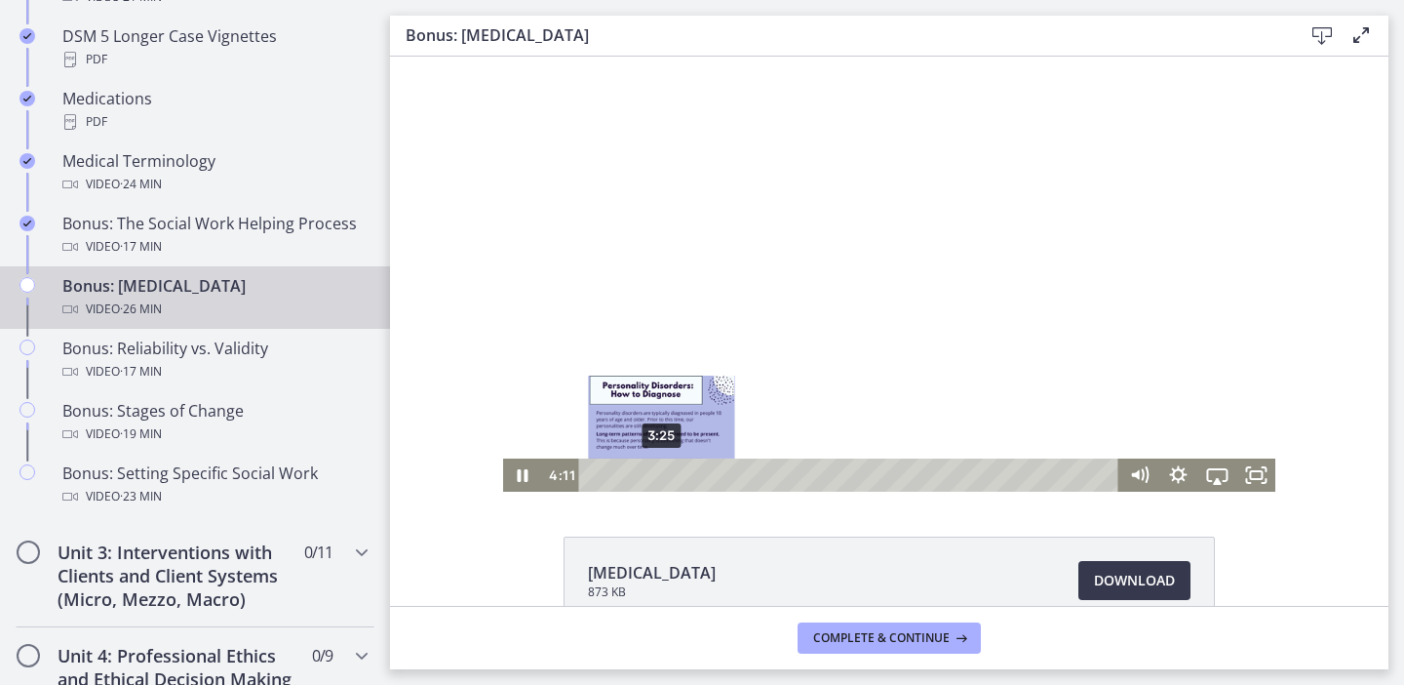
click at [662, 478] on div "3:25" at bounding box center [851, 474] width 517 height 33
click at [675, 473] on div "4:03" at bounding box center [851, 474] width 517 height 33
click at [681, 475] on div "4:18" at bounding box center [851, 474] width 517 height 33
click at [676, 478] on div "Playbar" at bounding box center [680, 474] width 11 height 11
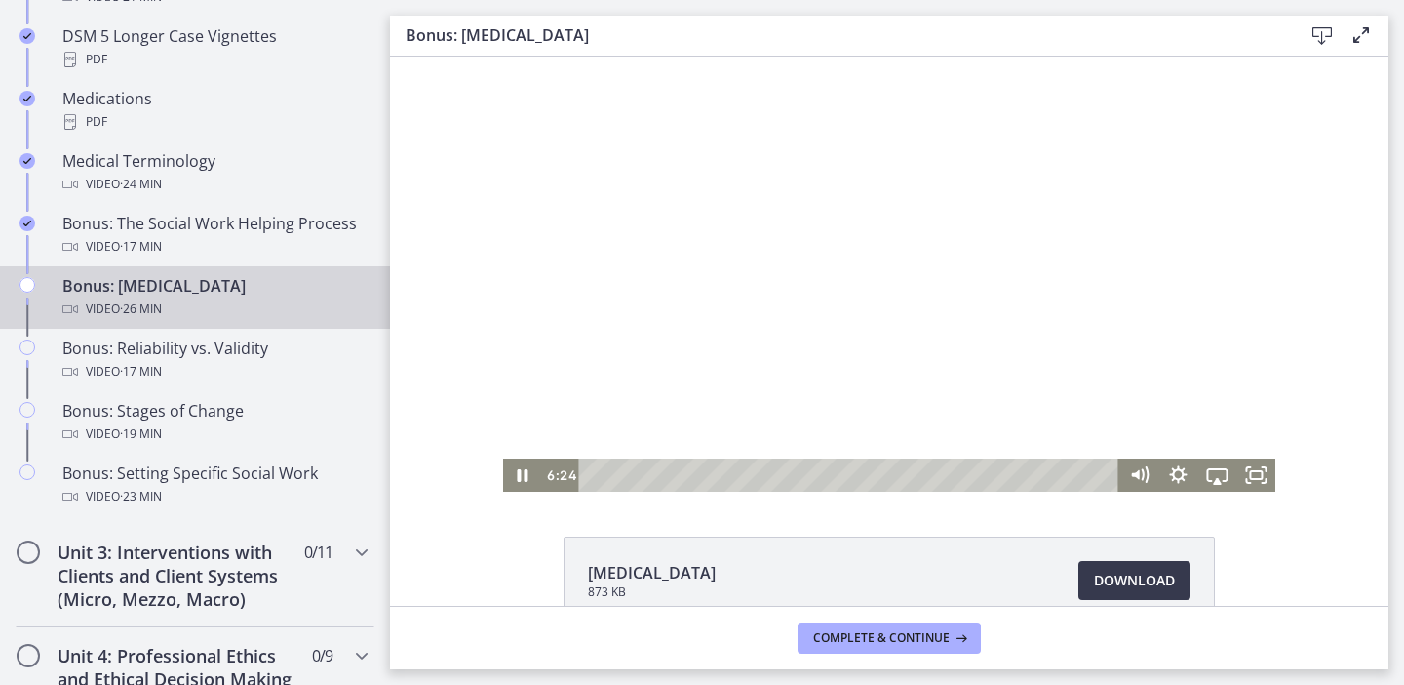
click at [927, 397] on div at bounding box center [889, 274] width 773 height 435
click at [1056, 345] on div at bounding box center [889, 274] width 773 height 435
click at [815, 324] on div at bounding box center [889, 274] width 773 height 435
click at [817, 325] on div at bounding box center [889, 274] width 773 height 435
click at [729, 477] on div "6:43" at bounding box center [851, 474] width 517 height 33
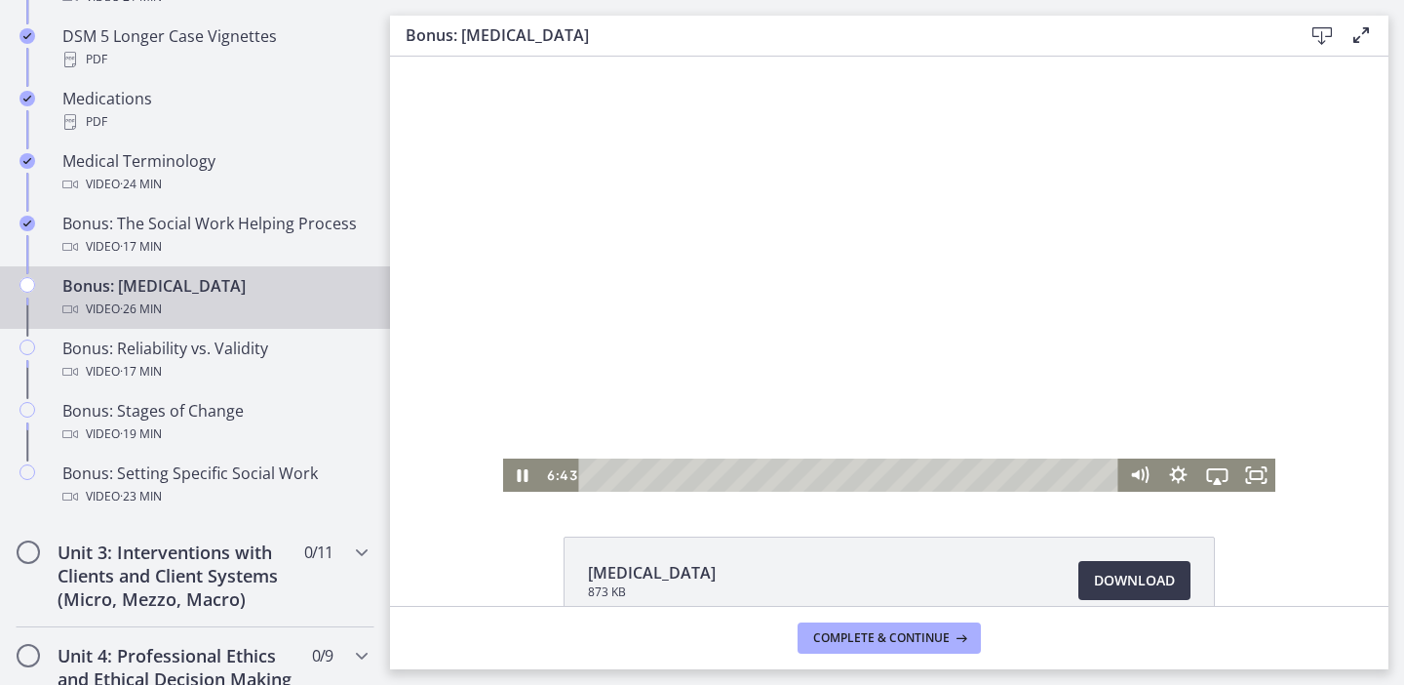
click at [826, 408] on div at bounding box center [889, 274] width 773 height 435
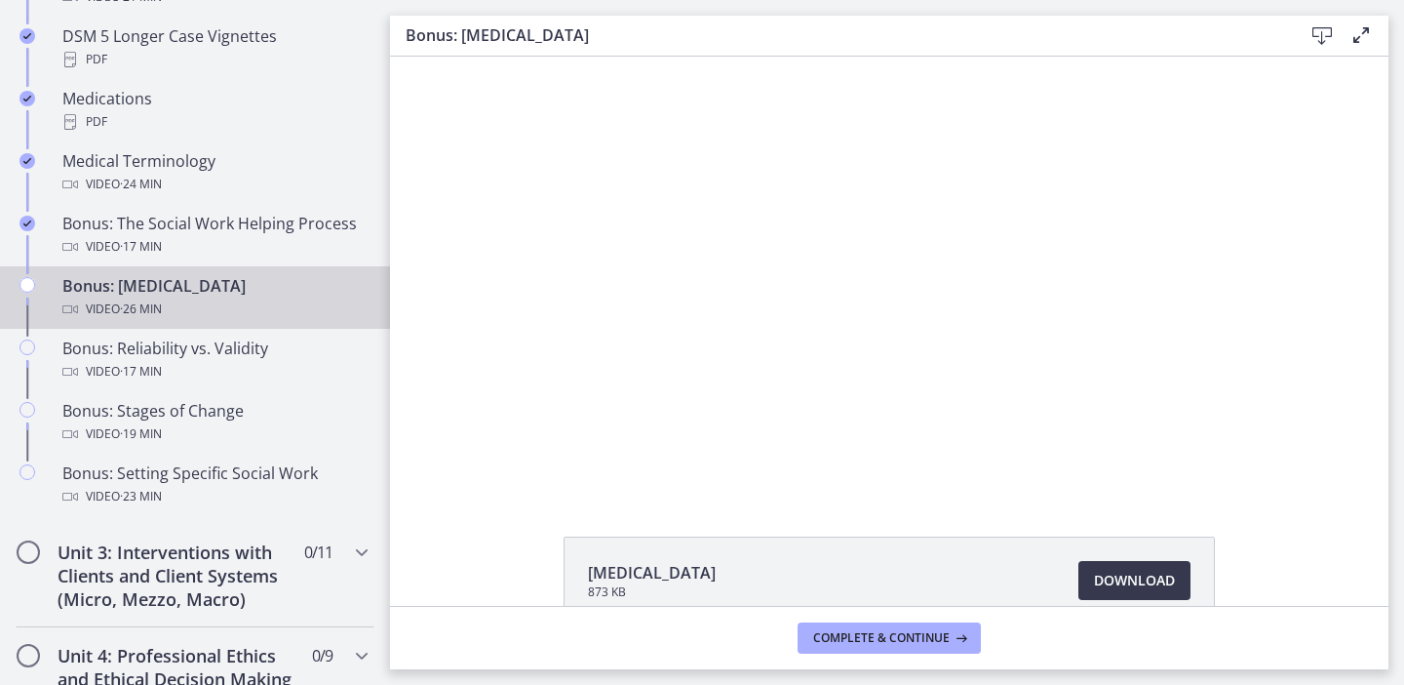
click at [827, 408] on div at bounding box center [889, 274] width 773 height 435
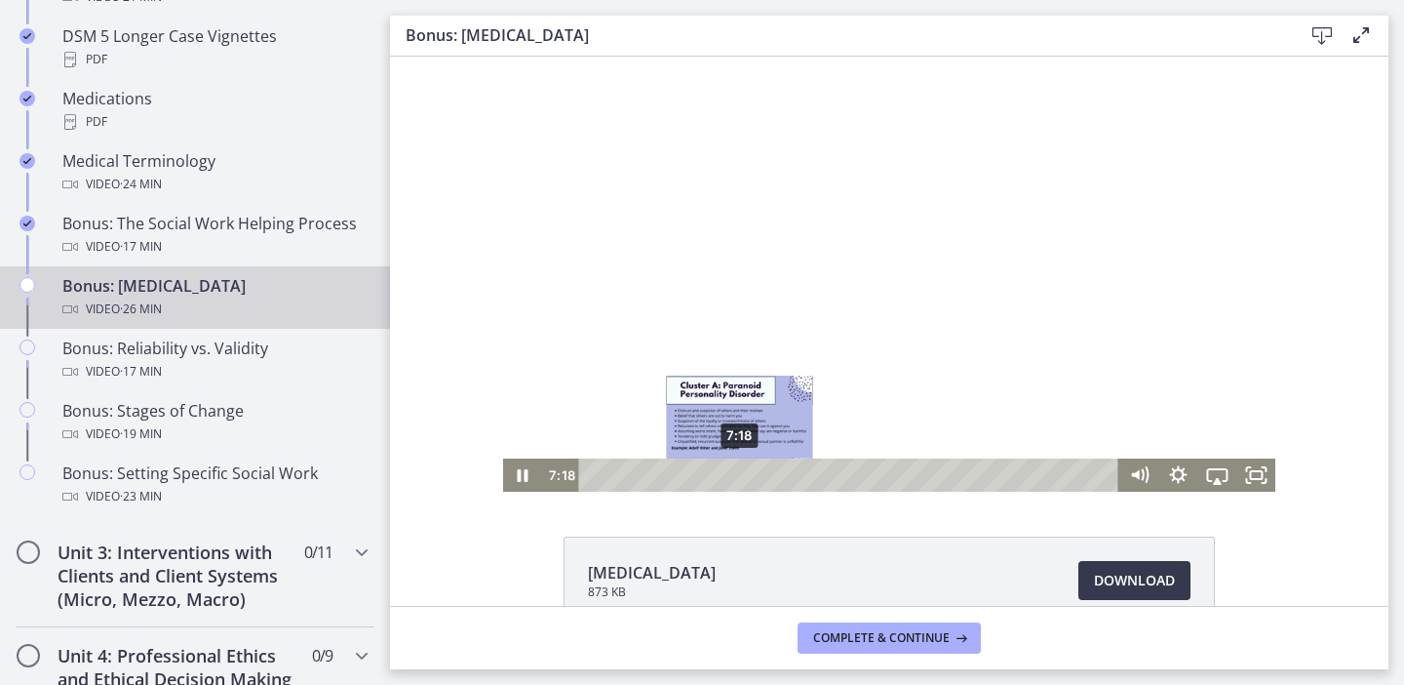
click at [740, 474] on div "7:18" at bounding box center [851, 474] width 517 height 33
click at [749, 474] on div "7:44" at bounding box center [851, 474] width 517 height 33
click at [748, 475] on div "Playbar" at bounding box center [747, 474] width 11 height 11
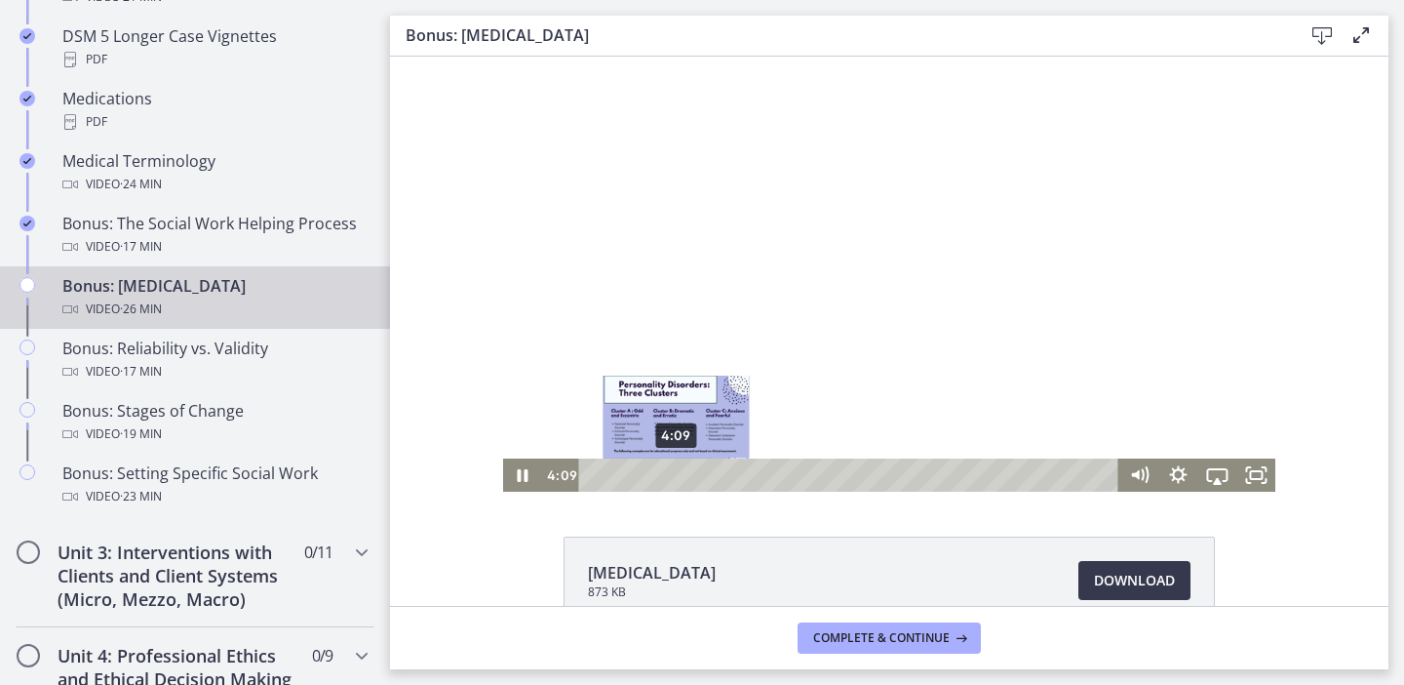
click at [677, 477] on div "4:09" at bounding box center [851, 474] width 517 height 33
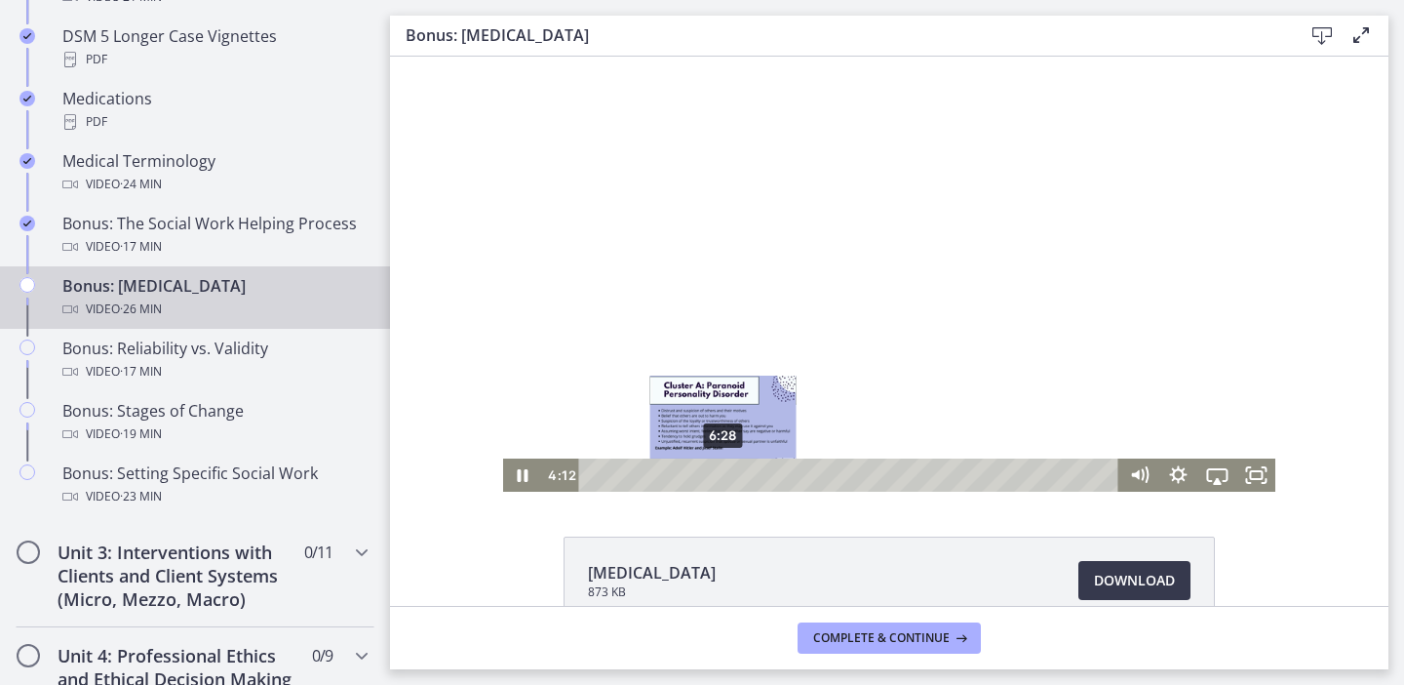
click at [724, 475] on div "6:28" at bounding box center [851, 474] width 517 height 33
click at [738, 477] on div "7:12" at bounding box center [851, 474] width 517 height 33
click at [750, 477] on div "7:47" at bounding box center [851, 474] width 517 height 33
click at [748, 478] on div "Playbar" at bounding box center [750, 474] width 11 height 11
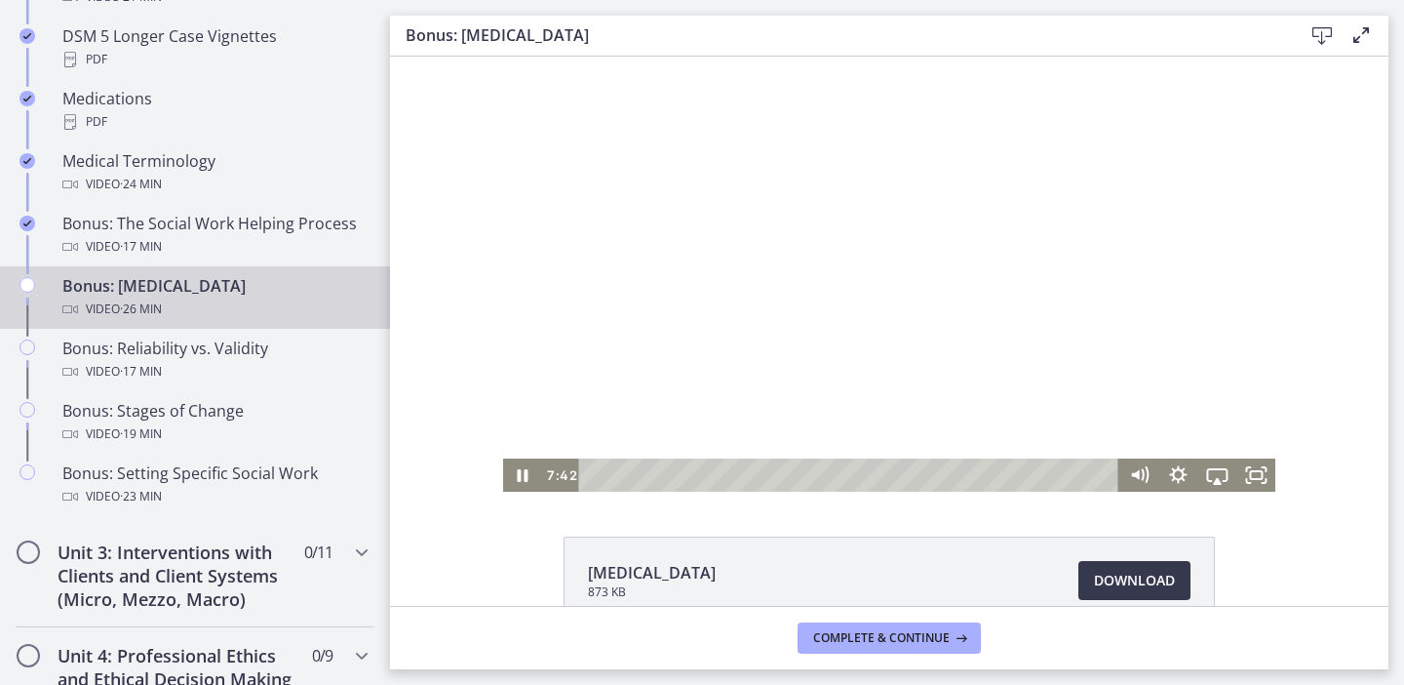
click at [853, 340] on div at bounding box center [889, 274] width 773 height 435
click at [690, 296] on div at bounding box center [889, 274] width 773 height 435
click at [745, 477] on div "Playbar" at bounding box center [744, 474] width 11 height 11
click at [917, 384] on div at bounding box center [889, 274] width 773 height 435
click at [980, 335] on div at bounding box center [889, 274] width 773 height 435
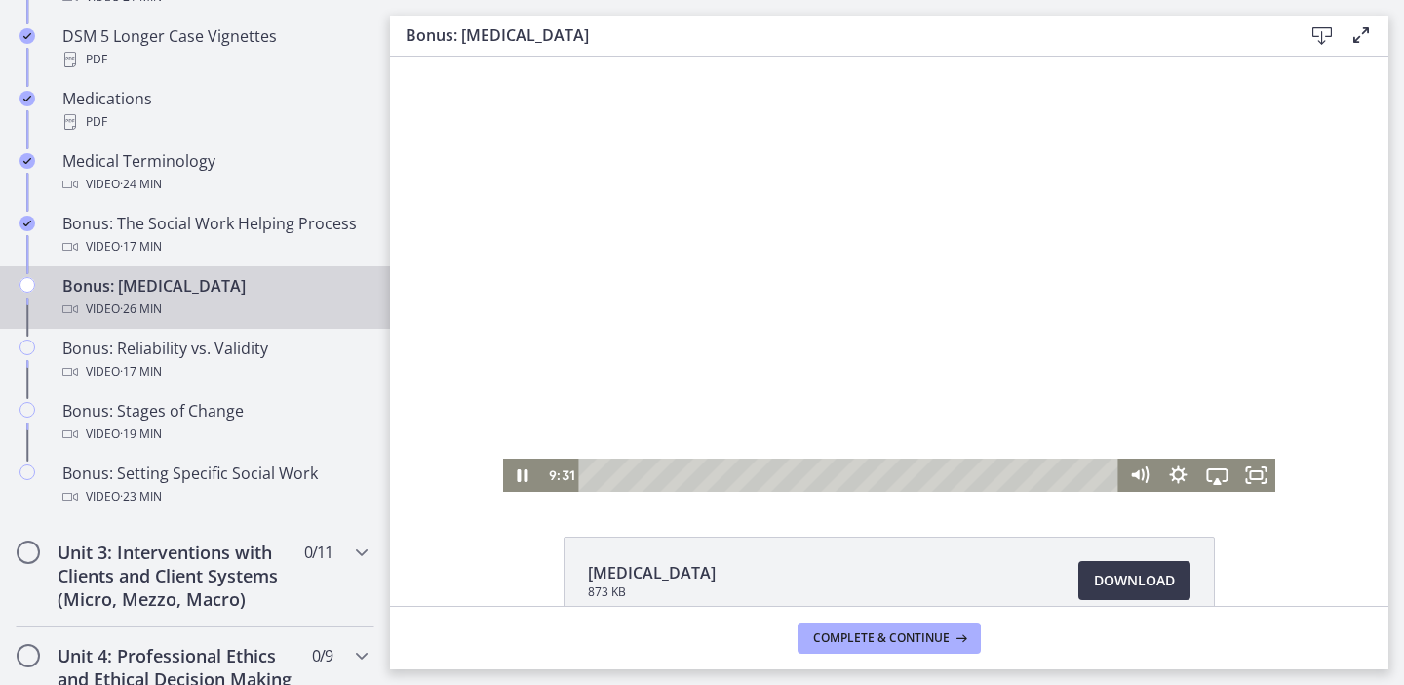
click at [736, 351] on div at bounding box center [889, 274] width 773 height 435
click at [666, 371] on div at bounding box center [889, 274] width 773 height 435
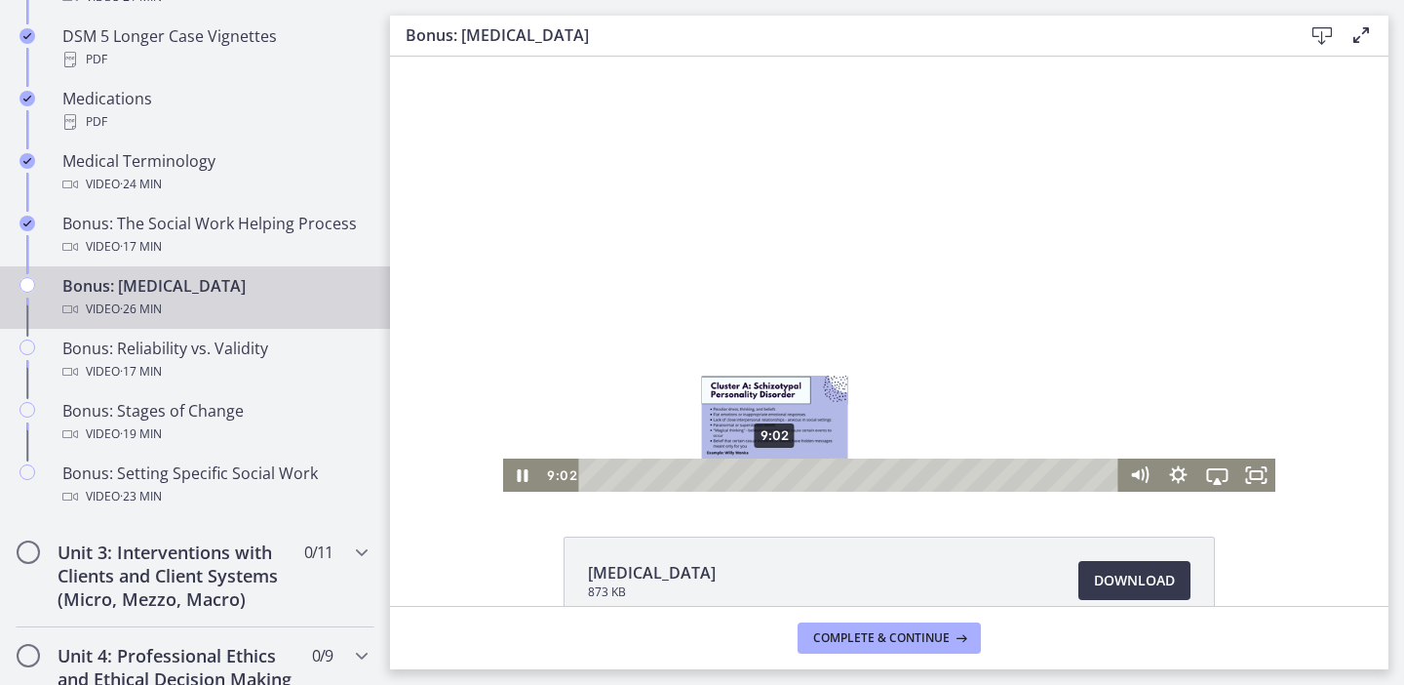
click at [775, 472] on div "9:02" at bounding box center [851, 474] width 517 height 33
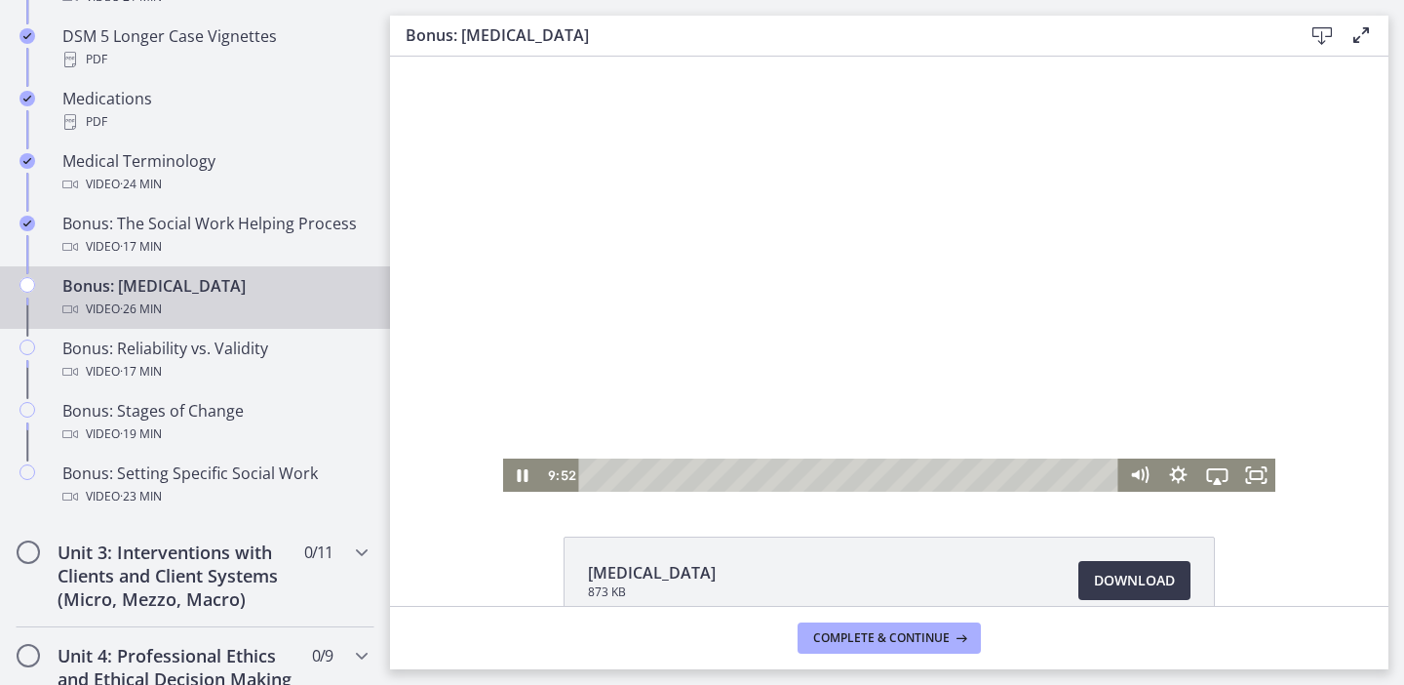
click at [945, 365] on div at bounding box center [889, 274] width 773 height 435
click at [746, 336] on div at bounding box center [889, 274] width 773 height 435
click at [929, 356] on div at bounding box center [889, 274] width 773 height 435
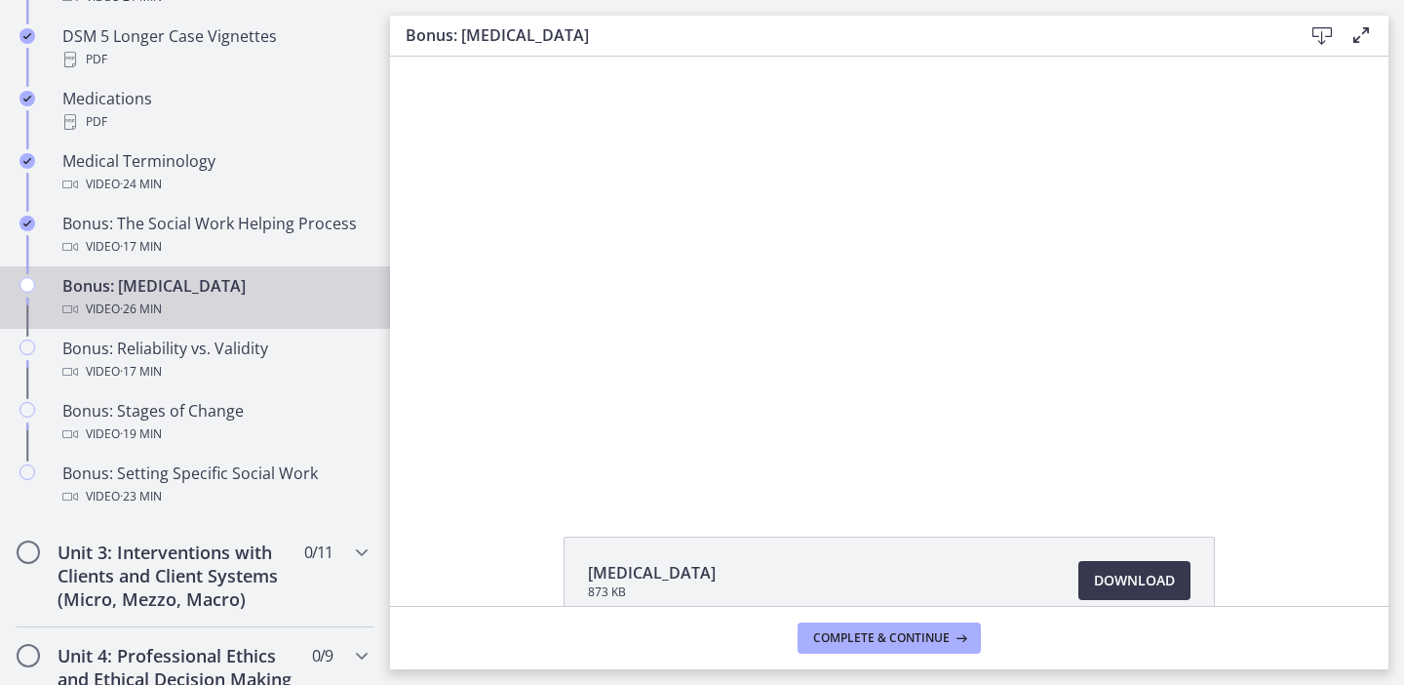
click at [929, 356] on div at bounding box center [889, 274] width 773 height 435
click at [929, 353] on div at bounding box center [889, 274] width 773 height 435
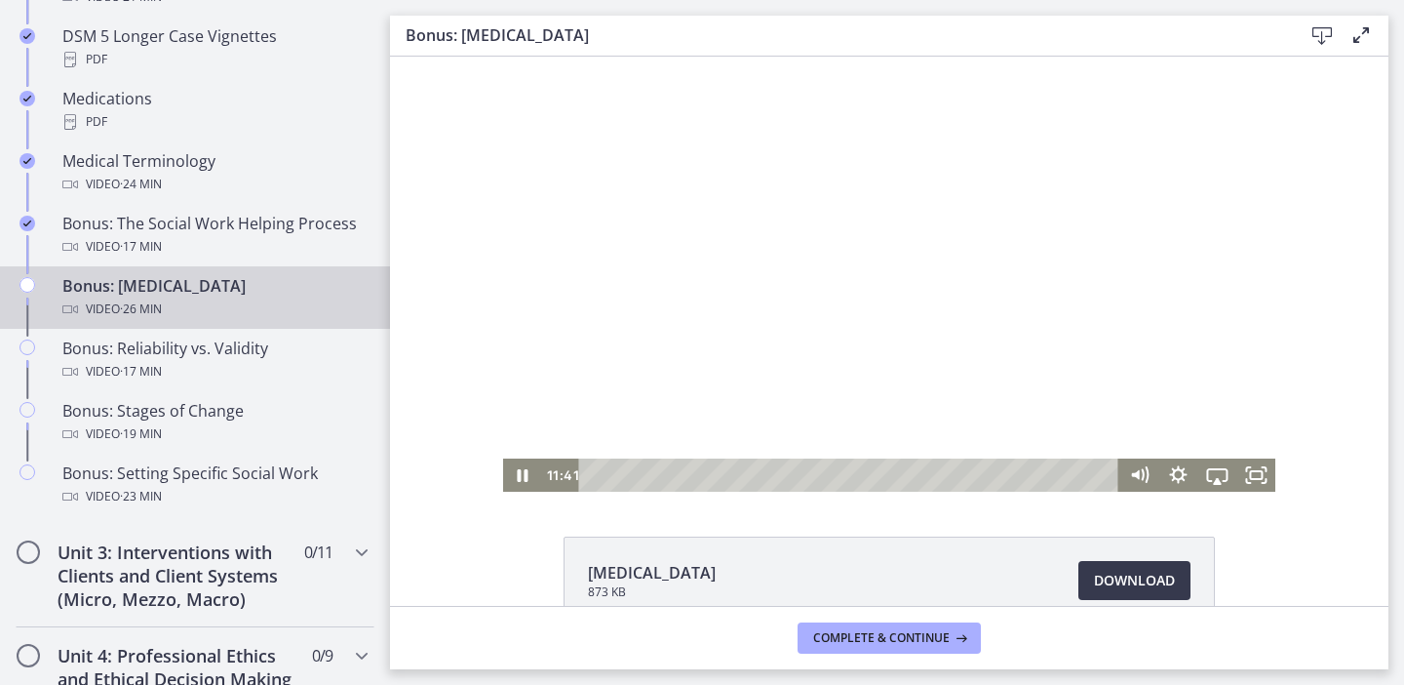
click at [868, 372] on div at bounding box center [889, 274] width 773 height 435
click at [783, 331] on div at bounding box center [889, 274] width 773 height 435
click at [845, 474] on div "12:29" at bounding box center [851, 474] width 517 height 33
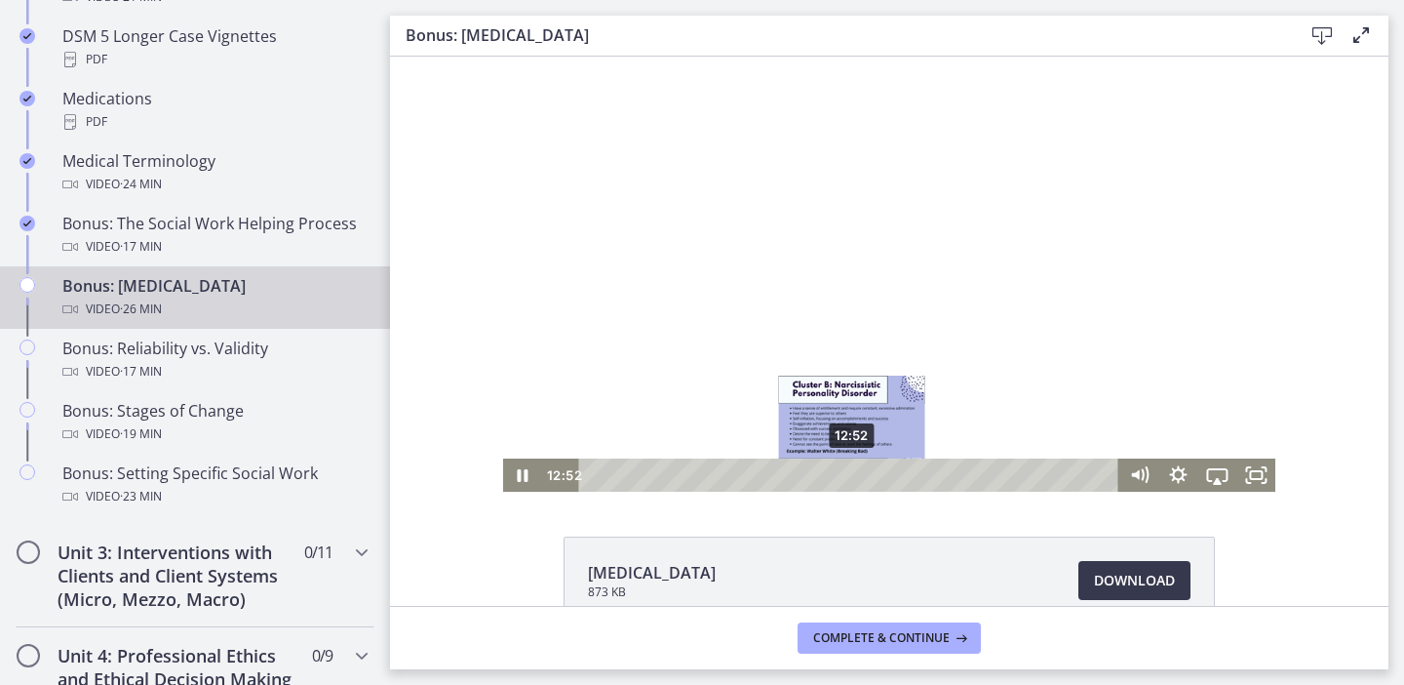
click at [852, 472] on div "12:52" at bounding box center [851, 474] width 517 height 33
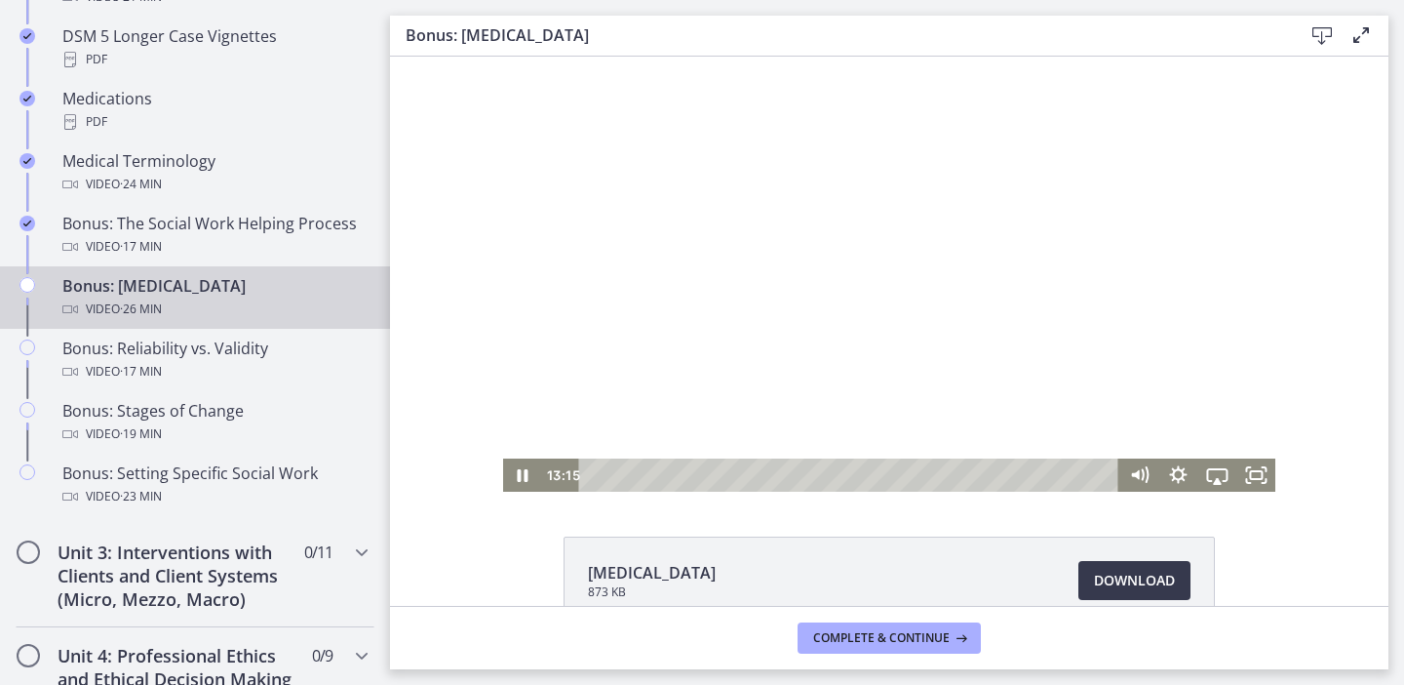
click at [1235, 414] on div at bounding box center [889, 274] width 773 height 435
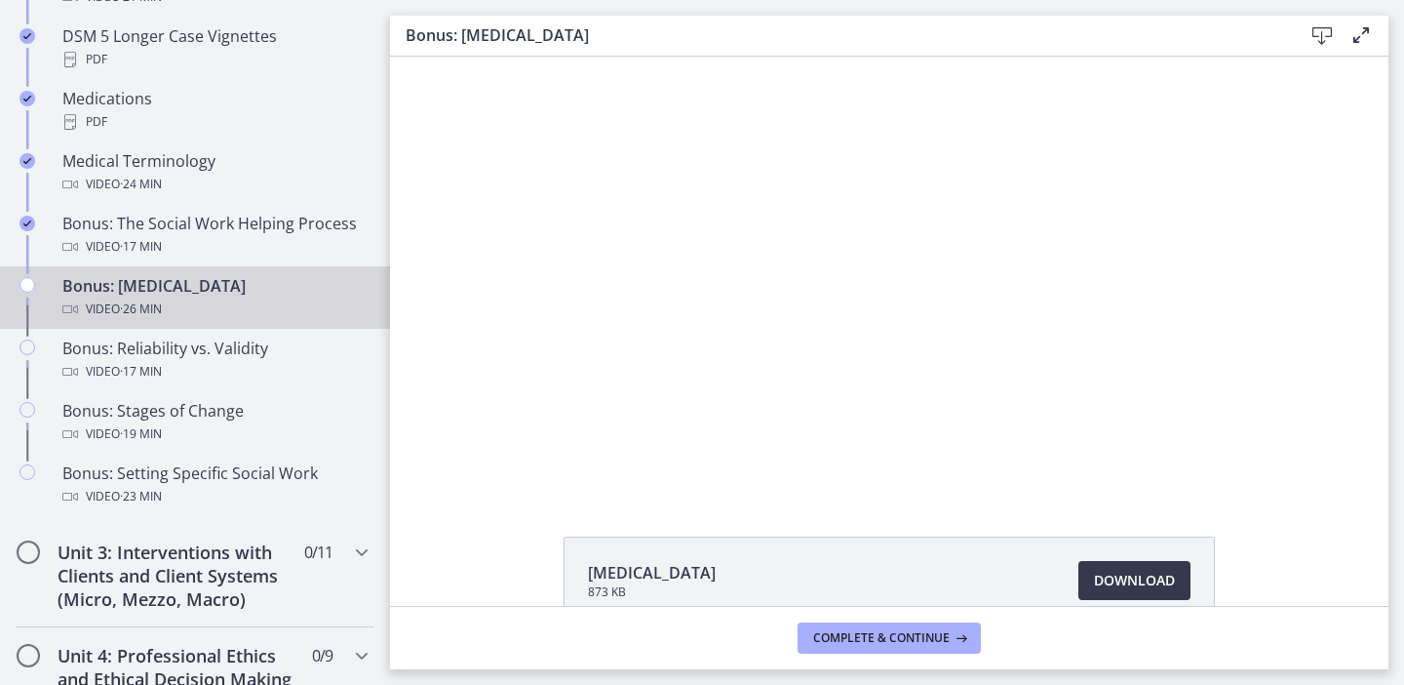
click at [1120, 386] on div at bounding box center [889, 274] width 773 height 435
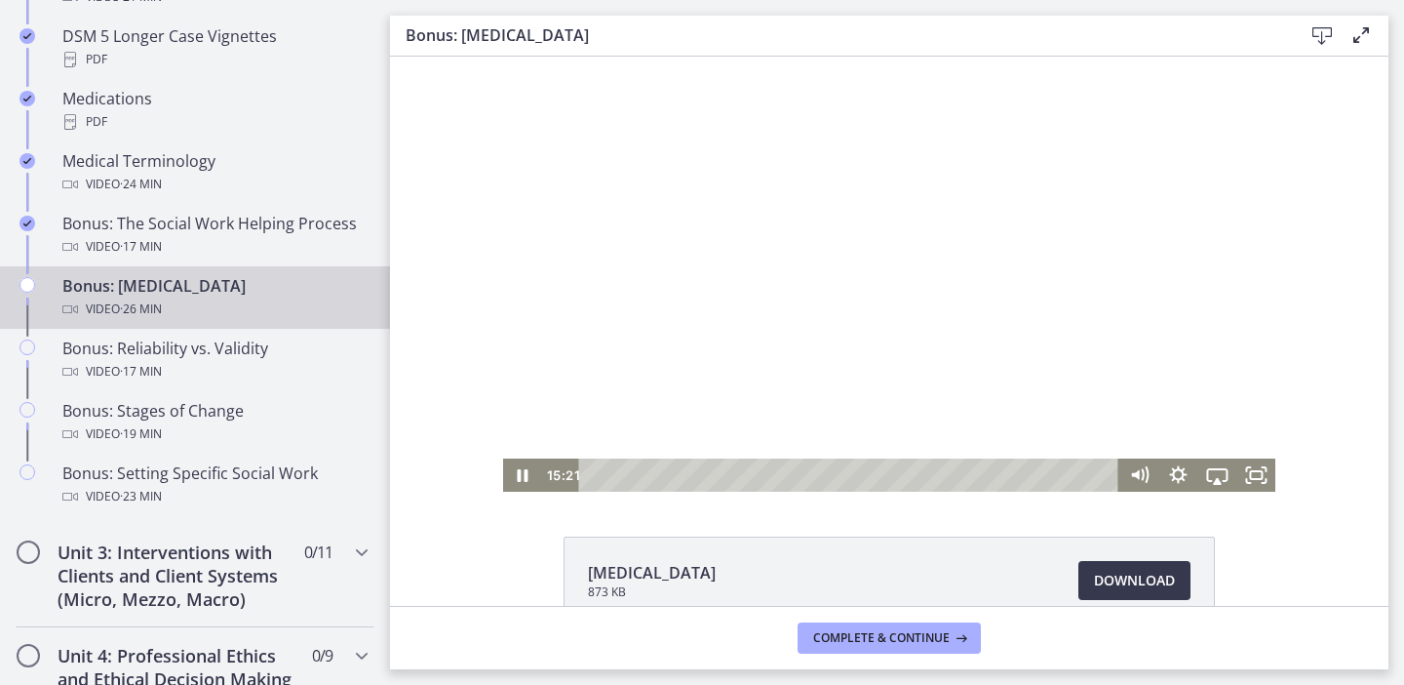
click at [1137, 208] on div at bounding box center [889, 274] width 773 height 435
click at [1087, 217] on div at bounding box center [889, 274] width 773 height 435
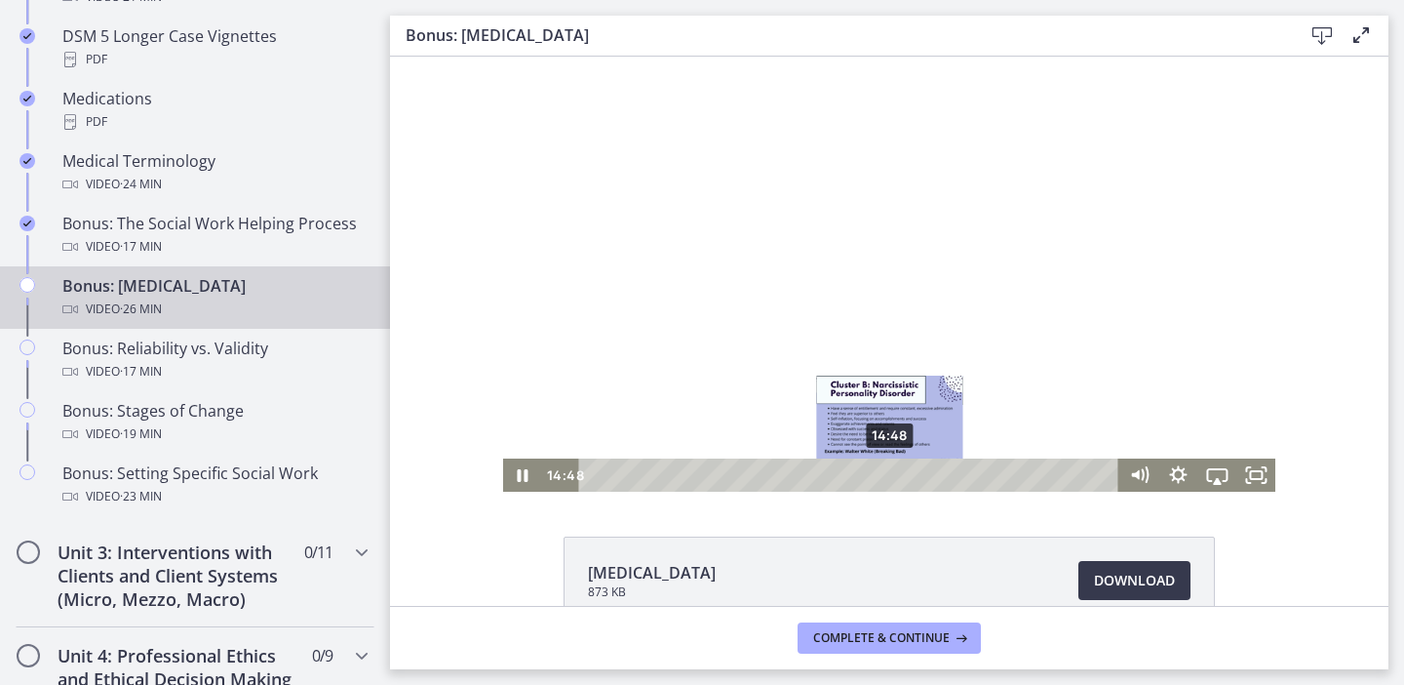
click at [891, 476] on div "14:48" at bounding box center [851, 474] width 517 height 33
click at [879, 477] on div "14:10" at bounding box center [851, 474] width 517 height 33
click at [886, 478] on div "14:31" at bounding box center [851, 474] width 517 height 33
click at [892, 477] on div "14:48" at bounding box center [851, 474] width 517 height 33
click at [897, 475] on div "15:06" at bounding box center [851, 474] width 517 height 33
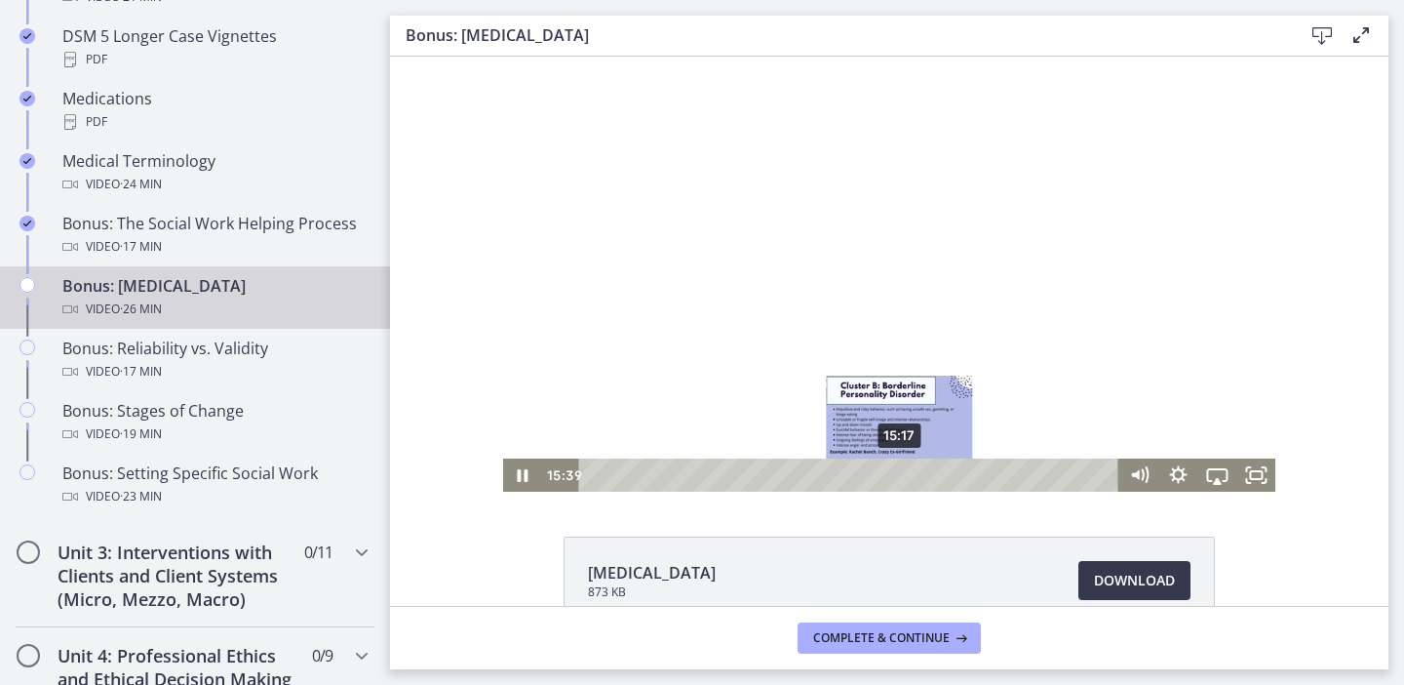
click at [901, 477] on div "15:17" at bounding box center [851, 474] width 517 height 33
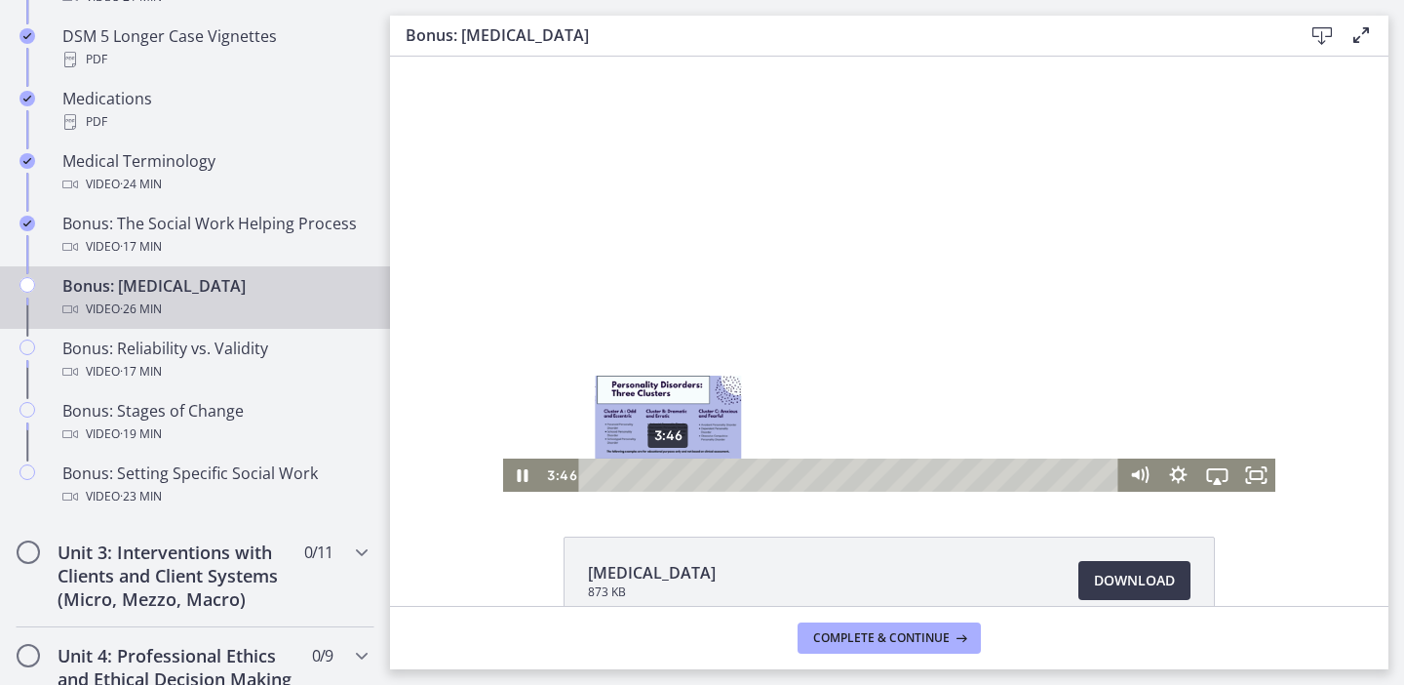
click at [669, 480] on div "3:46" at bounding box center [851, 474] width 517 height 33
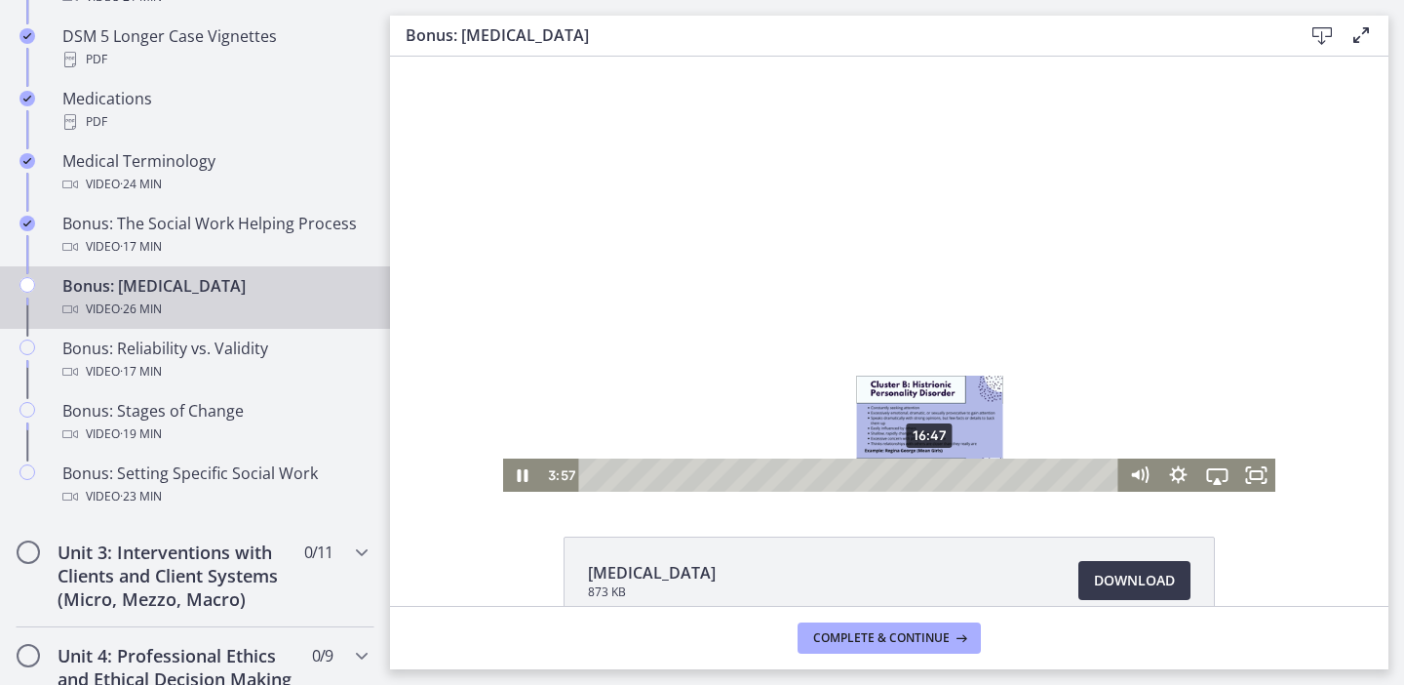
click at [931, 470] on div "16:47" at bounding box center [851, 474] width 517 height 33
click at [929, 477] on div "16:42" at bounding box center [851, 474] width 517 height 33
click at [925, 475] on div "Playbar" at bounding box center [923, 474] width 11 height 11
click at [1123, 384] on div at bounding box center [889, 274] width 773 height 435
click at [1125, 381] on div at bounding box center [889, 274] width 773 height 435
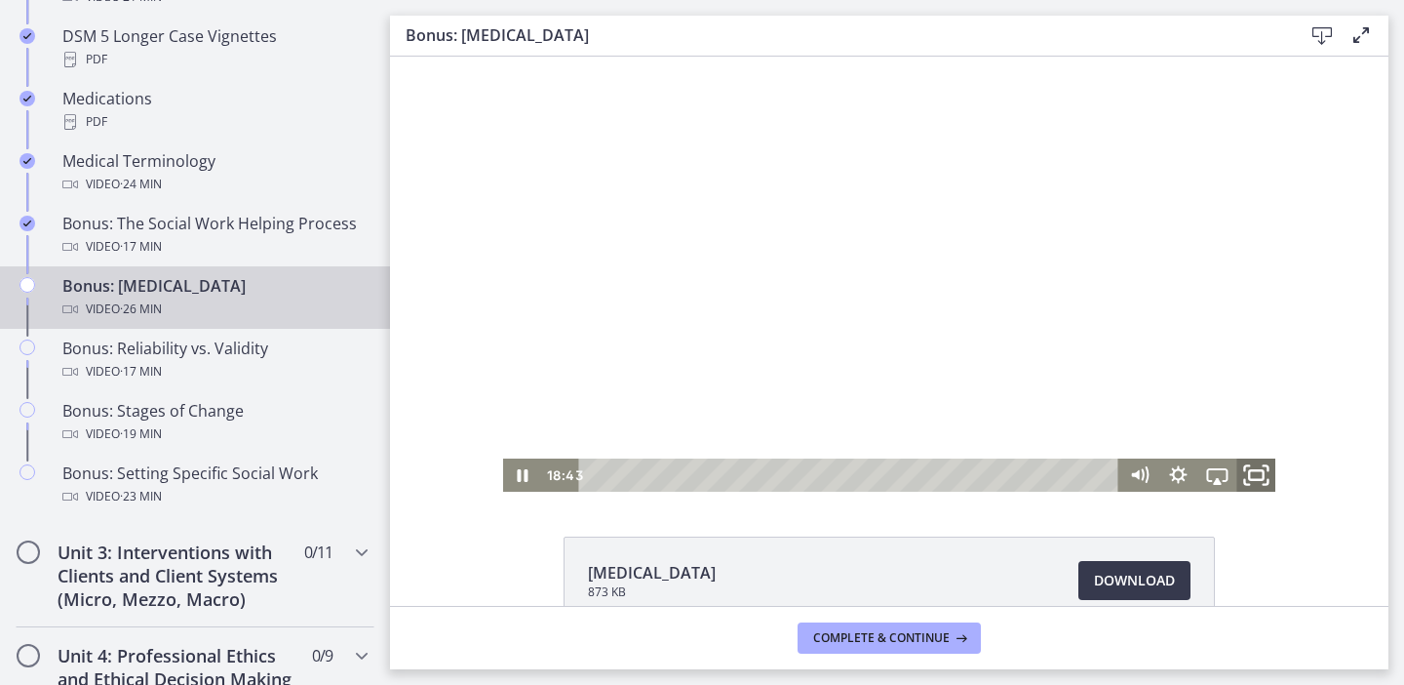
click at [1255, 470] on rect "Fullscreen" at bounding box center [1256, 475] width 14 height 10
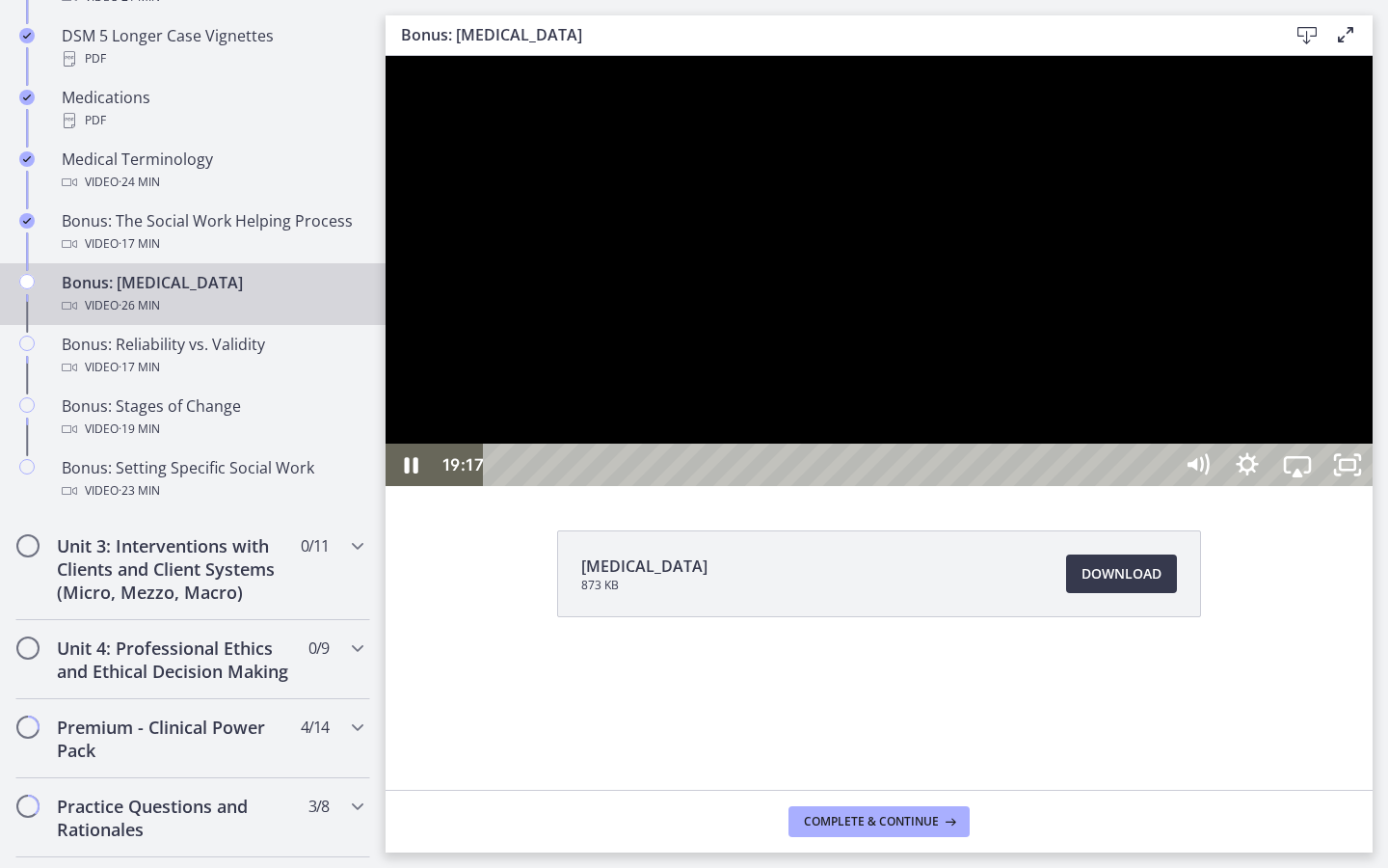
click at [1373, 486] on div at bounding box center [879, 271] width 988 height 430
click at [1221, 486] on div at bounding box center [879, 271] width 988 height 430
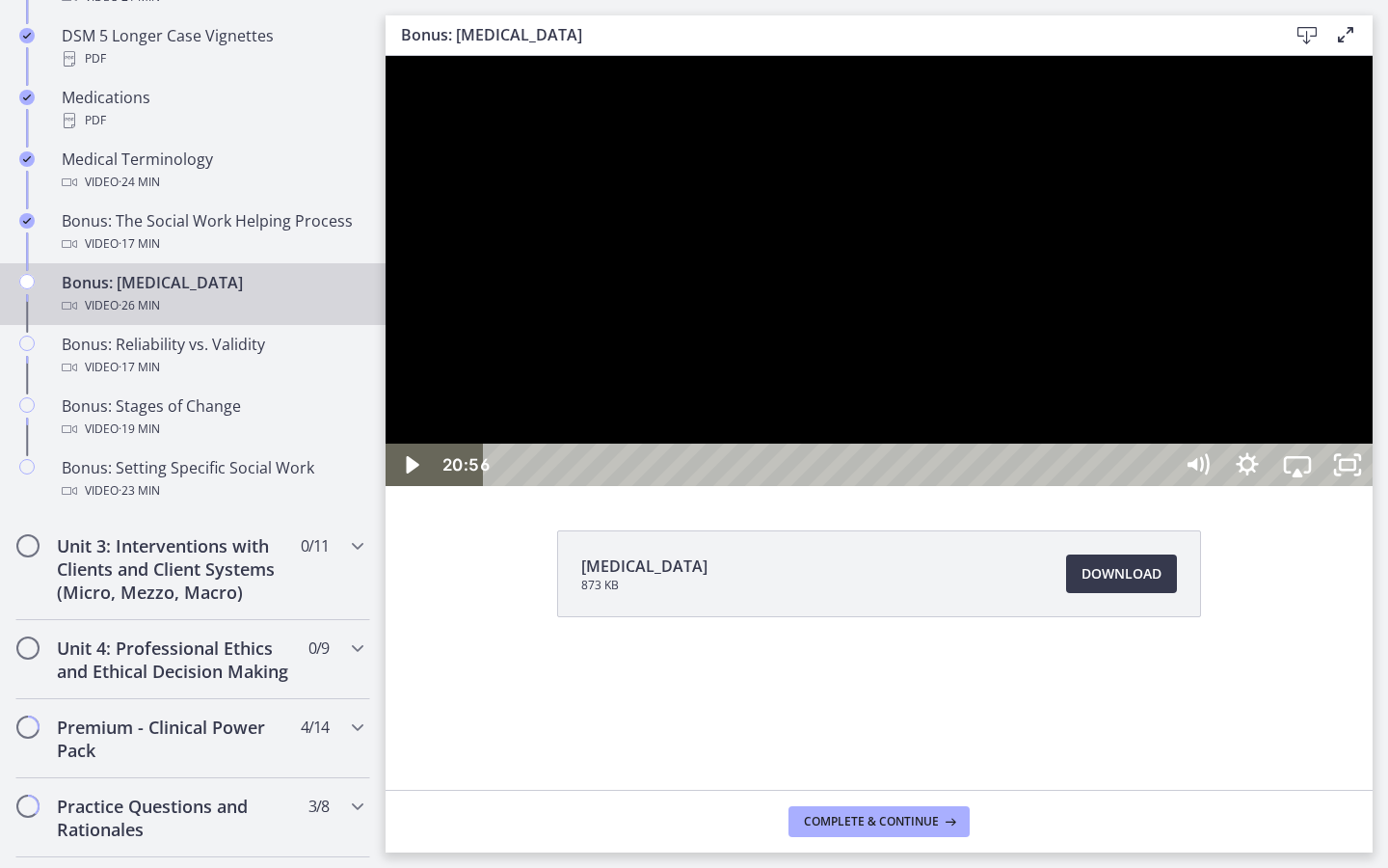
click at [1116, 486] on div at bounding box center [879, 271] width 988 height 430
click at [1088, 462] on div at bounding box center [879, 271] width 988 height 430
click at [1180, 486] on div at bounding box center [879, 271] width 988 height 430
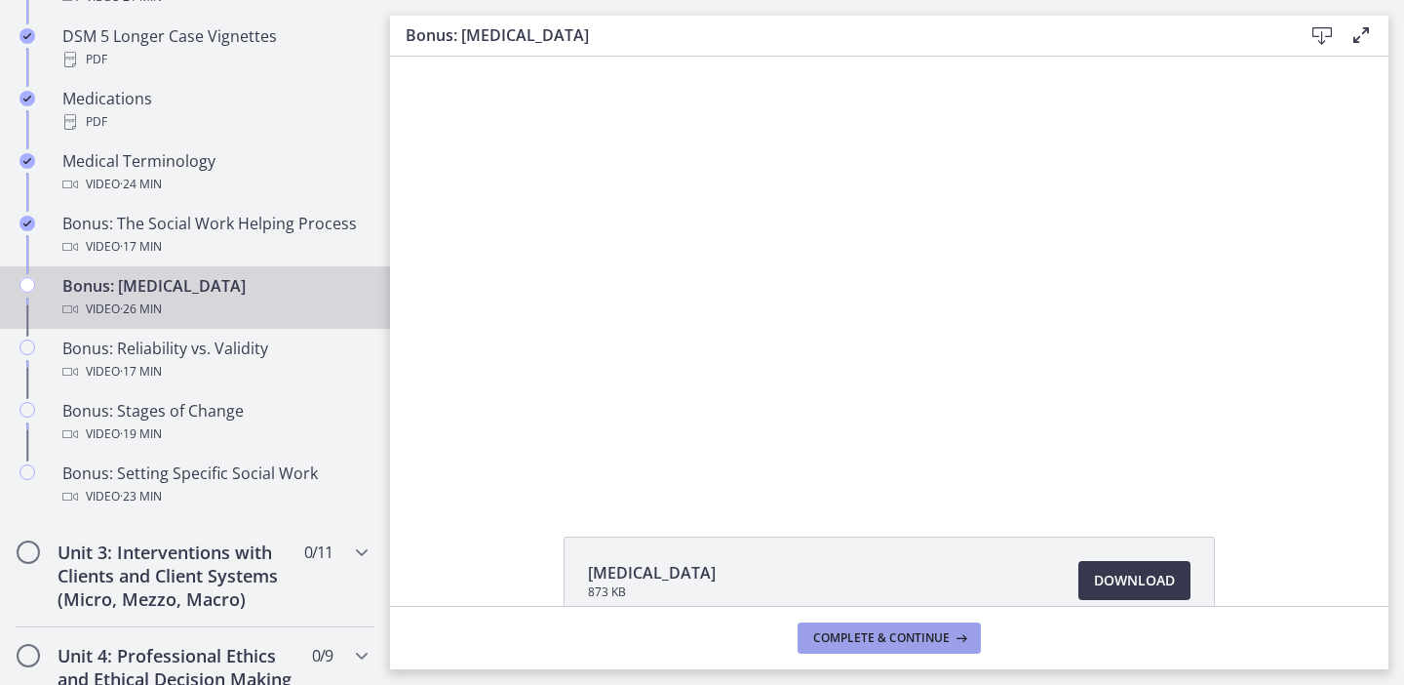
click at [896, 641] on span "Complete & continue" at bounding box center [881, 638] width 137 height 16
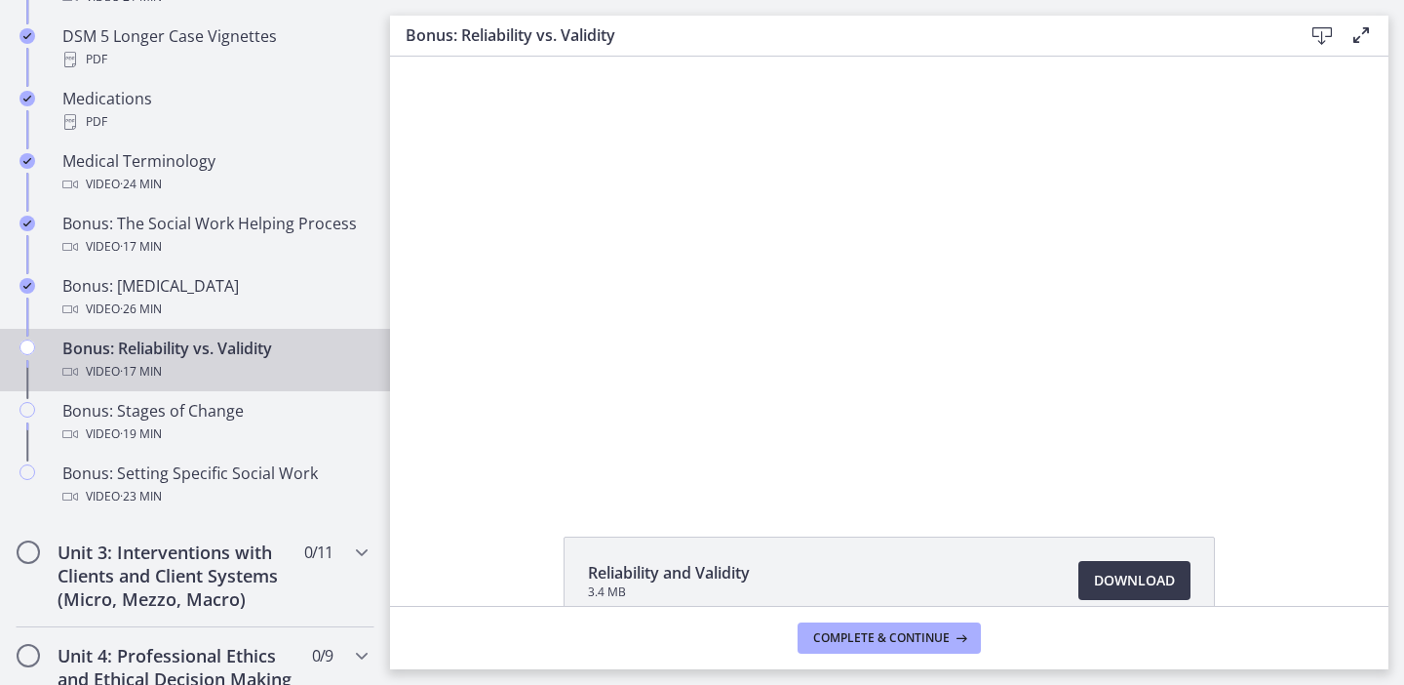
click at [792, 326] on div at bounding box center [889, 274] width 773 height 435
